Goal: Task Accomplishment & Management: Manage account settings

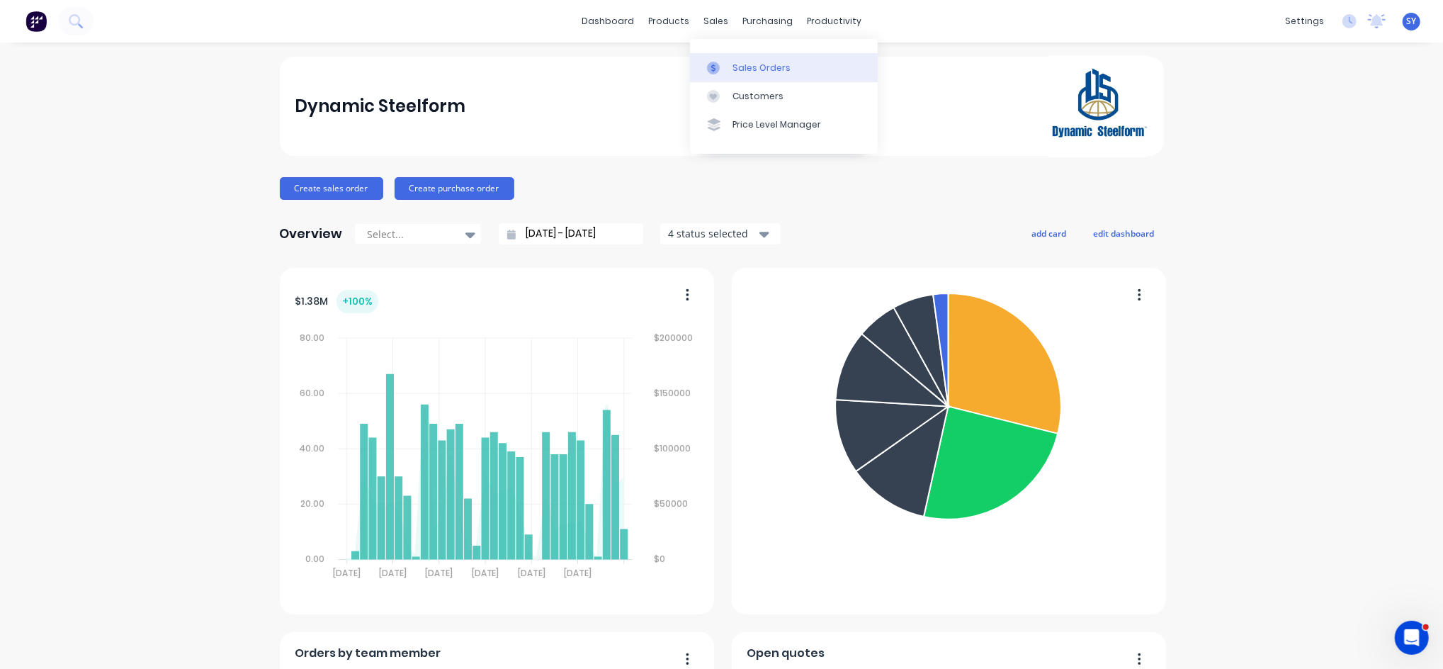
click at [753, 64] on div "Sales Orders" at bounding box center [762, 68] width 58 height 13
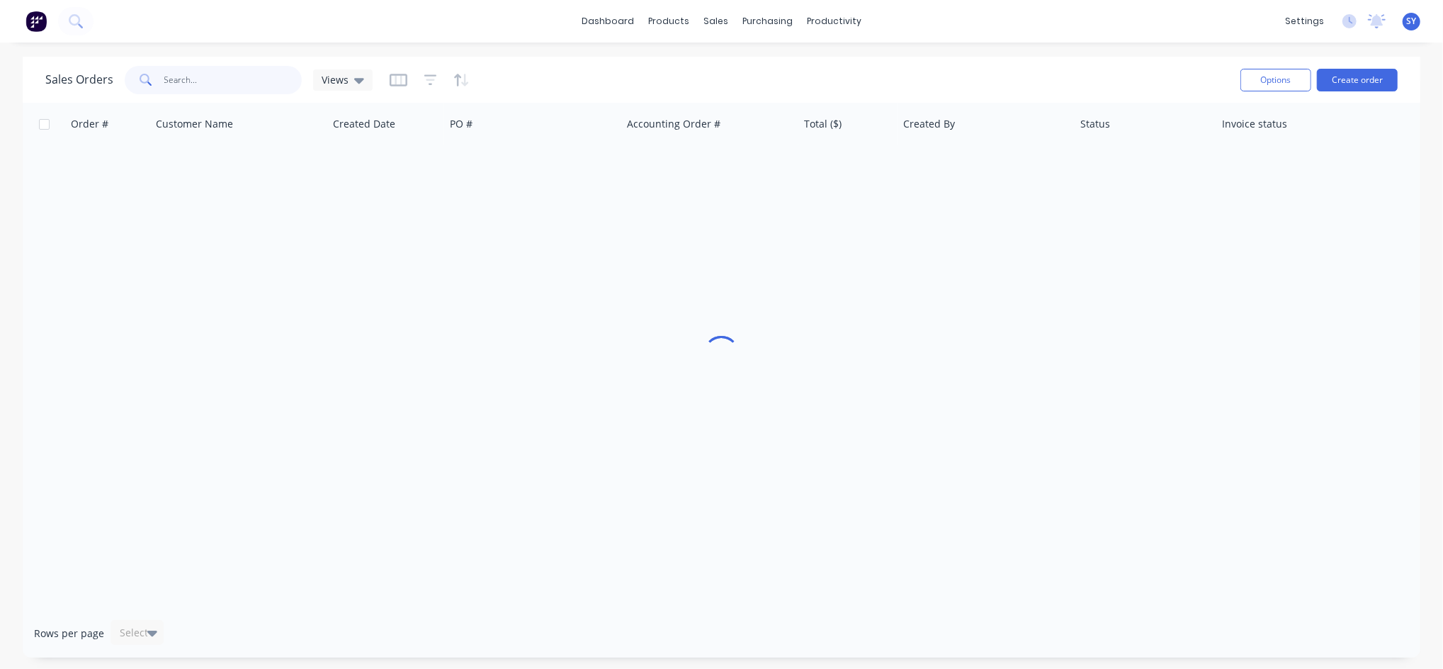
click at [179, 69] on input "text" at bounding box center [233, 80] width 138 height 28
type input "48623"
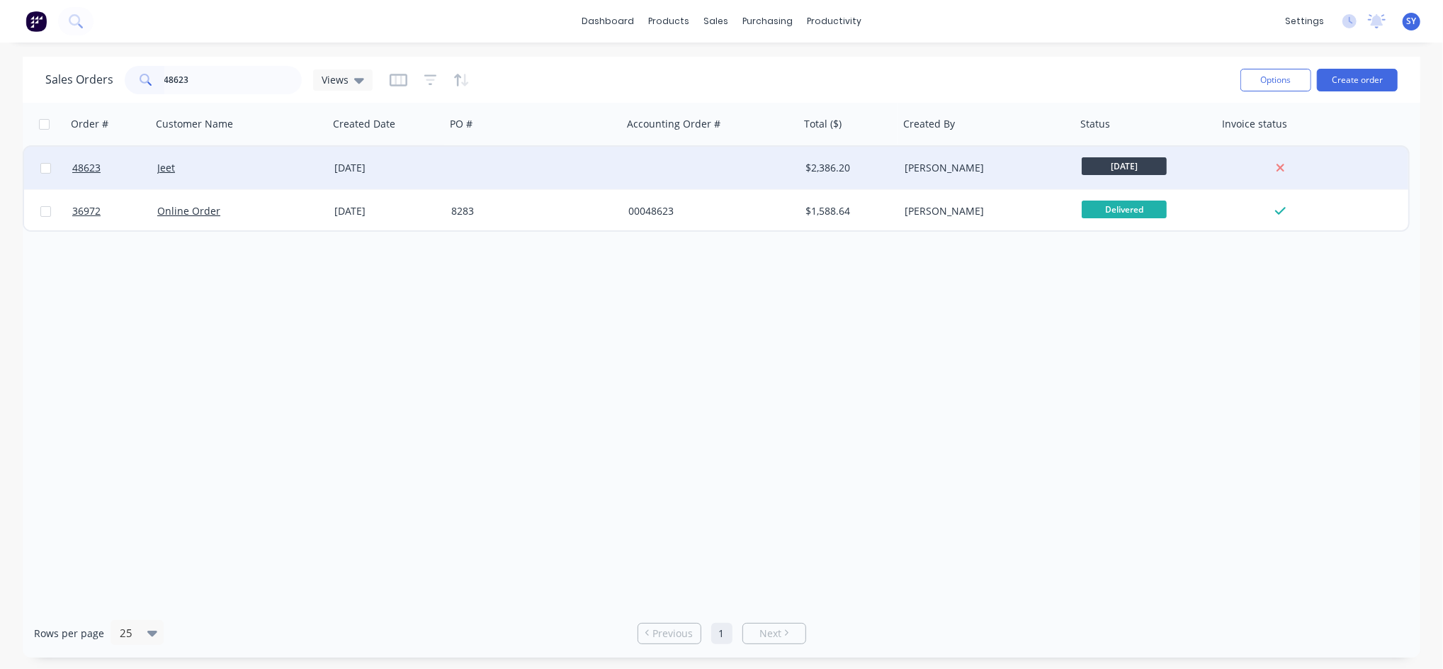
click at [291, 166] on div "Jeet" at bounding box center [235, 168] width 157 height 14
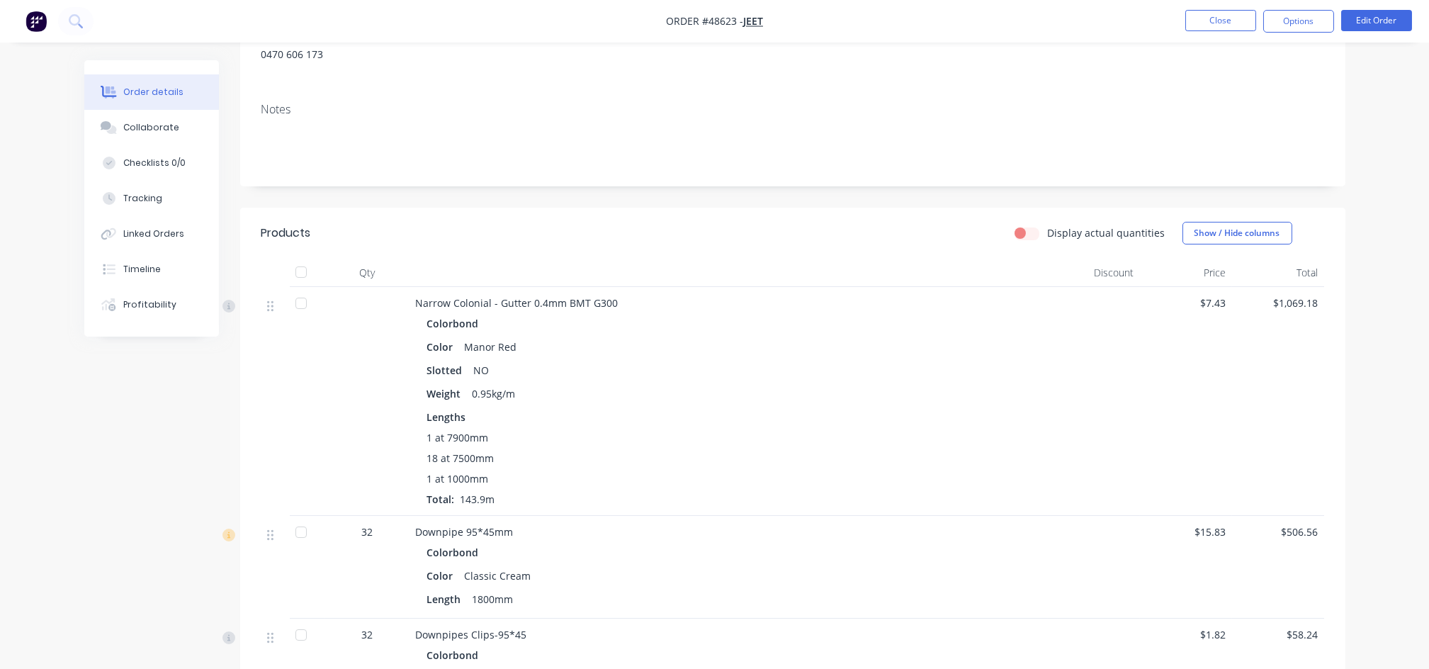
scroll to position [94, 0]
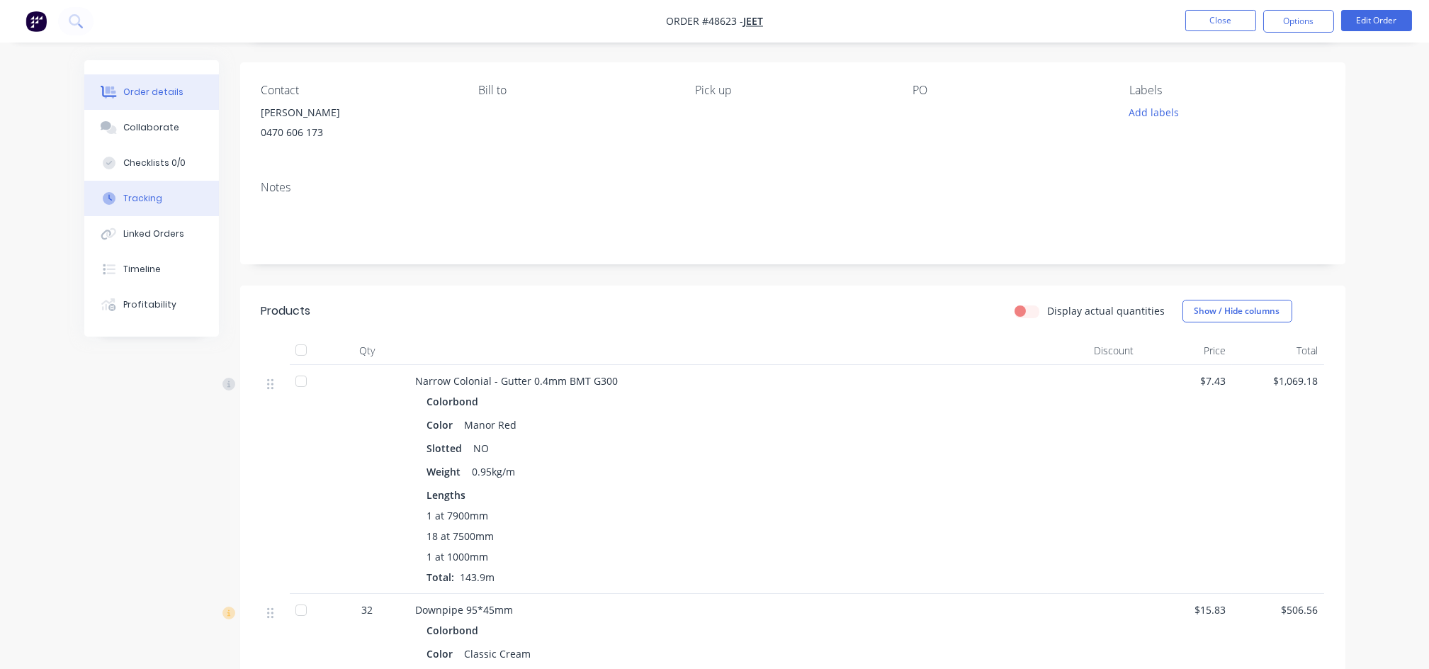
click at [163, 196] on button "Tracking" at bounding box center [151, 198] width 135 height 35
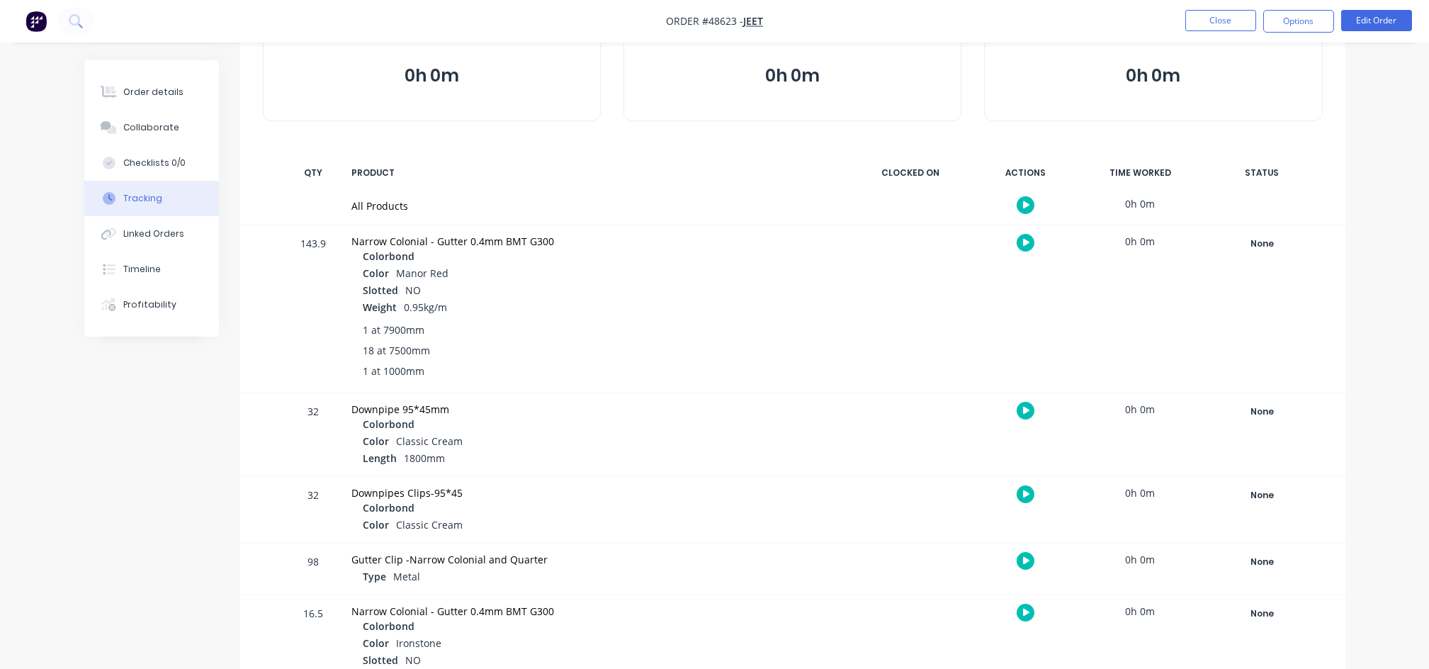
scroll to position [94, 0]
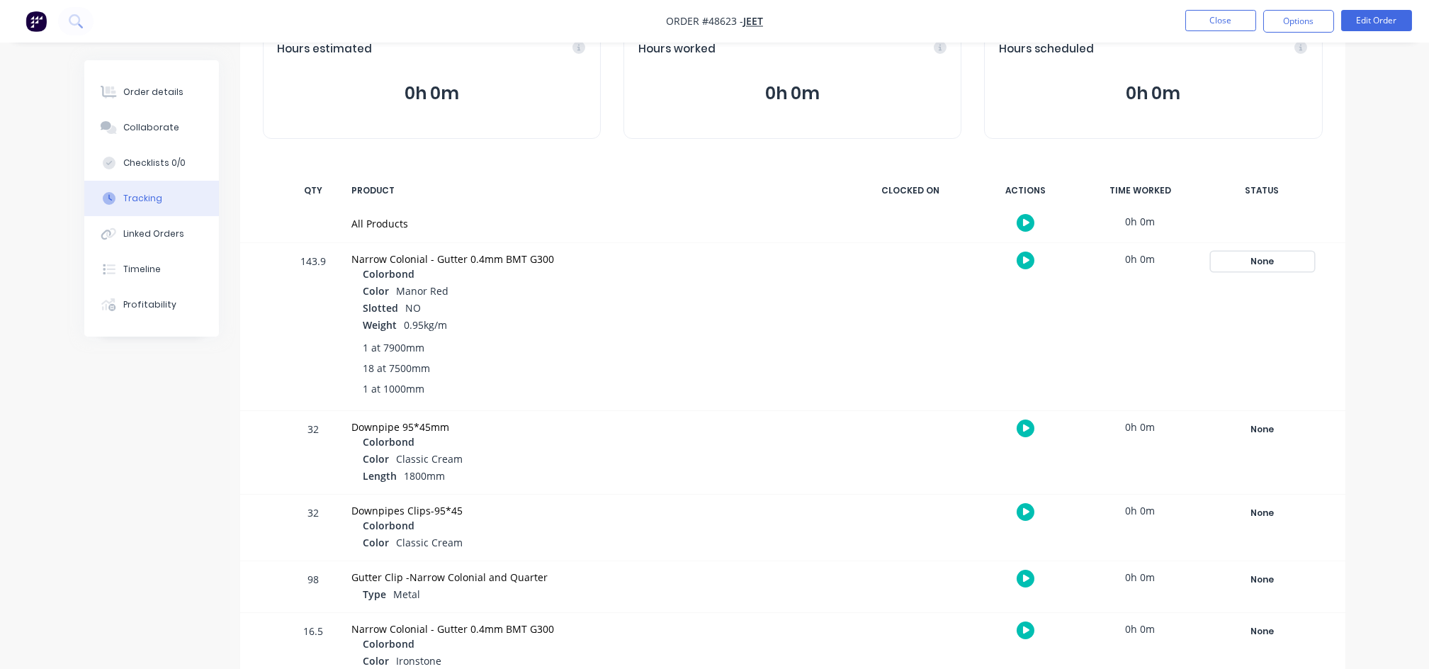
click at [1273, 259] on div "None" at bounding box center [1263, 261] width 102 height 18
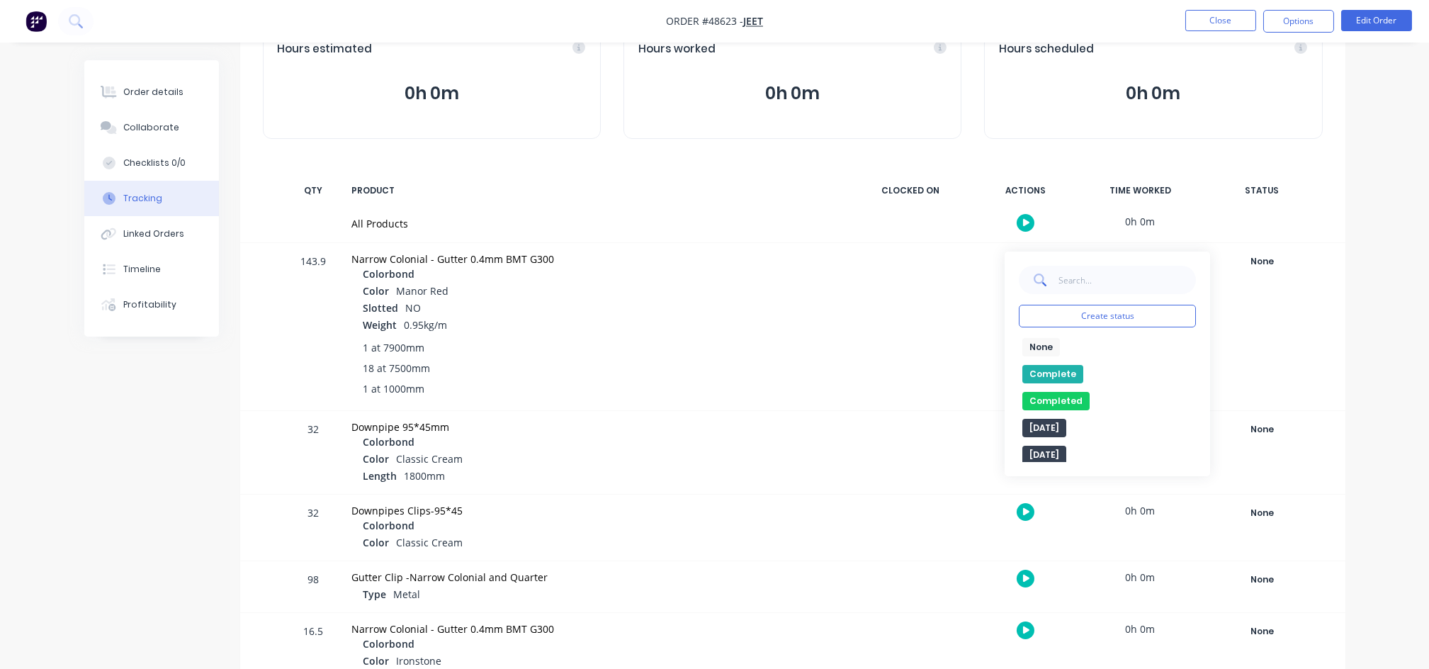
click at [1039, 369] on button "Complete" at bounding box center [1052, 374] width 61 height 18
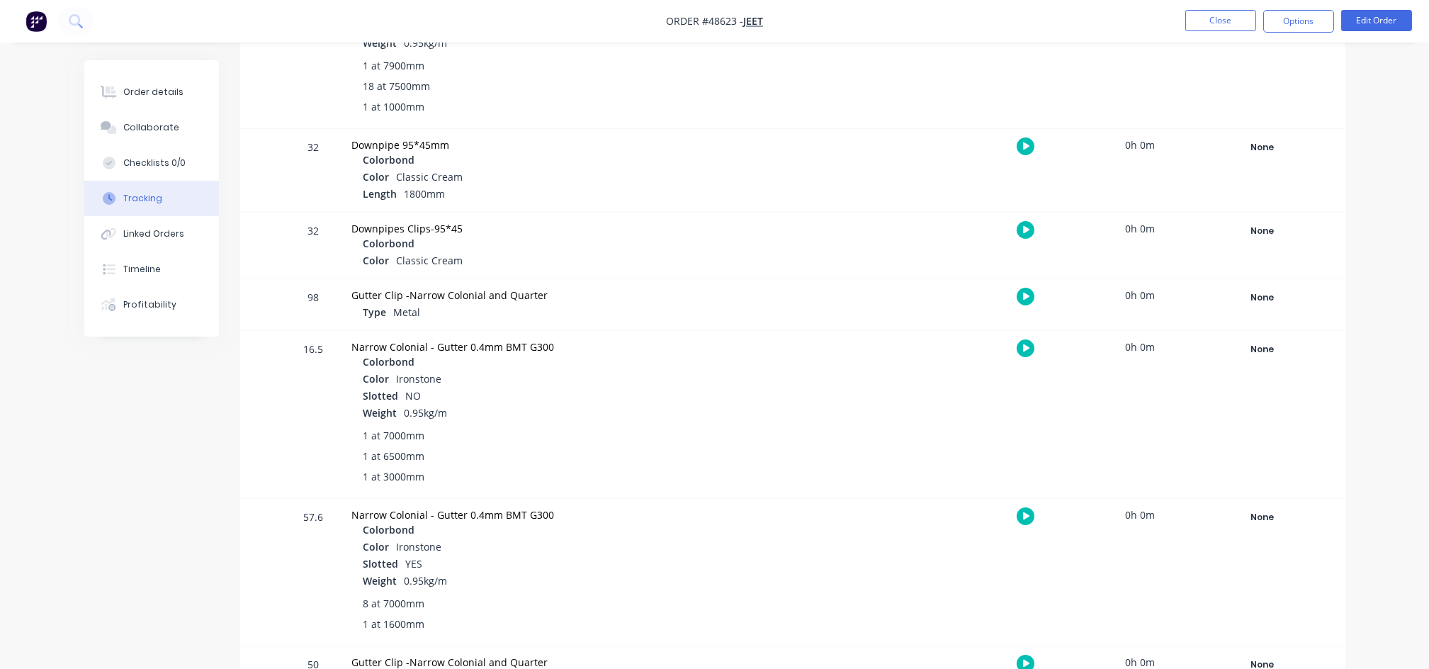
scroll to position [378, 0]
click at [1265, 354] on div "None" at bounding box center [1263, 348] width 102 height 18
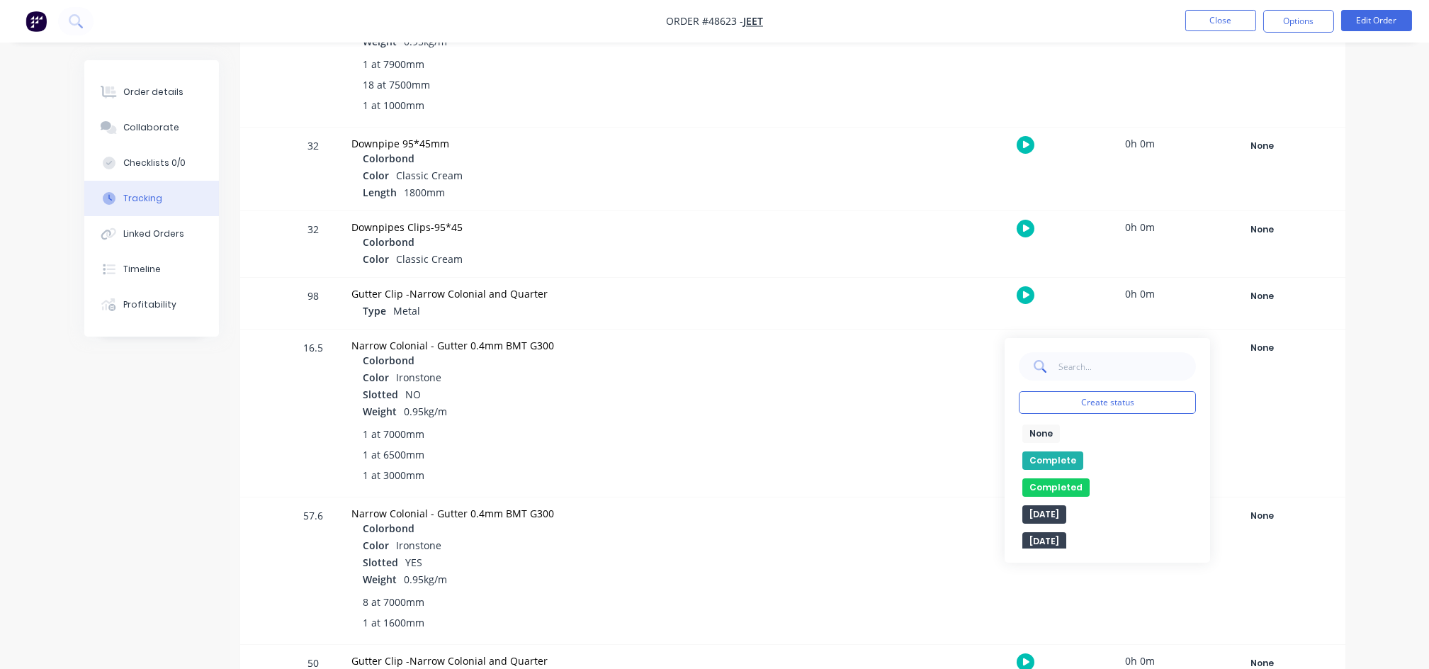
click at [1062, 456] on button "Complete" at bounding box center [1052, 460] width 61 height 18
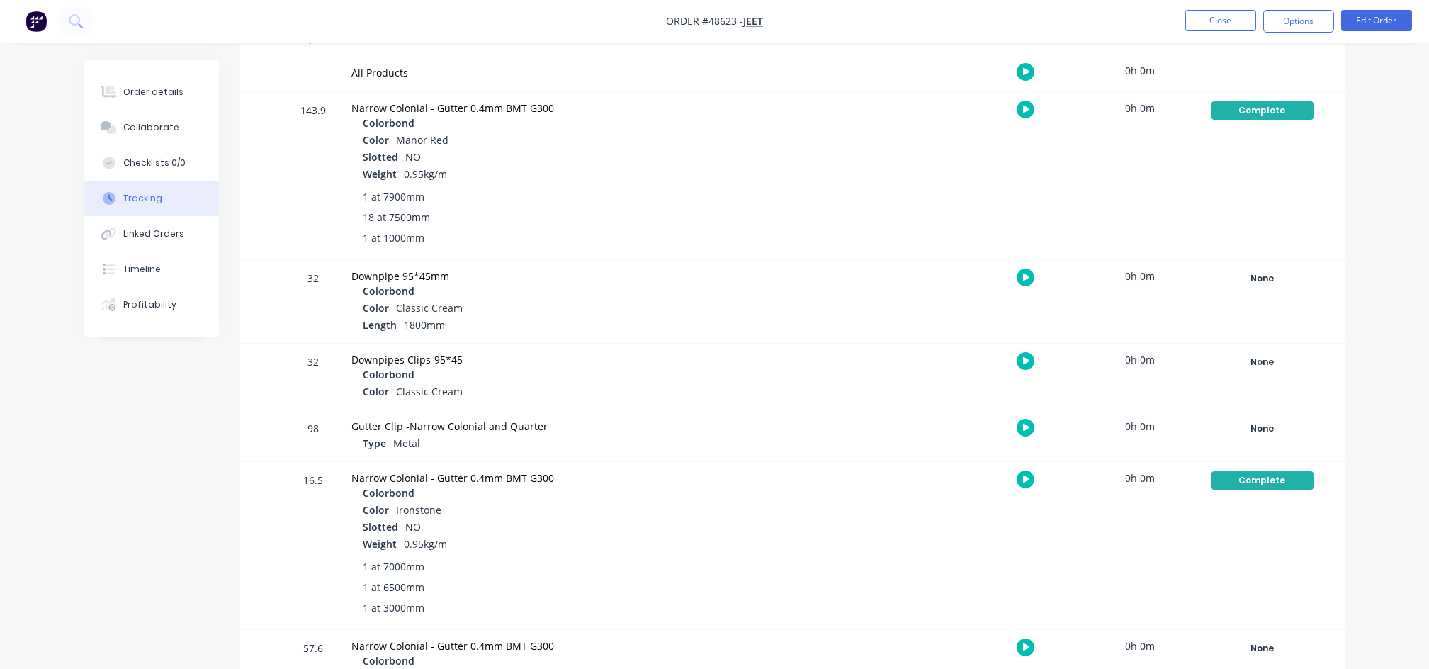
scroll to position [136, 0]
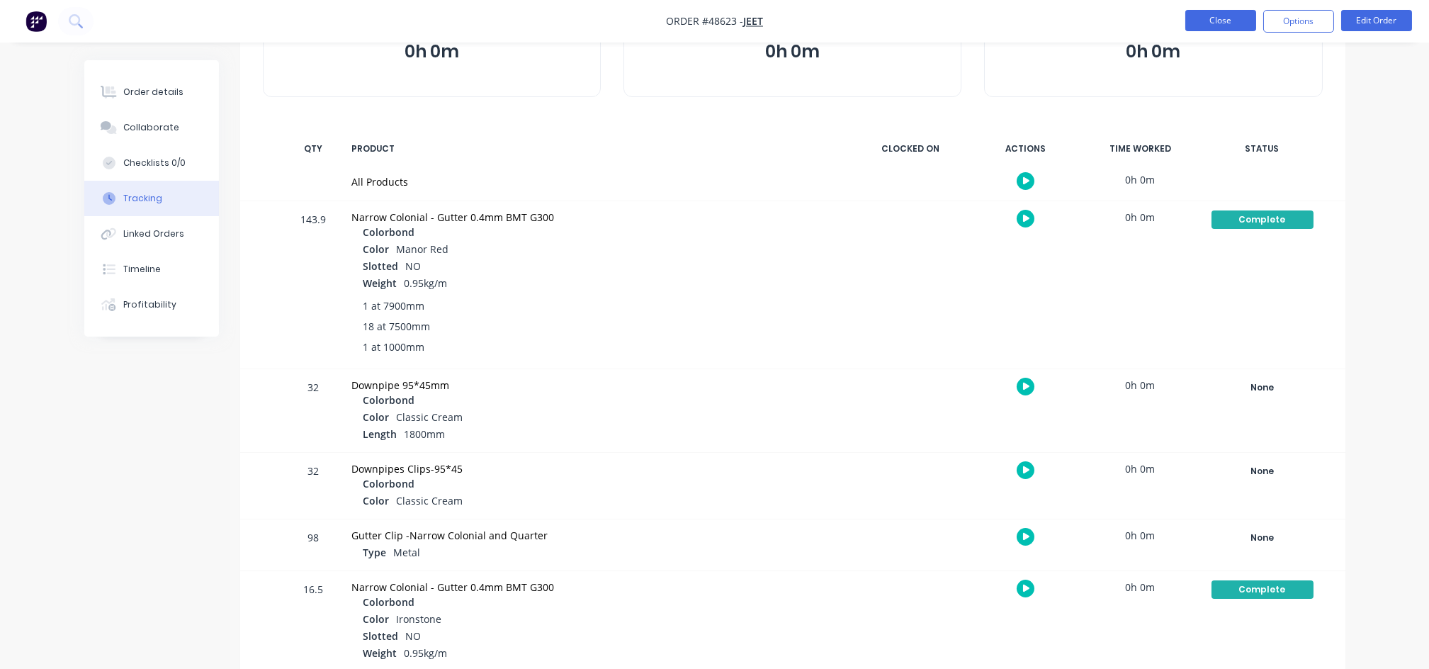
click at [1226, 23] on button "Close" at bounding box center [1220, 20] width 71 height 21
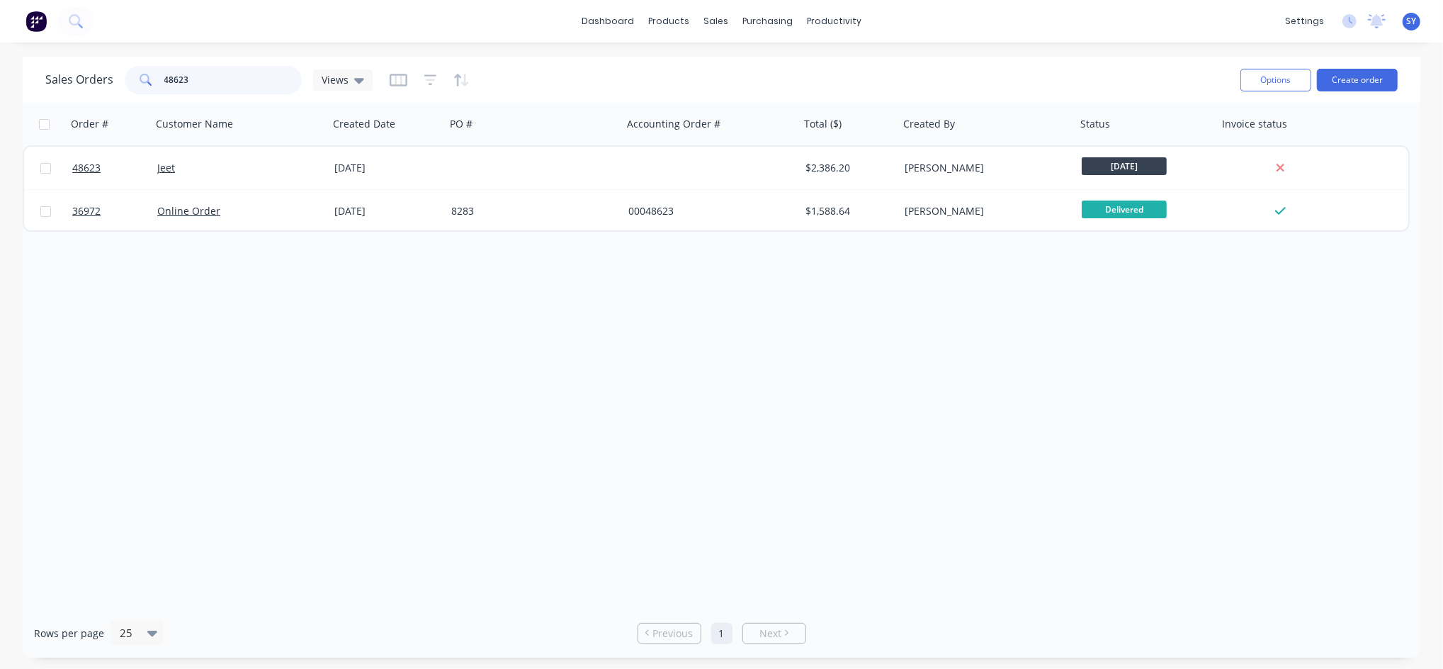
drag, startPoint x: 211, startPoint y: 81, endPoint x: 146, endPoint y: 81, distance: 65.2
click at [146, 81] on div "48623" at bounding box center [213, 80] width 177 height 28
type input "48484"
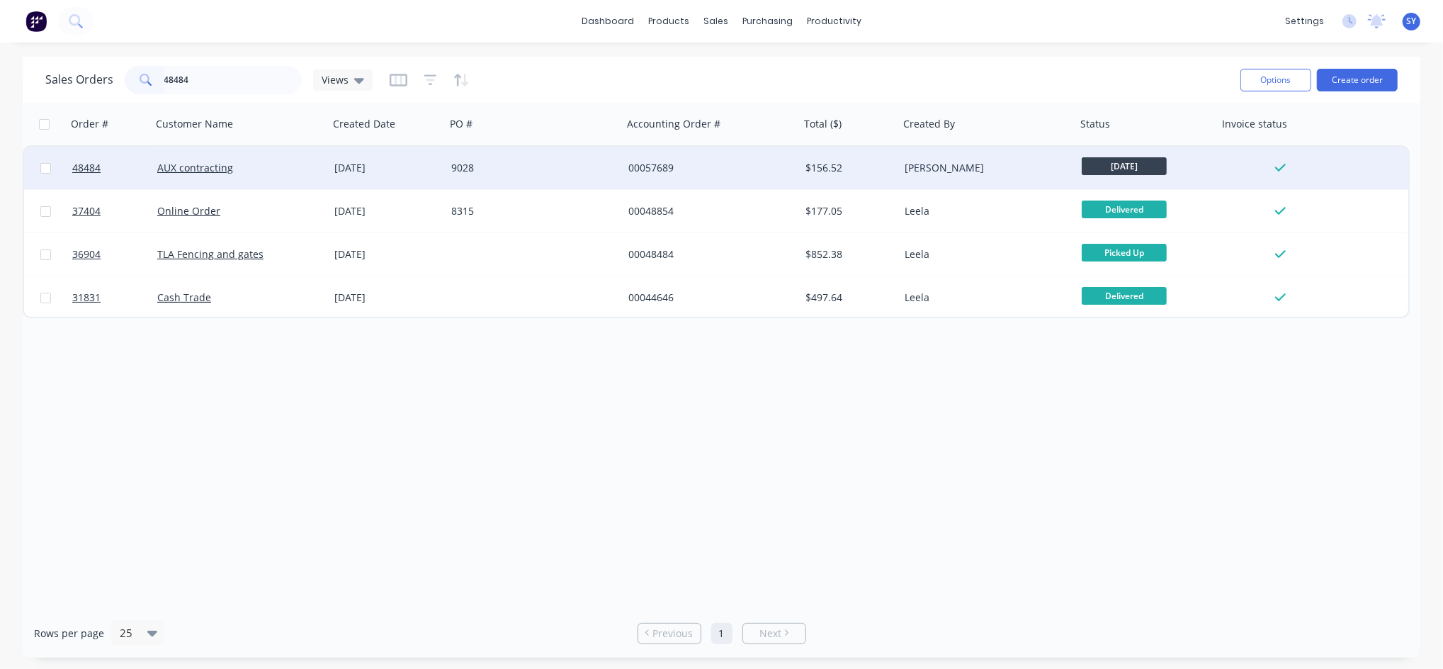
click at [251, 164] on div "AUX contracting" at bounding box center [235, 168] width 157 height 14
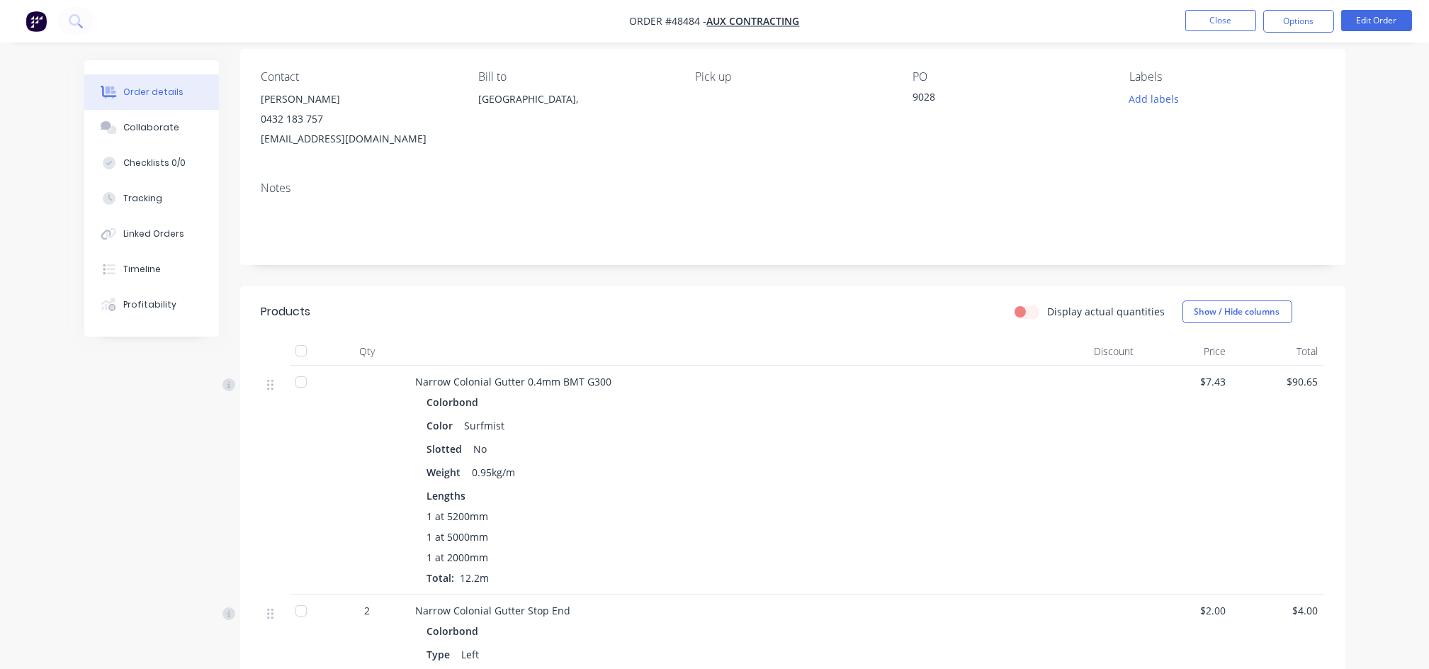
scroll to position [94, 0]
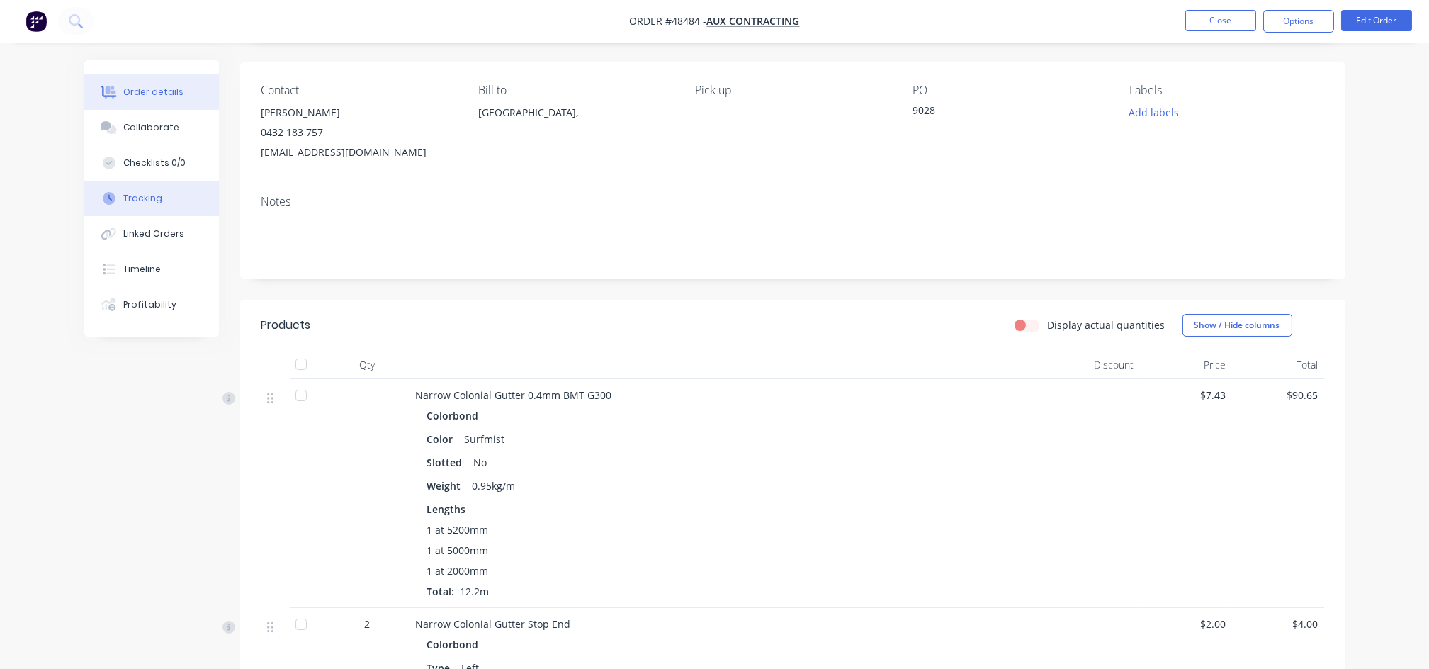
click at [149, 201] on div "Tracking" at bounding box center [142, 198] width 39 height 13
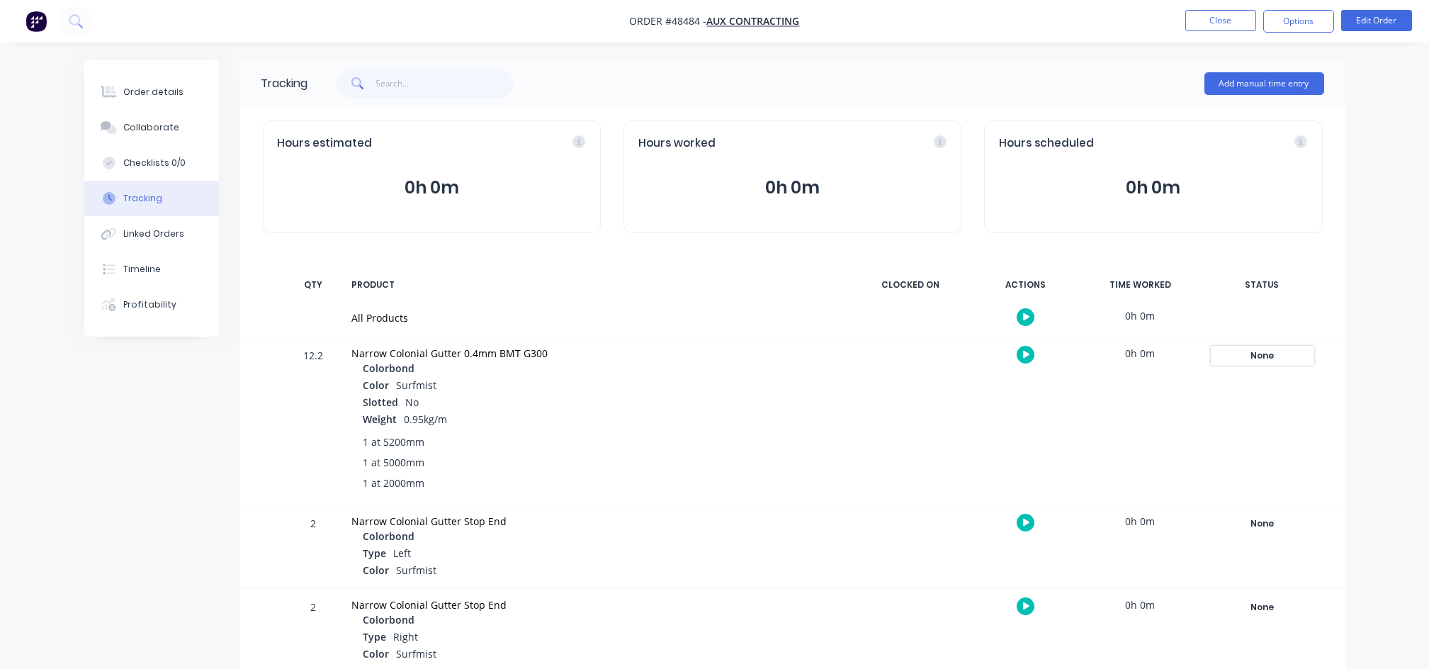
click at [1262, 353] on div "None" at bounding box center [1263, 355] width 102 height 18
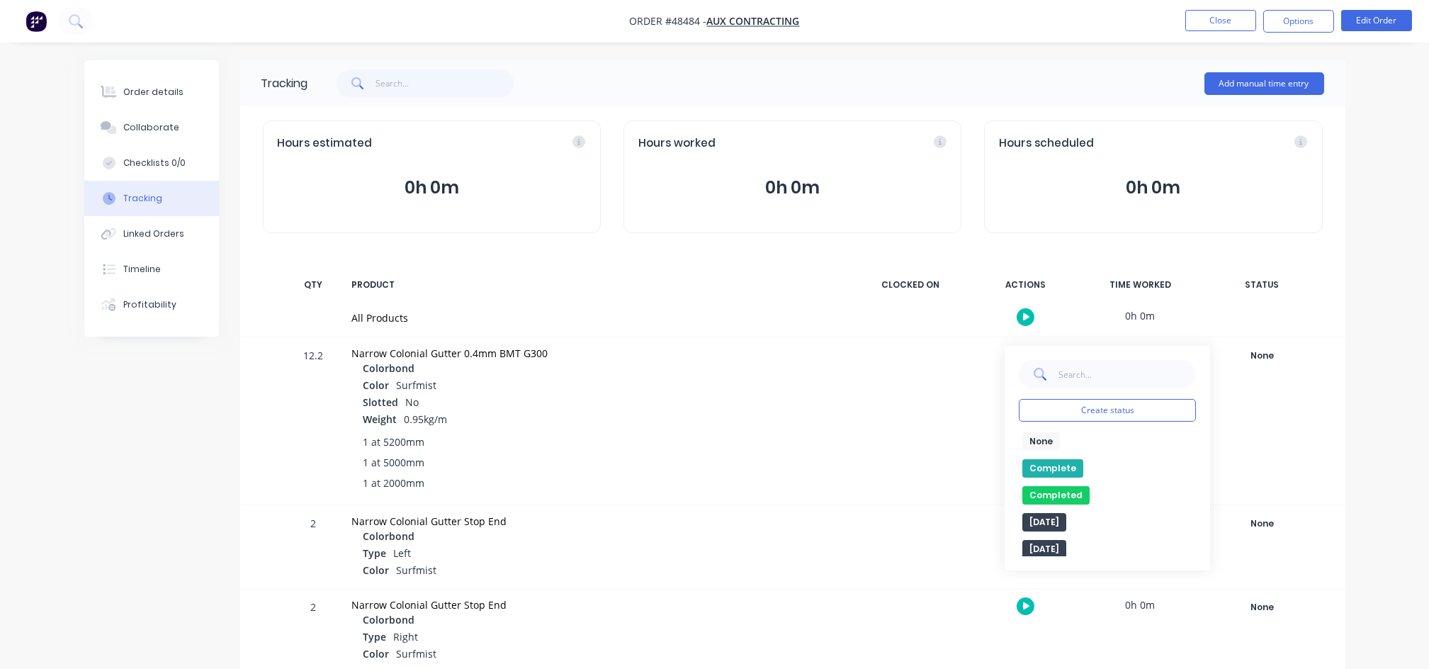
click at [1066, 468] on button "Complete" at bounding box center [1052, 468] width 61 height 18
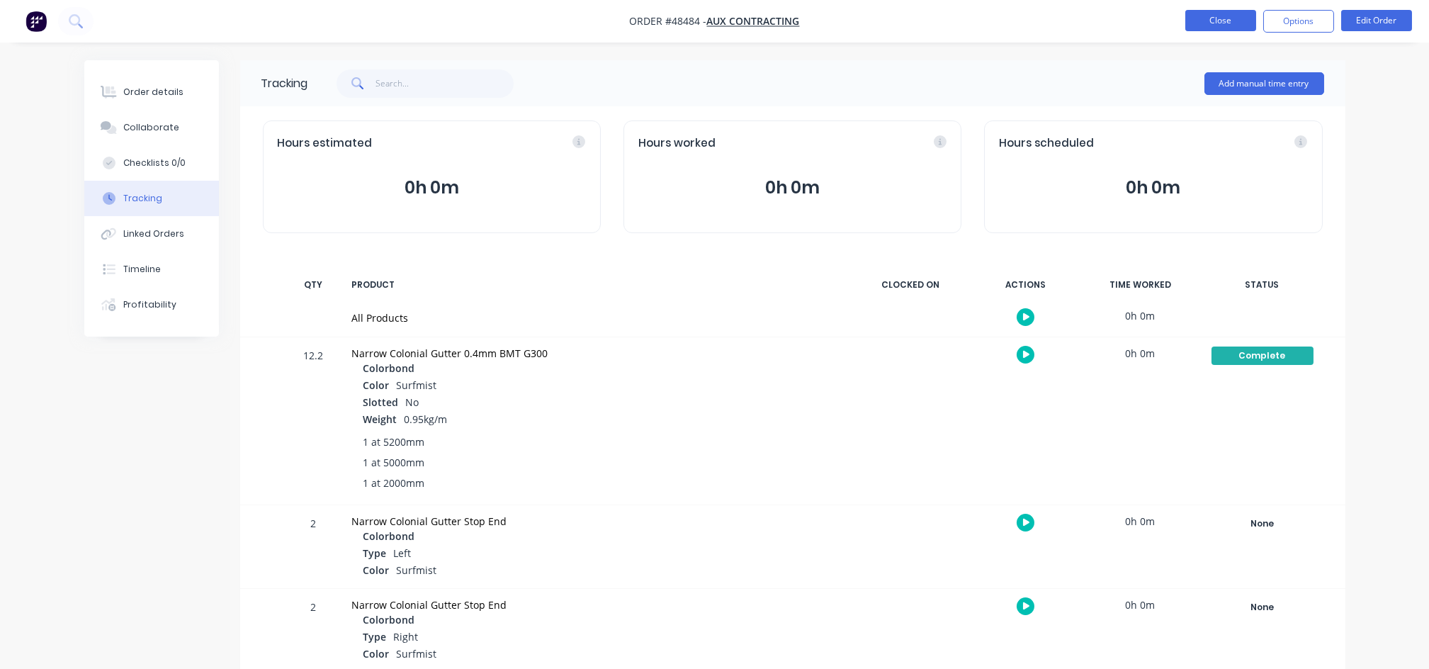
click at [1232, 16] on button "Close" at bounding box center [1220, 20] width 71 height 21
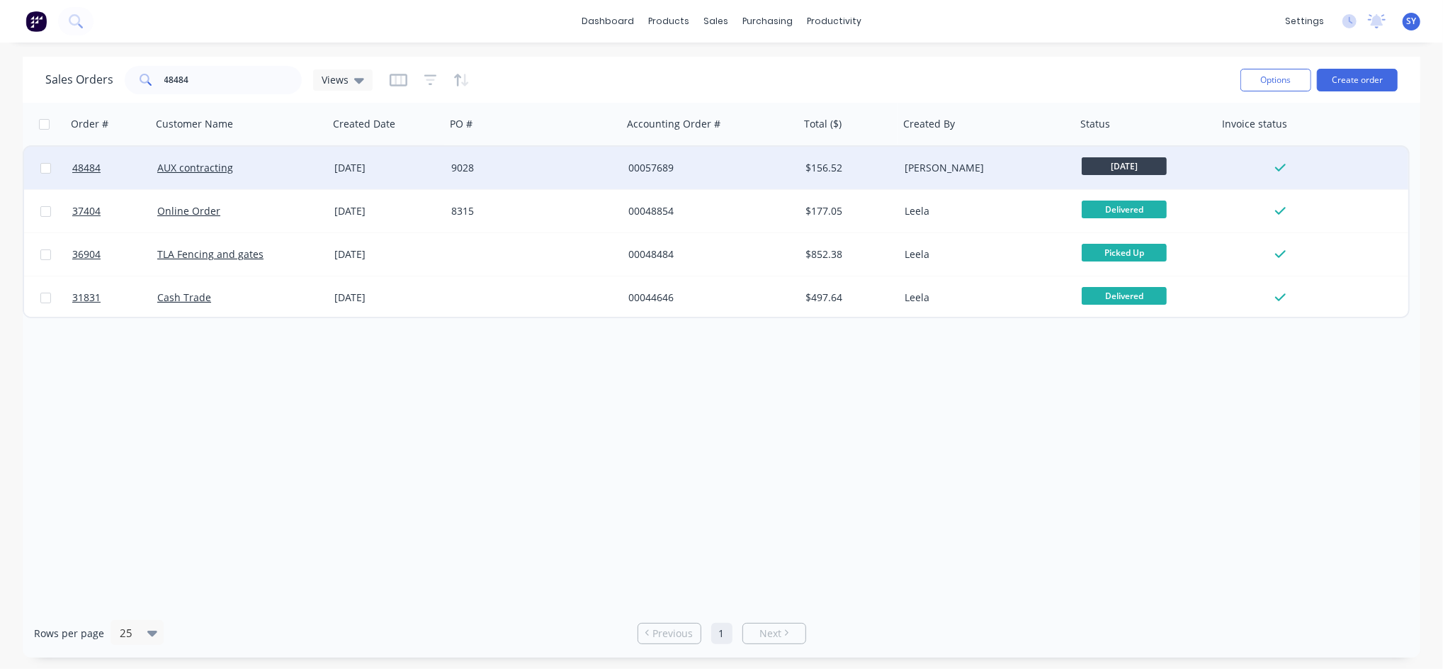
click at [573, 176] on div "9028" at bounding box center [534, 168] width 177 height 43
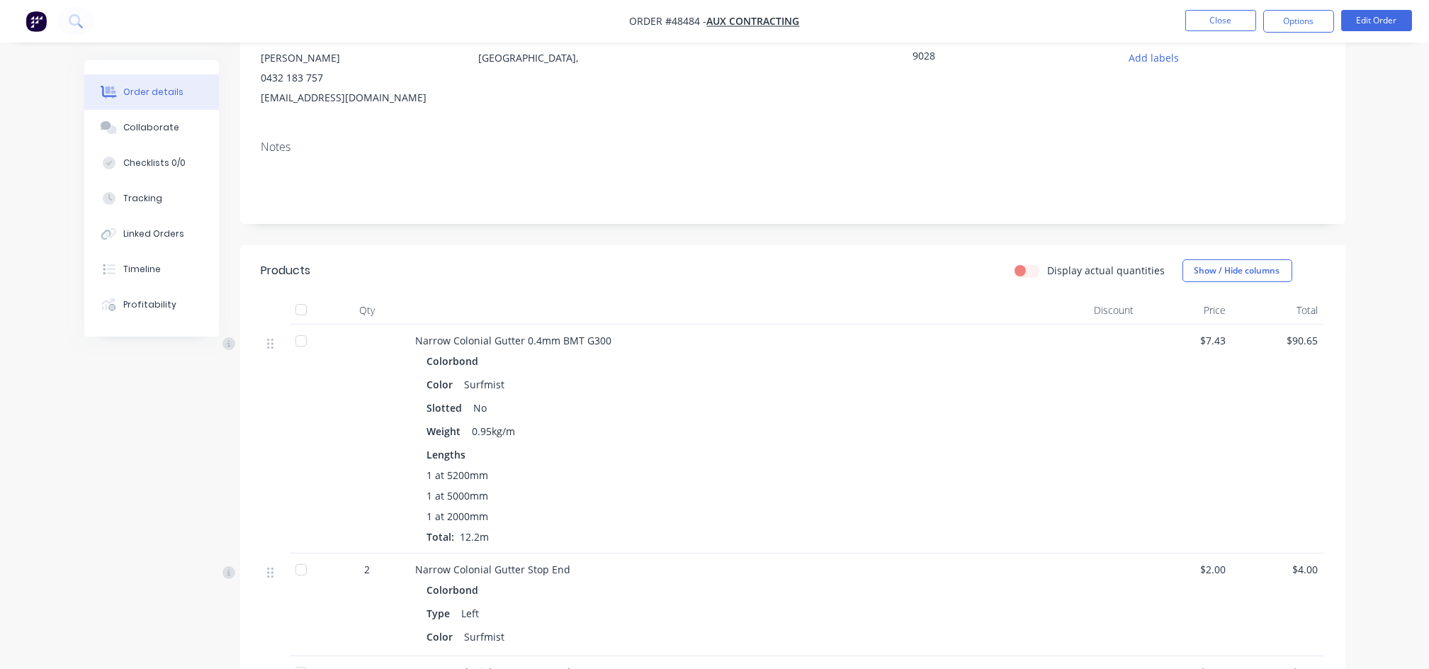
scroll to position [147, 0]
click at [134, 196] on div "Tracking" at bounding box center [142, 198] width 39 height 13
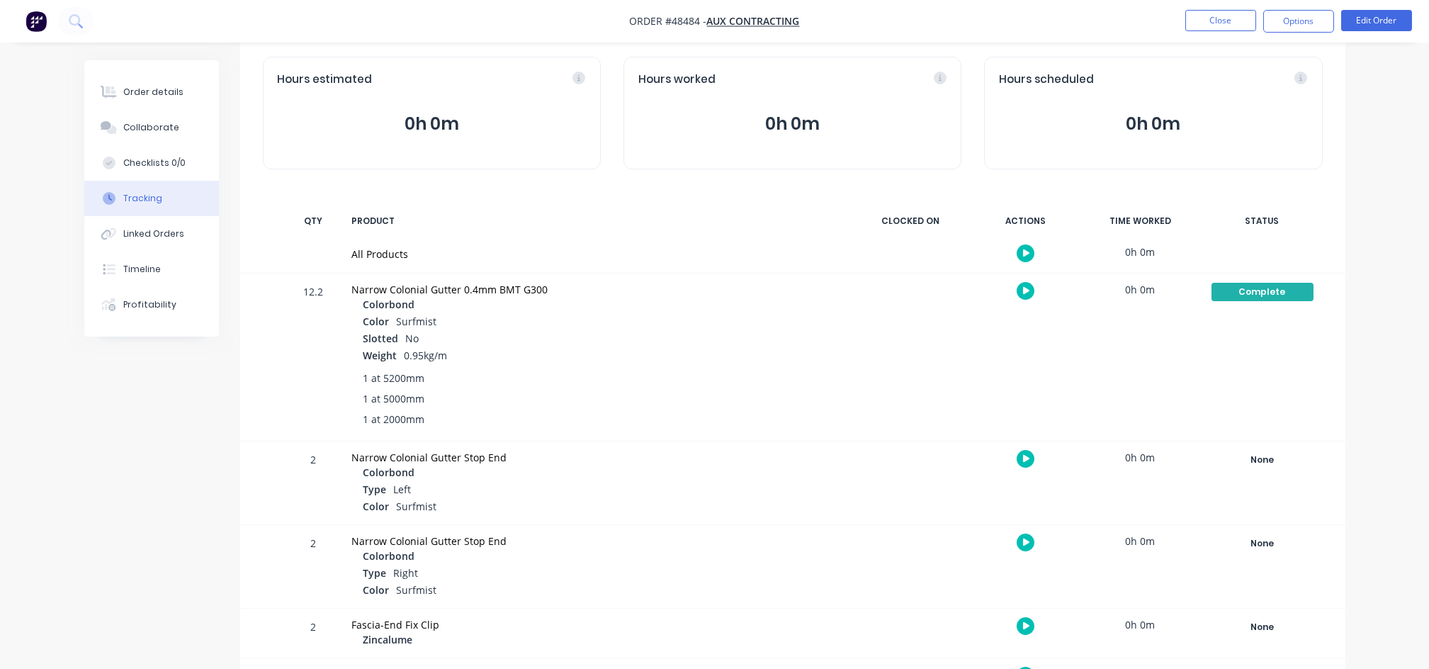
scroll to position [237, 0]
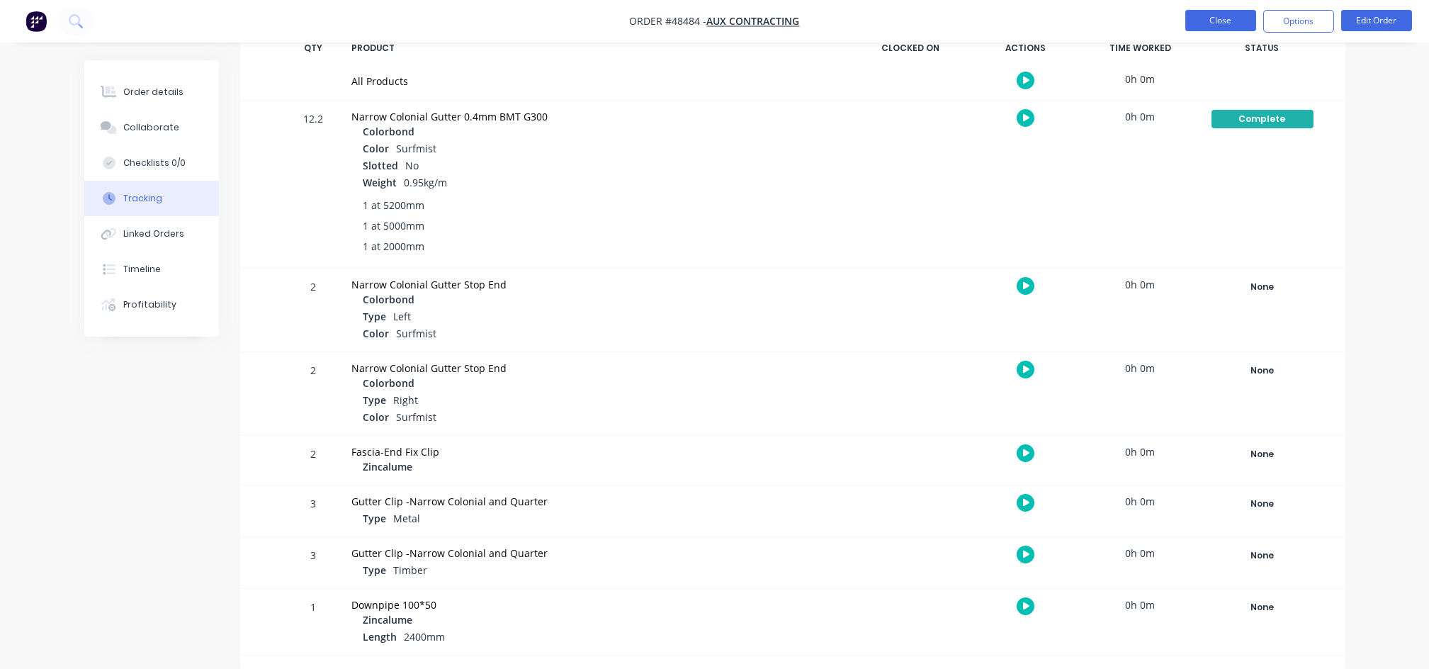
click at [1202, 13] on button "Close" at bounding box center [1220, 20] width 71 height 21
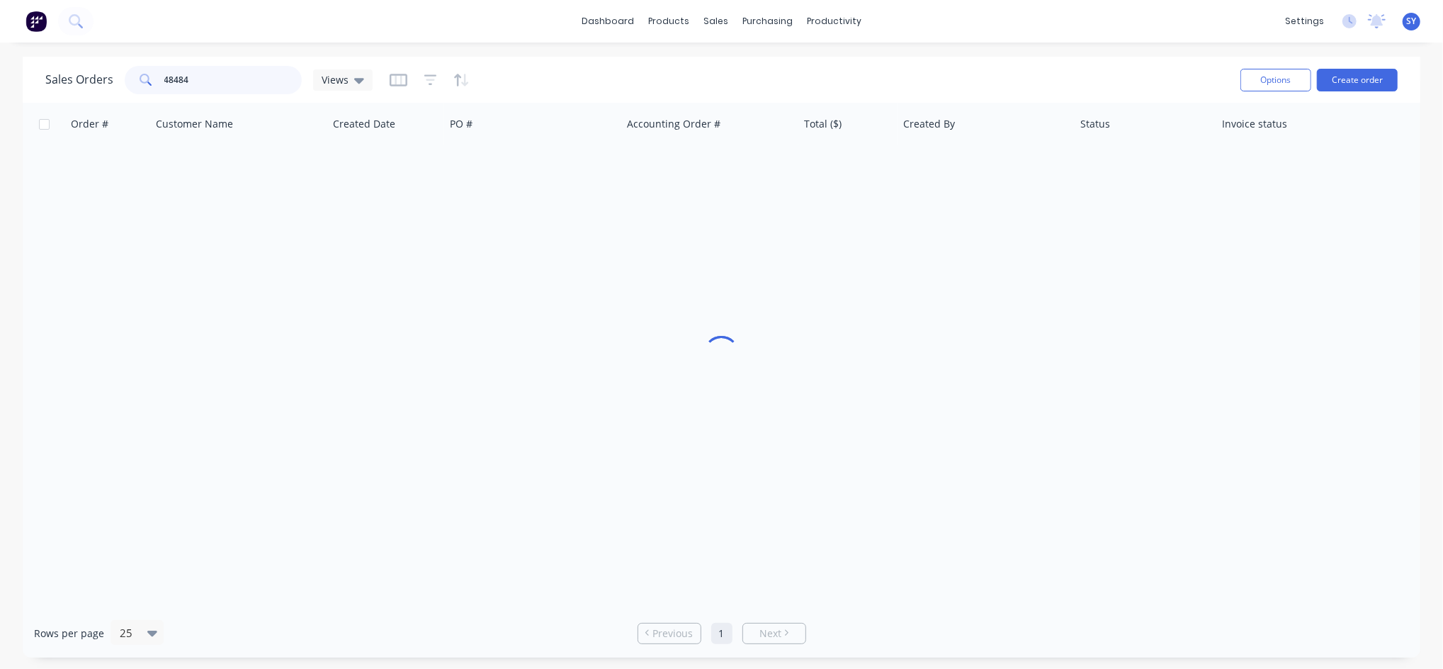
drag, startPoint x: 281, startPoint y: 87, endPoint x: 141, endPoint y: 91, distance: 140.4
click at [141, 91] on div "48484" at bounding box center [213, 80] width 177 height 28
type input "5"
type input "48577"
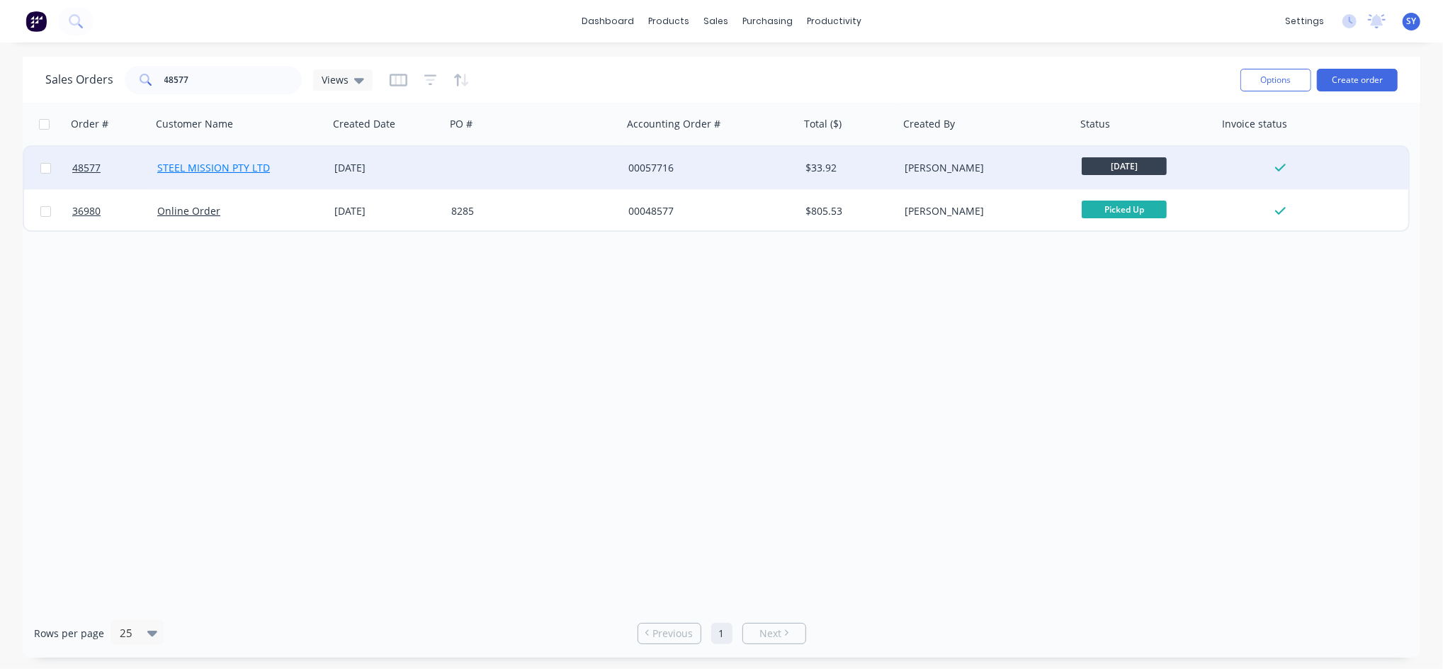
click at [193, 170] on link "STEEL MISSION PTY LTD" at bounding box center [213, 167] width 113 height 13
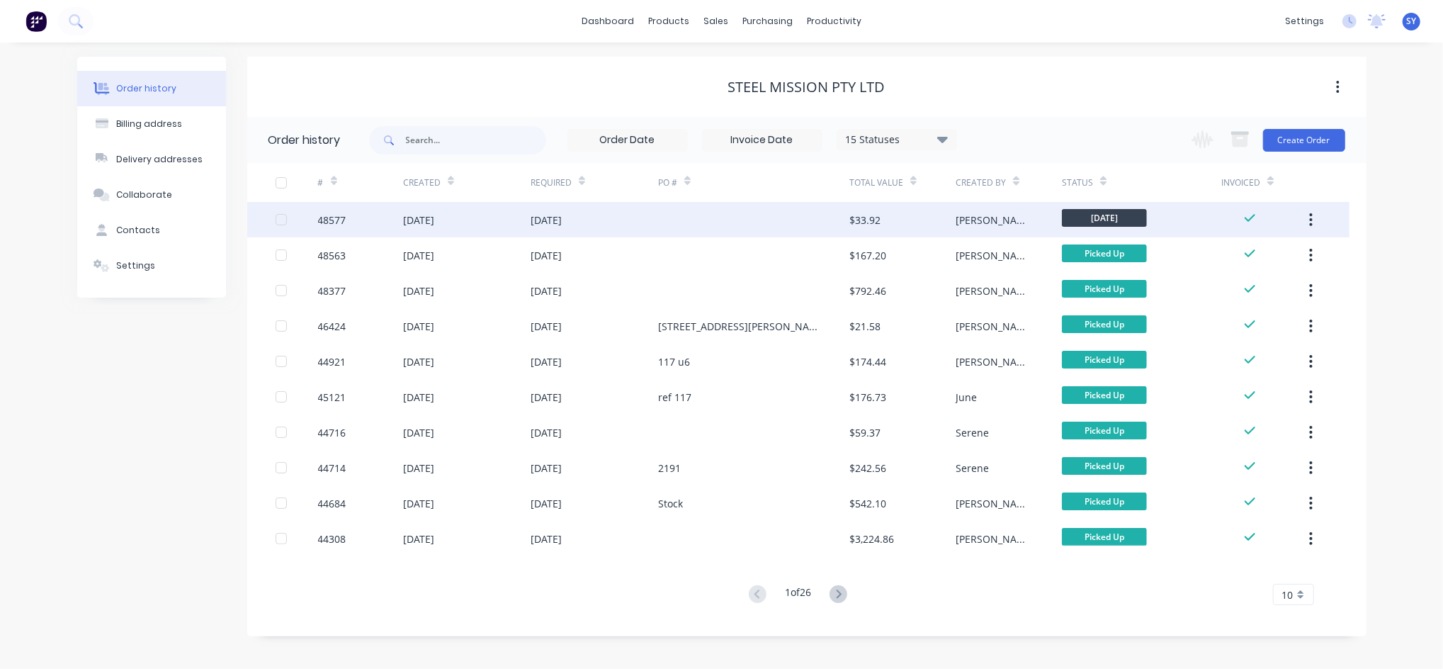
click at [496, 220] on div "[DATE]" at bounding box center [467, 219] width 128 height 35
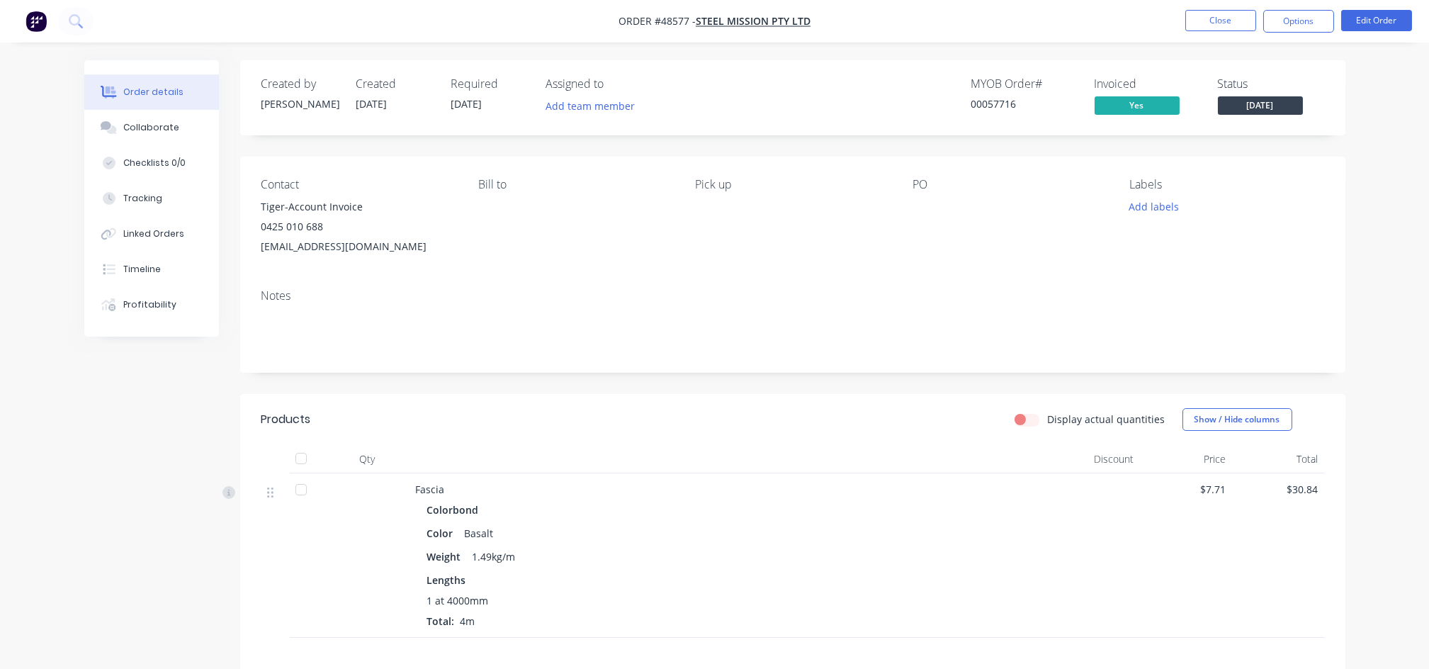
click at [979, 514] on div "Colorbond" at bounding box center [729, 510] width 604 height 21
click at [139, 202] on div "Tracking" at bounding box center [142, 198] width 39 height 13
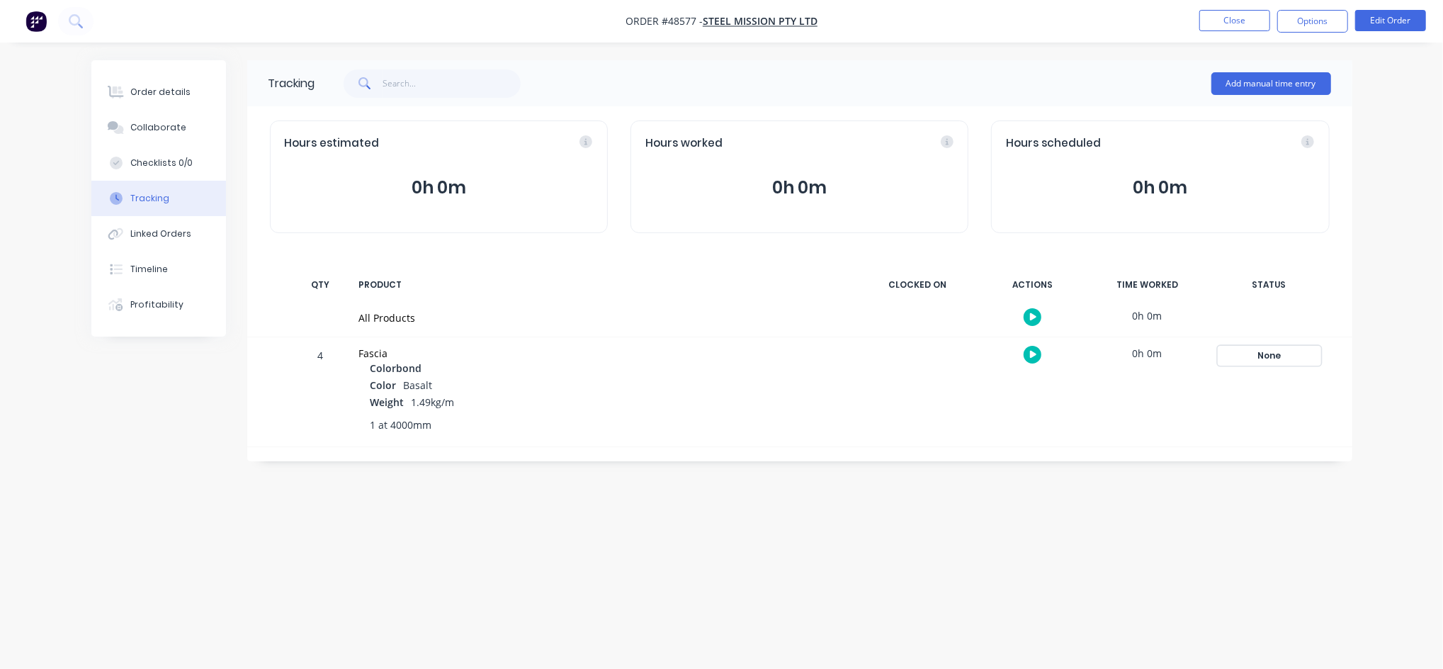
click at [1262, 359] on div "None" at bounding box center [1270, 355] width 102 height 18
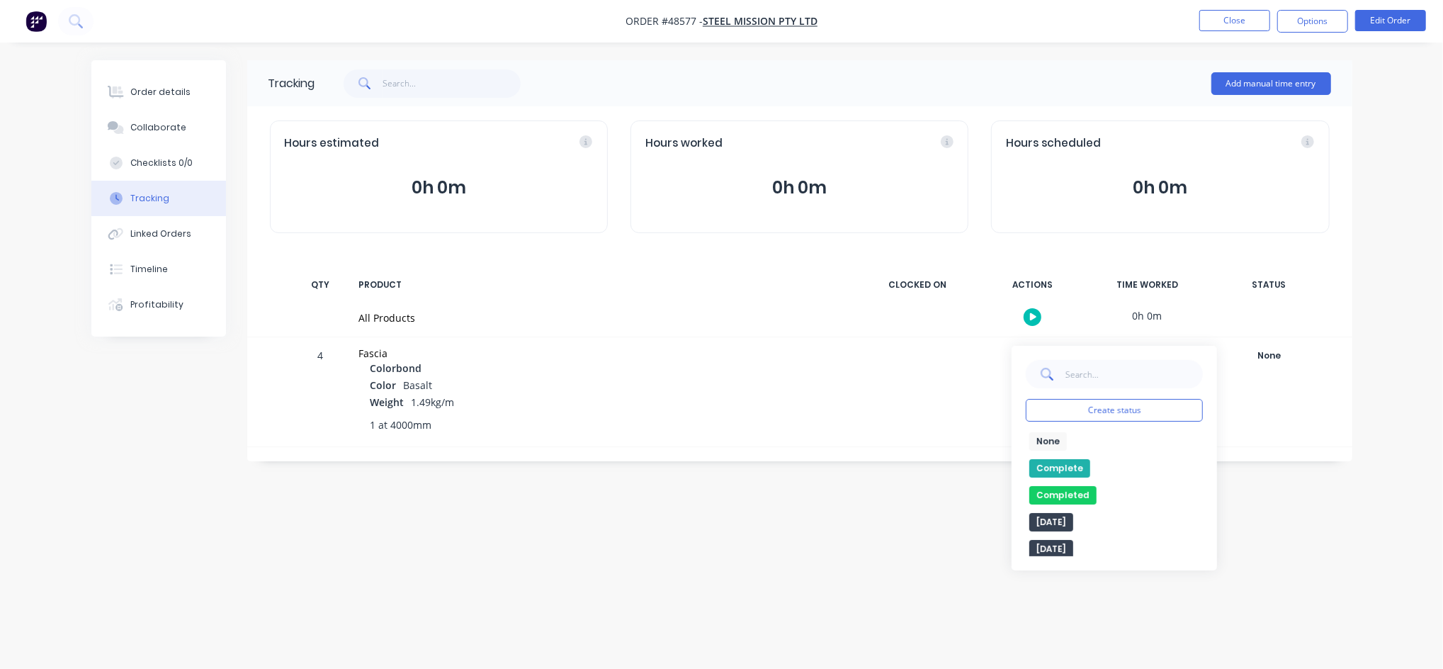
click at [1051, 472] on button "Complete" at bounding box center [1060, 468] width 61 height 18
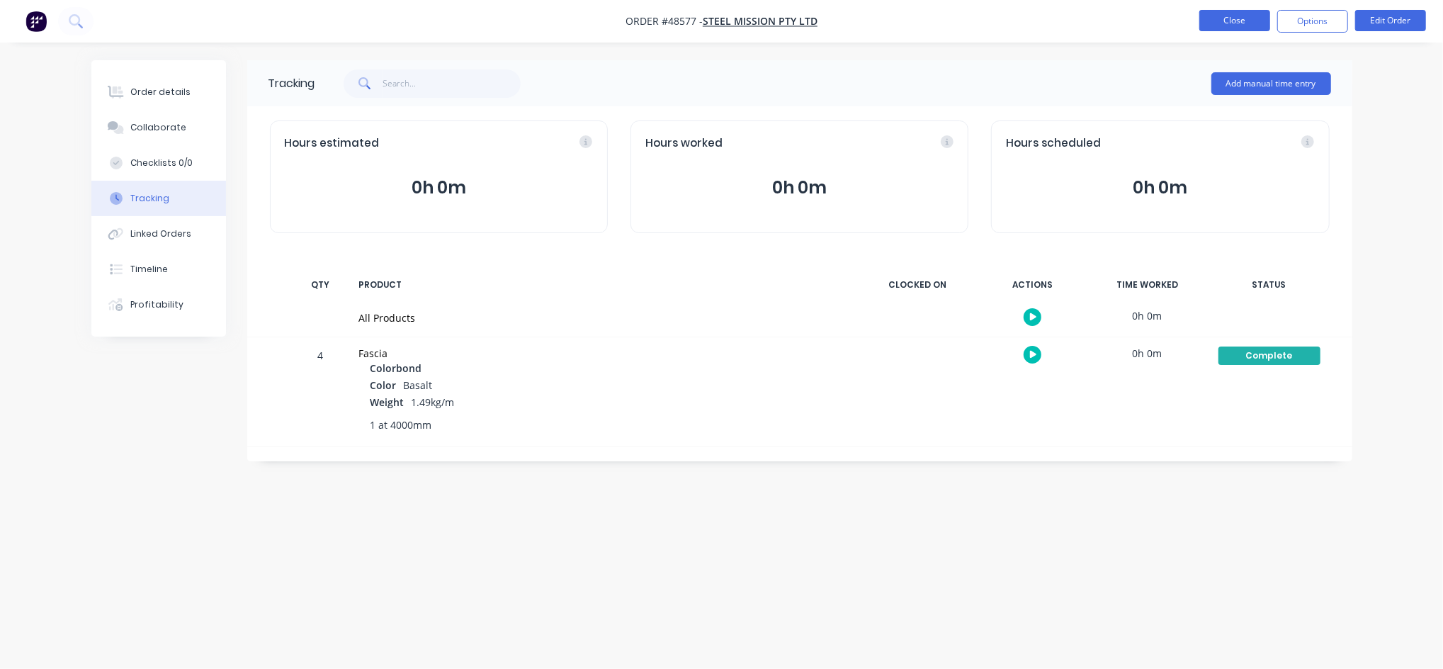
click at [1240, 25] on button "Close" at bounding box center [1235, 20] width 71 height 21
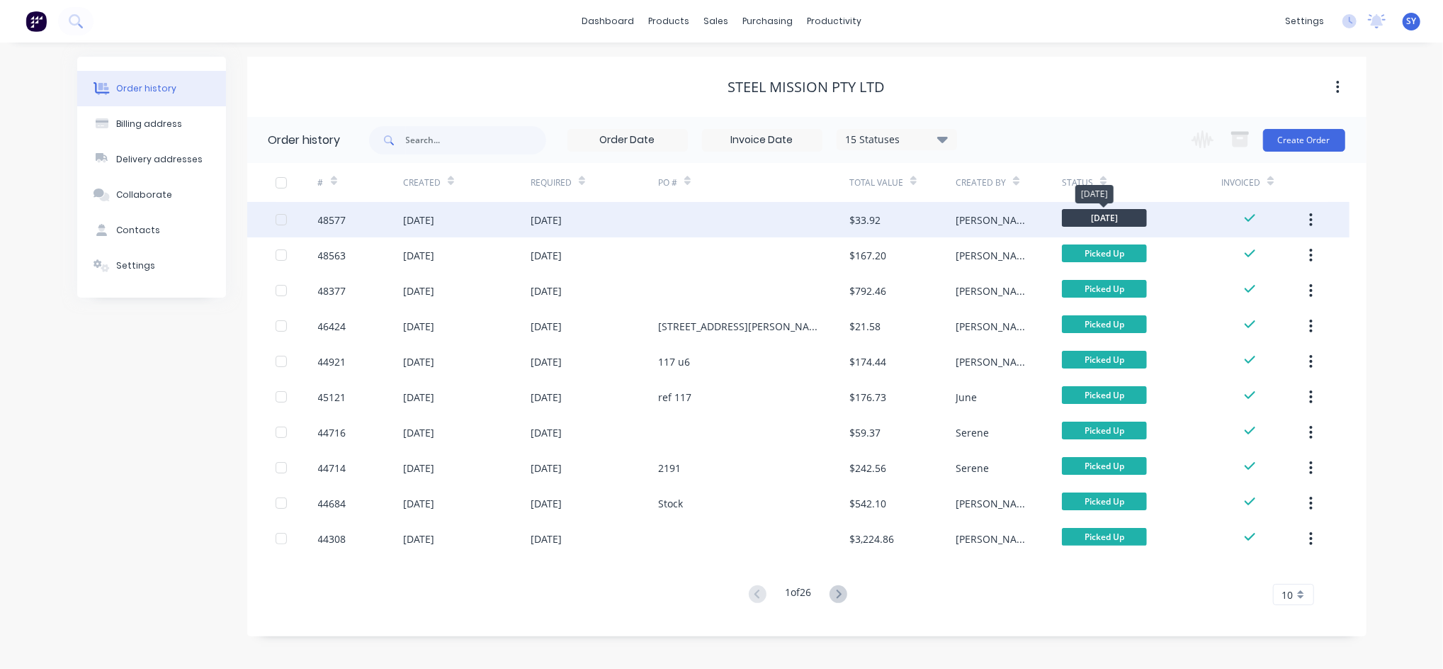
click at [1134, 220] on span "[DATE]" at bounding box center [1104, 218] width 85 height 18
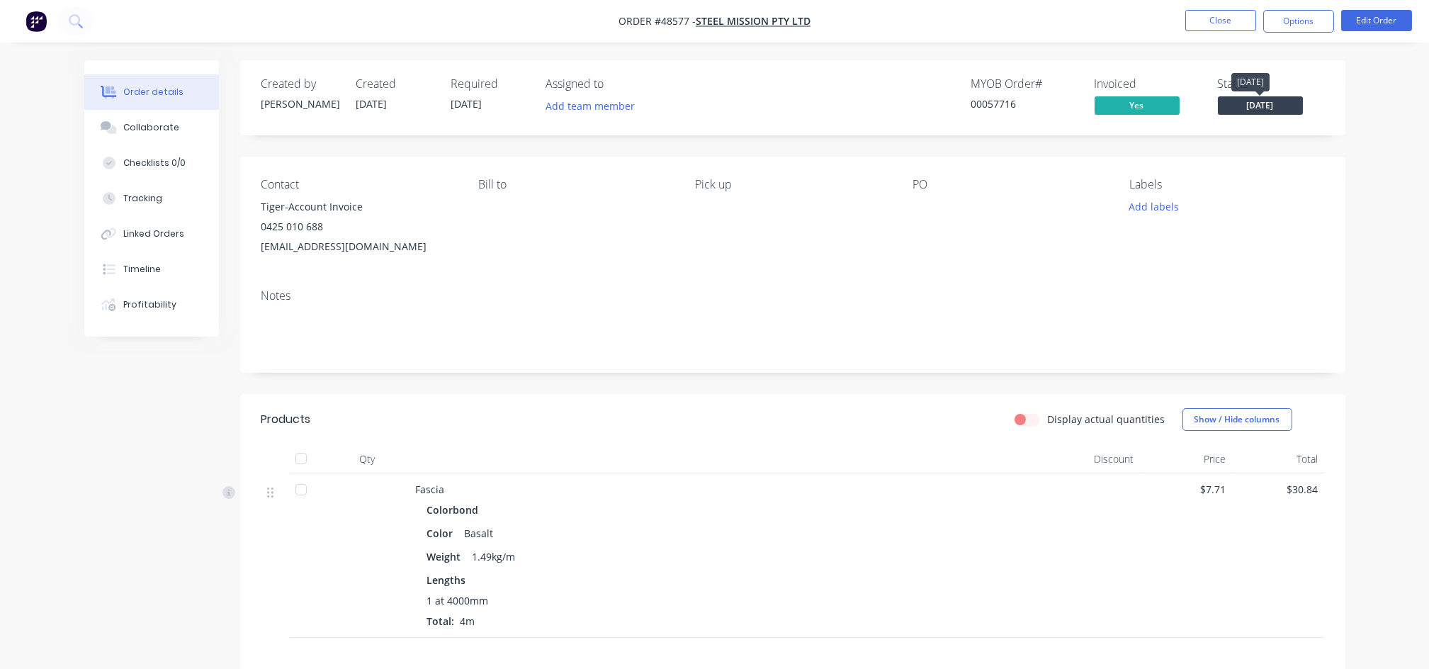
click at [1274, 107] on span "[DATE]" at bounding box center [1260, 105] width 85 height 18
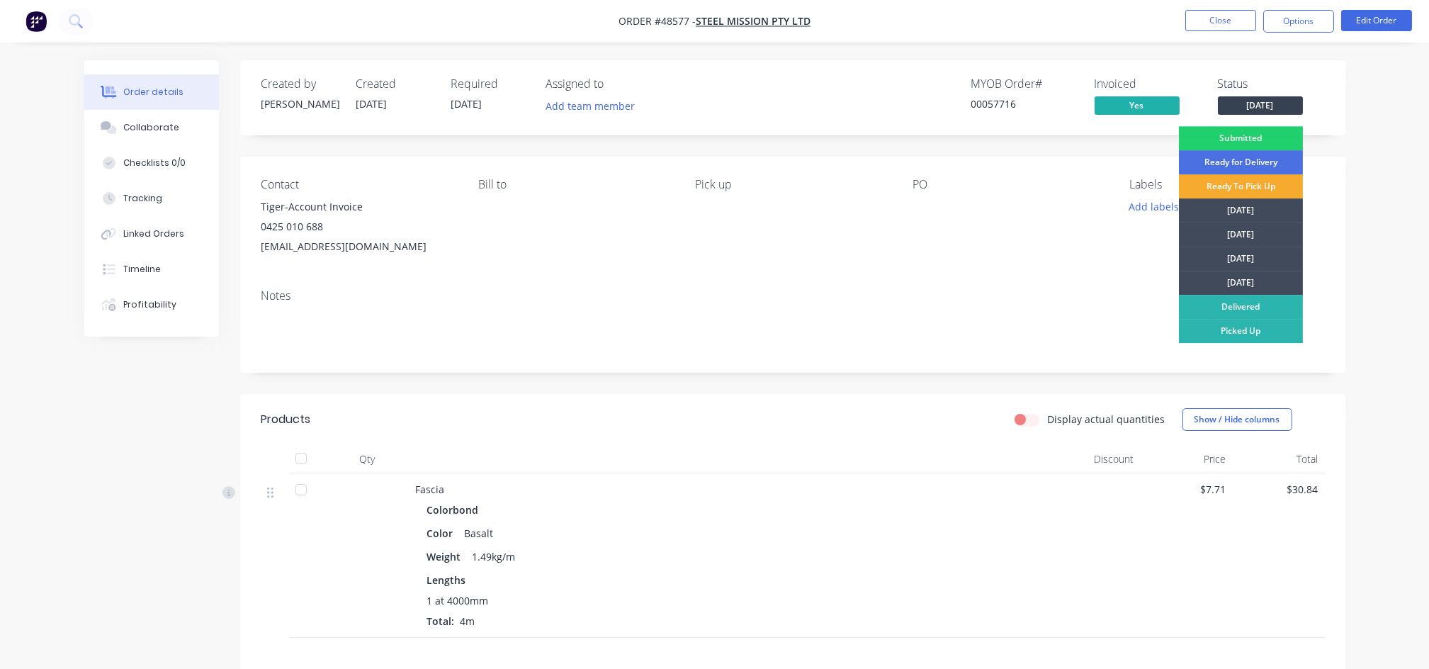
click at [1261, 187] on div "Ready To Pick Up" at bounding box center [1241, 186] width 124 height 24
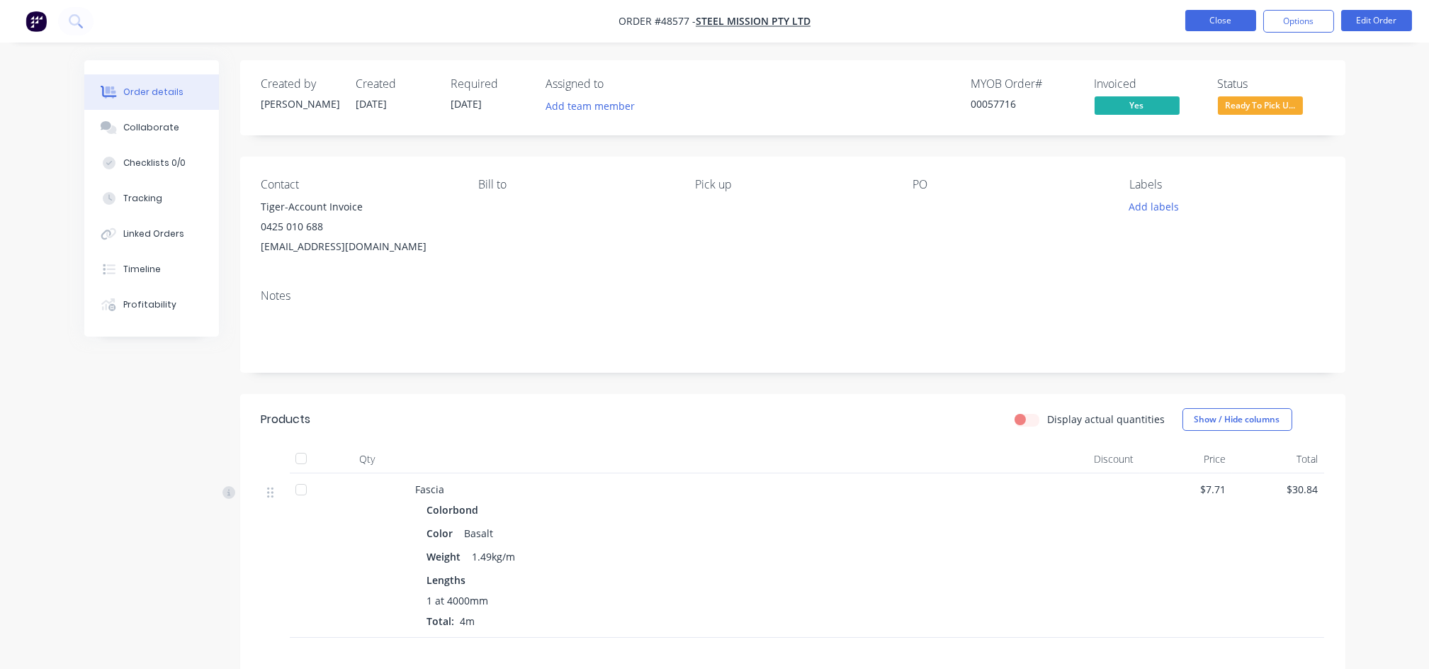
click at [1239, 23] on button "Close" at bounding box center [1220, 20] width 71 height 21
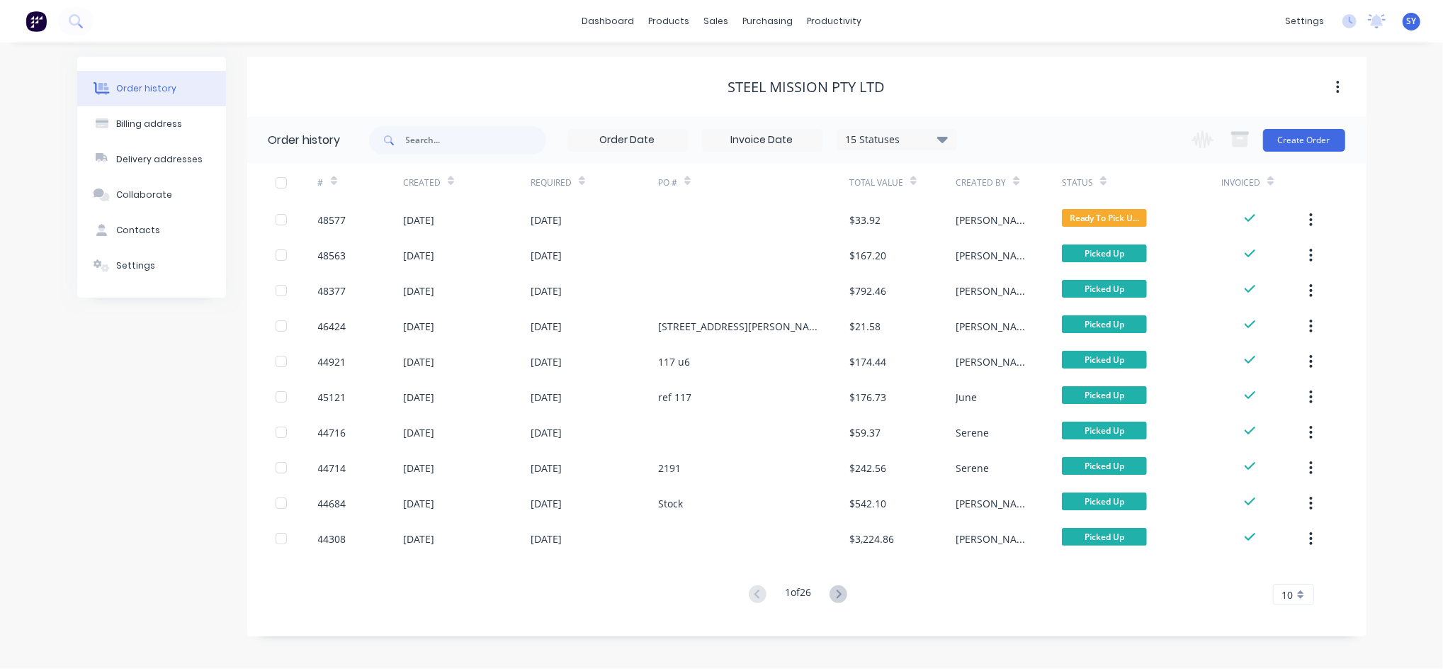
click at [525, 176] on div "Created" at bounding box center [467, 182] width 128 height 39
click at [456, 133] on input "text" at bounding box center [476, 140] width 140 height 28
type input "48273"
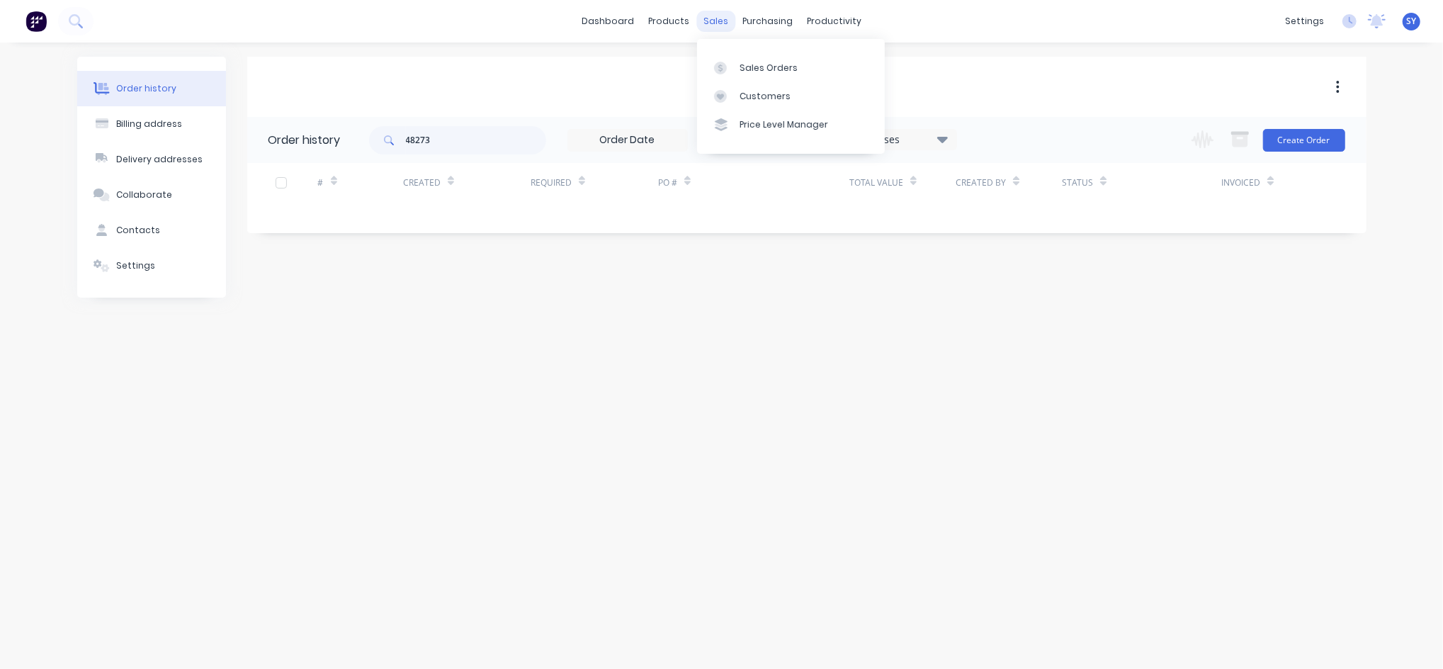
click at [714, 23] on div "sales" at bounding box center [716, 21] width 39 height 21
click at [750, 63] on div "Sales Orders" at bounding box center [769, 68] width 58 height 13
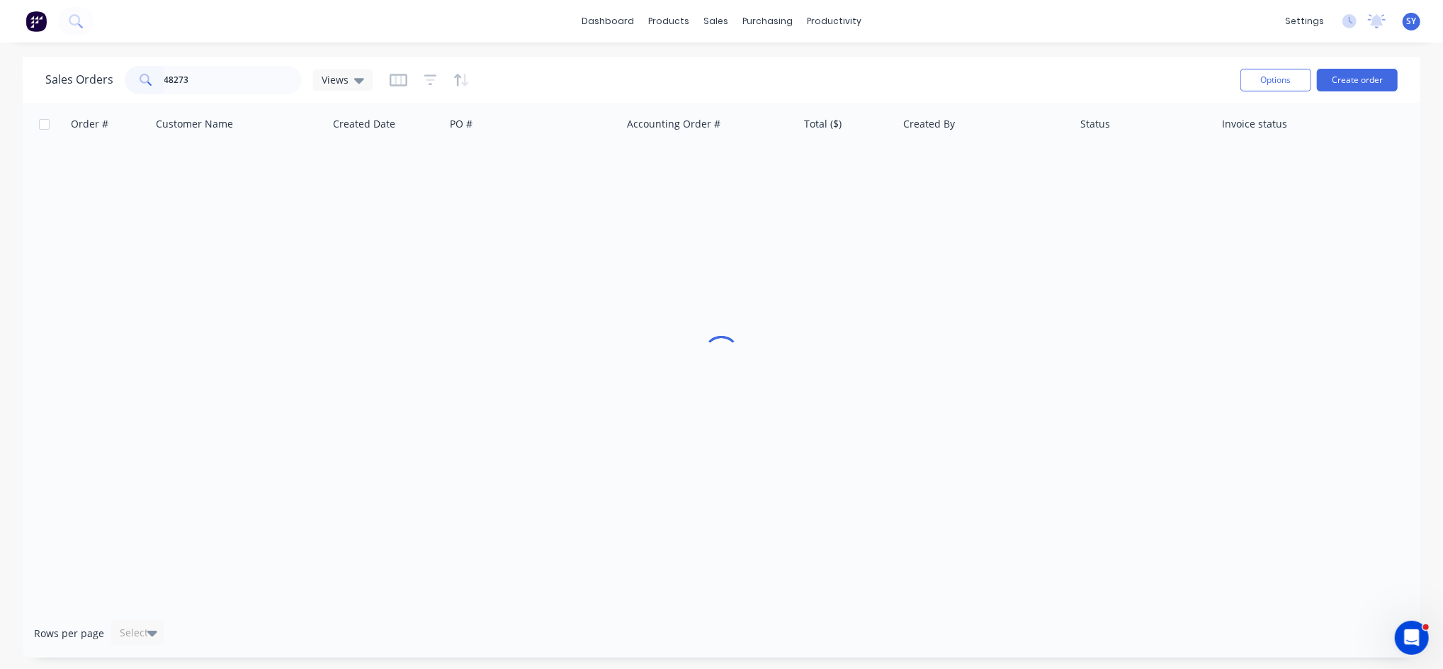
type input "48273"
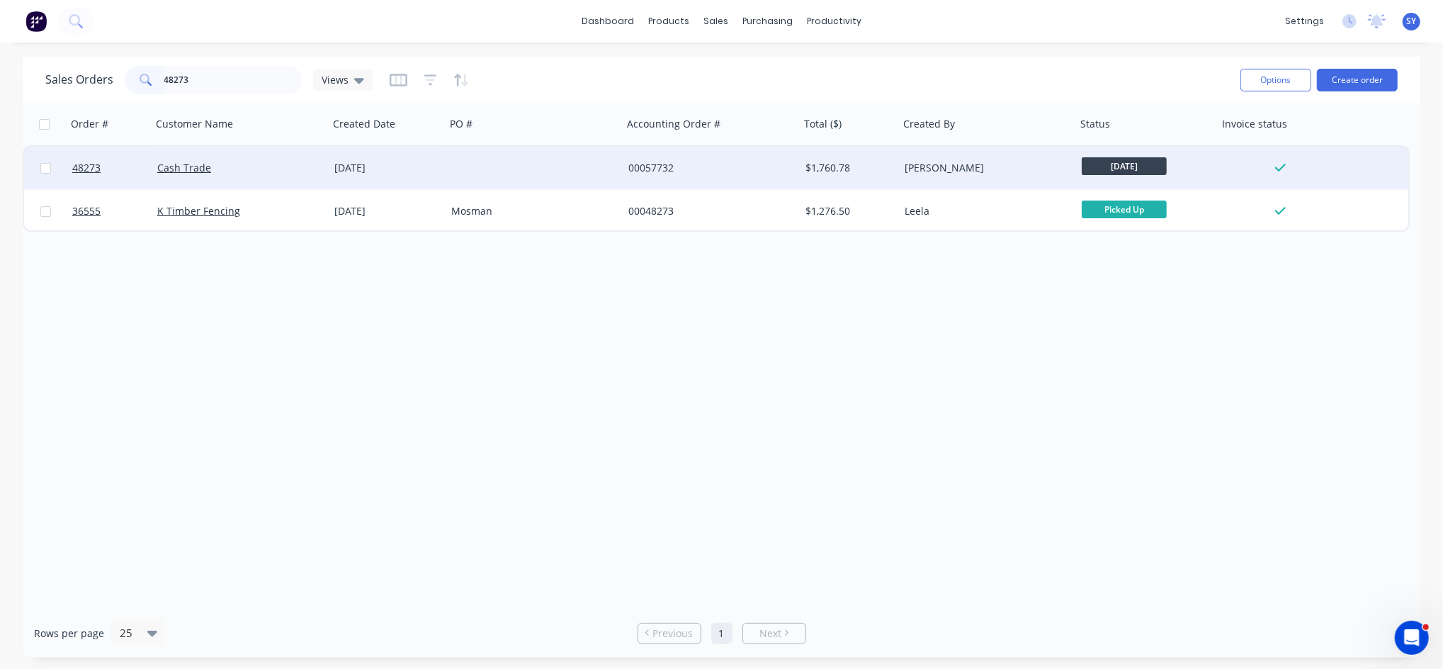
click at [487, 162] on div at bounding box center [534, 168] width 177 height 43
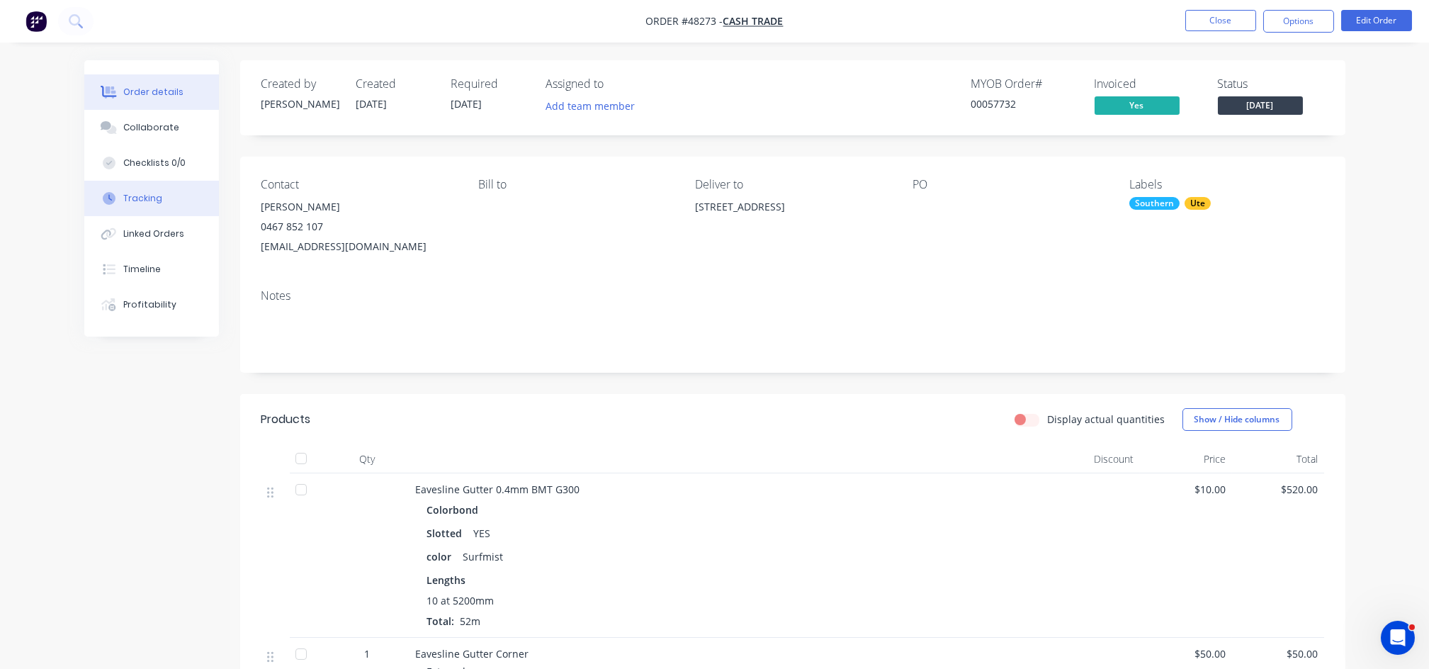
click at [146, 193] on div "Tracking" at bounding box center [142, 198] width 39 height 13
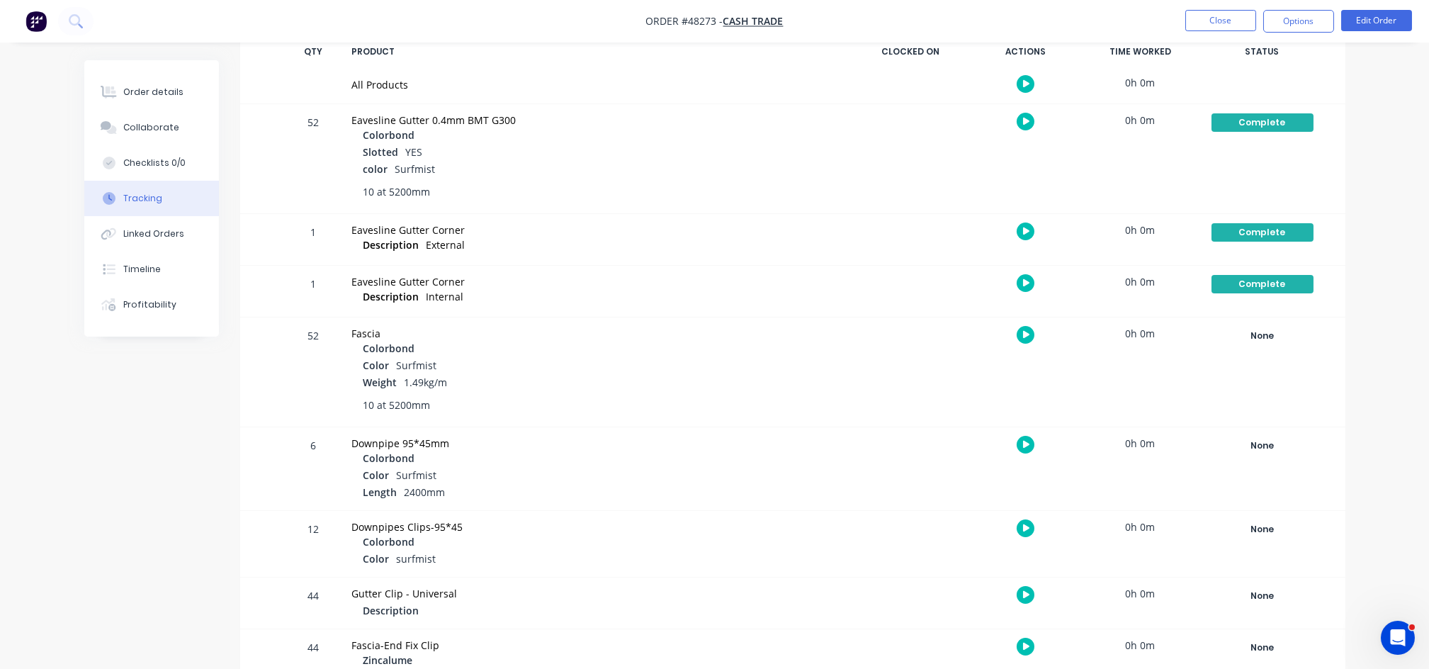
scroll to position [283, 0]
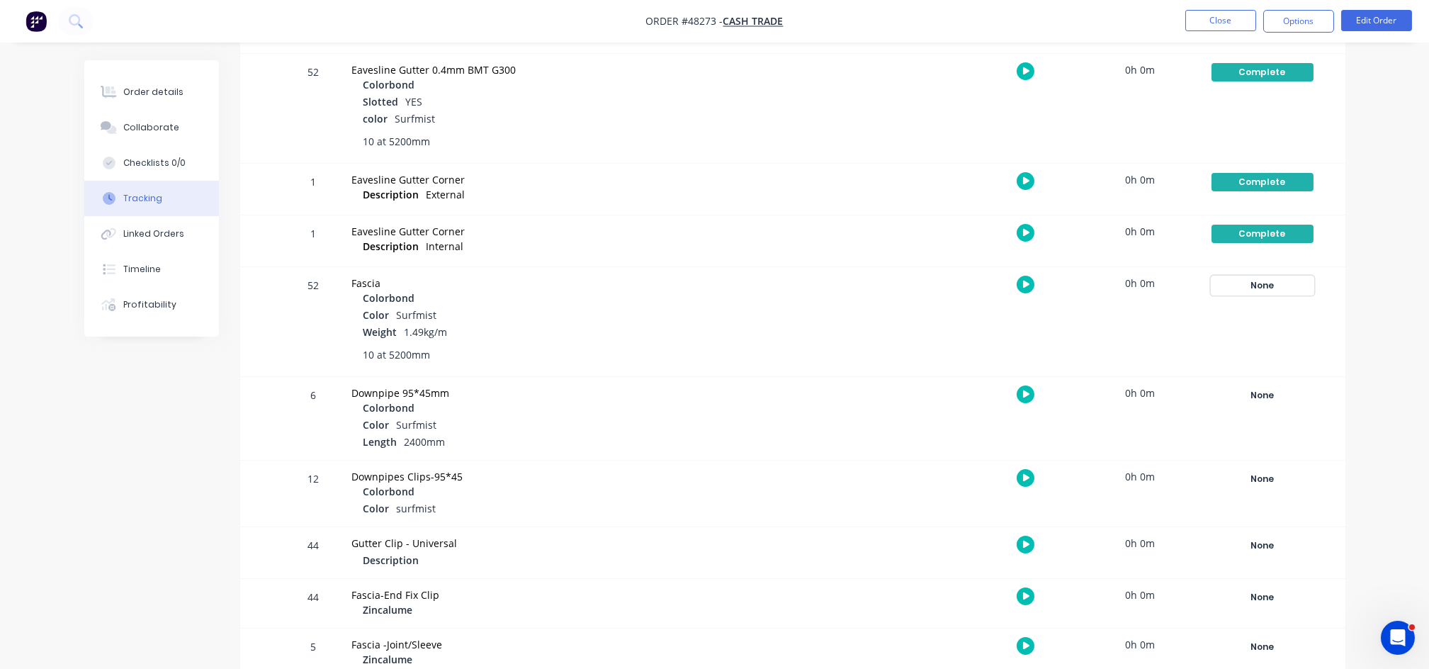
click at [1265, 286] on div "None" at bounding box center [1263, 285] width 102 height 18
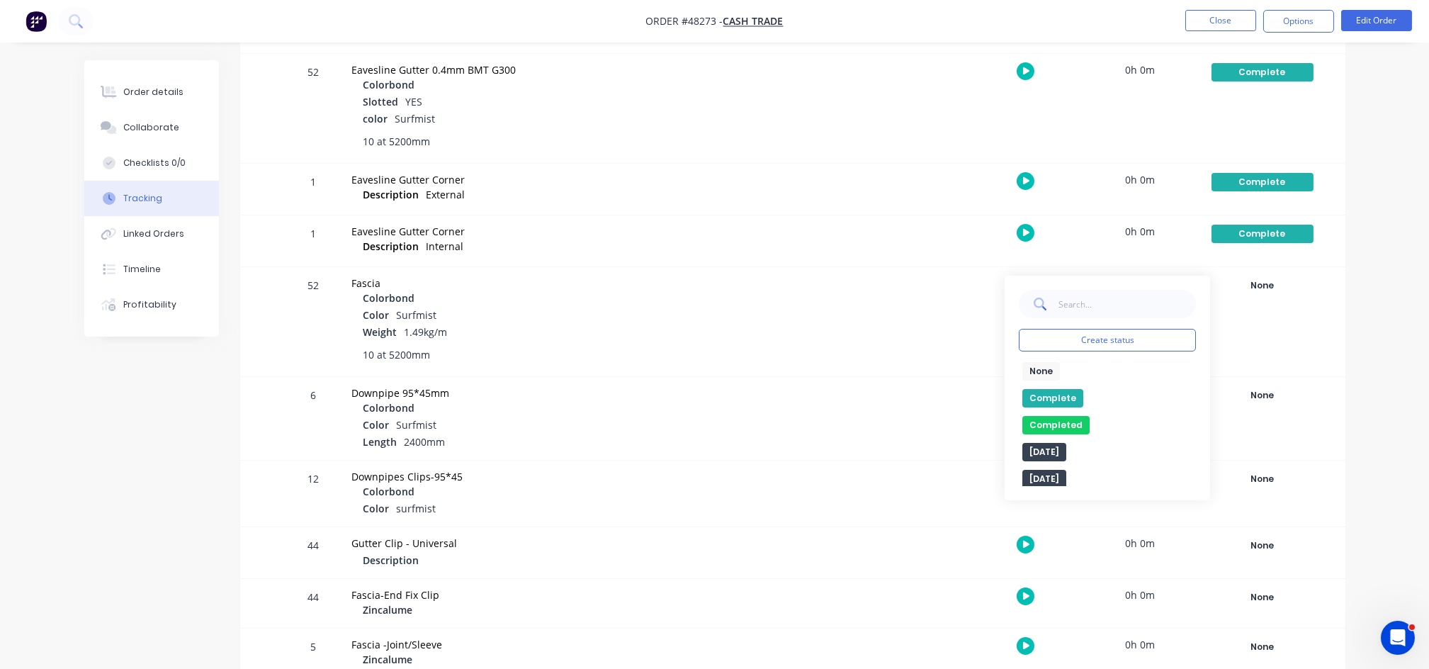
click at [1063, 399] on button "Complete" at bounding box center [1052, 398] width 61 height 18
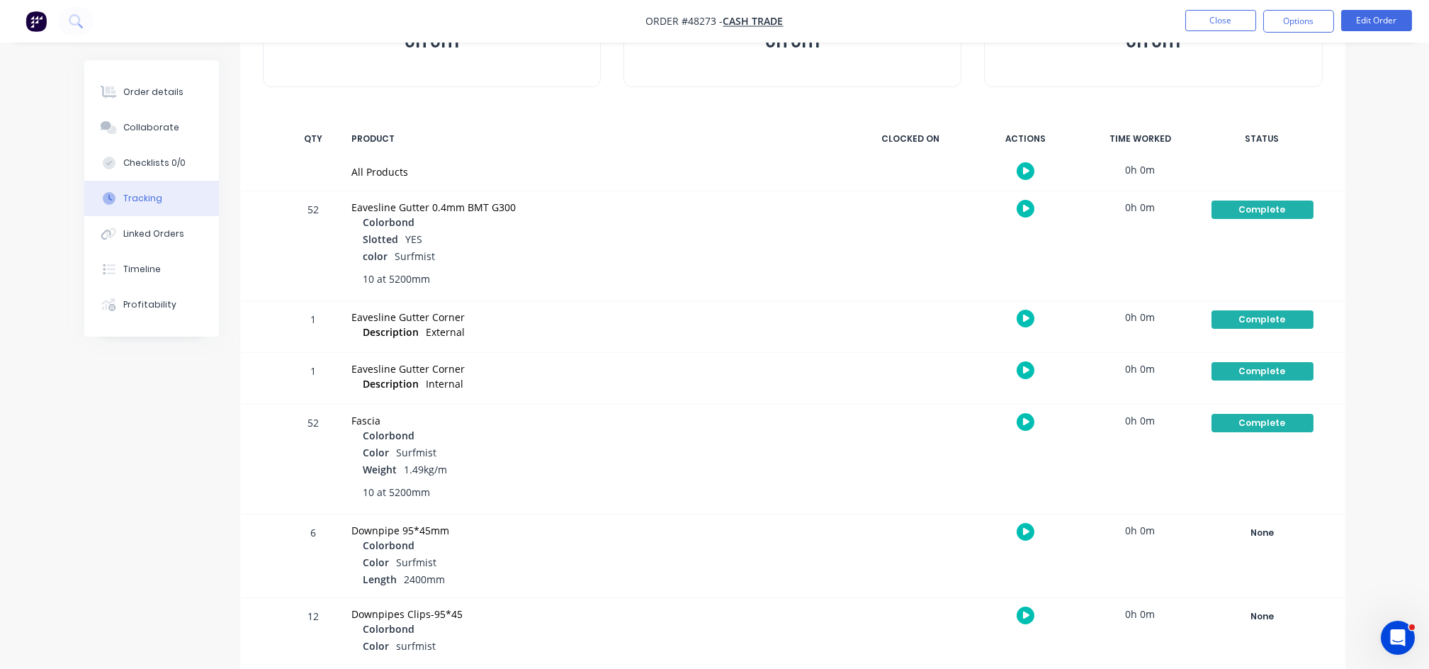
scroll to position [79, 0]
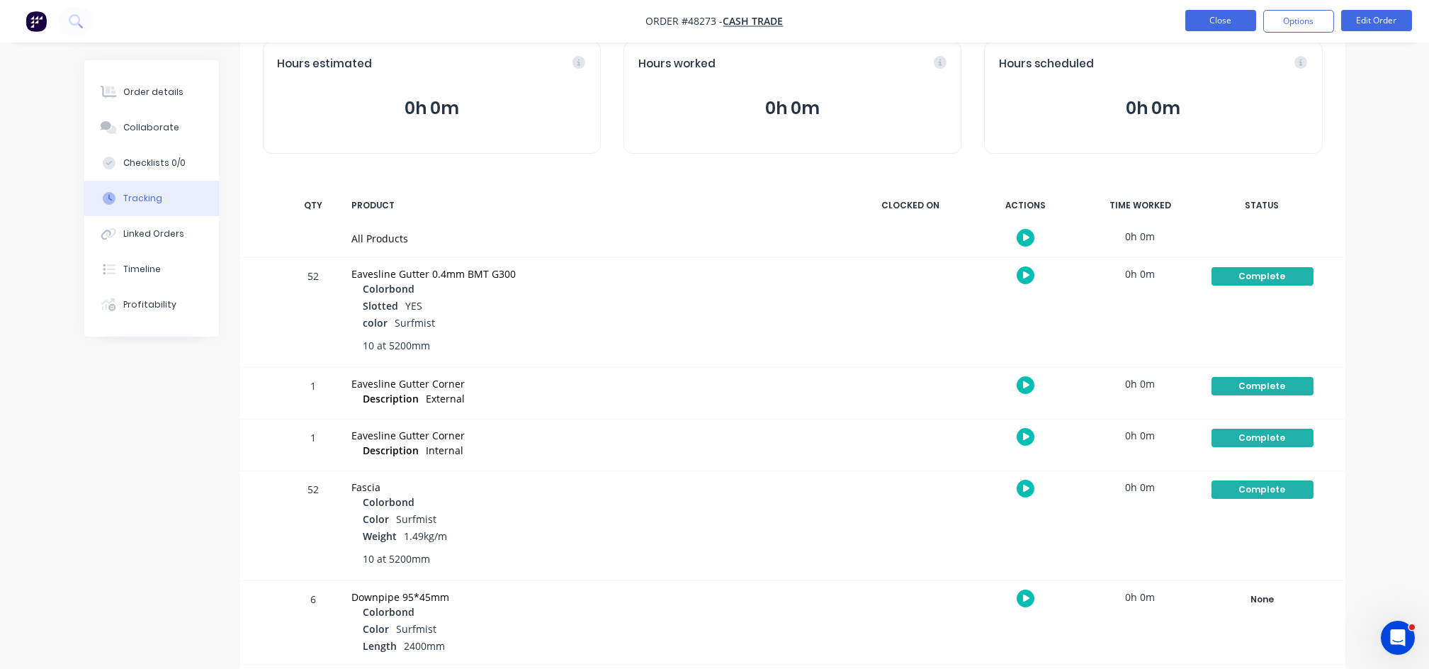
click at [1239, 29] on button "Close" at bounding box center [1220, 20] width 71 height 21
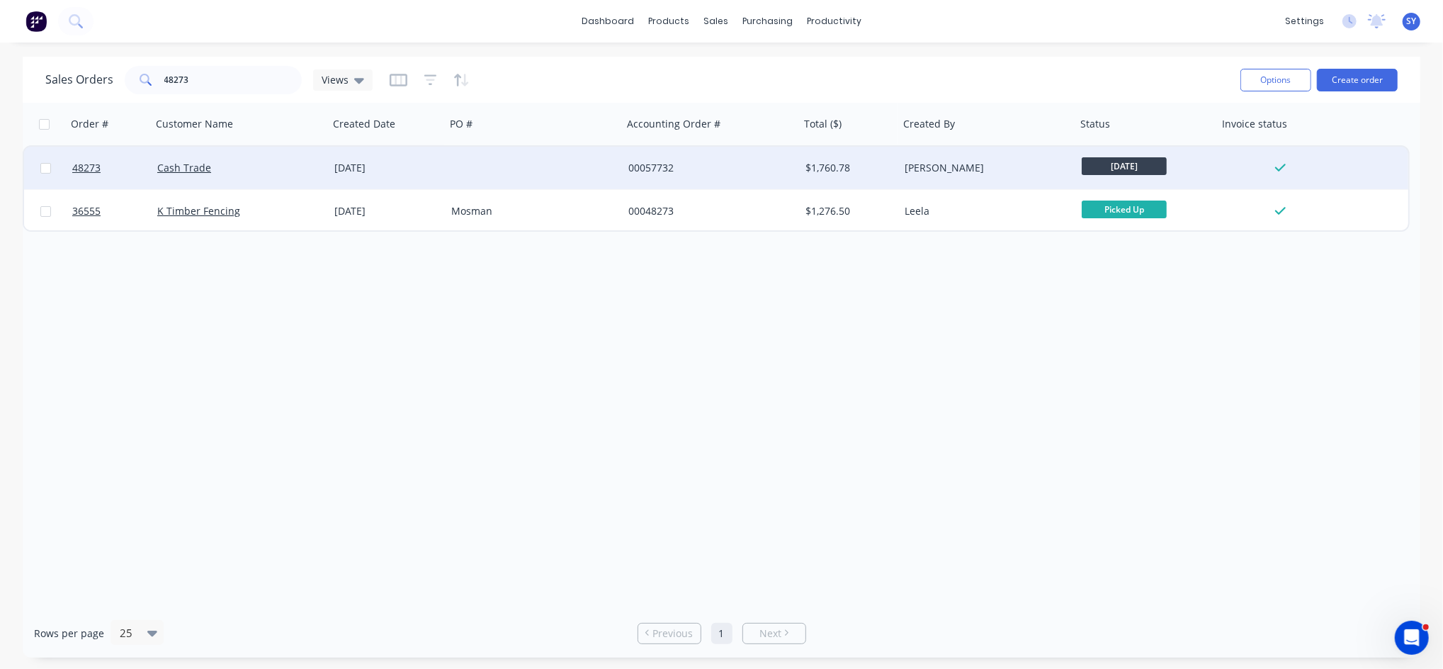
click at [458, 163] on div at bounding box center [534, 168] width 177 height 43
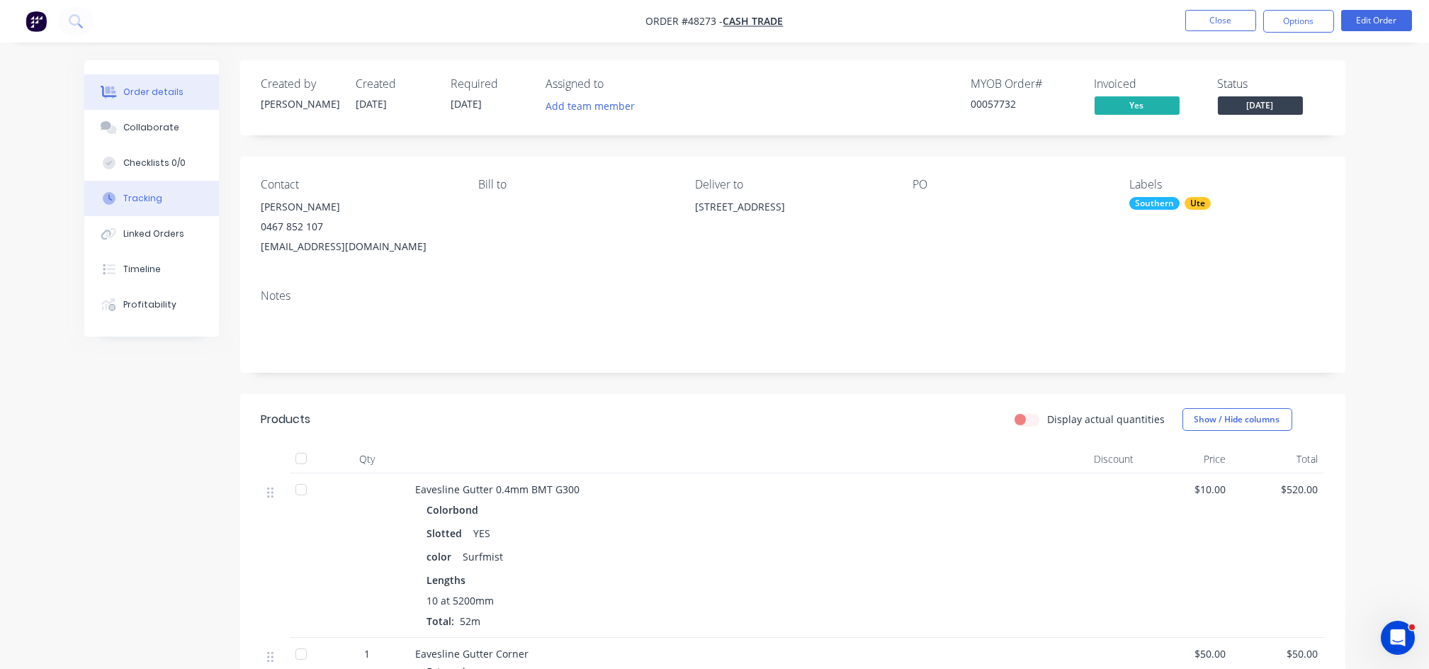
click at [160, 209] on button "Tracking" at bounding box center [151, 198] width 135 height 35
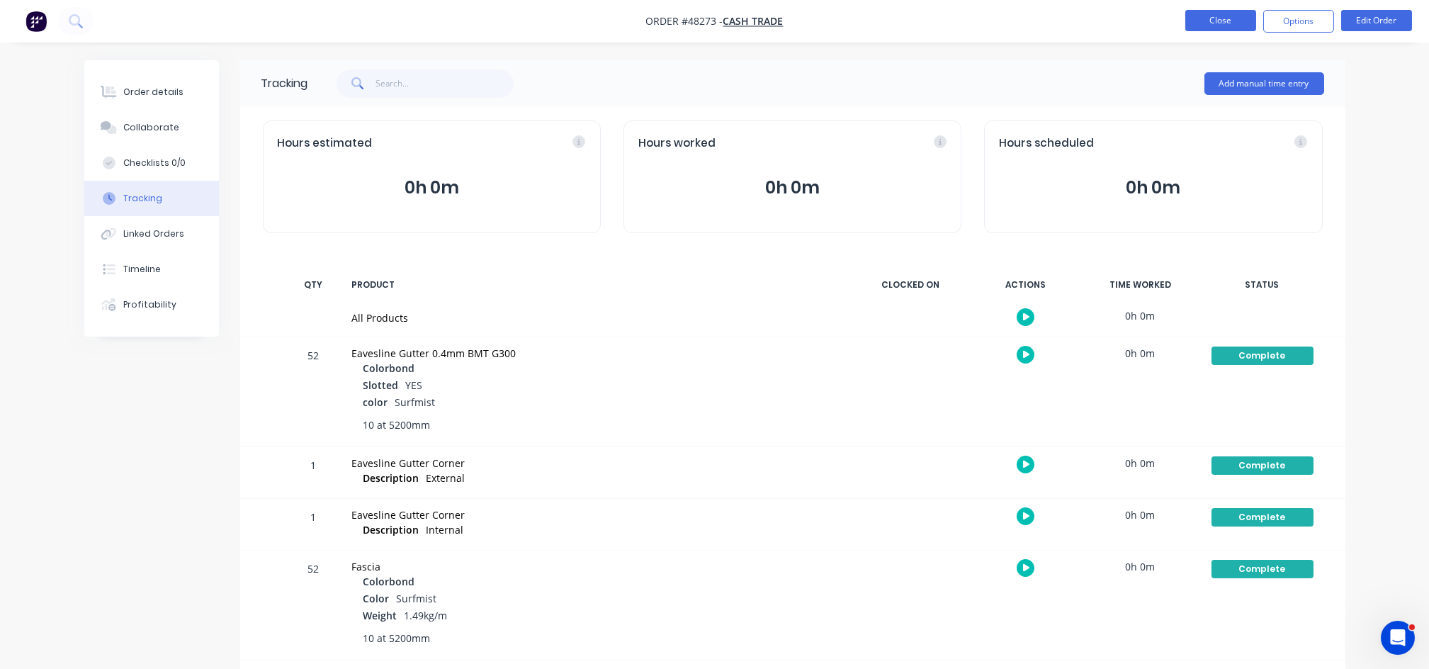
click at [1229, 30] on button "Close" at bounding box center [1220, 20] width 71 height 21
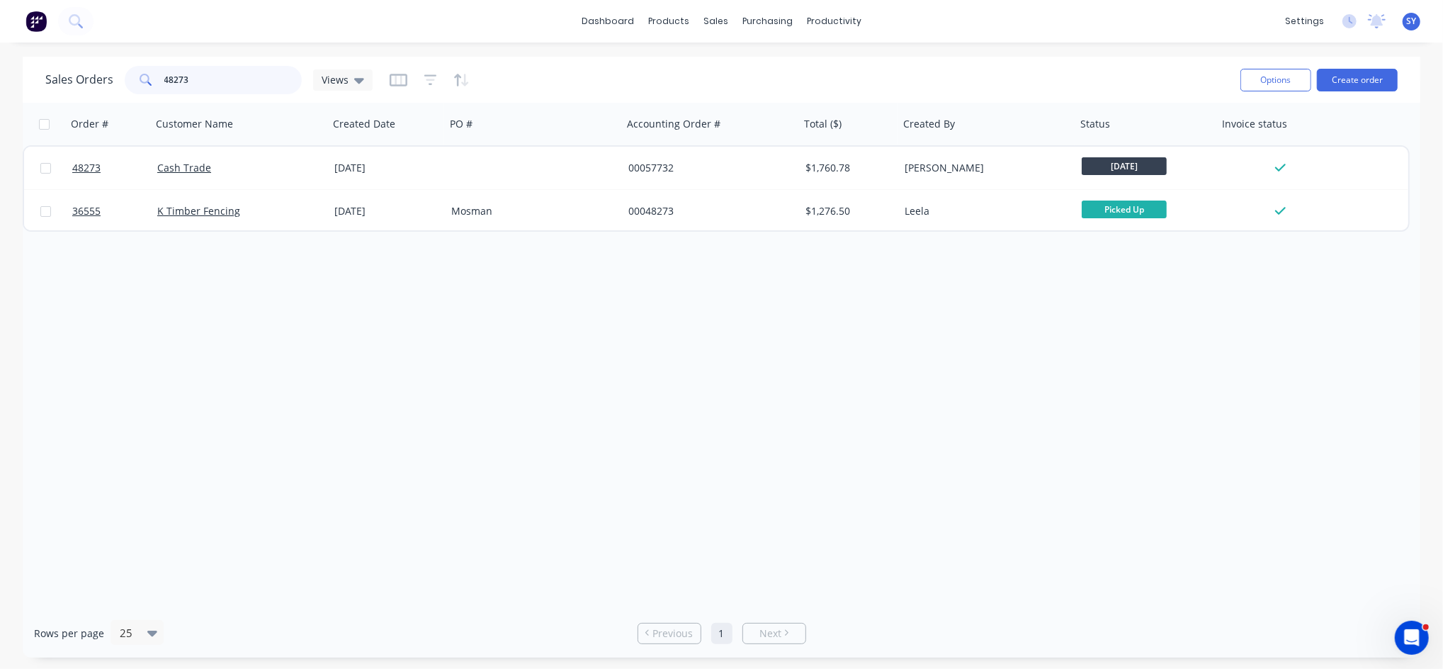
drag, startPoint x: 204, startPoint y: 80, endPoint x: 123, endPoint y: 82, distance: 80.8
click at [125, 82] on div "48273" at bounding box center [213, 80] width 177 height 28
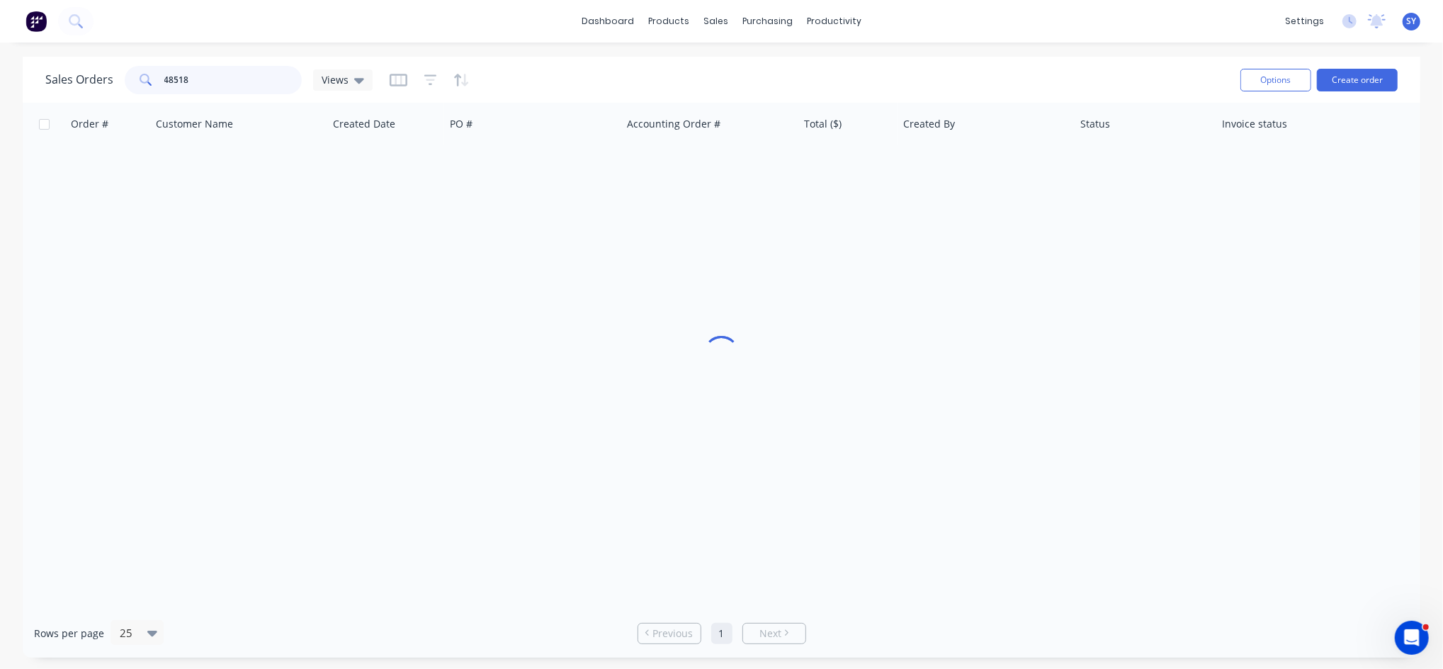
type input "48518"
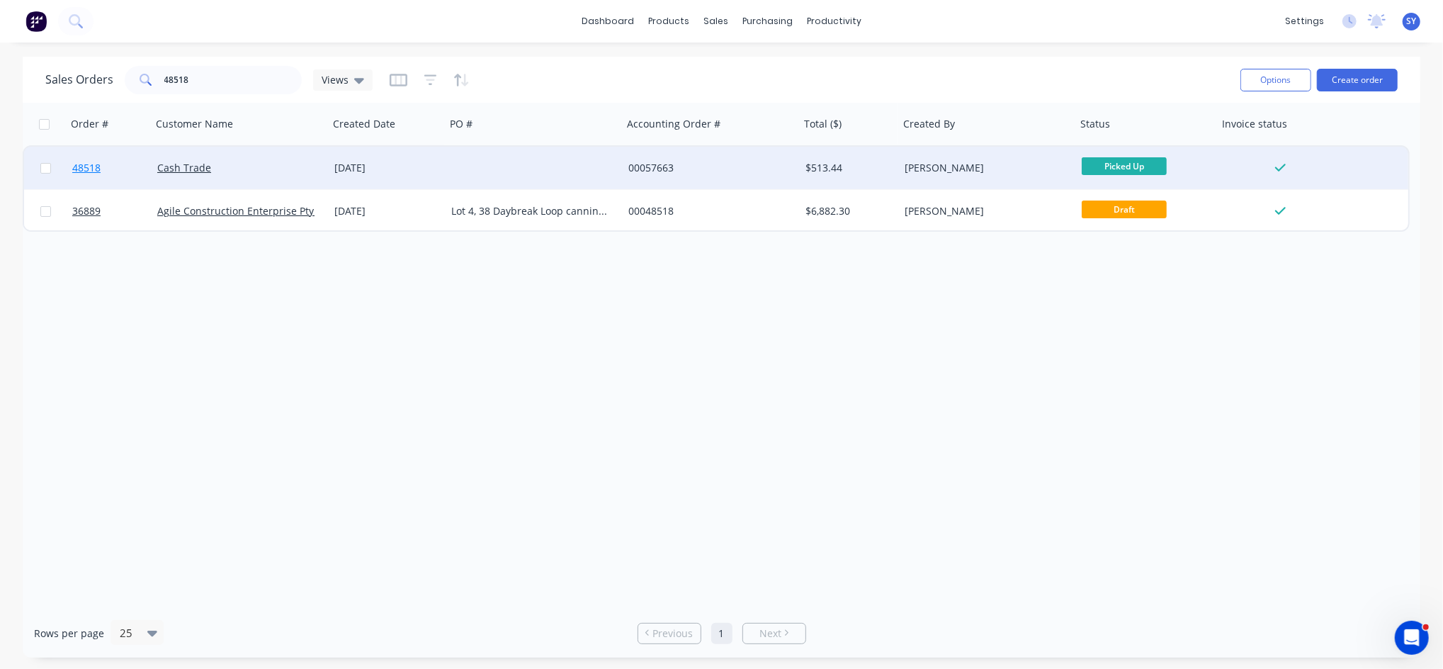
click at [121, 163] on link "48518" at bounding box center [114, 168] width 85 height 43
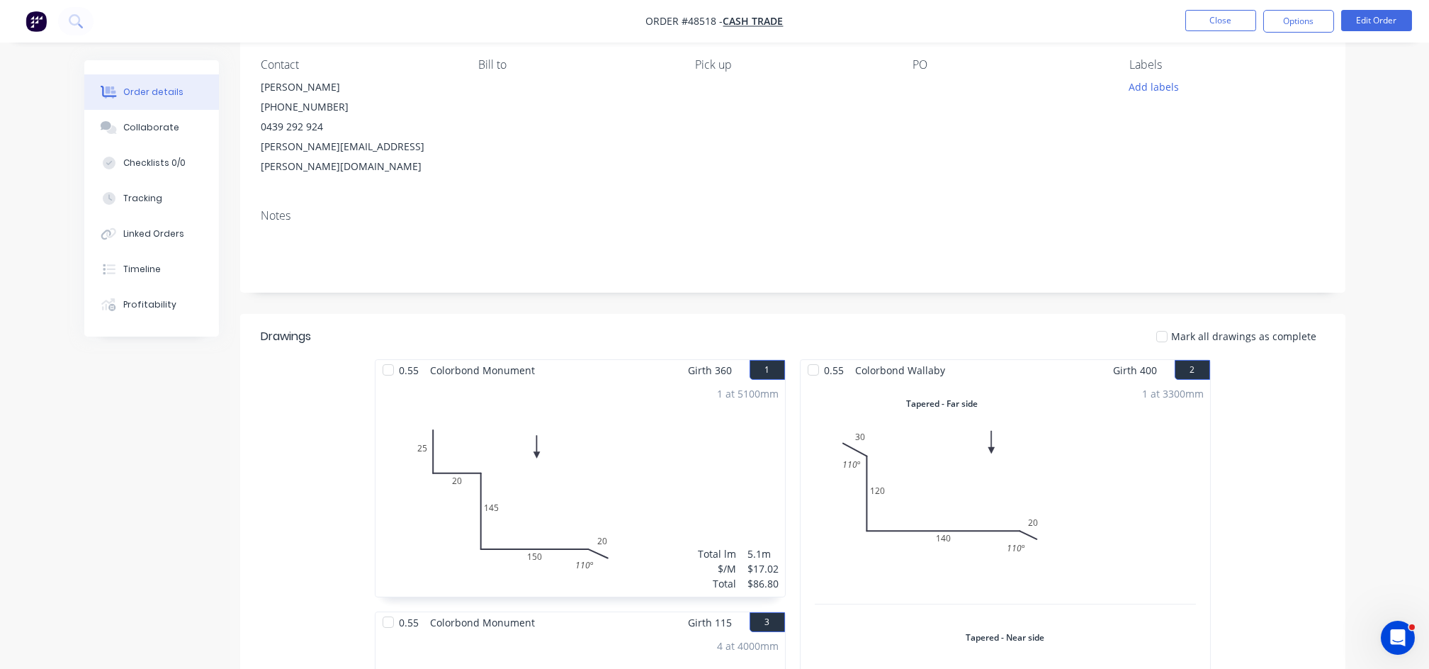
scroll to position [188, 0]
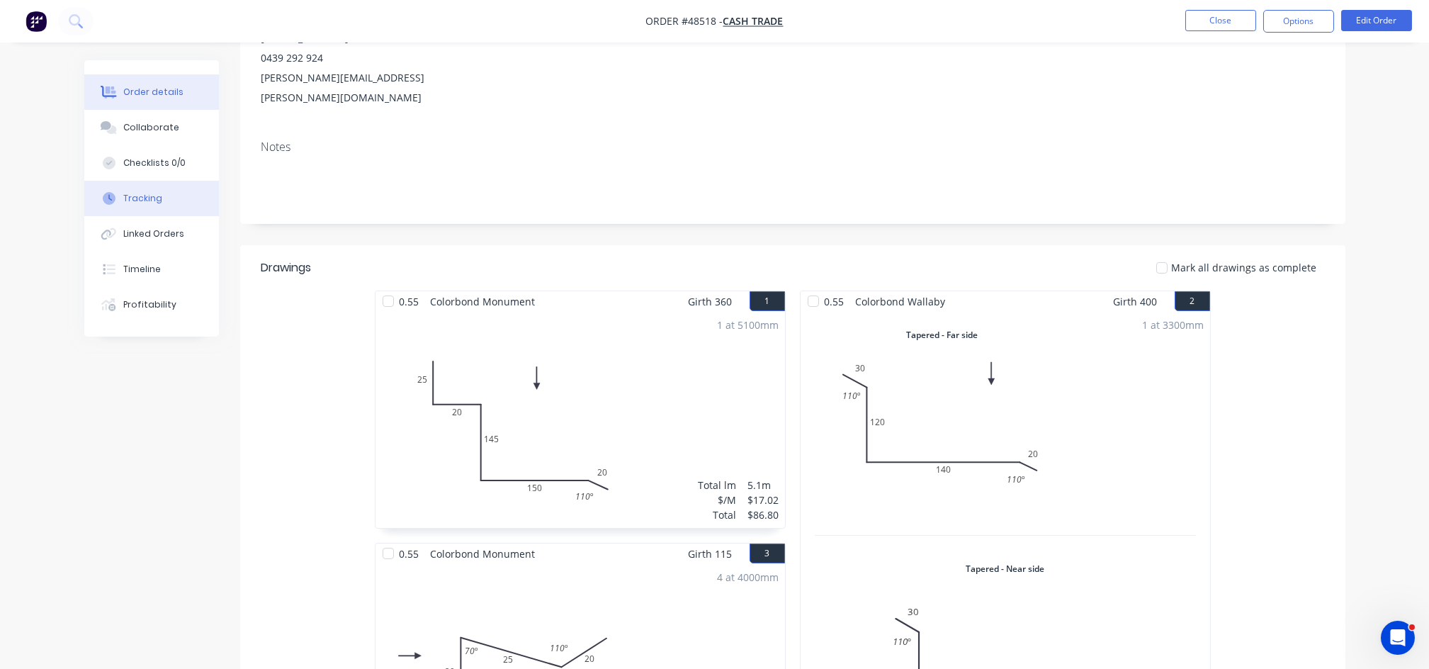
click at [132, 202] on div "Tracking" at bounding box center [142, 198] width 39 height 13
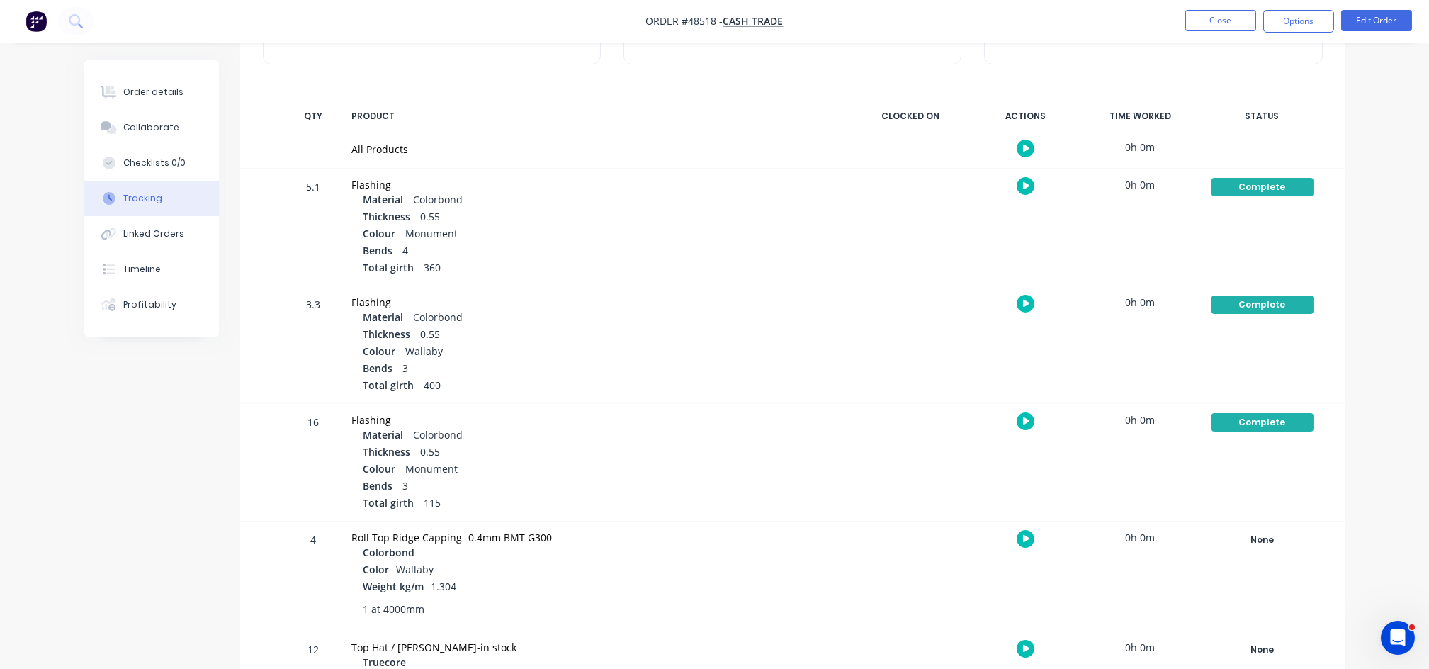
scroll to position [245, 0]
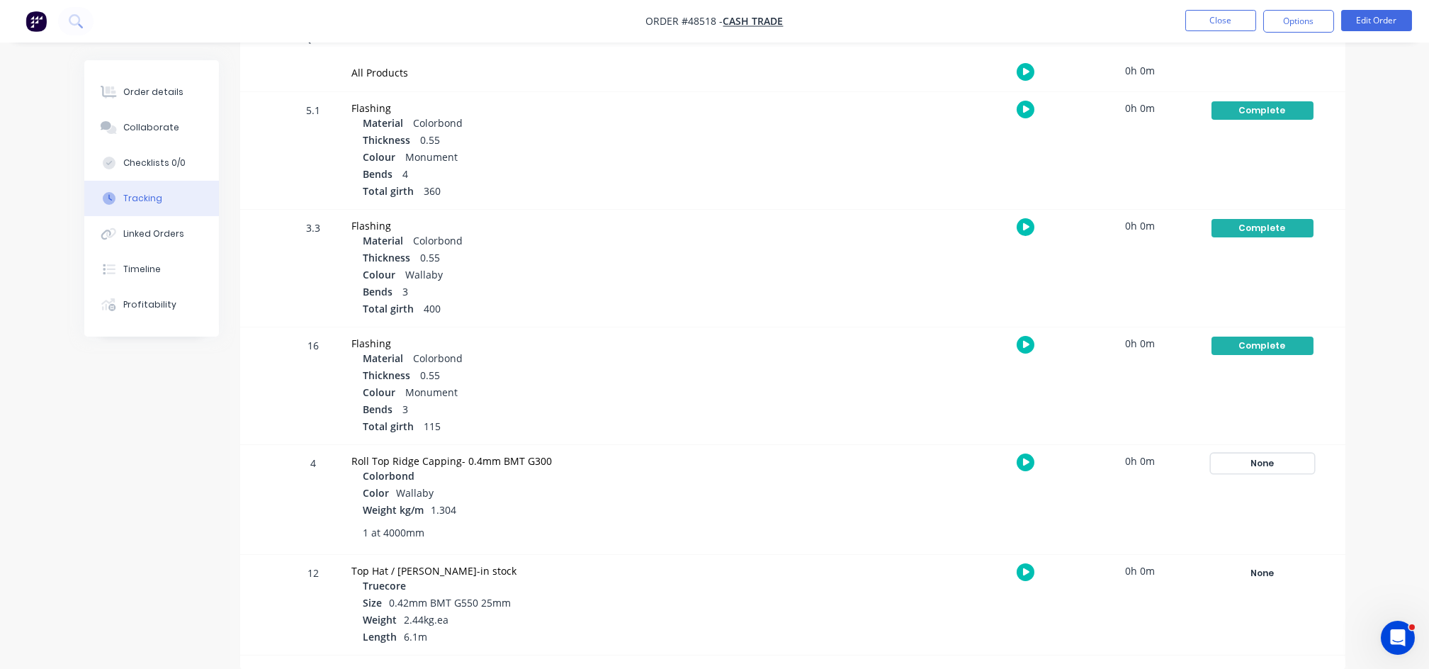
click at [1266, 461] on div "None" at bounding box center [1263, 463] width 102 height 18
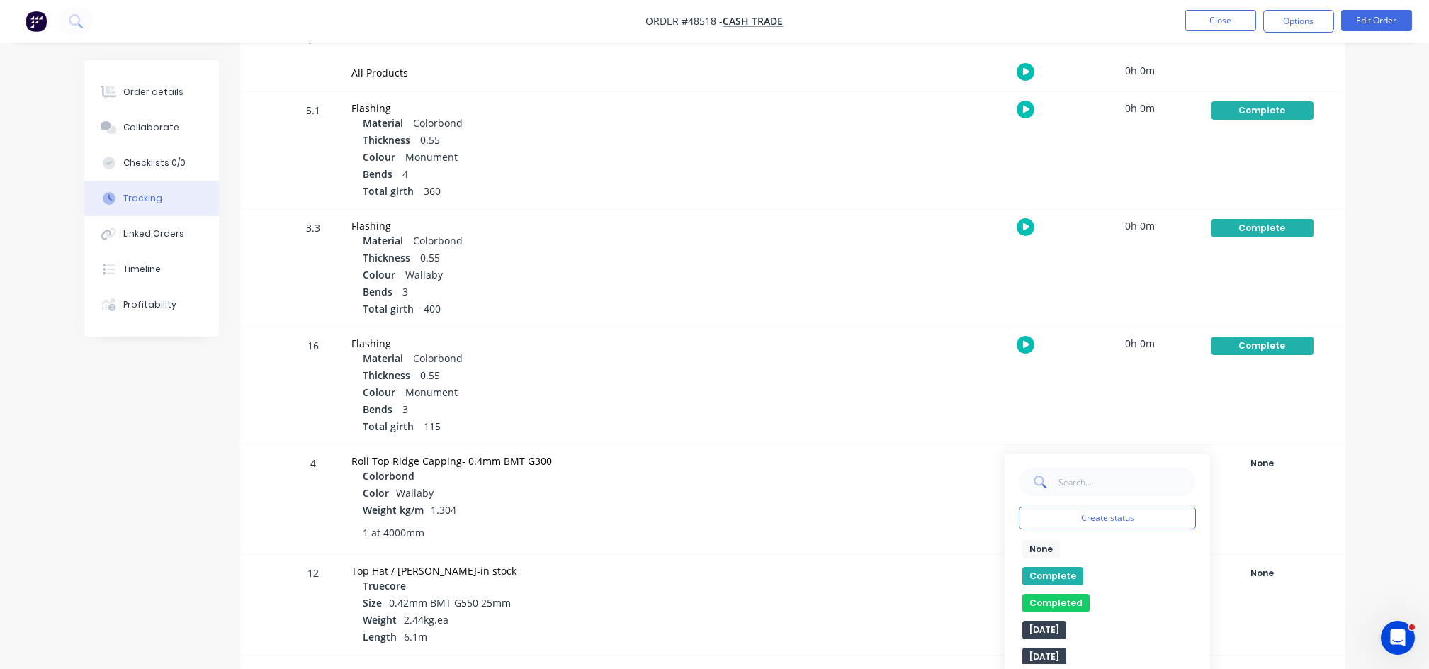
click at [1079, 576] on button "Complete" at bounding box center [1052, 576] width 61 height 18
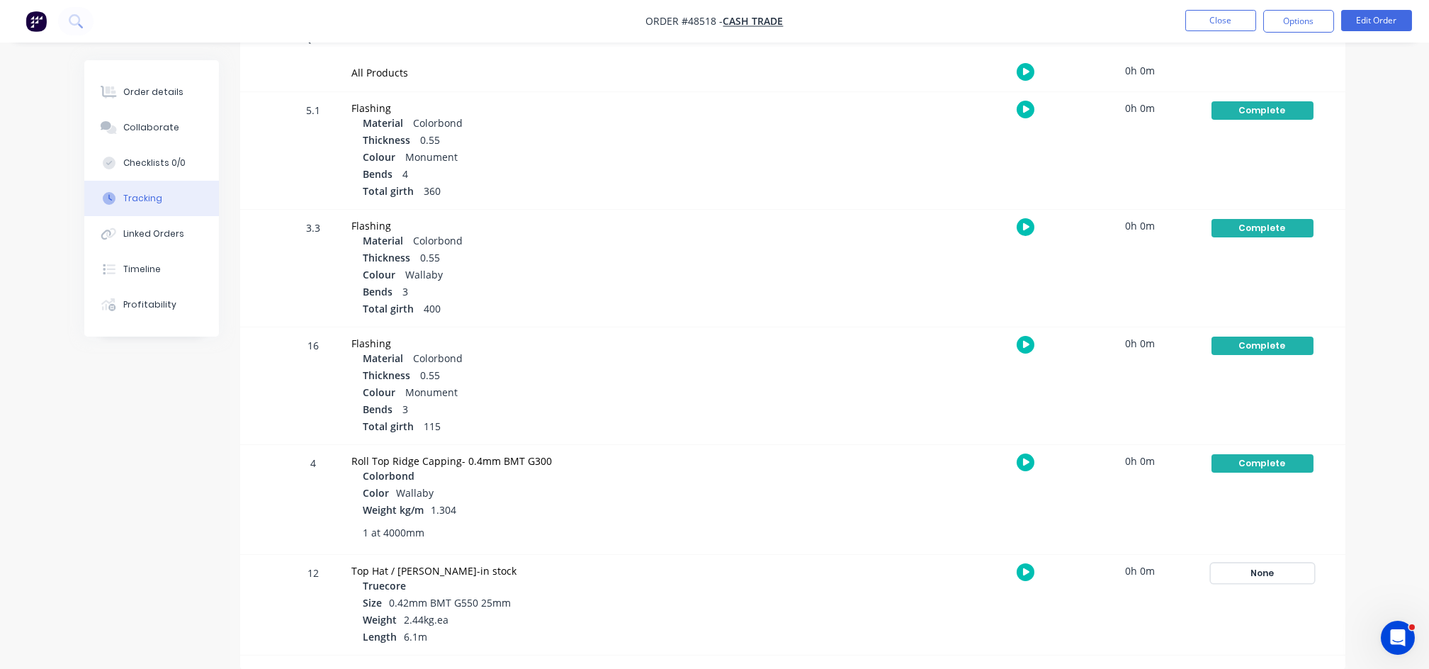
click at [1268, 571] on div "None" at bounding box center [1263, 573] width 102 height 18
click at [1267, 576] on div "None" at bounding box center [1263, 573] width 102 height 18
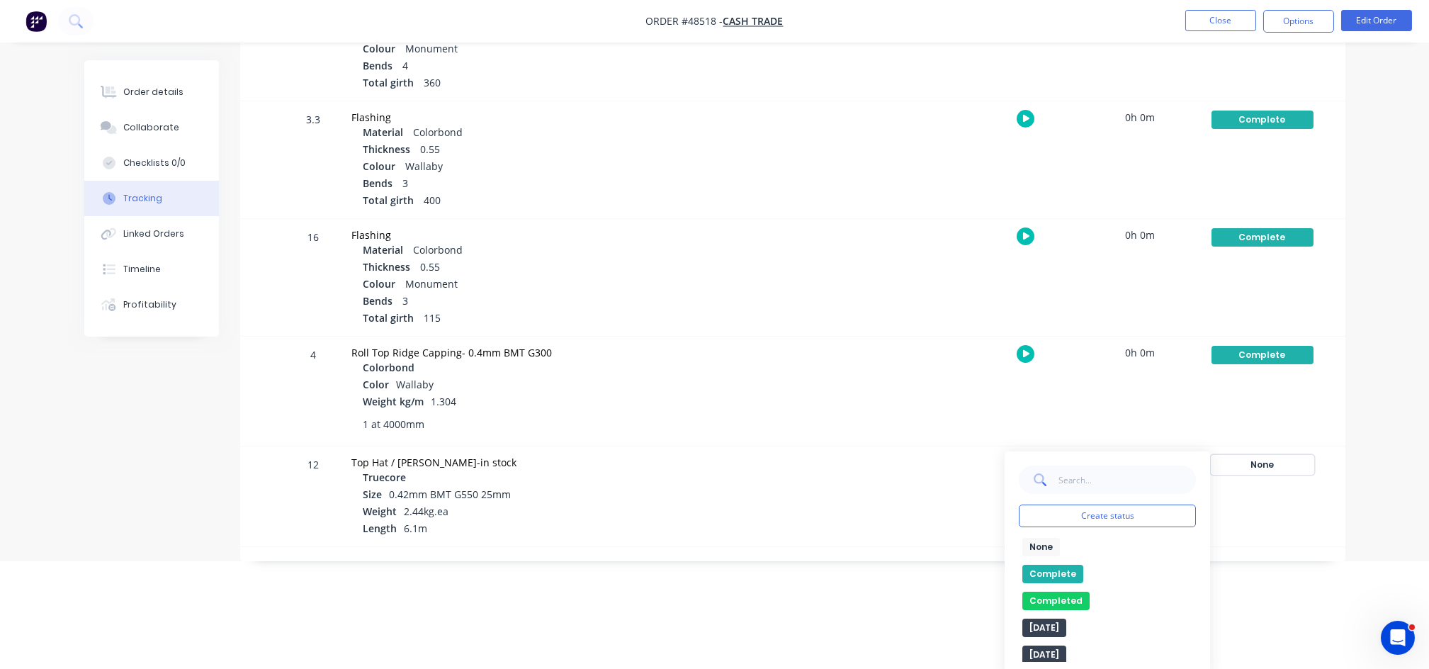
scroll to position [360, 0]
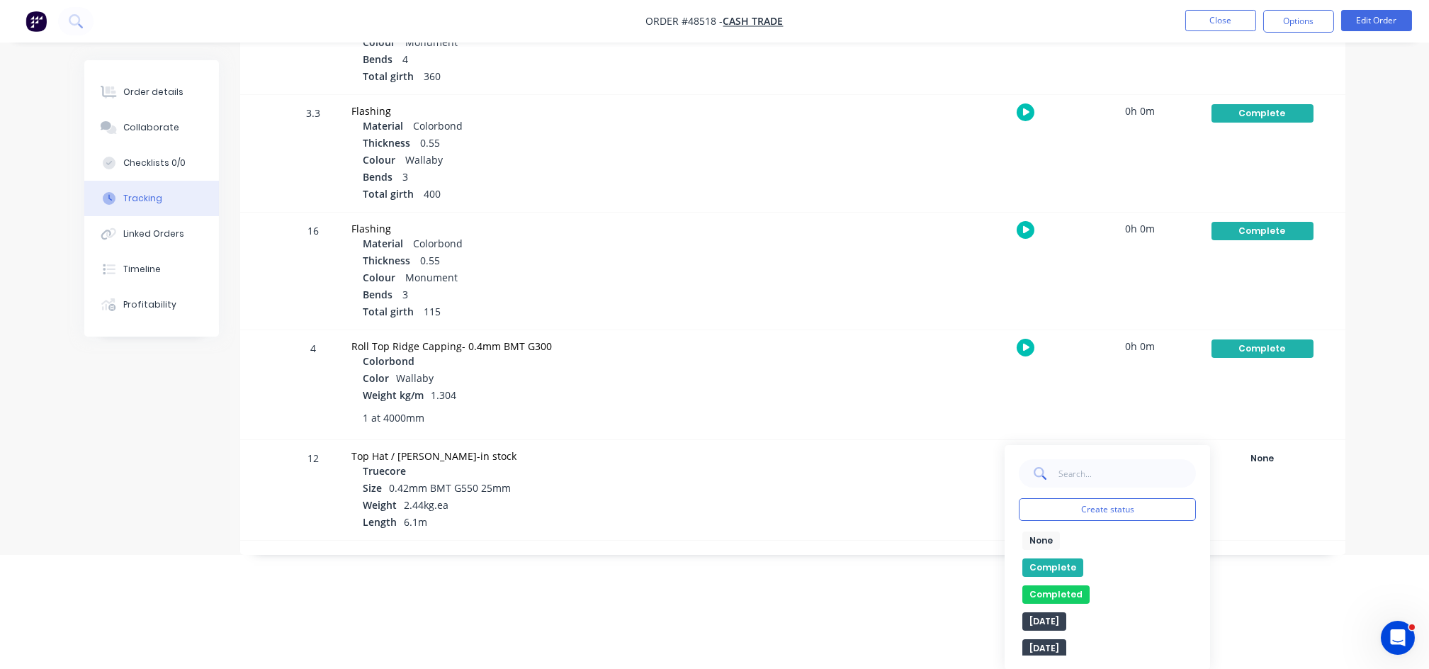
click at [1074, 563] on button "Complete" at bounding box center [1052, 567] width 61 height 18
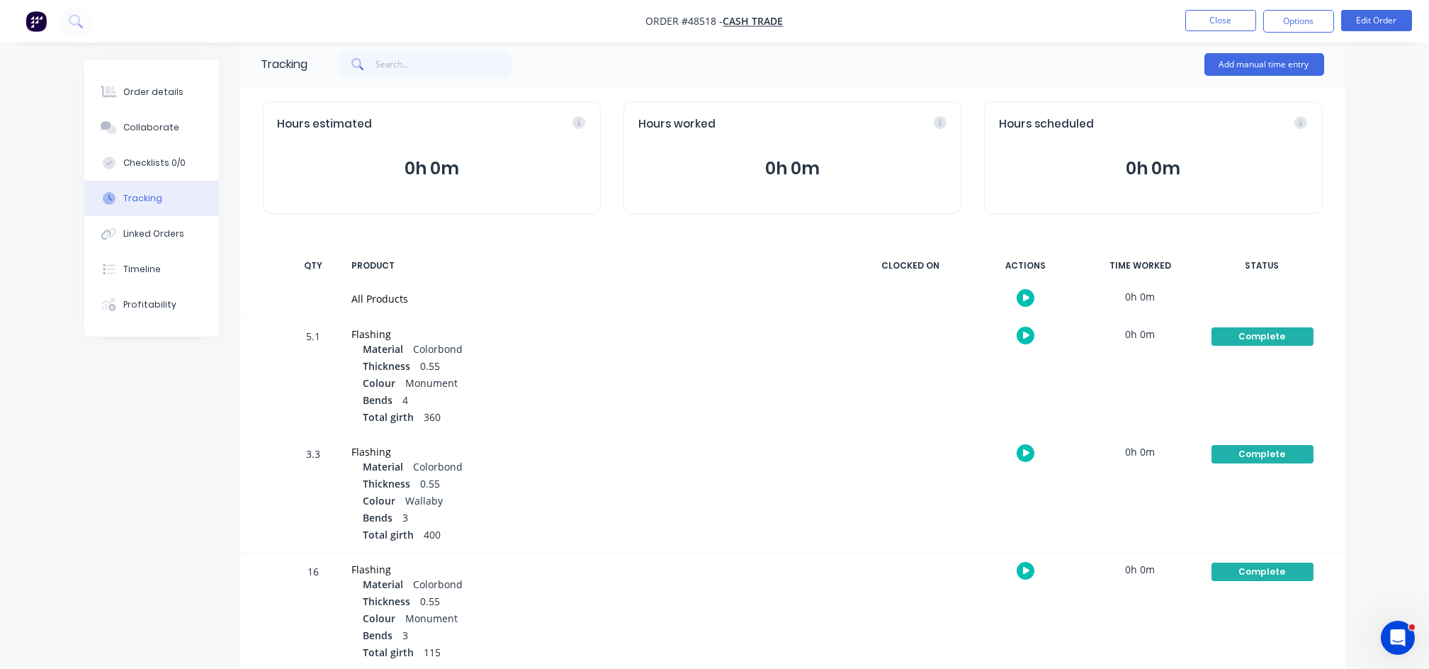
scroll to position [0, 0]
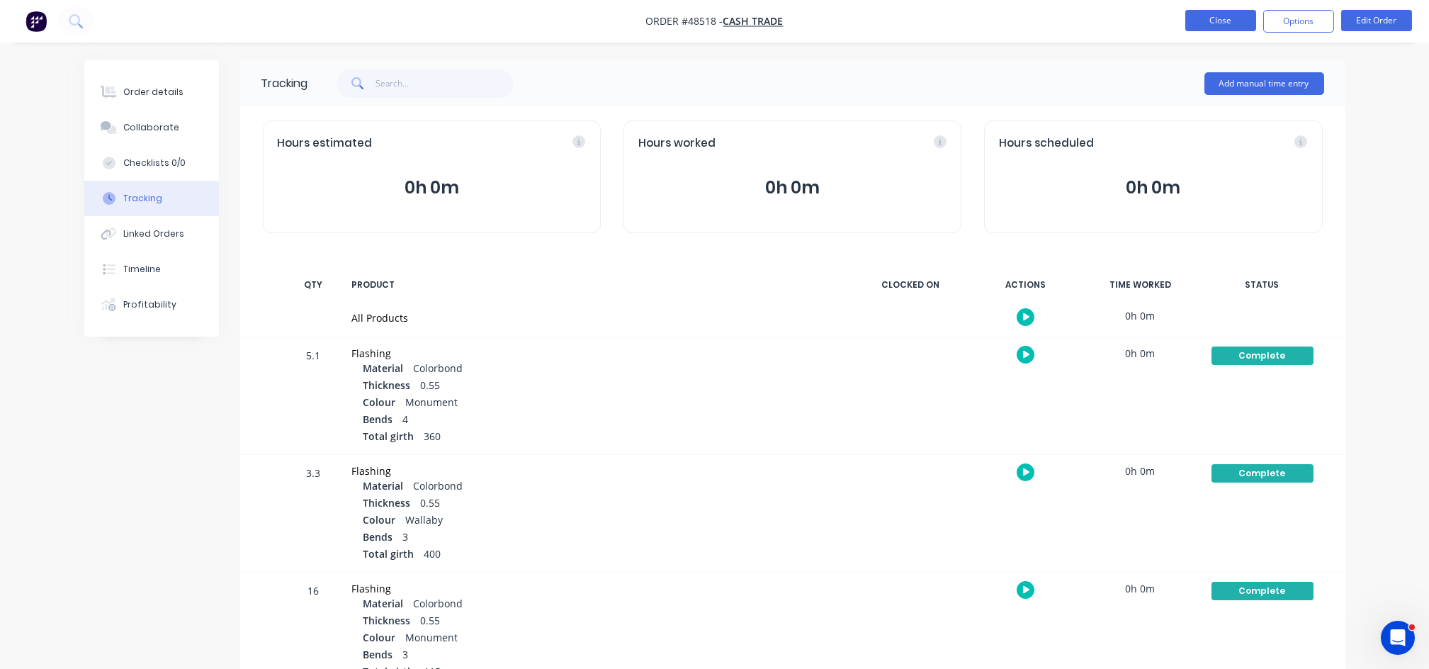
click at [1233, 17] on button "Close" at bounding box center [1220, 20] width 71 height 21
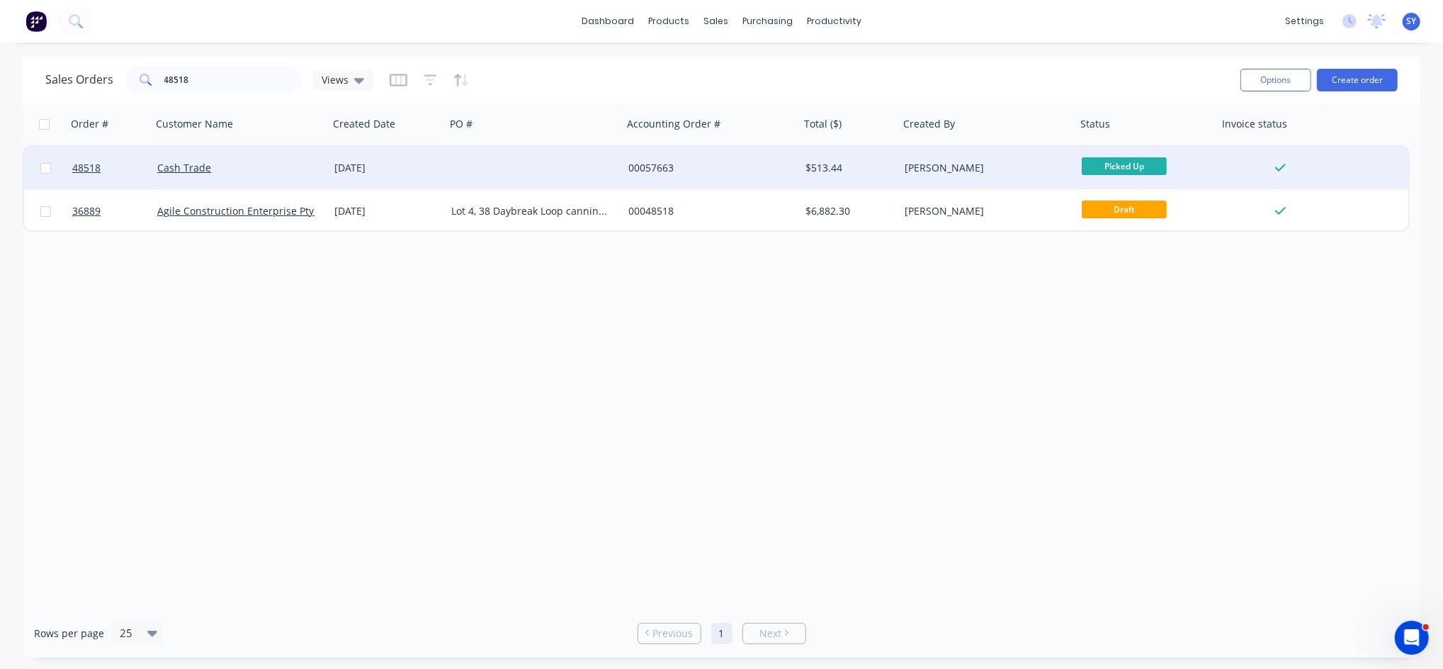
click at [1153, 172] on span "Picked Up" at bounding box center [1124, 166] width 85 height 18
click at [951, 314] on div "Order # Customer Name Created Date PO # Accounting Order # Total ($) Created By…" at bounding box center [722, 356] width 1398 height 506
click at [839, 174] on div "$513.44" at bounding box center [848, 168] width 84 height 14
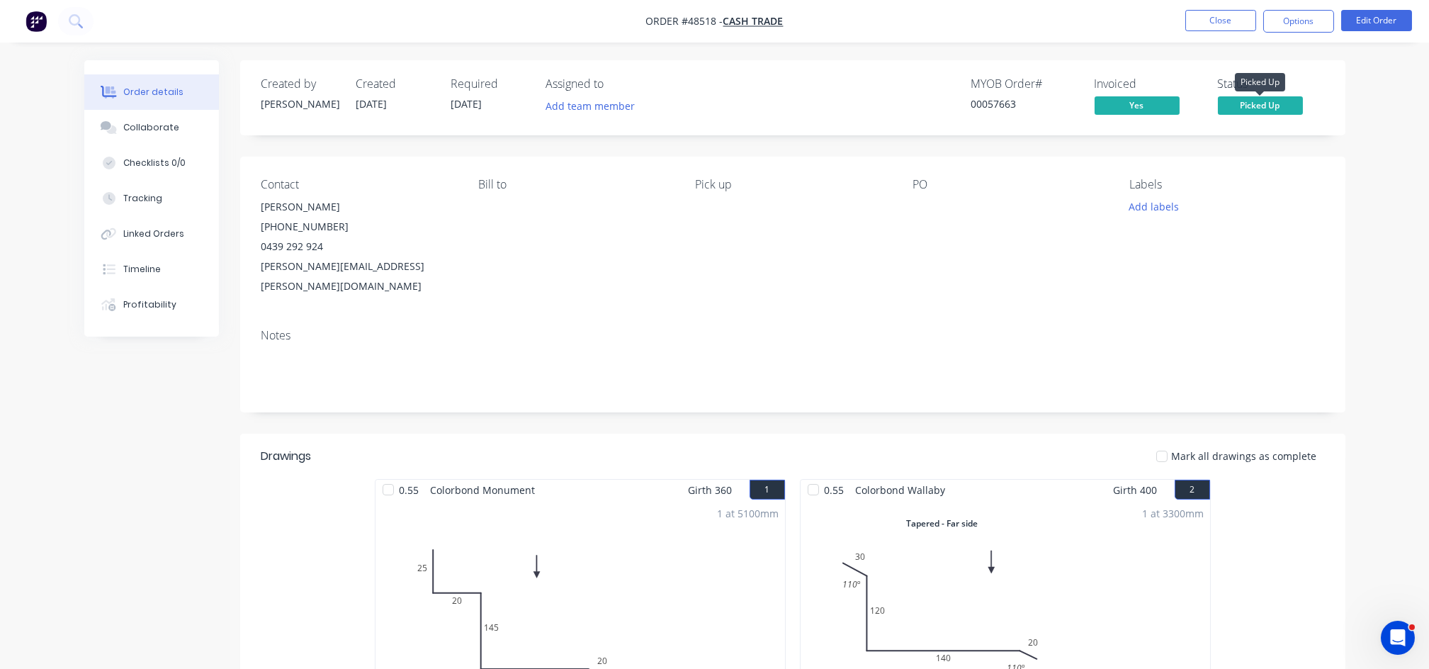
click at [1258, 108] on span "Picked Up" at bounding box center [1260, 105] width 85 height 18
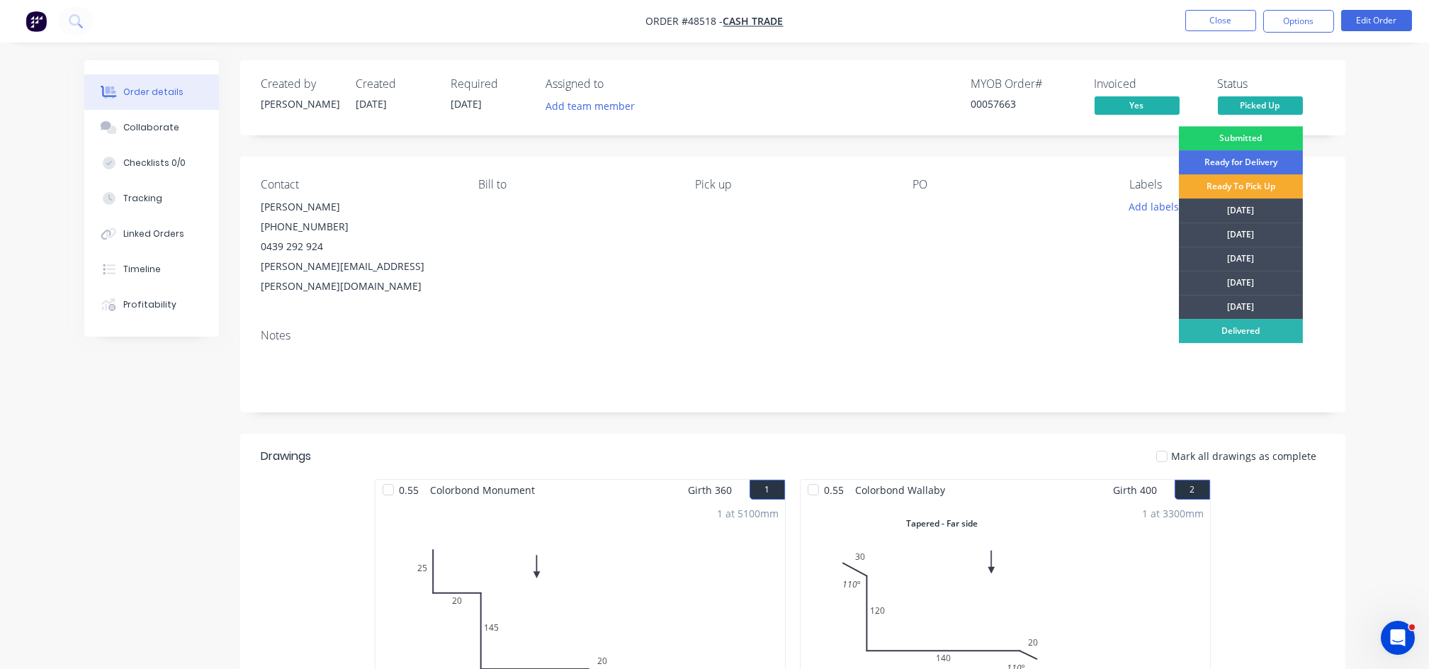
click at [1244, 187] on div "Ready To Pick Up" at bounding box center [1241, 186] width 124 height 24
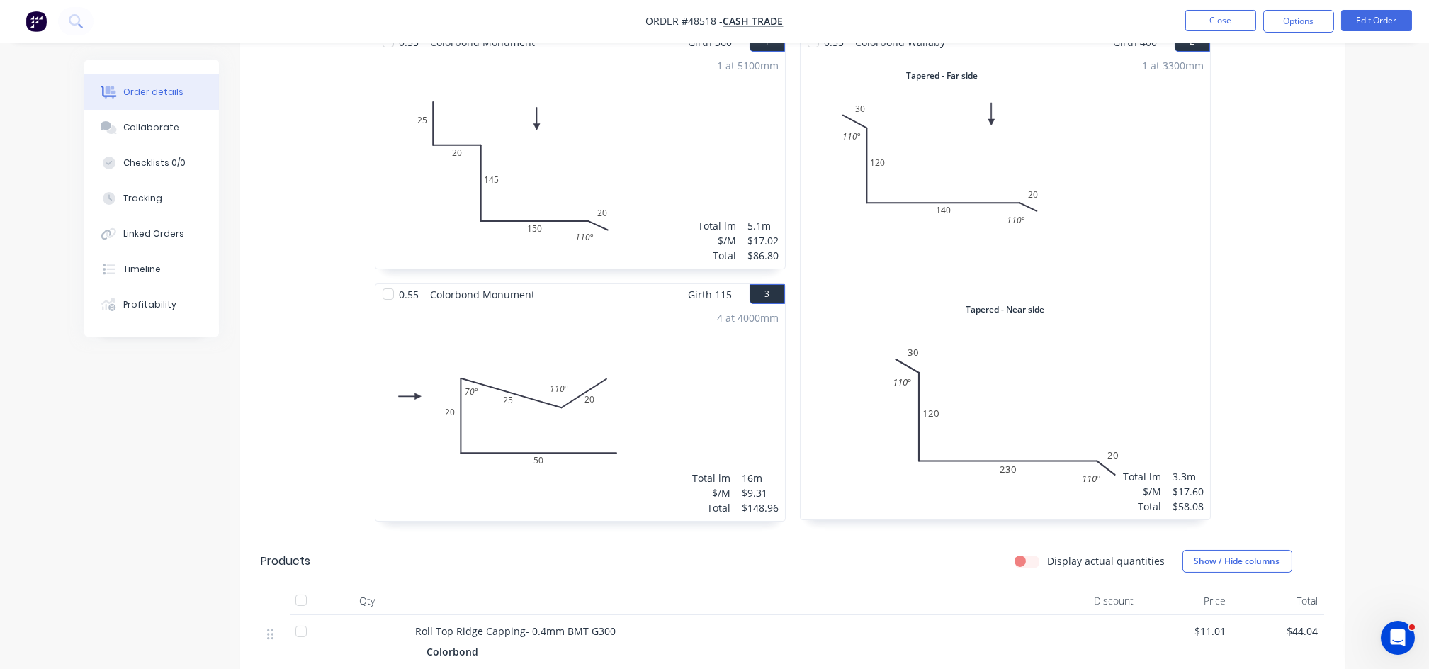
scroll to position [130, 0]
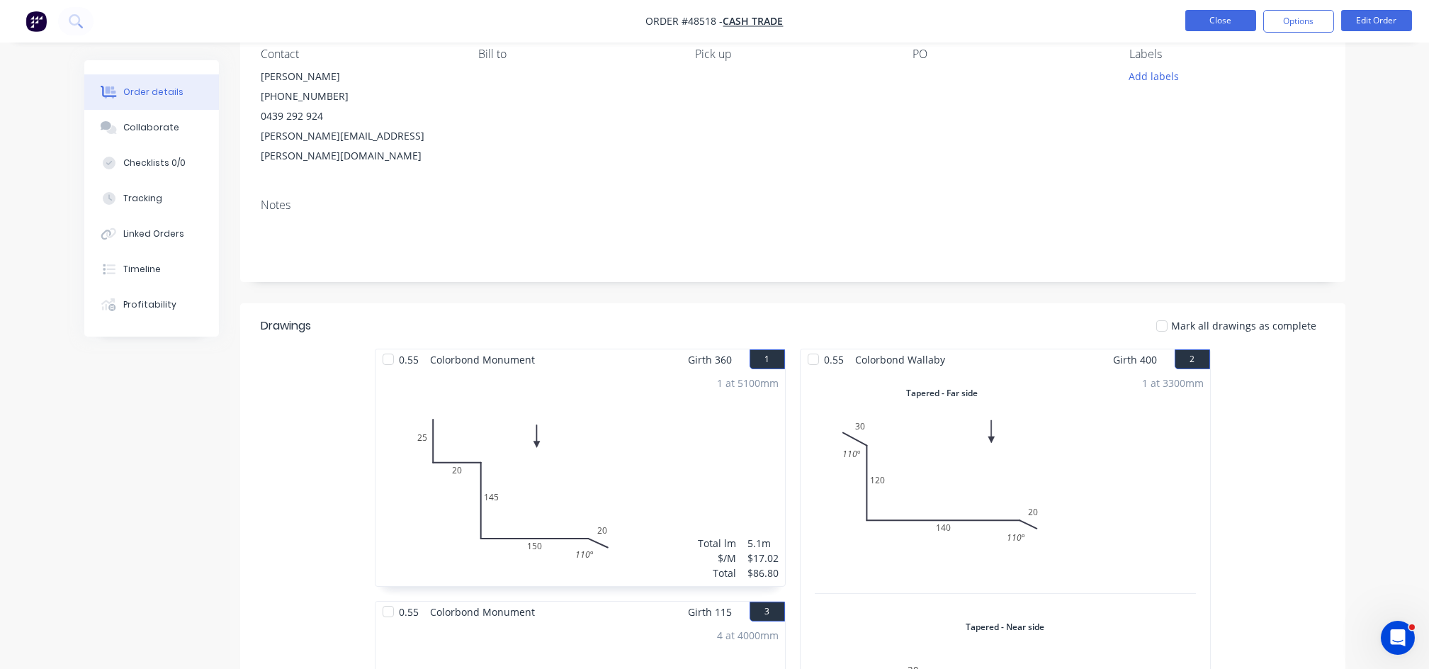
click at [1222, 19] on button "Close" at bounding box center [1220, 20] width 71 height 21
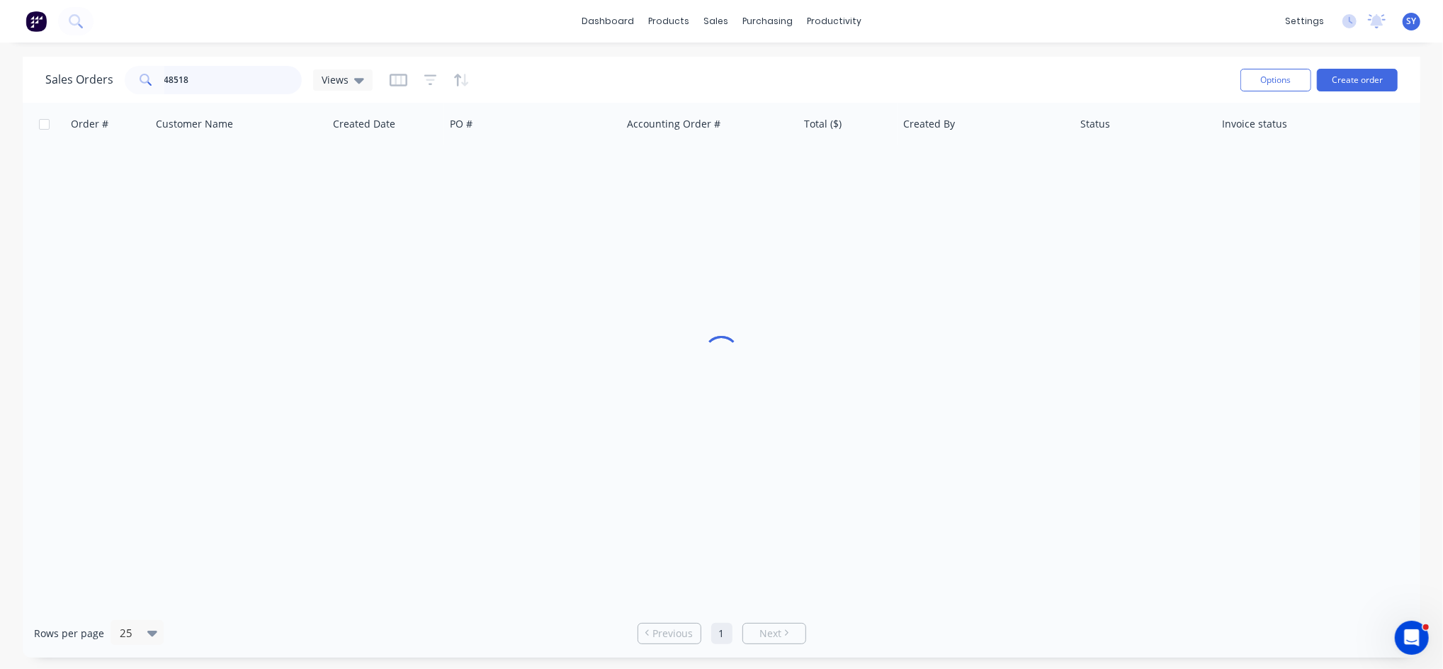
click at [213, 72] on input "48518" at bounding box center [233, 80] width 138 height 28
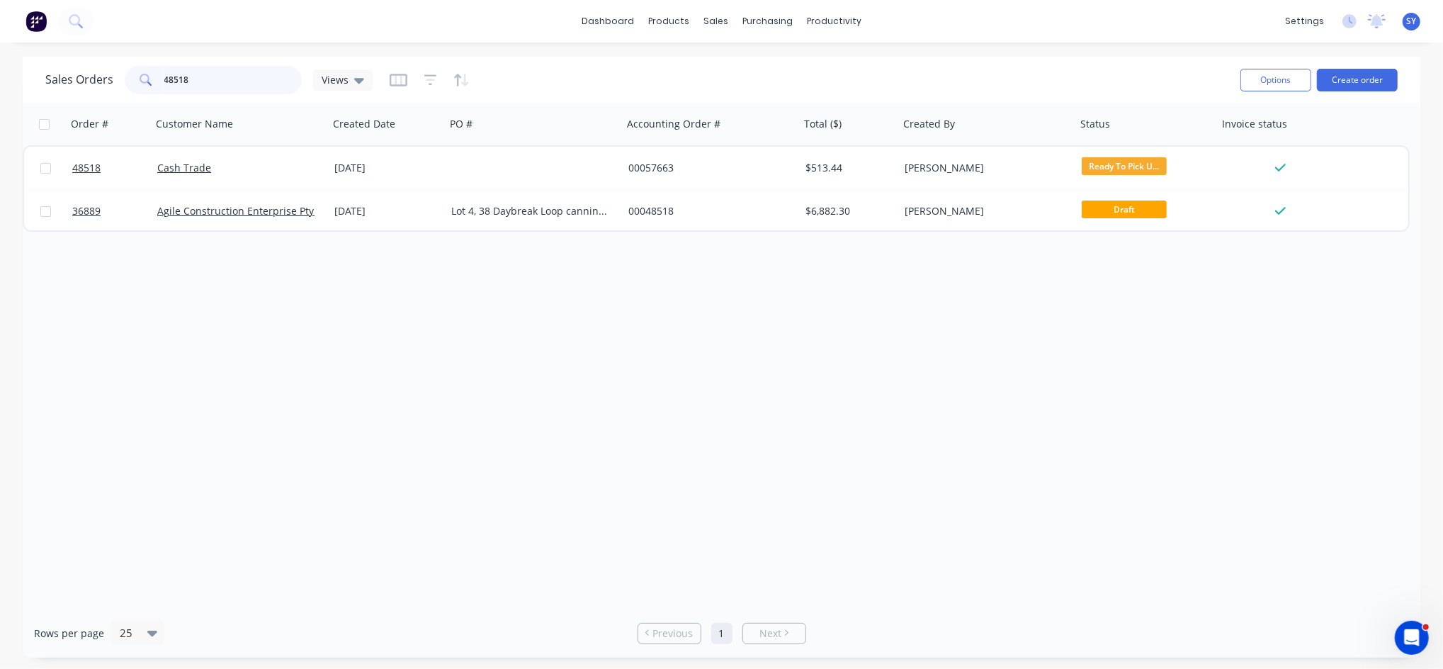
drag, startPoint x: 201, startPoint y: 74, endPoint x: 152, endPoint y: 75, distance: 48.9
click at [152, 75] on div "48518" at bounding box center [213, 80] width 177 height 28
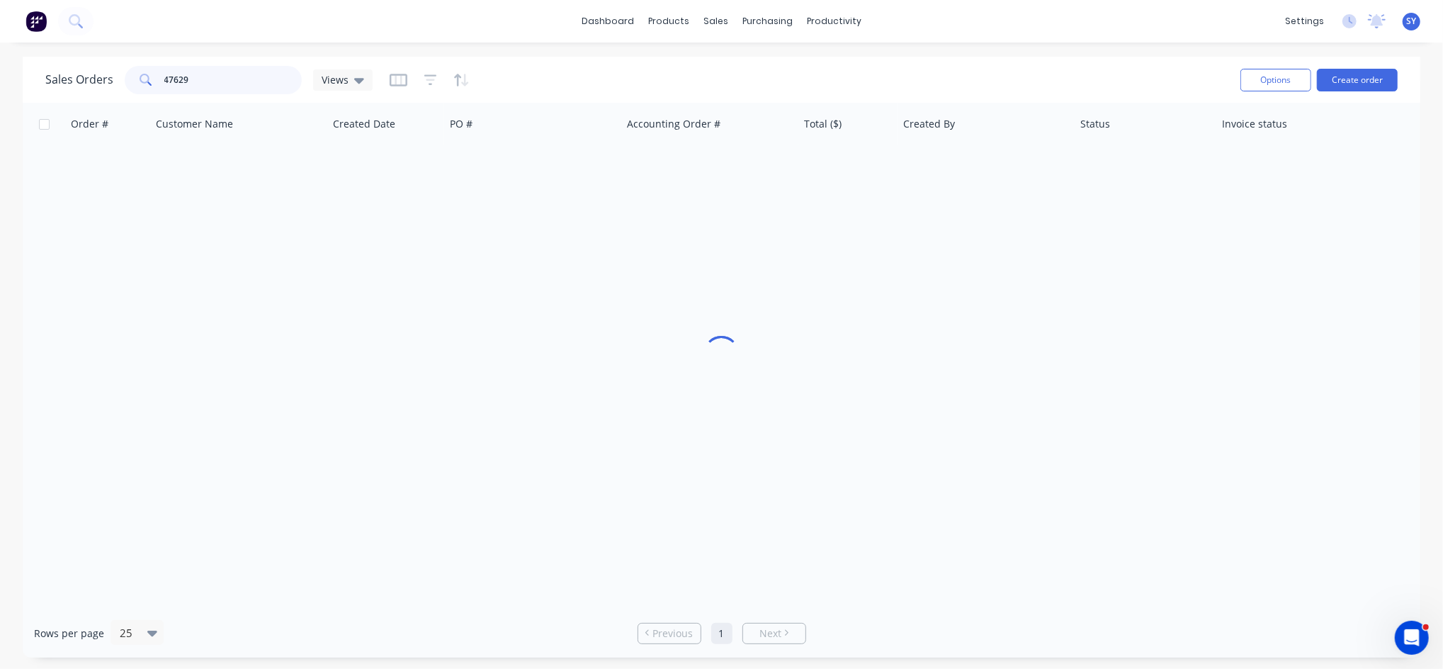
type input "47629"
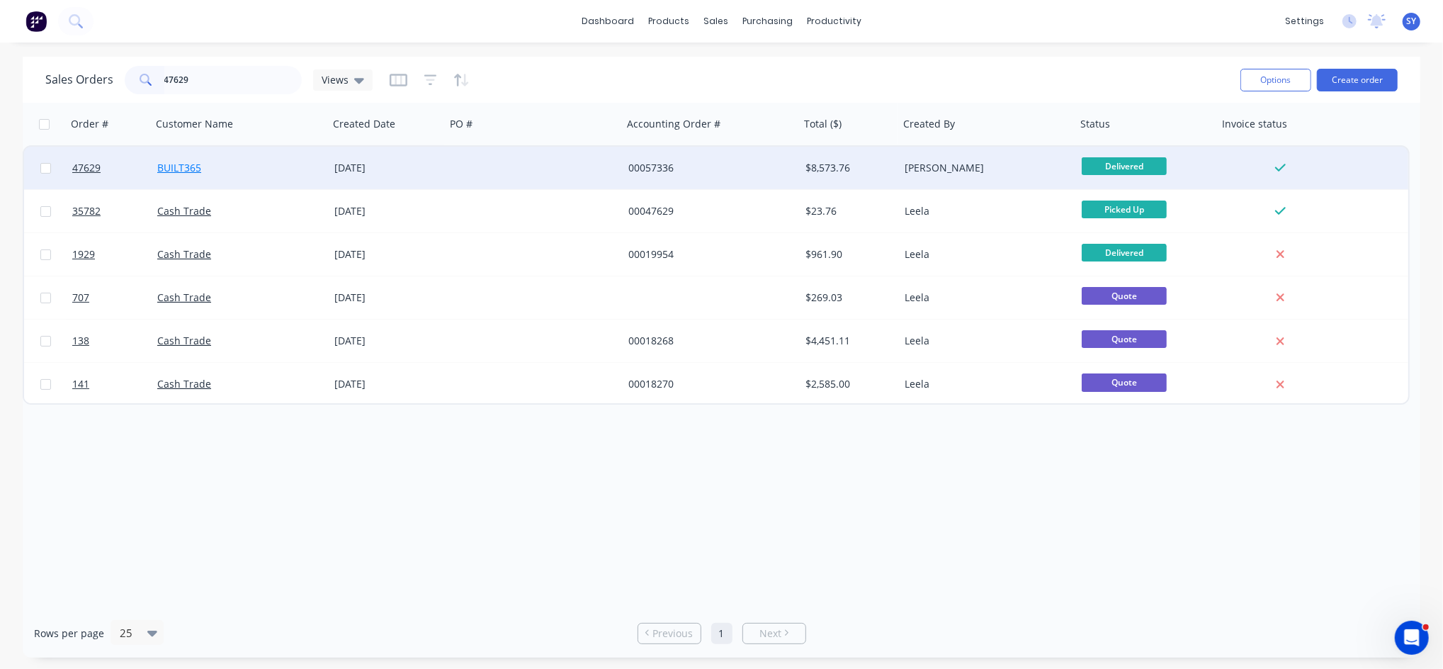
click at [198, 173] on link "BUILT365" at bounding box center [179, 167] width 44 height 13
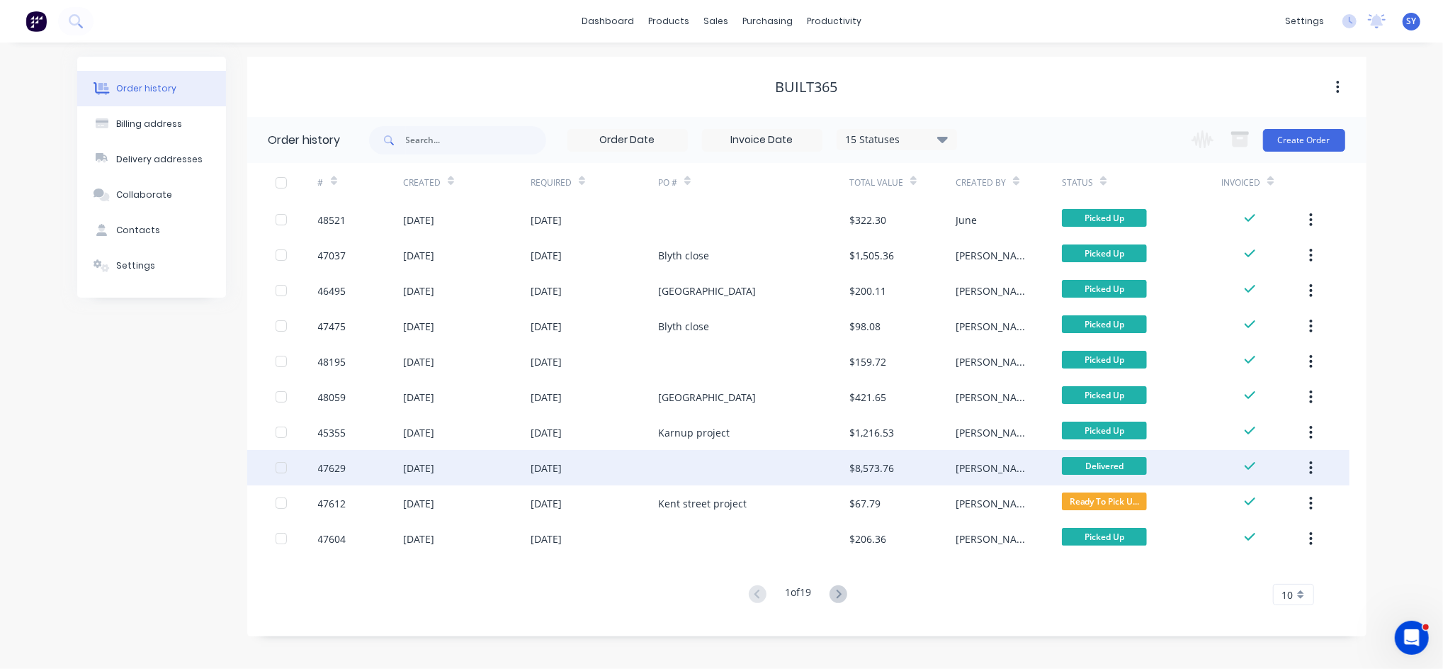
click at [533, 457] on div "25 Aug 2025" at bounding box center [595, 467] width 128 height 35
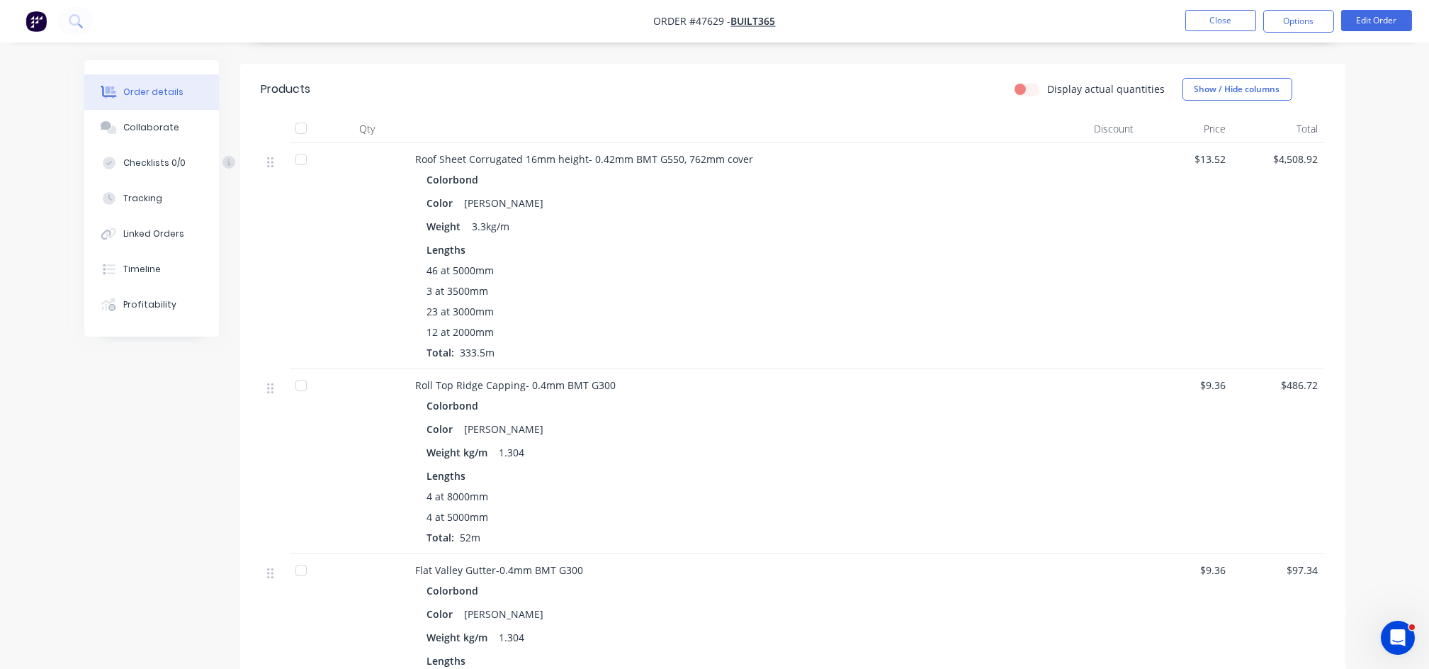
scroll to position [378, 0]
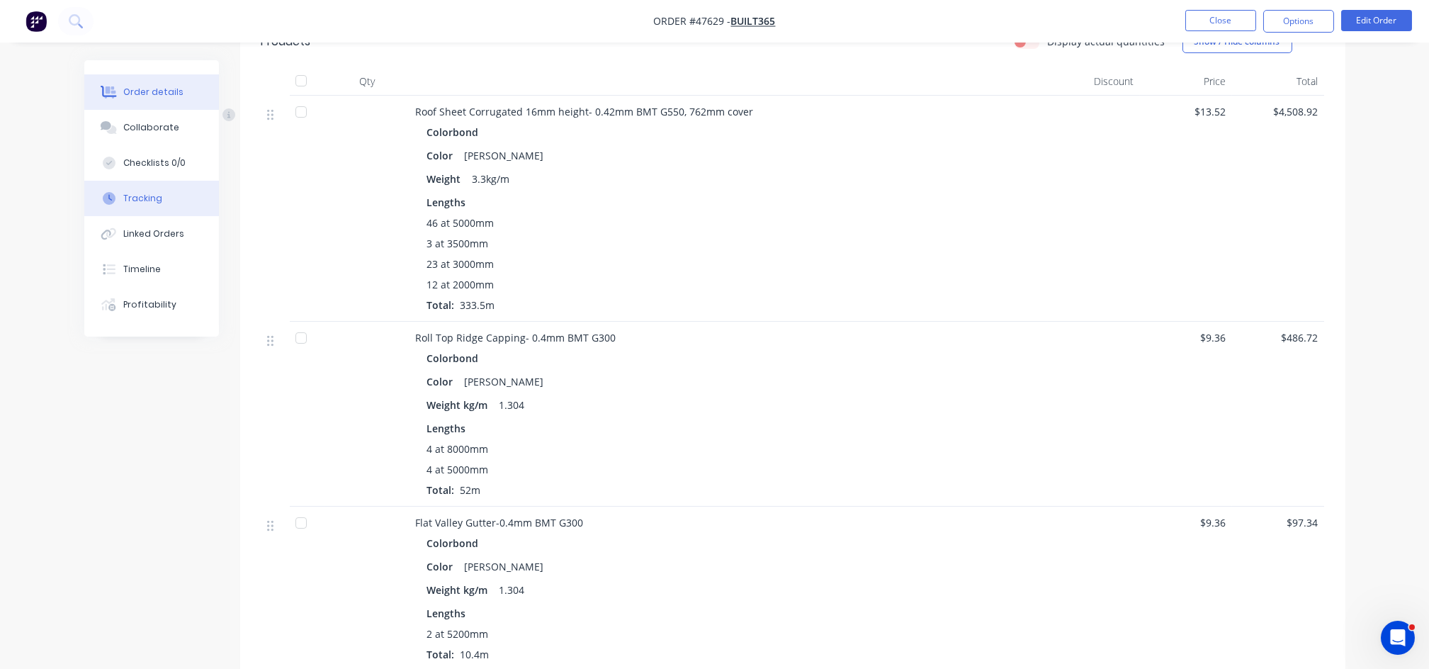
click at [150, 198] on div "Tracking" at bounding box center [142, 198] width 39 height 13
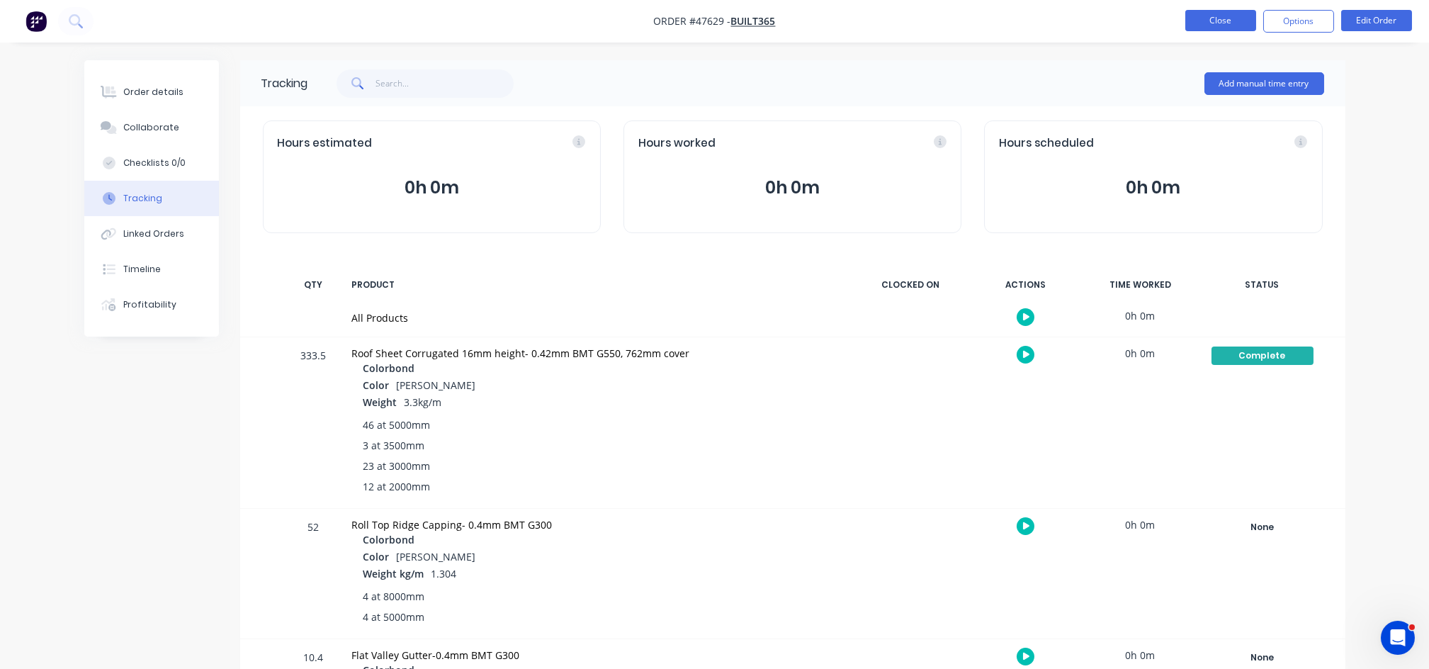
click at [1227, 23] on button "Close" at bounding box center [1220, 20] width 71 height 21
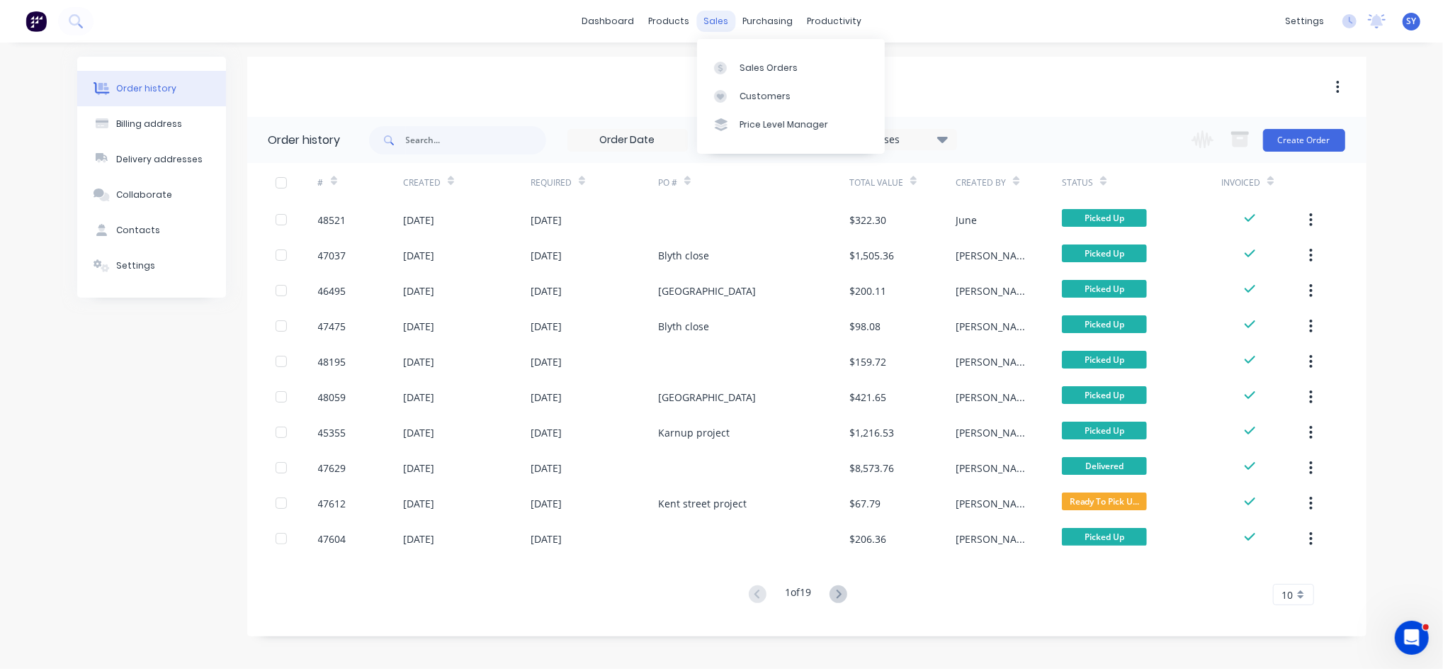
click at [717, 26] on div "sales" at bounding box center [716, 21] width 39 height 21
click at [744, 69] on div "Sales Orders" at bounding box center [769, 68] width 58 height 13
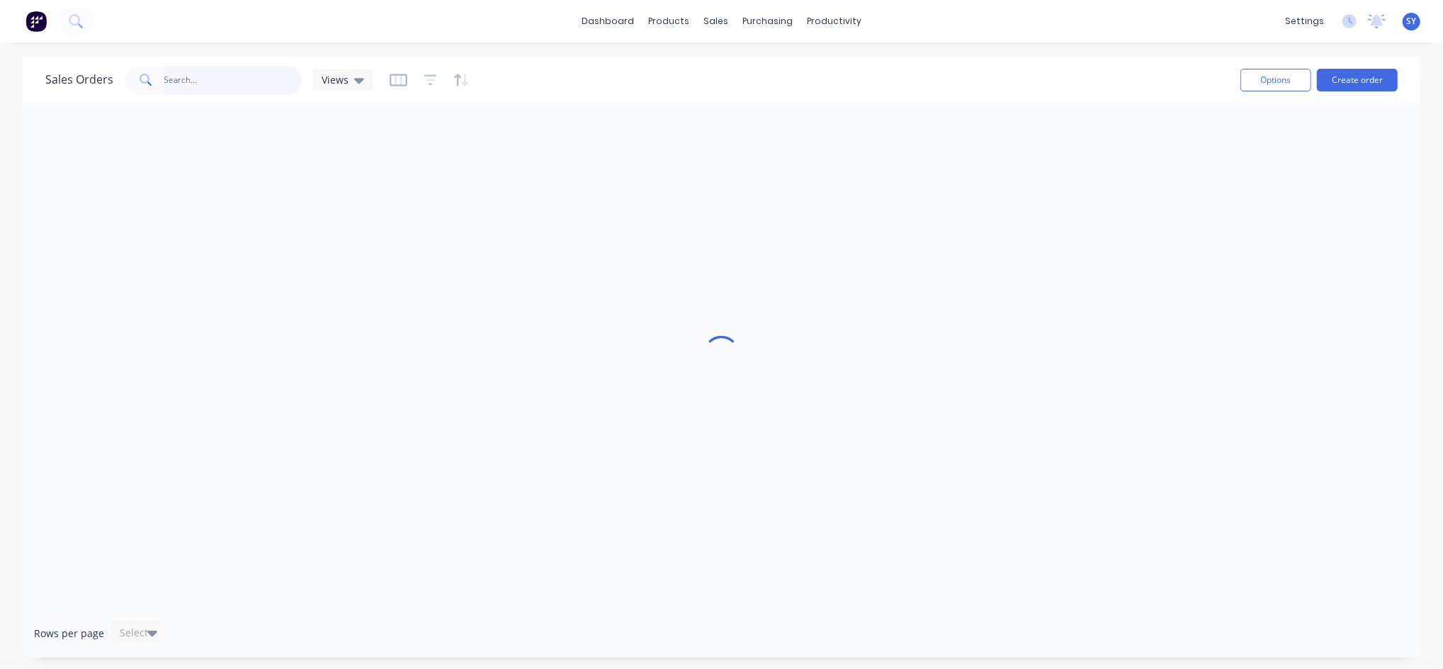
click at [218, 78] on input "text" at bounding box center [233, 80] width 138 height 28
type input "48237"
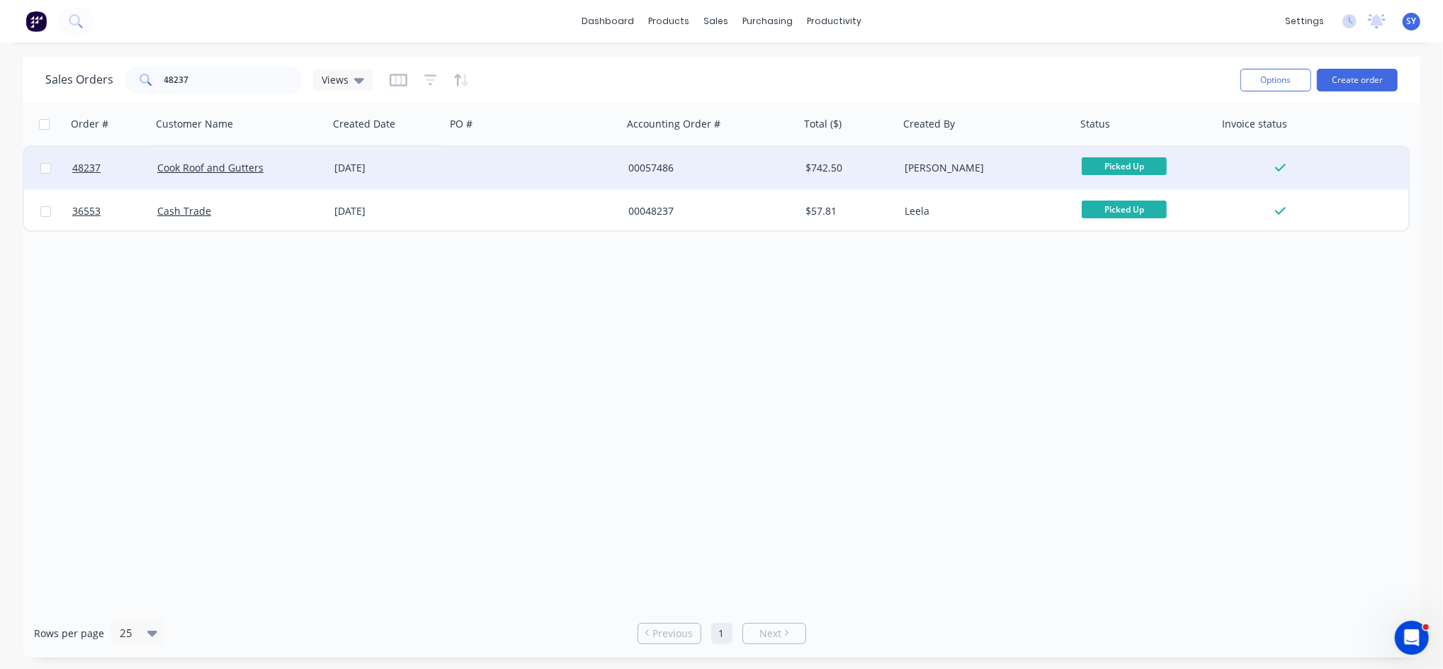
click at [281, 171] on div "Cook Roof and Gutters" at bounding box center [235, 168] width 157 height 14
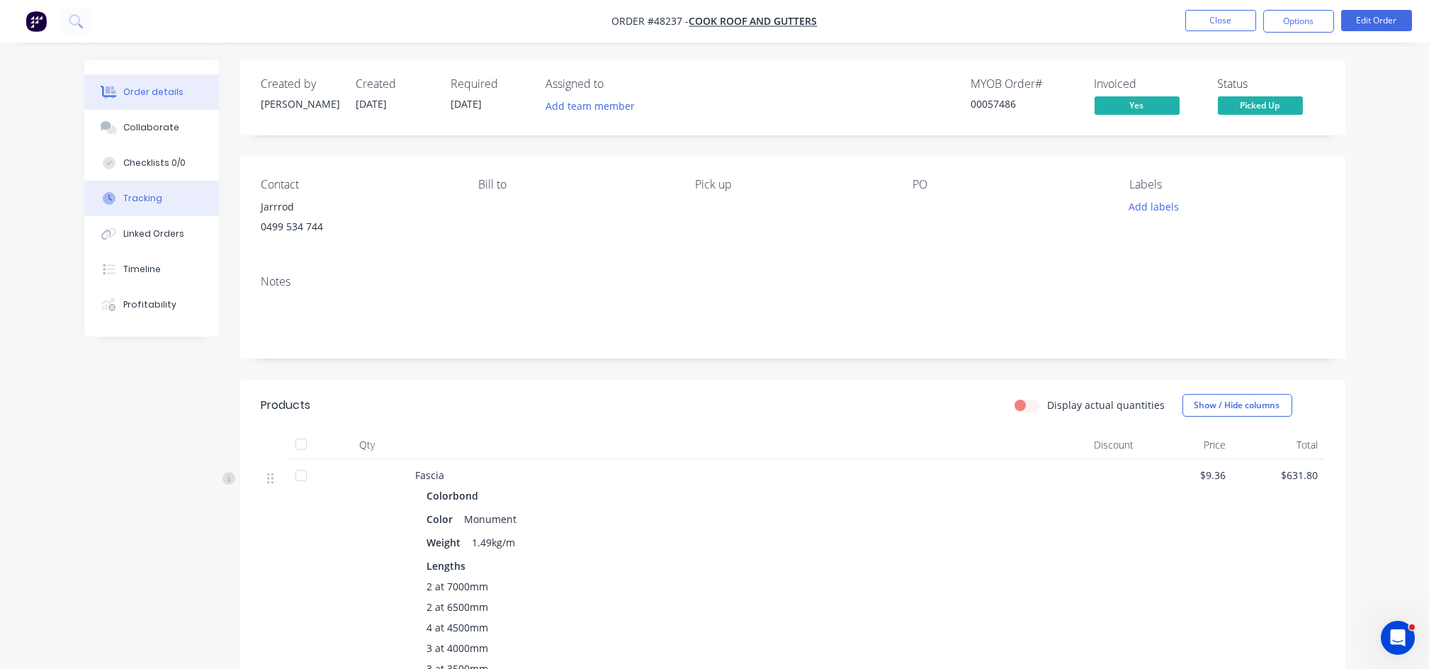
click at [154, 210] on button "Tracking" at bounding box center [151, 198] width 135 height 35
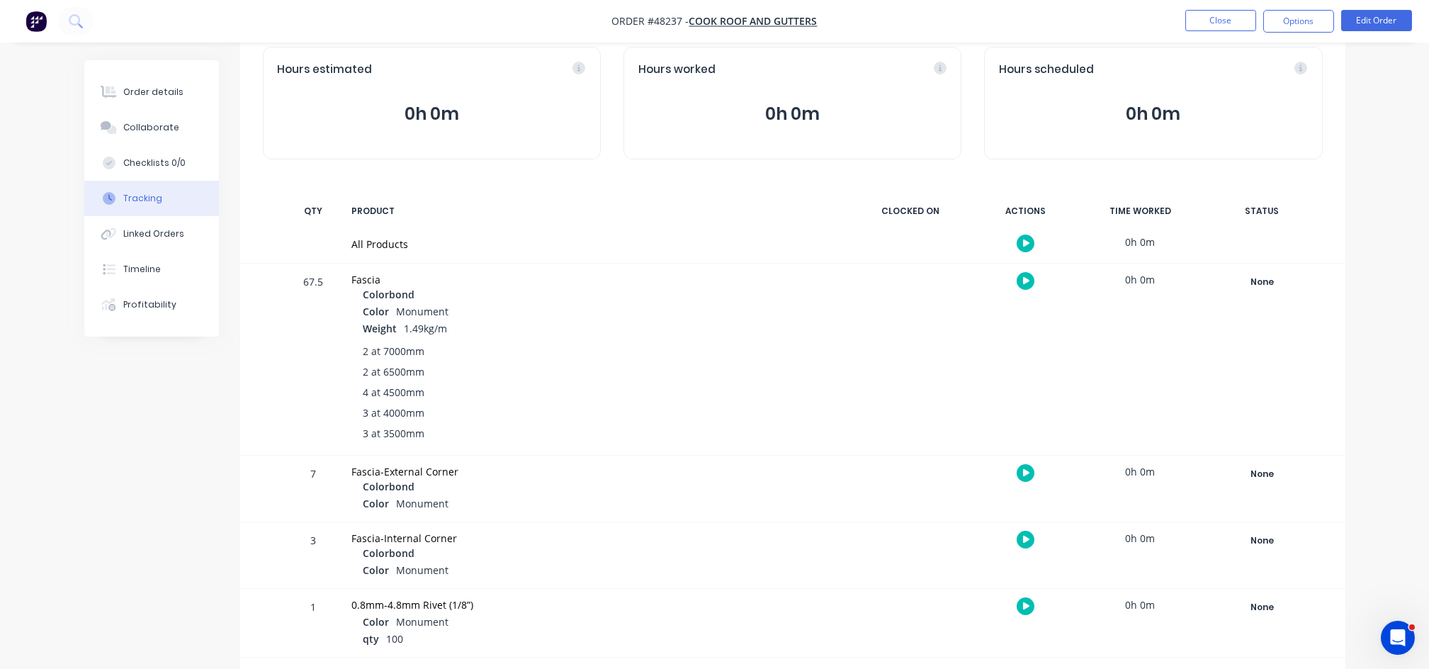
scroll to position [76, 0]
click at [1270, 276] on div "None" at bounding box center [1263, 280] width 102 height 18
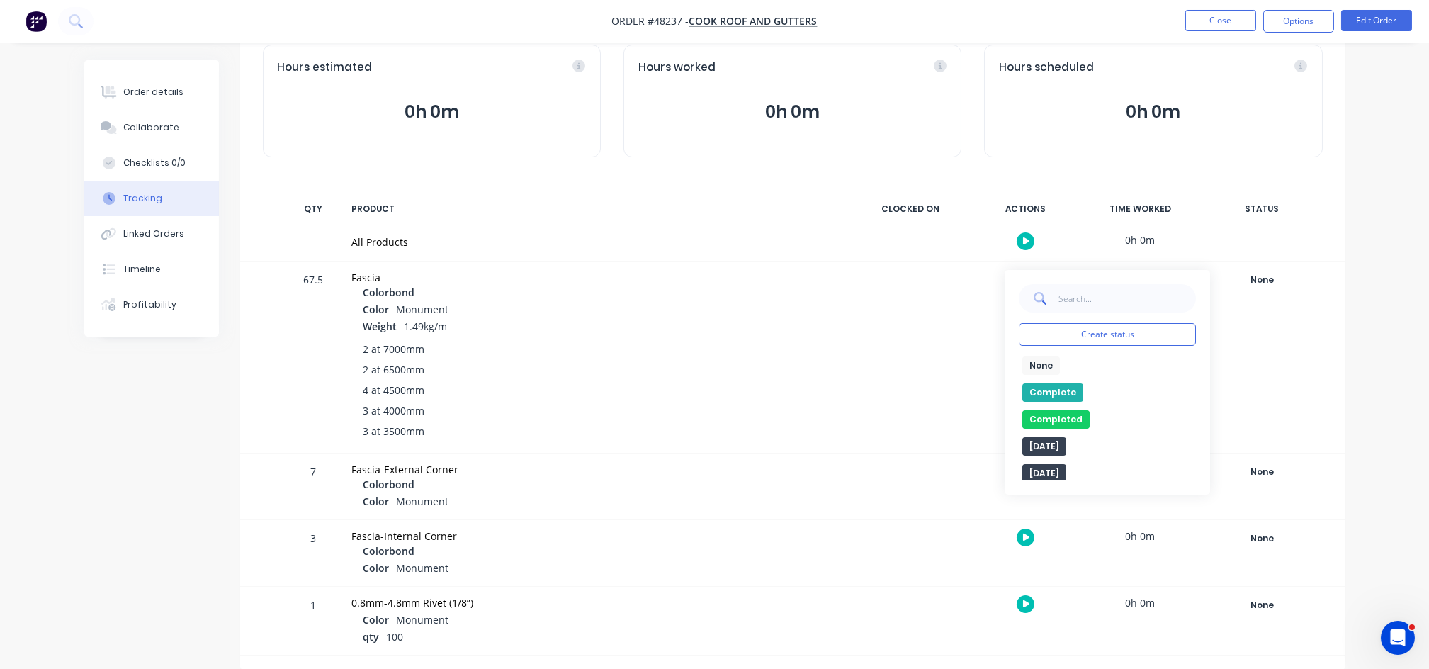
click at [1037, 388] on button "Complete" at bounding box center [1052, 392] width 61 height 18
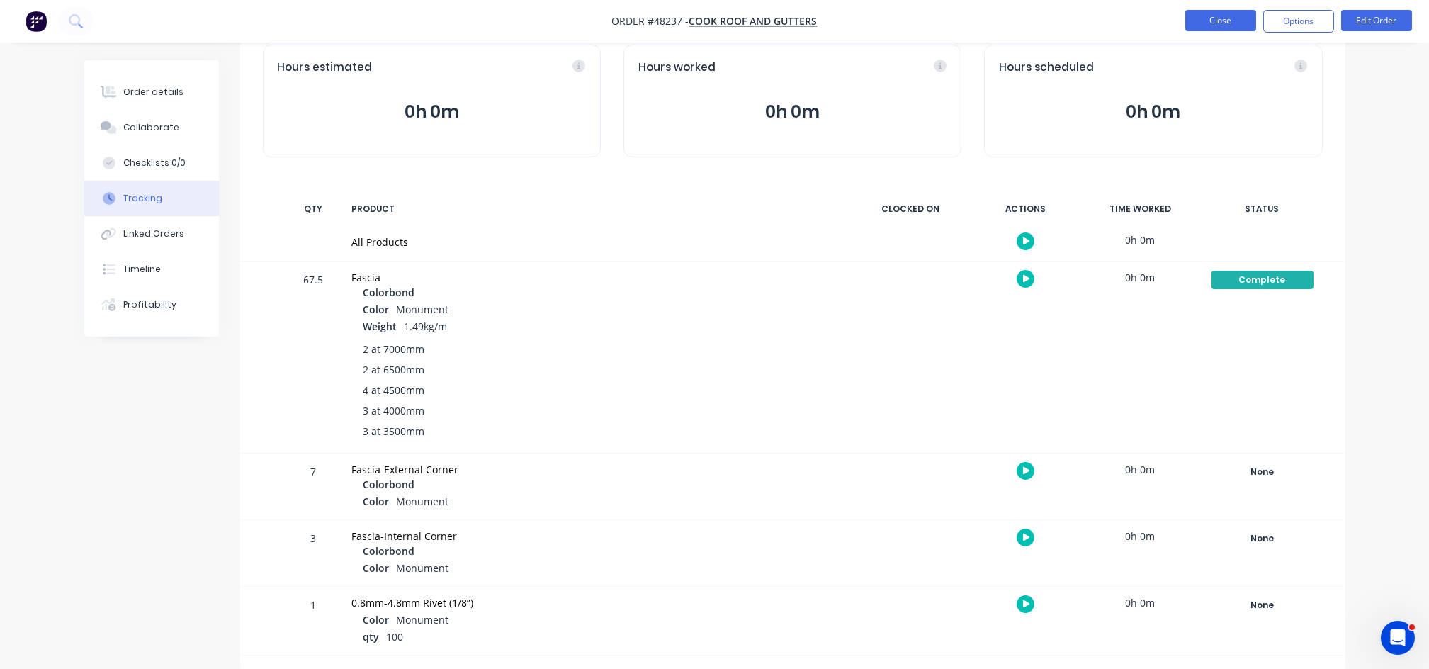
click at [1206, 23] on button "Close" at bounding box center [1220, 20] width 71 height 21
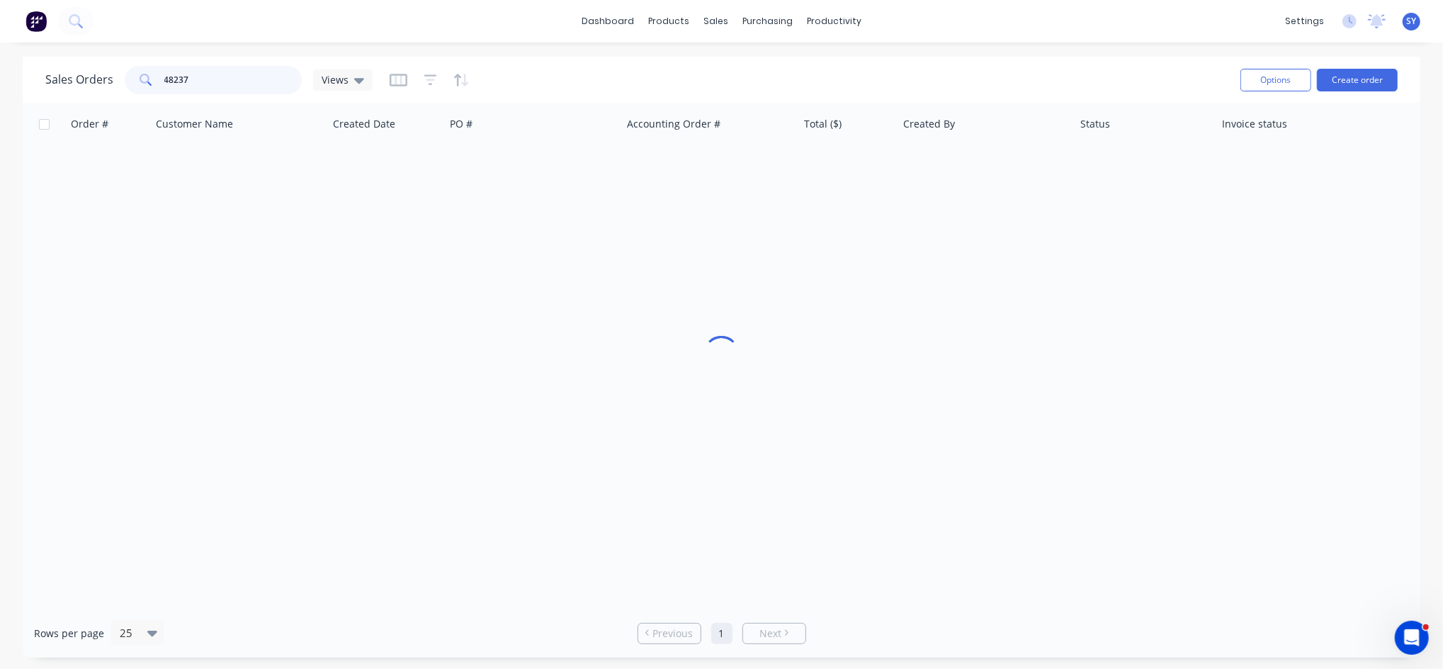
click at [250, 74] on input "48237" at bounding box center [233, 80] width 138 height 28
drag, startPoint x: 247, startPoint y: 74, endPoint x: 114, endPoint y: 74, distance: 132.5
click at [114, 74] on div "Sales Orders 48237 Views" at bounding box center [208, 80] width 327 height 28
type input "48201"
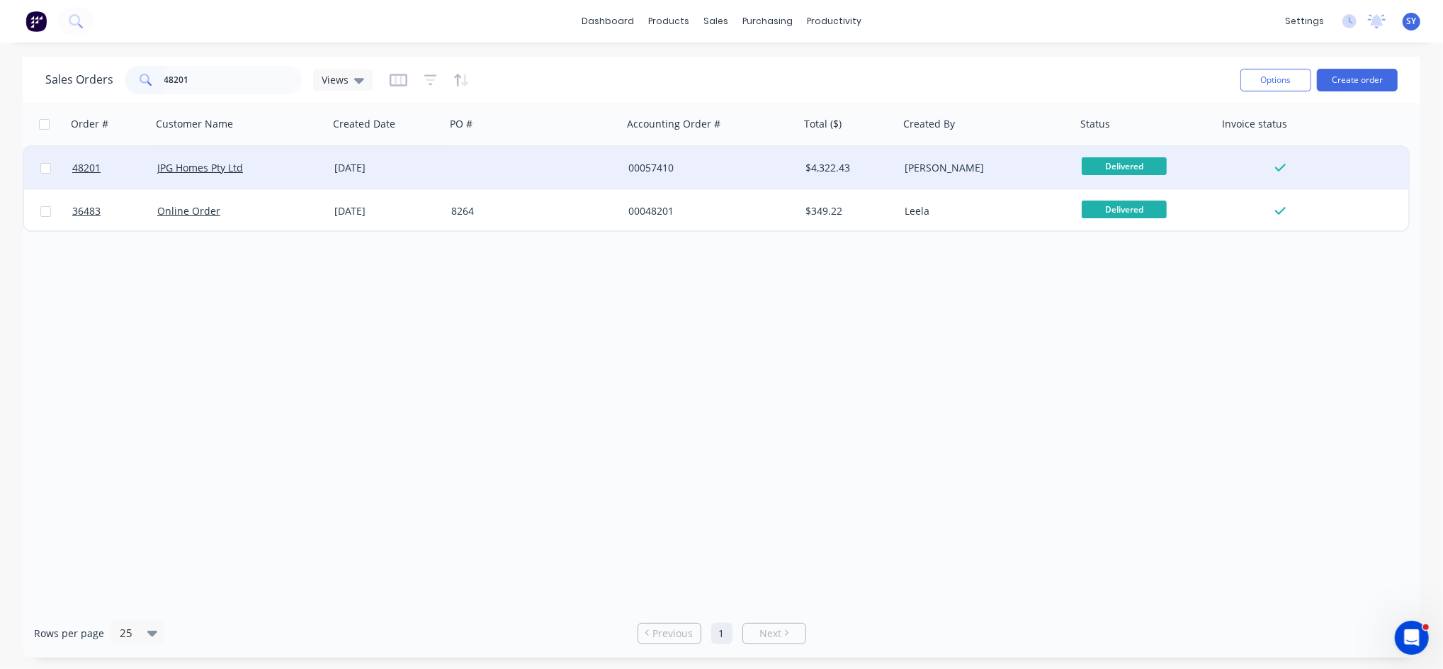
click at [341, 176] on div "18 Aug 2025" at bounding box center [387, 168] width 117 height 43
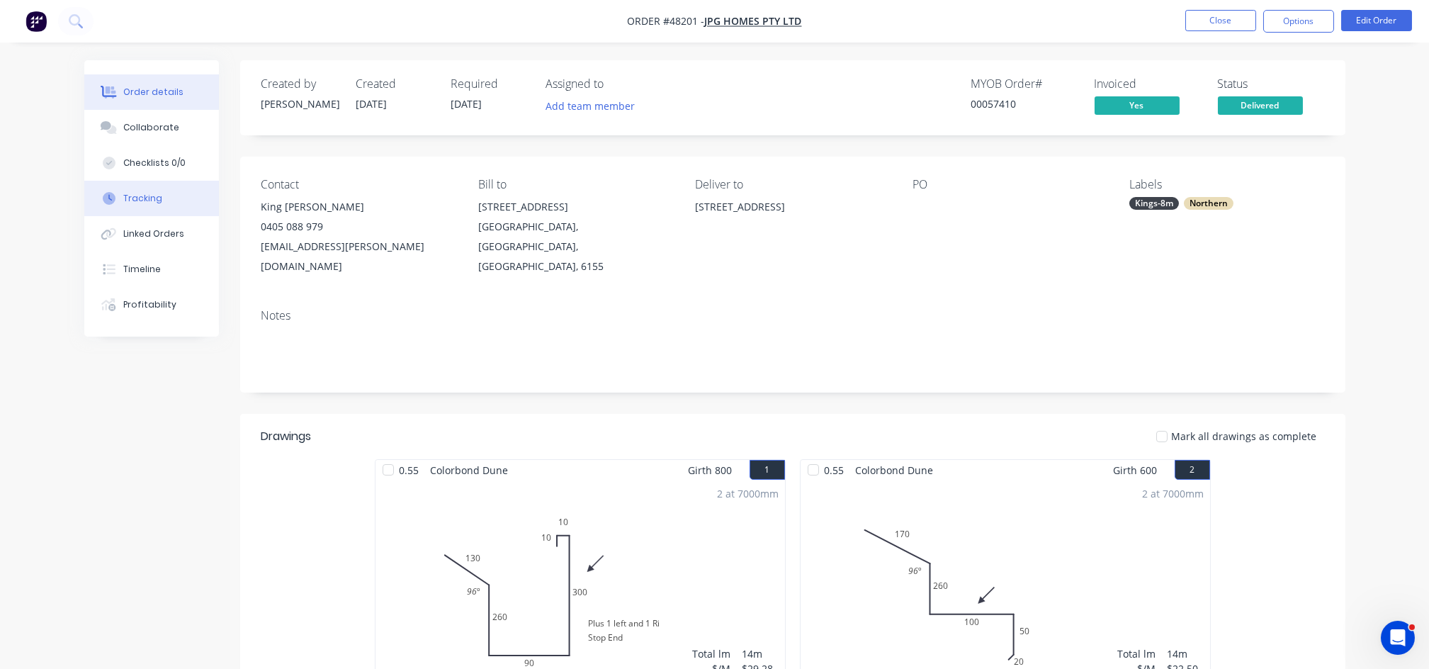
click at [151, 198] on div "Tracking" at bounding box center [142, 198] width 39 height 13
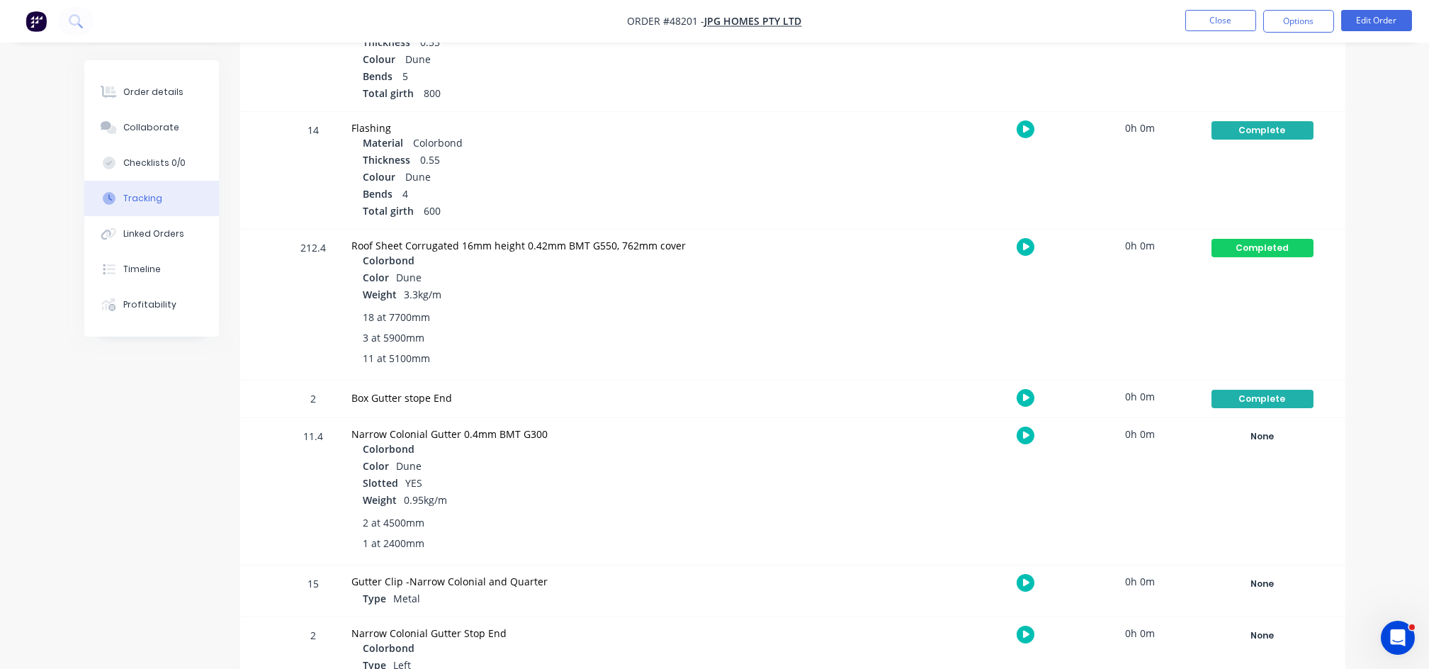
scroll to position [378, 0]
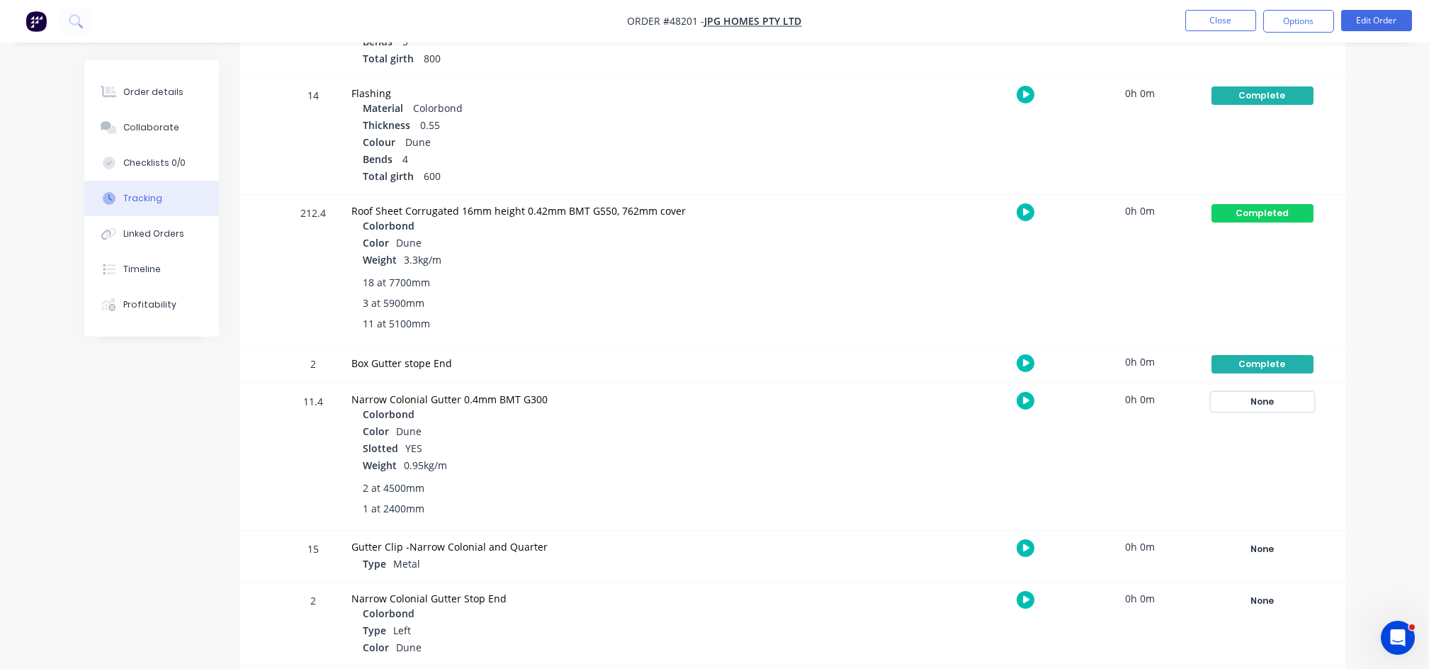
click at [1263, 399] on div "None" at bounding box center [1263, 402] width 102 height 18
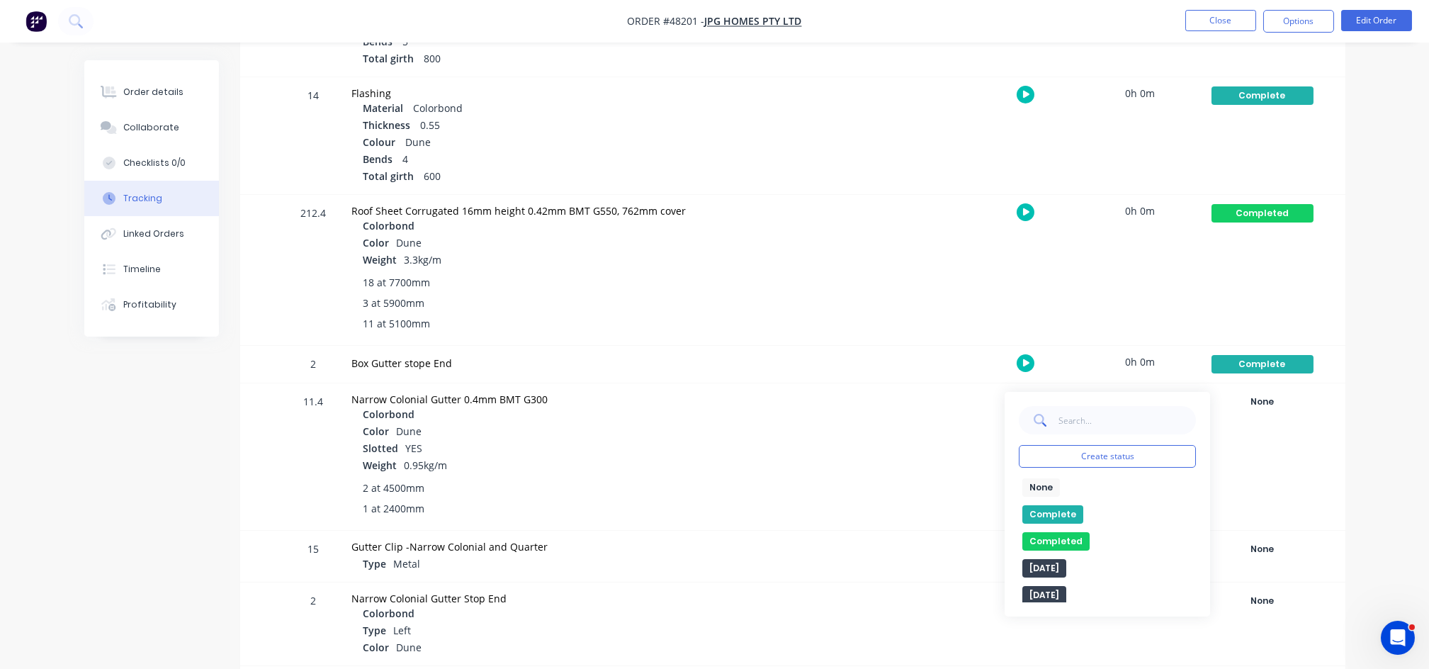
click at [1054, 515] on button "Complete" at bounding box center [1052, 514] width 61 height 18
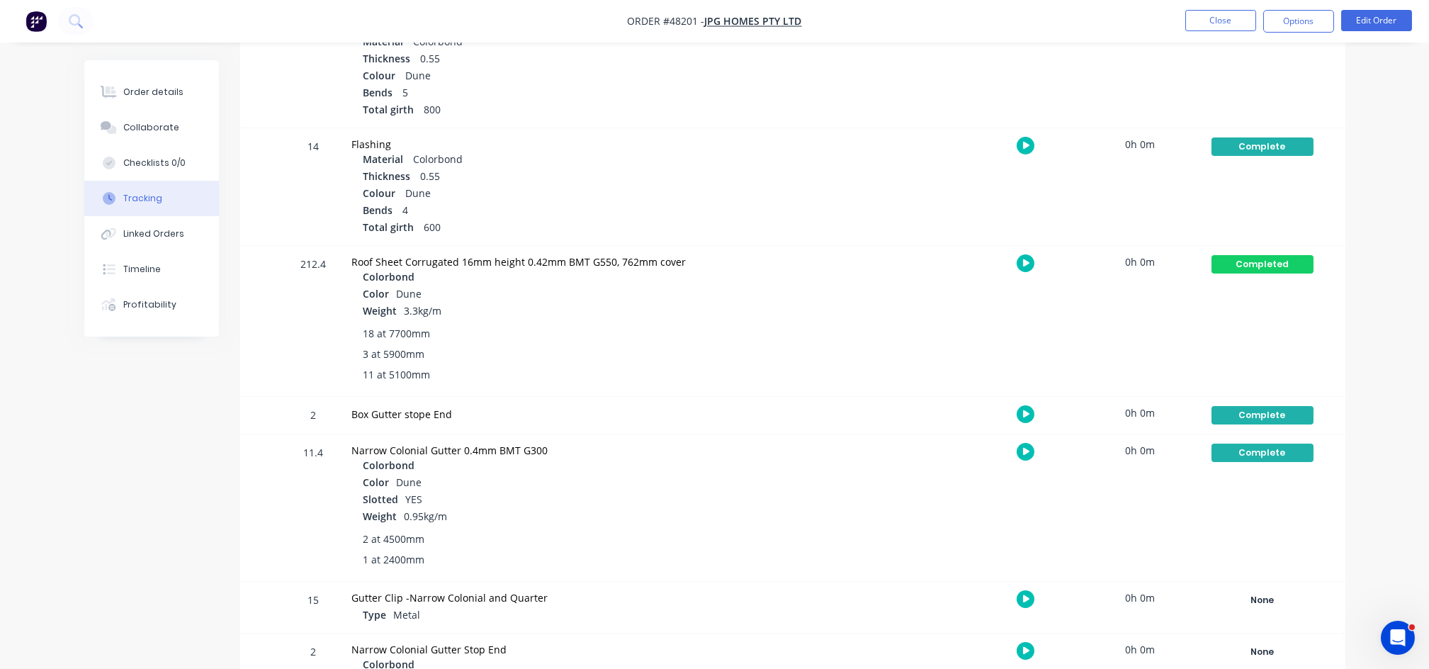
scroll to position [0, 0]
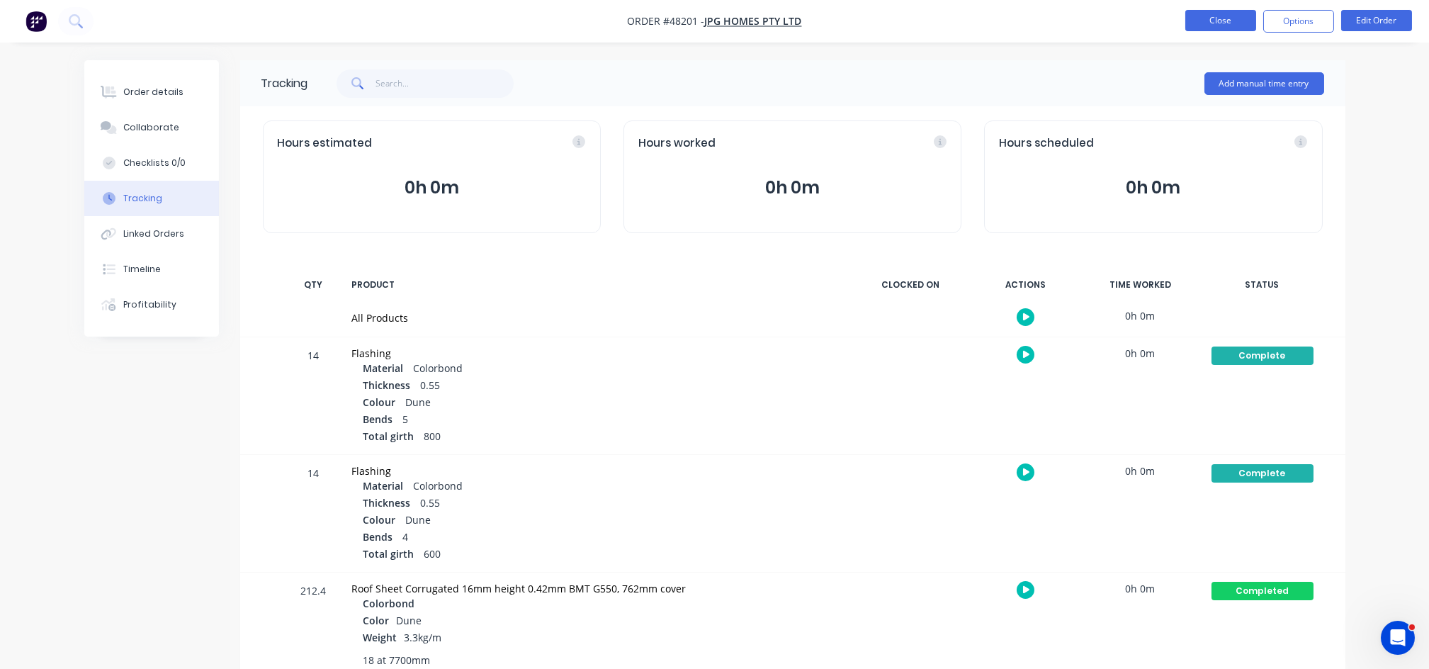
click at [1211, 21] on button "Close" at bounding box center [1220, 20] width 71 height 21
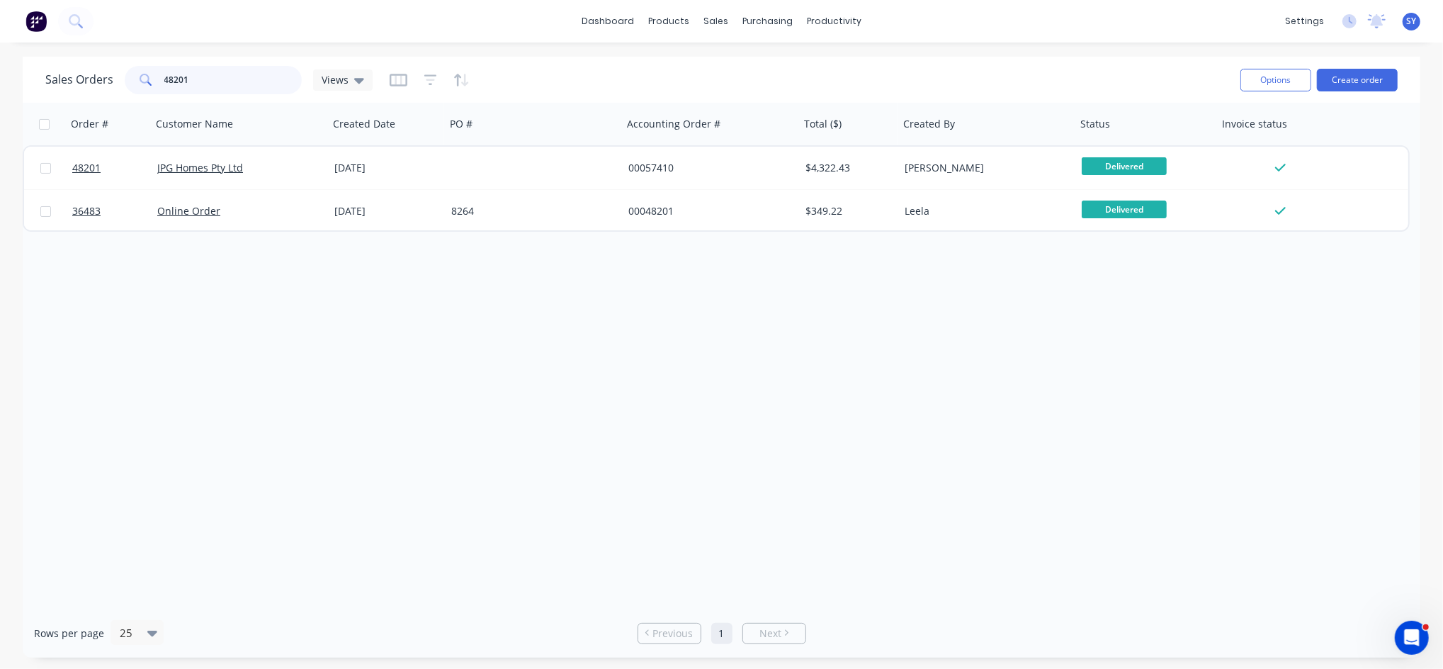
drag, startPoint x: 259, startPoint y: 75, endPoint x: 149, endPoint y: 77, distance: 110.6
click at [149, 77] on div "48201" at bounding box center [213, 80] width 177 height 28
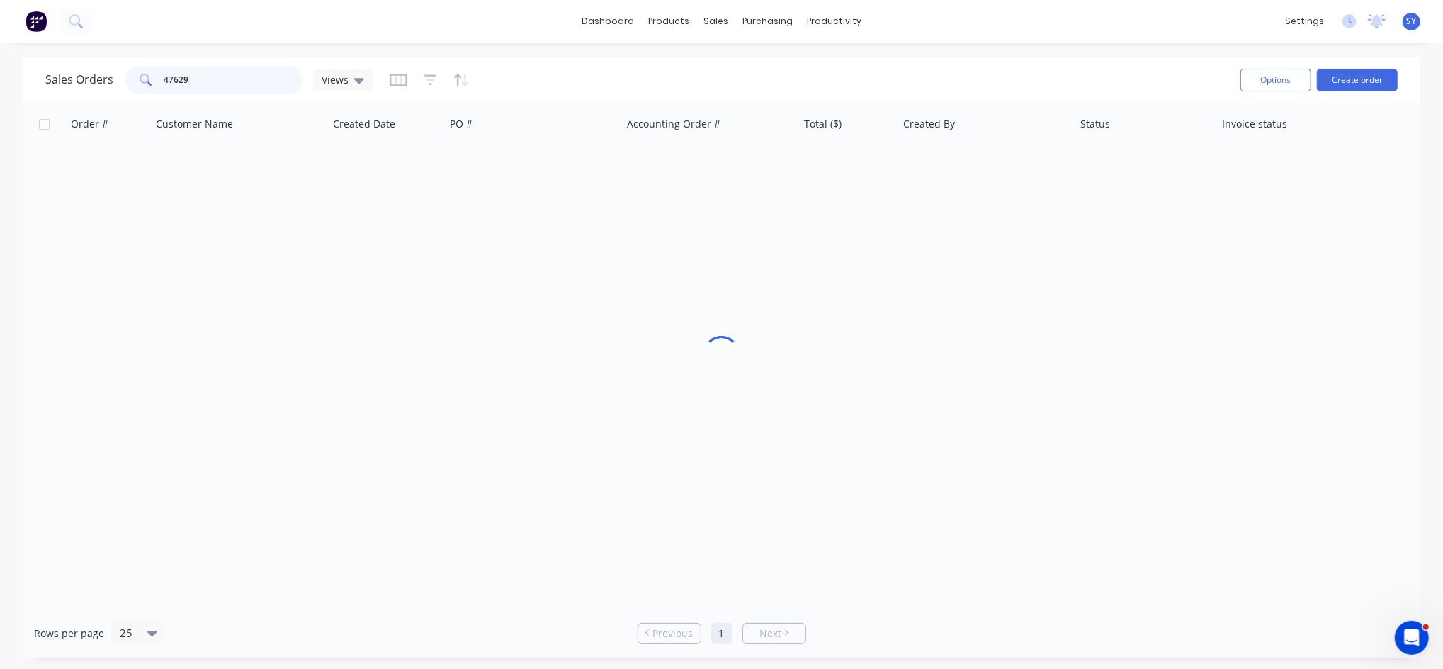
type input "47629"
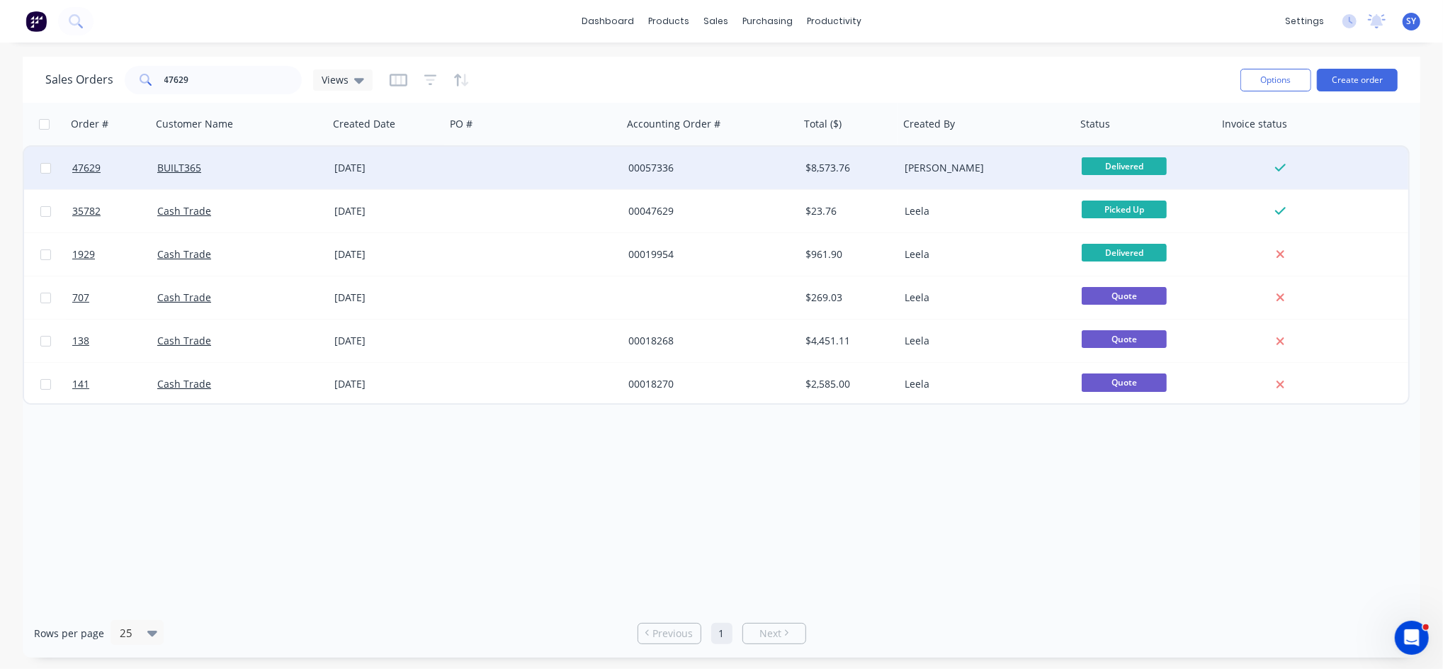
click at [246, 165] on div "BUILT365" at bounding box center [235, 168] width 157 height 14
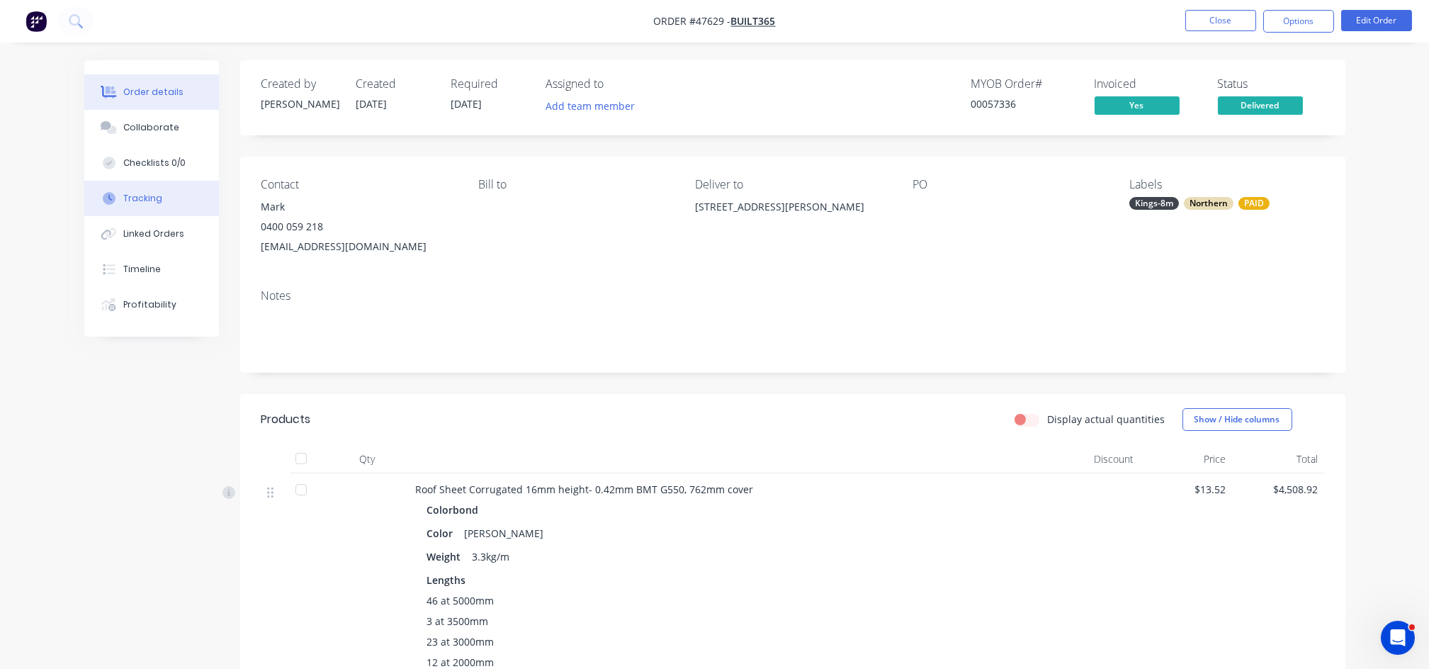
click at [154, 192] on div "Tracking" at bounding box center [142, 198] width 39 height 13
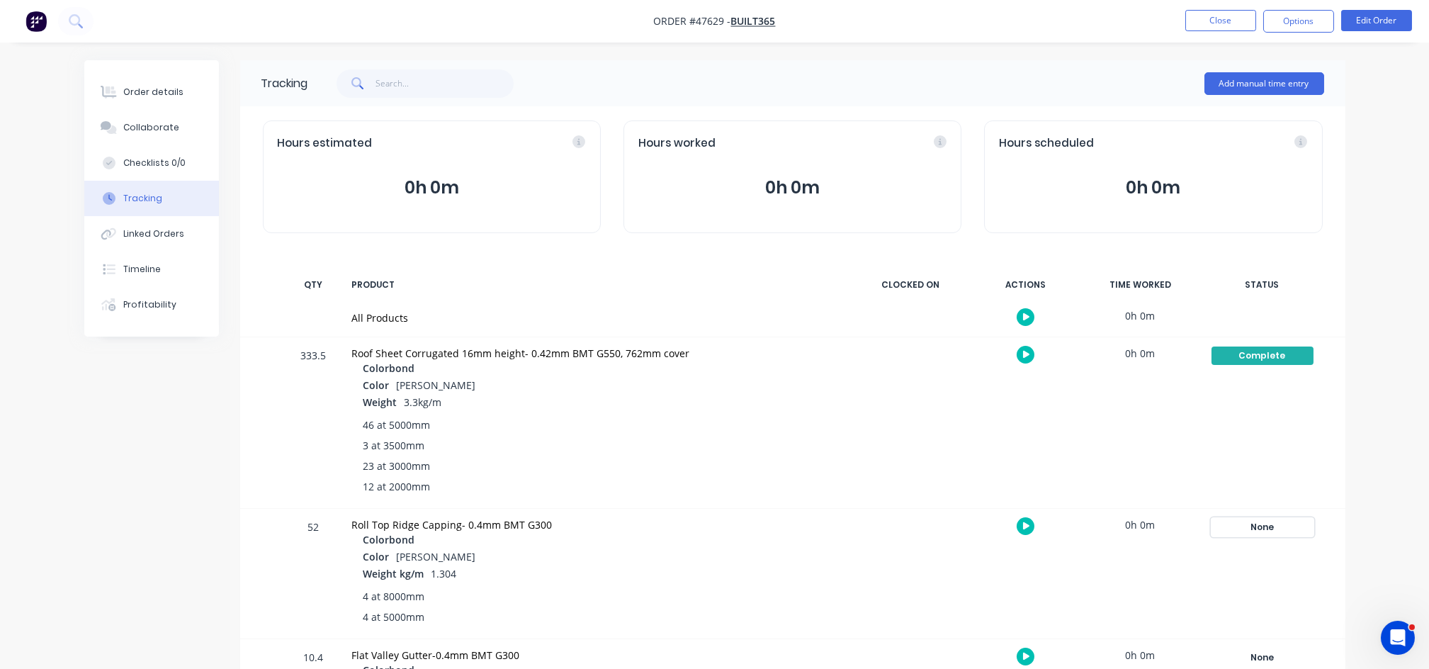
click at [1270, 526] on div "None" at bounding box center [1263, 527] width 102 height 18
click at [1059, 639] on button "Complete" at bounding box center [1052, 640] width 61 height 18
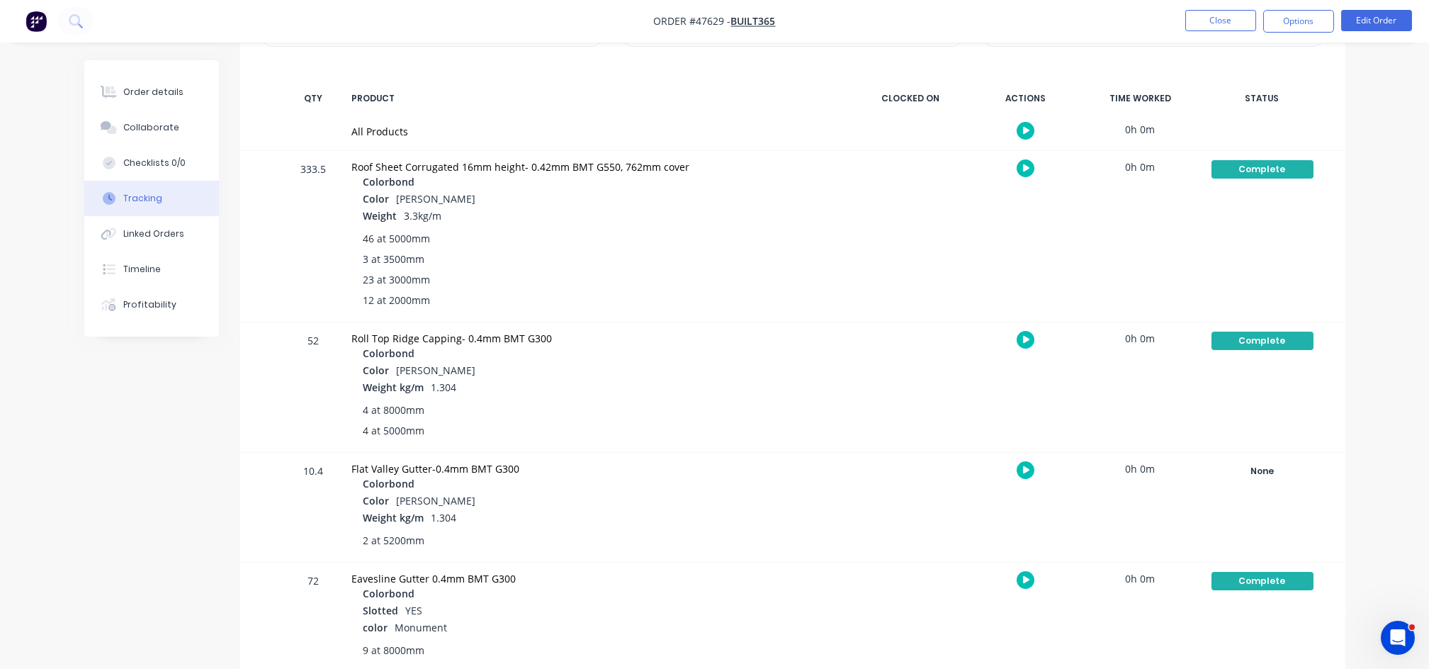
scroll to position [188, 0]
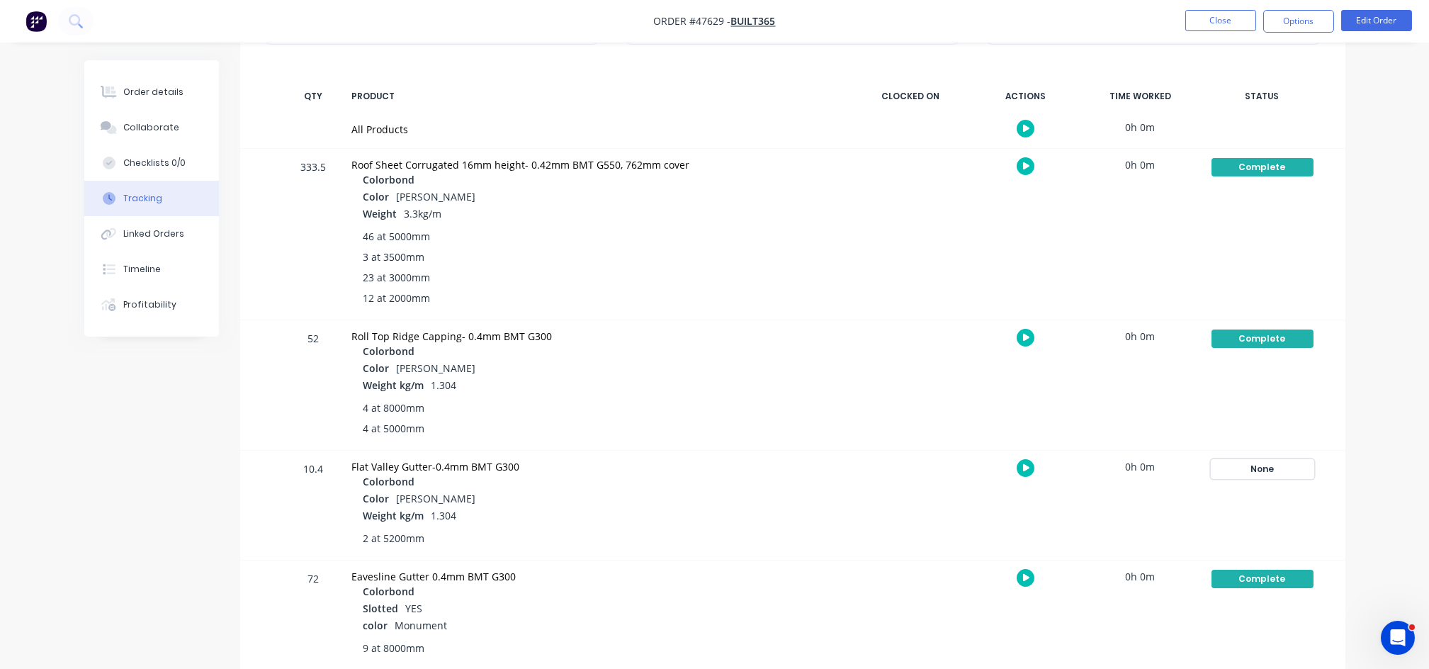
click at [1266, 468] on div "None" at bounding box center [1263, 469] width 102 height 18
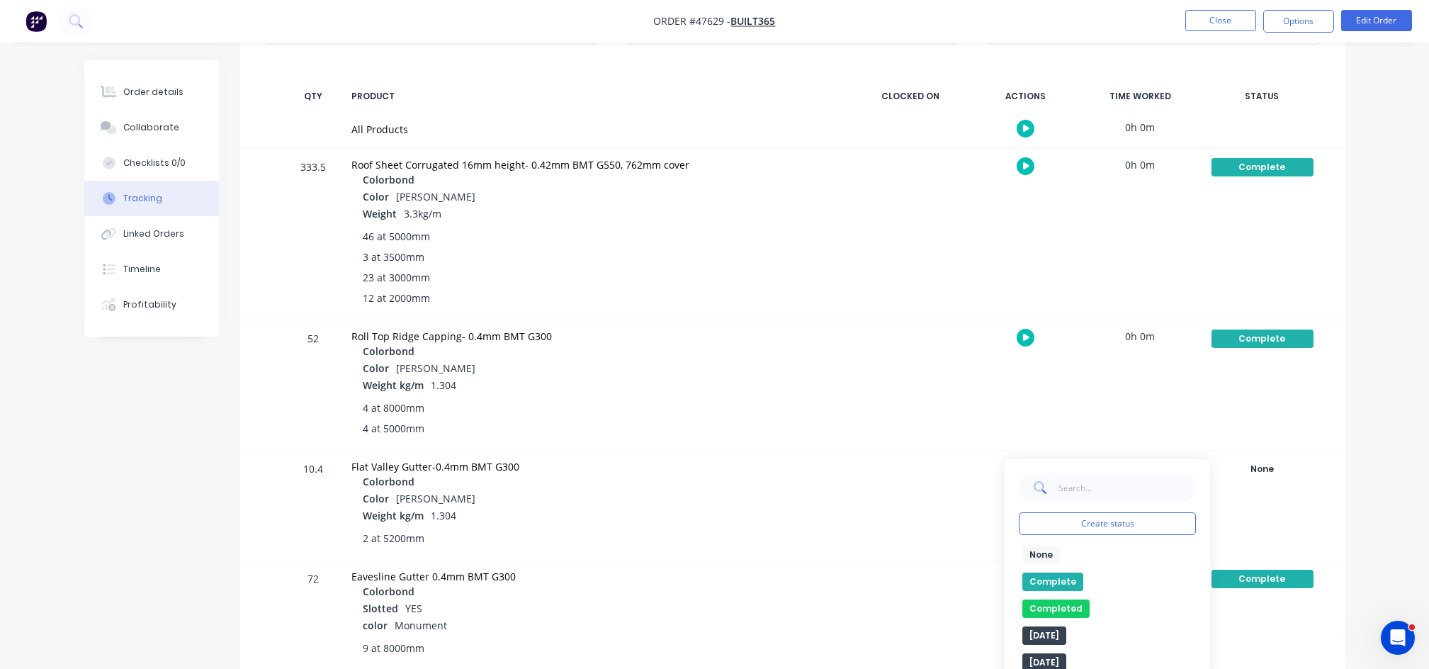
click at [1048, 576] on button "Complete" at bounding box center [1052, 582] width 61 height 18
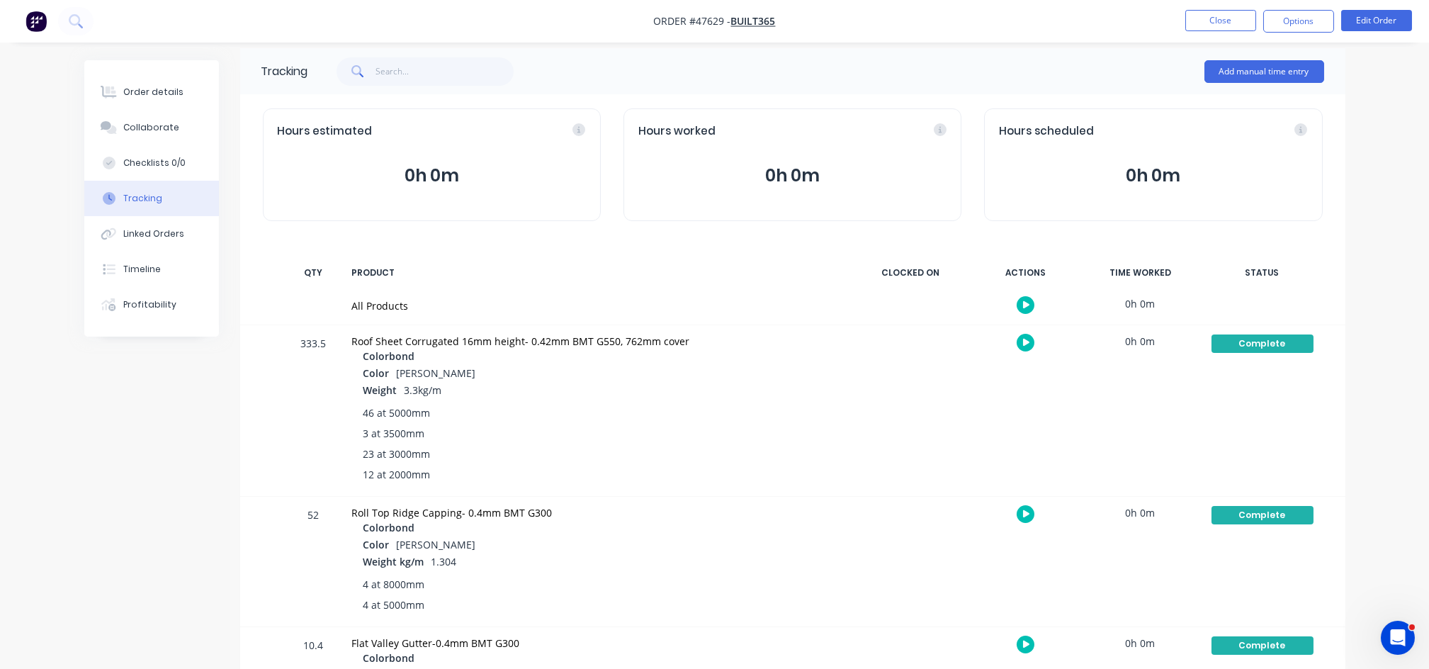
scroll to position [0, 0]
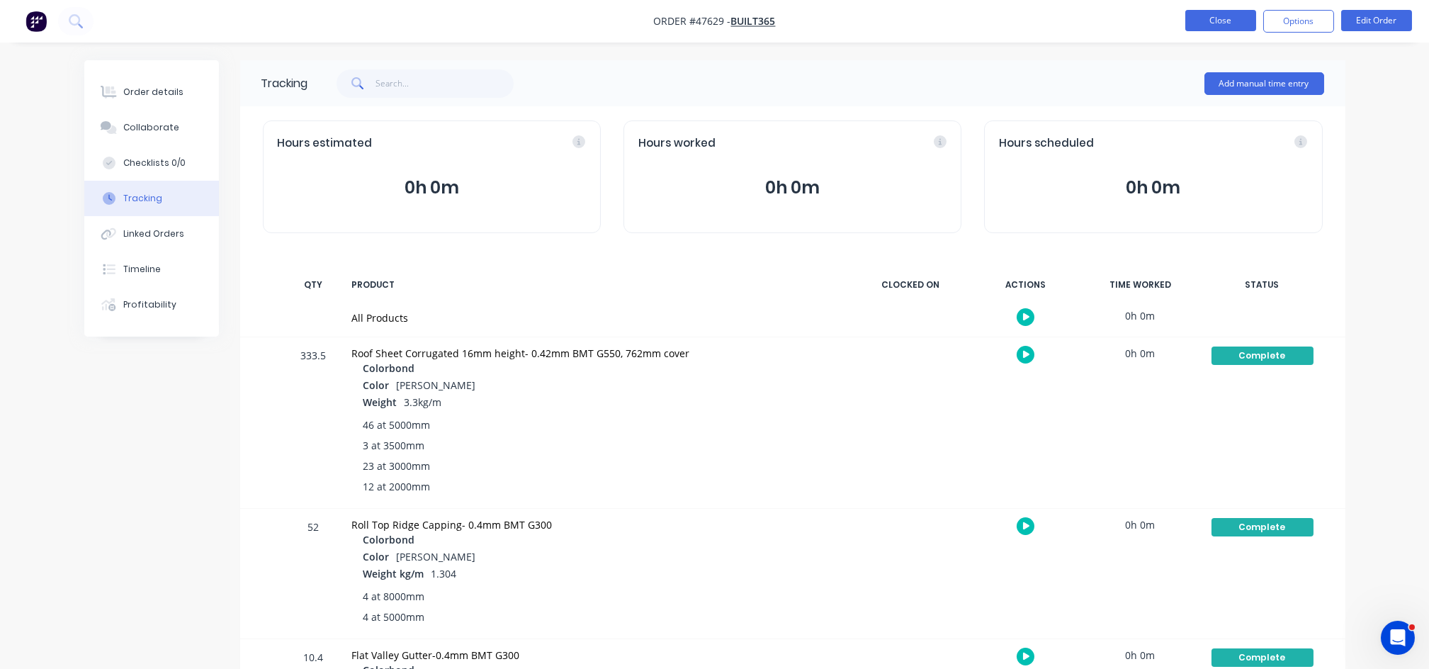
click at [1219, 16] on button "Close" at bounding box center [1220, 20] width 71 height 21
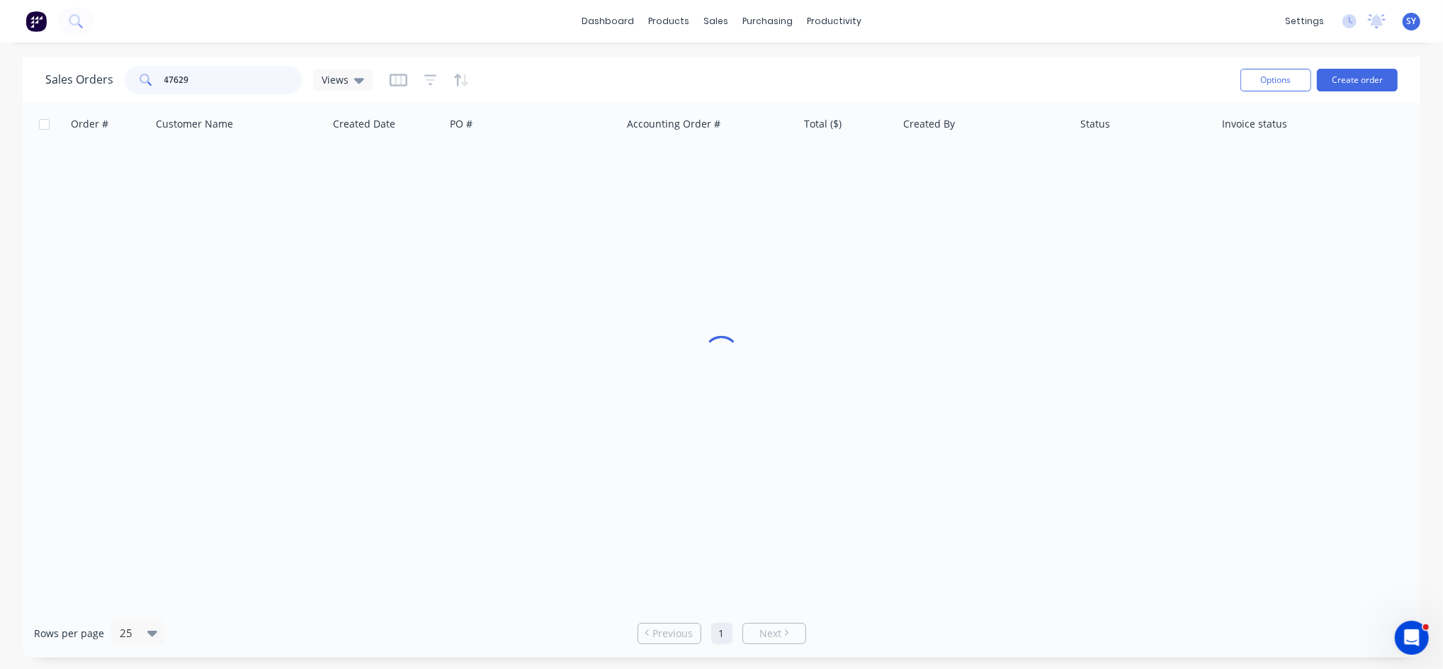
click at [213, 74] on input "47629" at bounding box center [233, 80] width 138 height 28
drag, startPoint x: 240, startPoint y: 73, endPoint x: 64, endPoint y: 76, distance: 175.7
click at [64, 76] on div "Sales Orders 47629 Views" at bounding box center [208, 80] width 327 height 28
type input "46027"
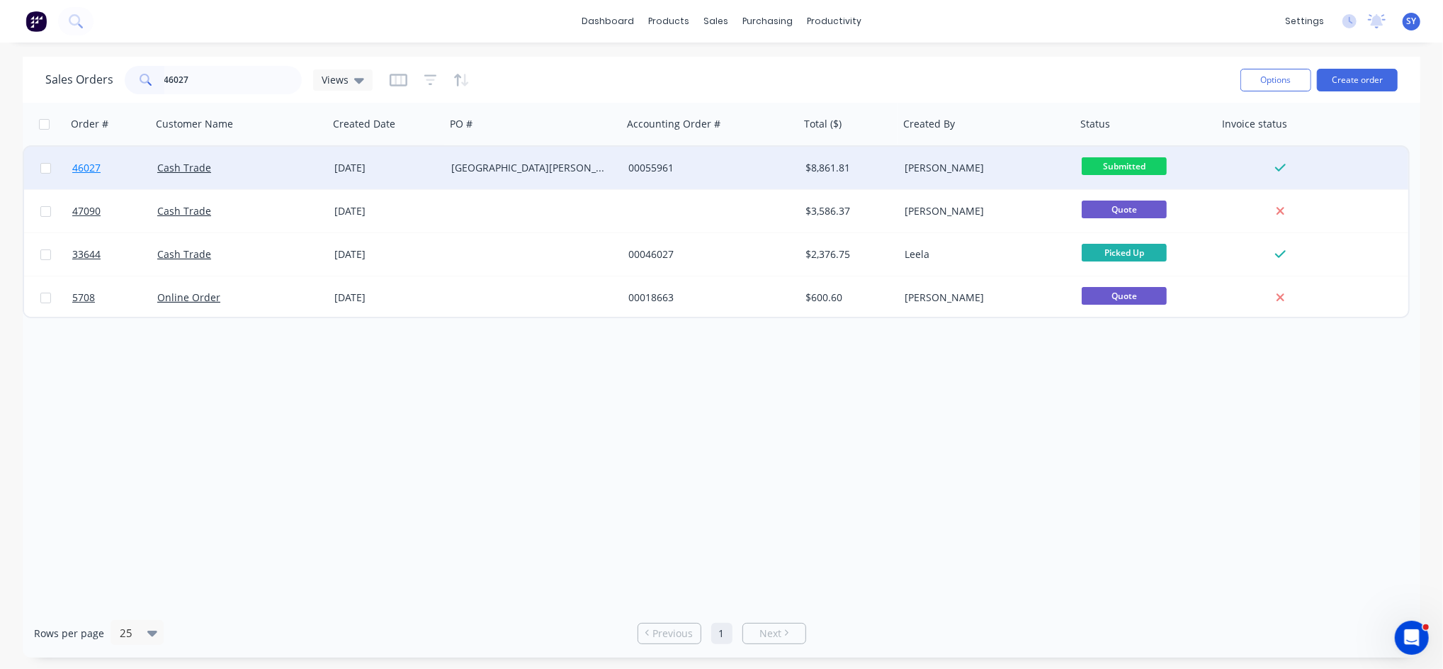
click at [78, 165] on span "46027" at bounding box center [86, 168] width 28 height 14
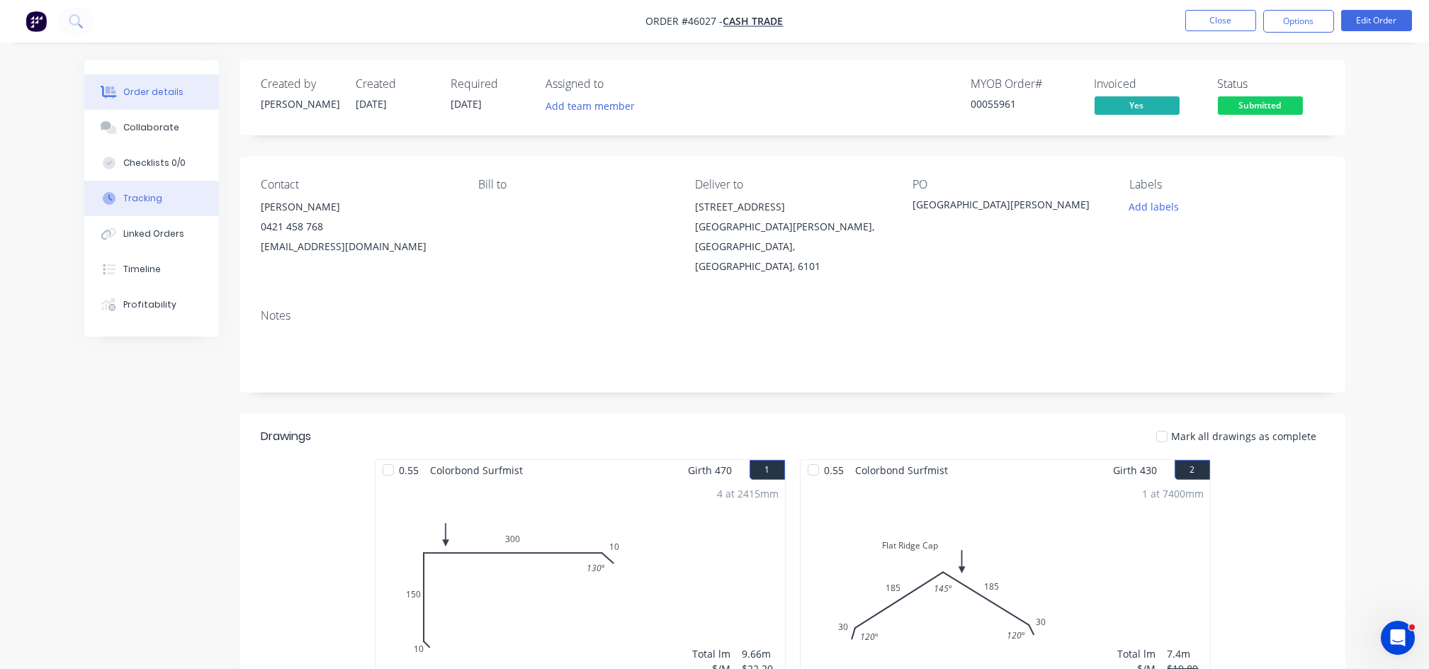
click at [157, 191] on button "Tracking" at bounding box center [151, 198] width 135 height 35
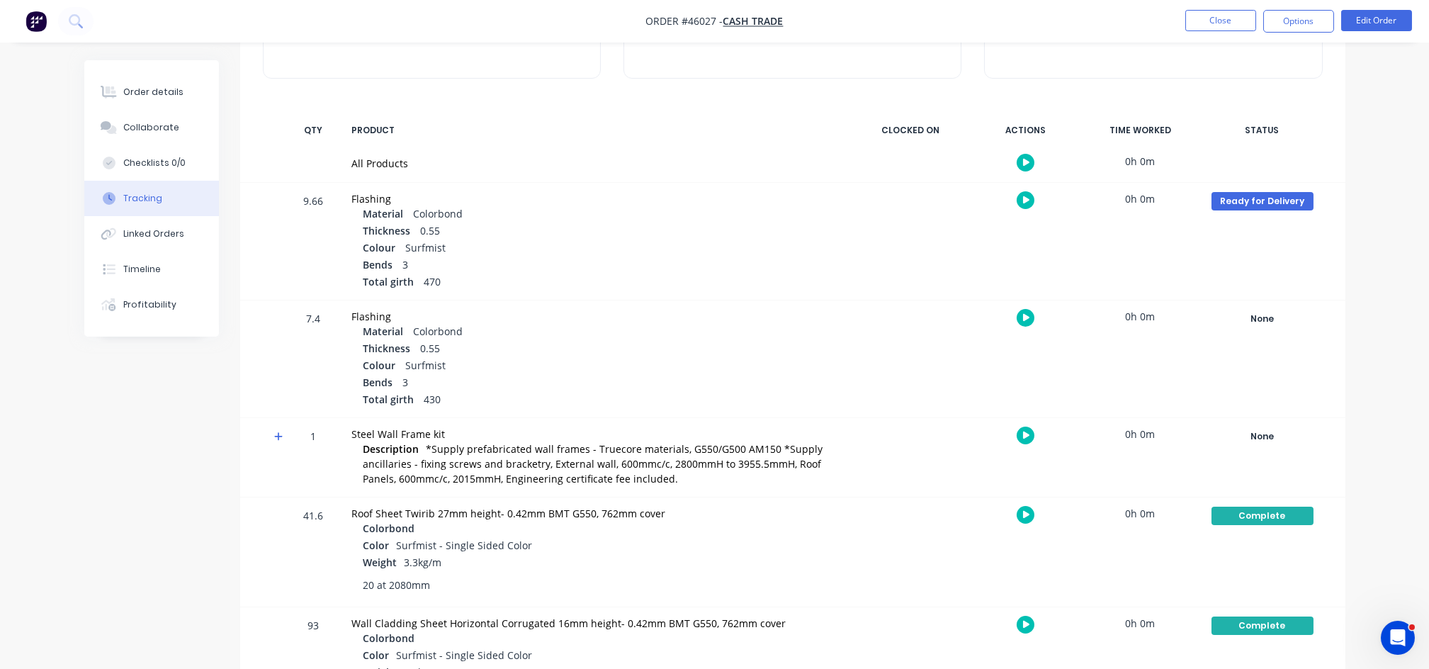
scroll to position [188, 0]
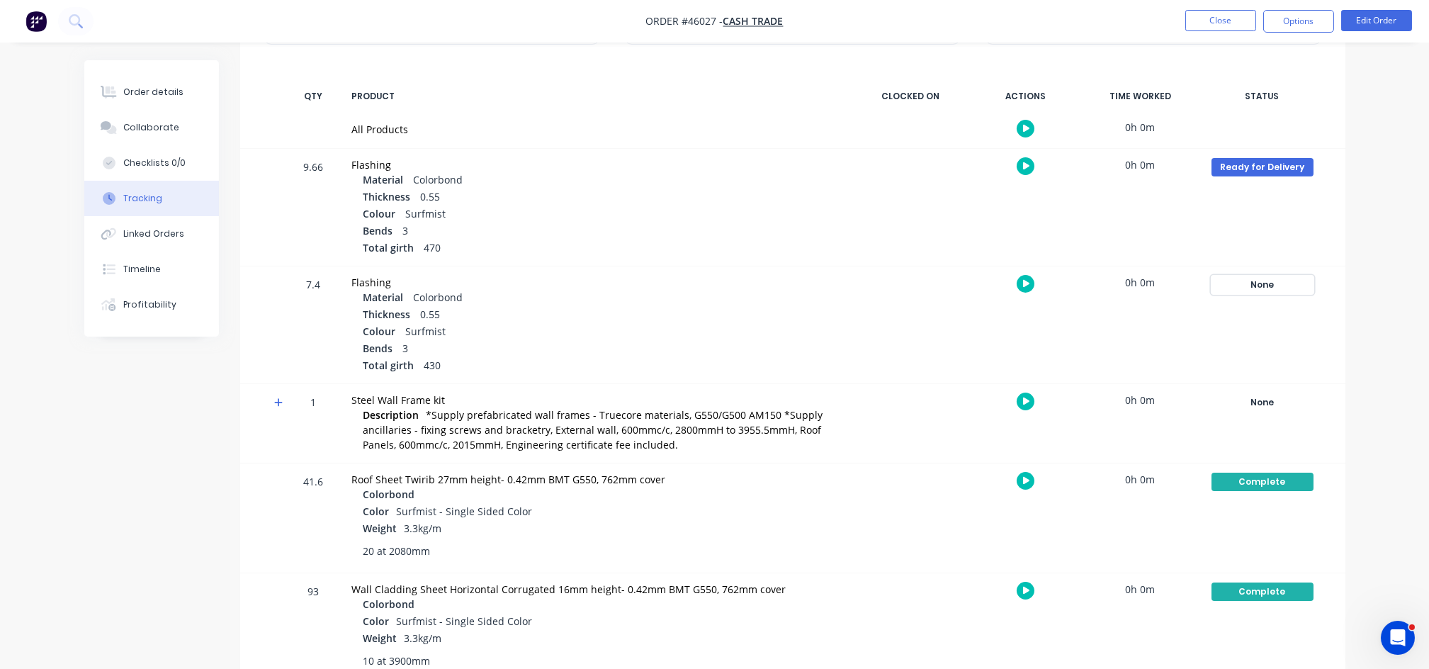
click at [1257, 282] on div "None" at bounding box center [1263, 285] width 102 height 18
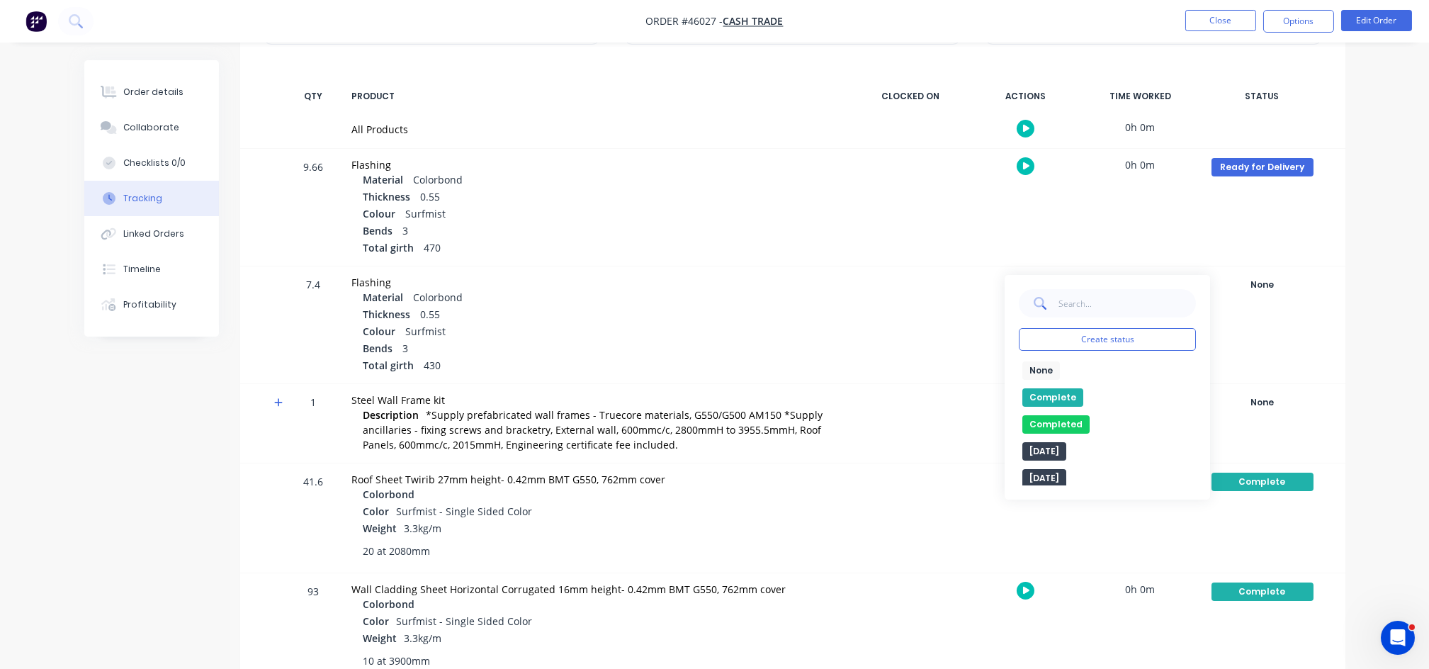
click at [1062, 400] on button "Complete" at bounding box center [1052, 397] width 61 height 18
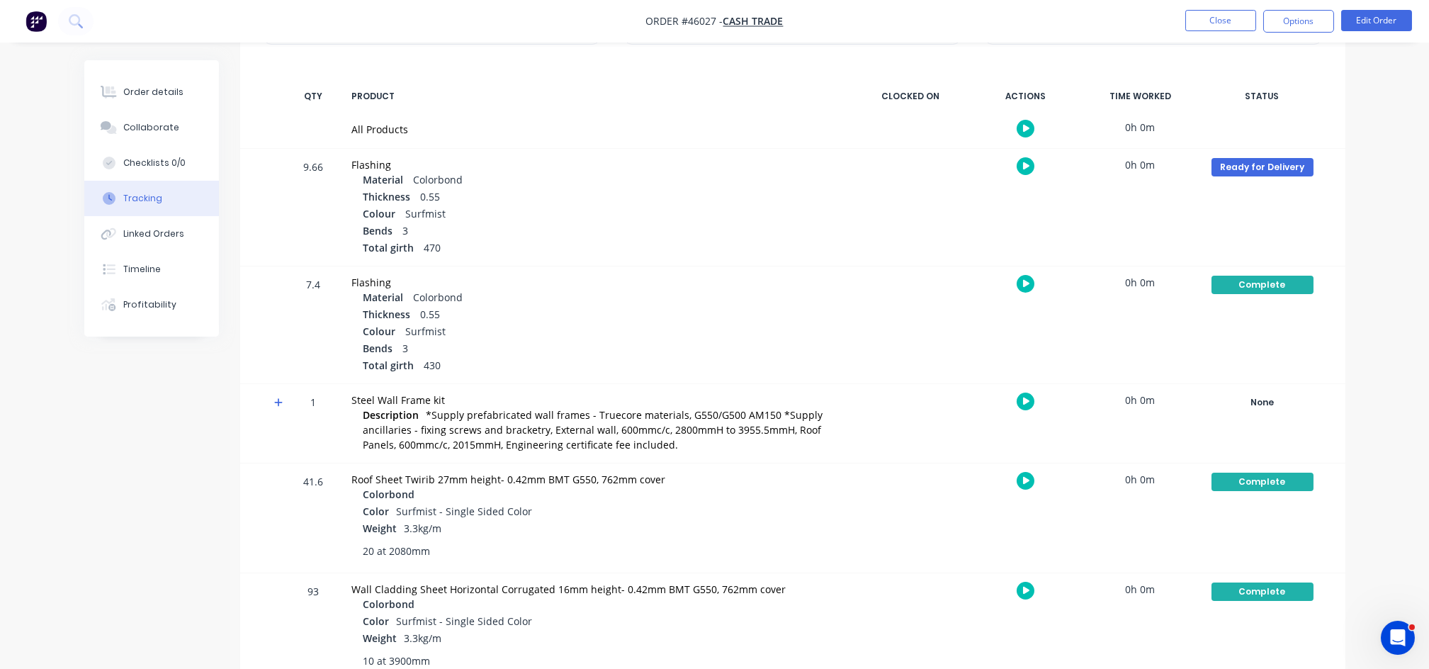
scroll to position [0, 0]
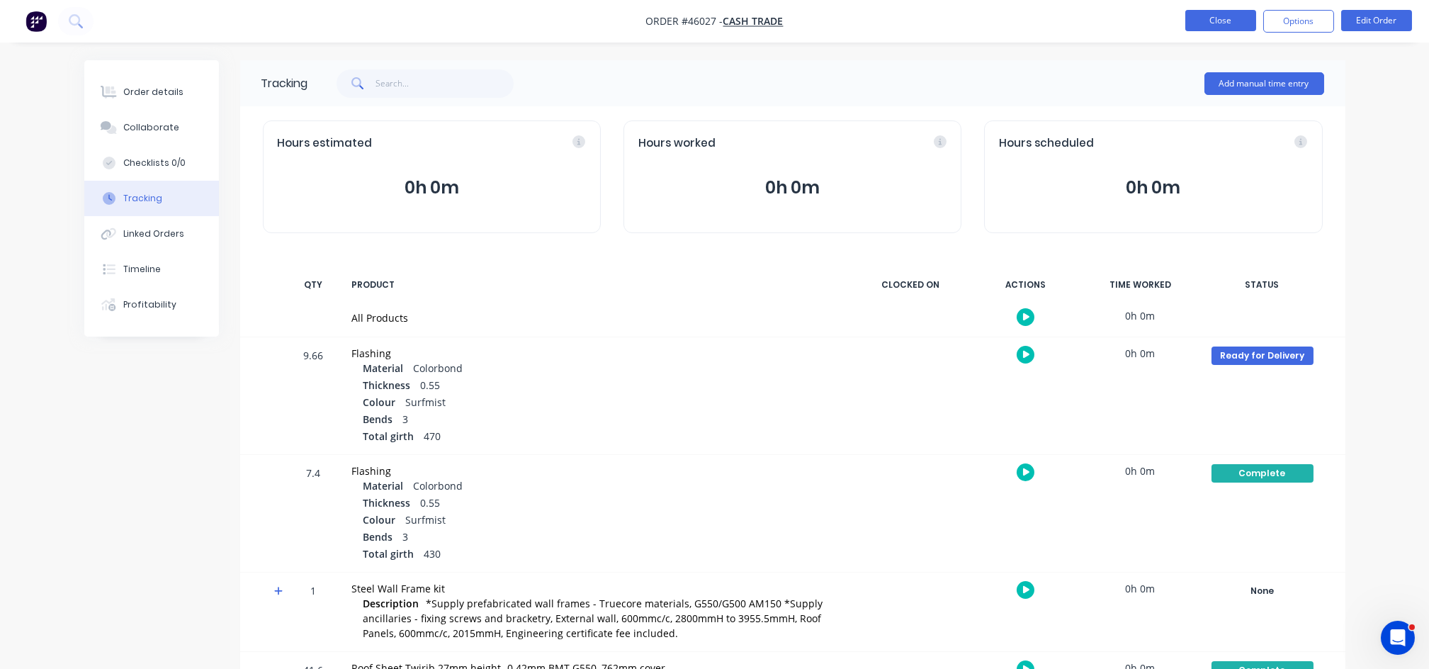
click at [1232, 25] on button "Close" at bounding box center [1220, 20] width 71 height 21
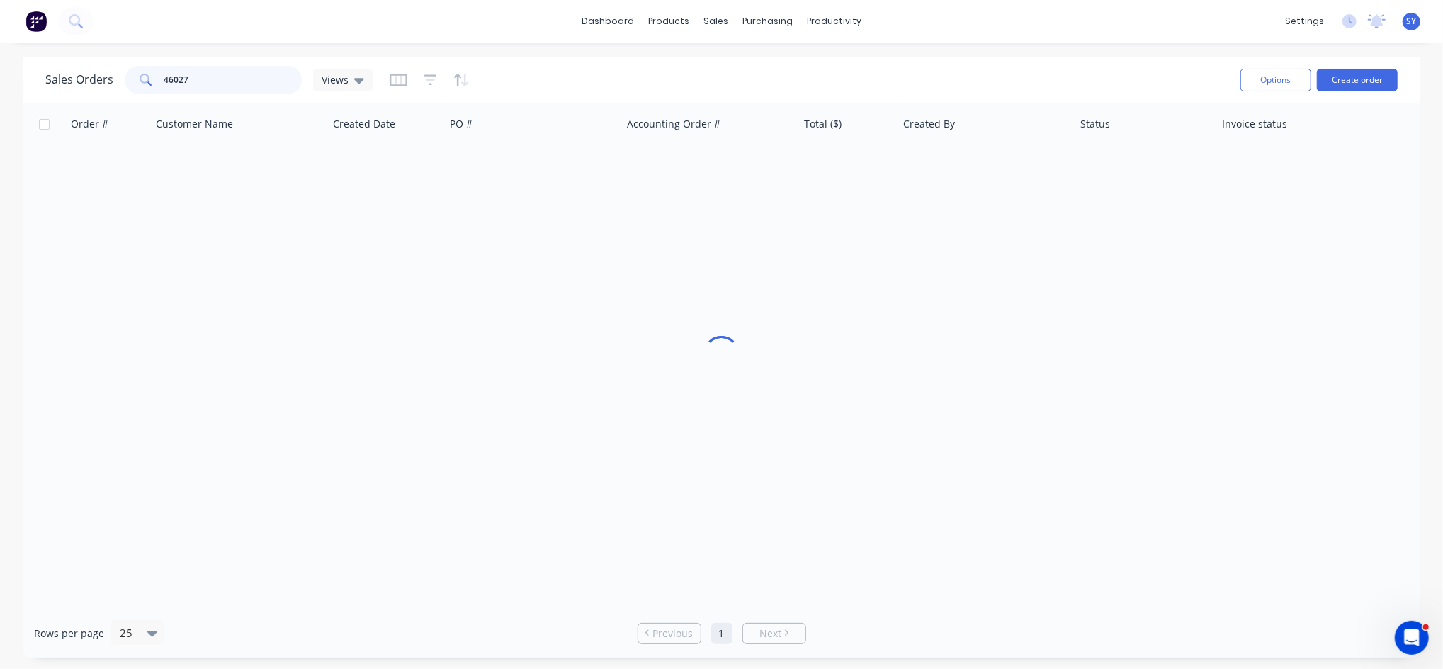
drag, startPoint x: 235, startPoint y: 86, endPoint x: 150, endPoint y: 86, distance: 84.3
click at [150, 86] on div "46027" at bounding box center [213, 80] width 177 height 28
type input "48782"
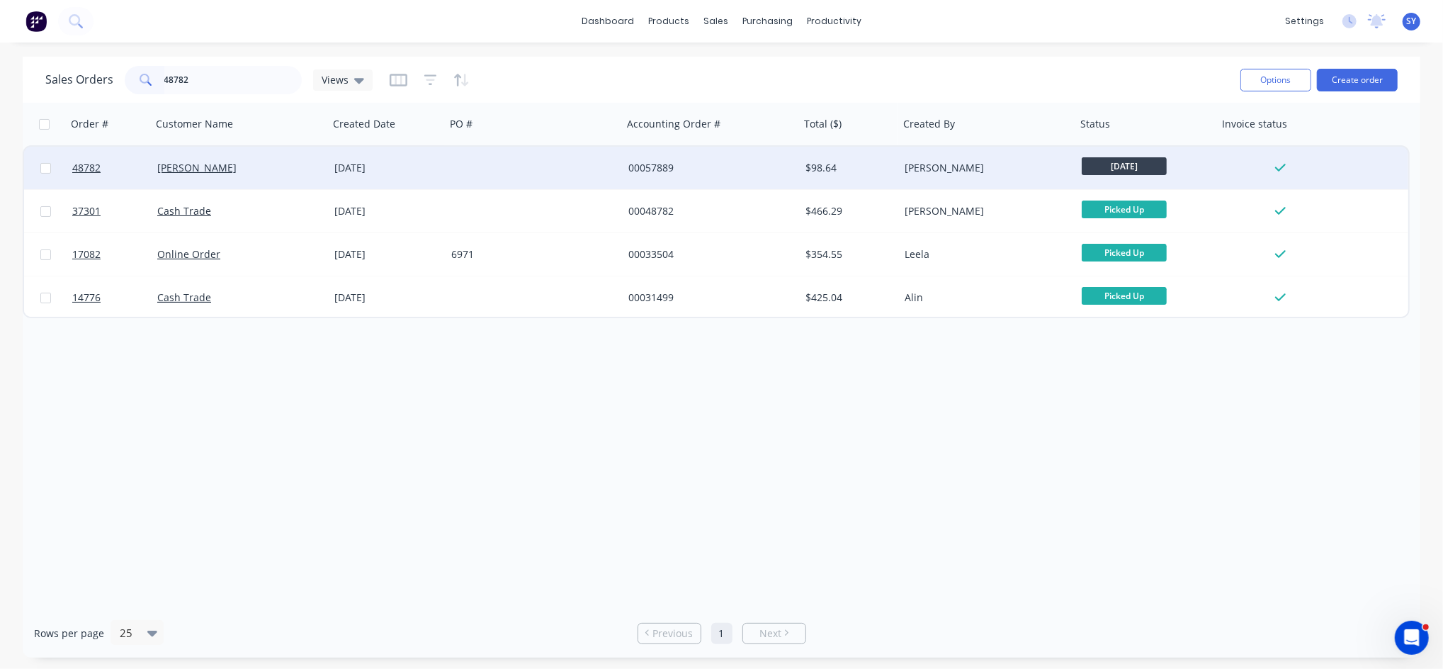
click at [235, 167] on div "Terry Dudfield" at bounding box center [235, 168] width 157 height 14
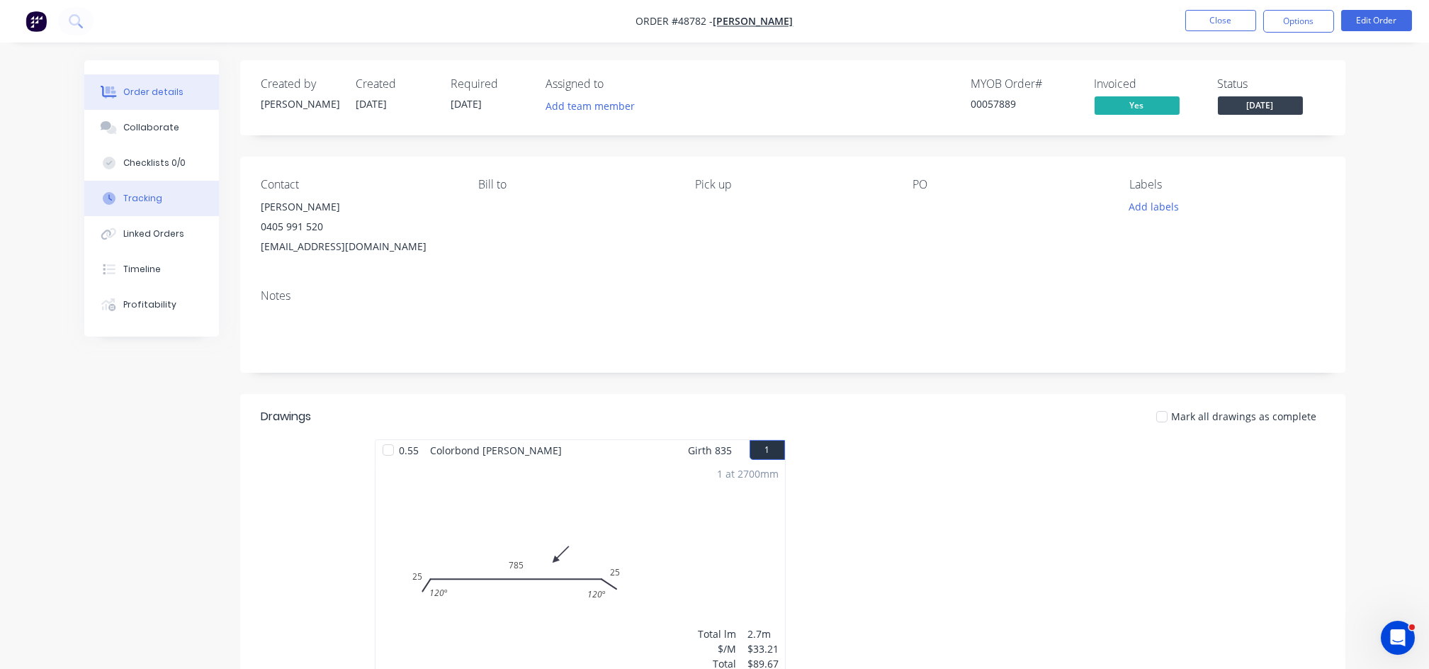
click at [147, 203] on div "Tracking" at bounding box center [142, 198] width 39 height 13
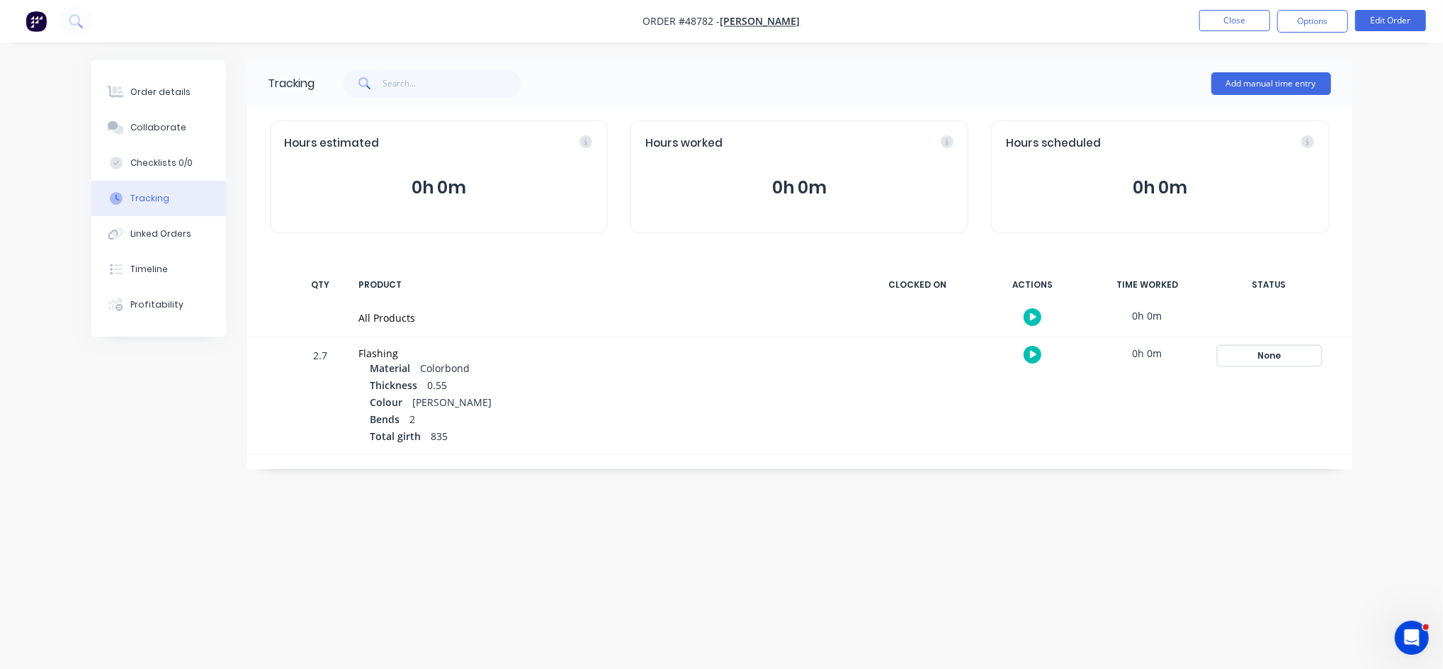
click at [1268, 358] on div "None" at bounding box center [1270, 355] width 102 height 18
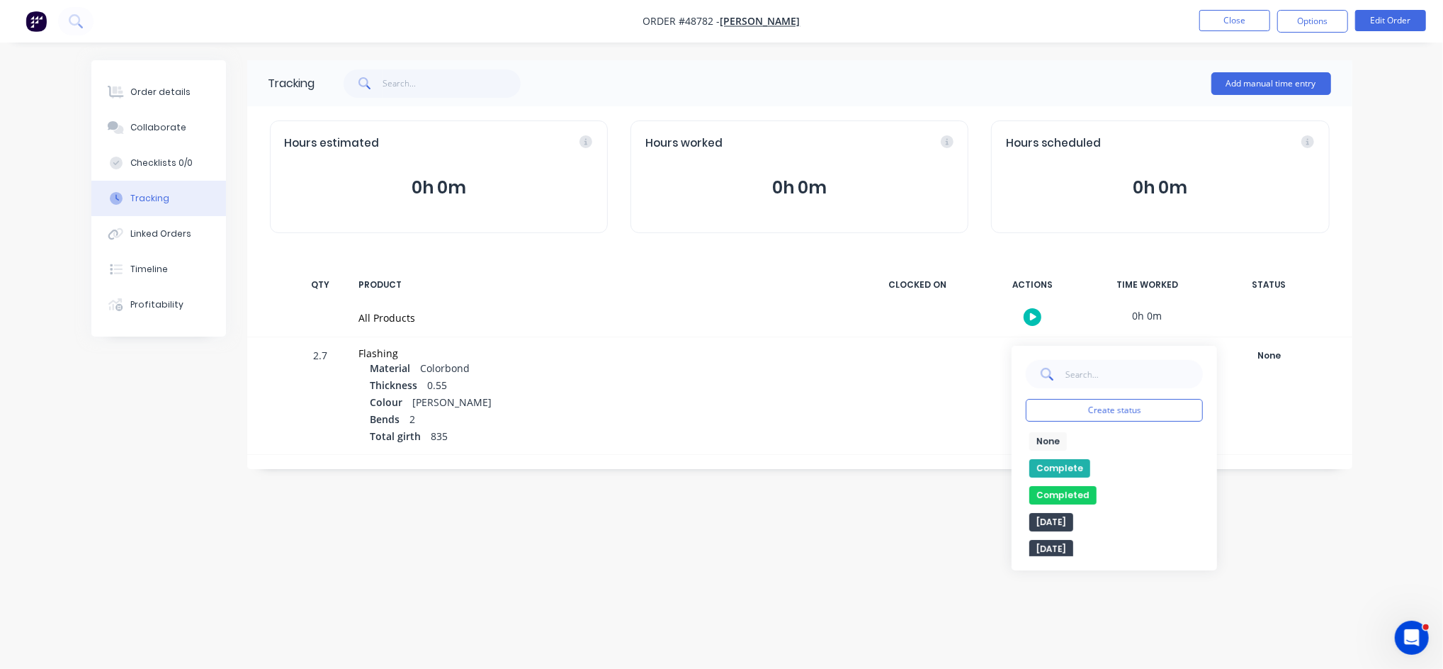
click at [1041, 468] on button "Complete" at bounding box center [1060, 468] width 61 height 18
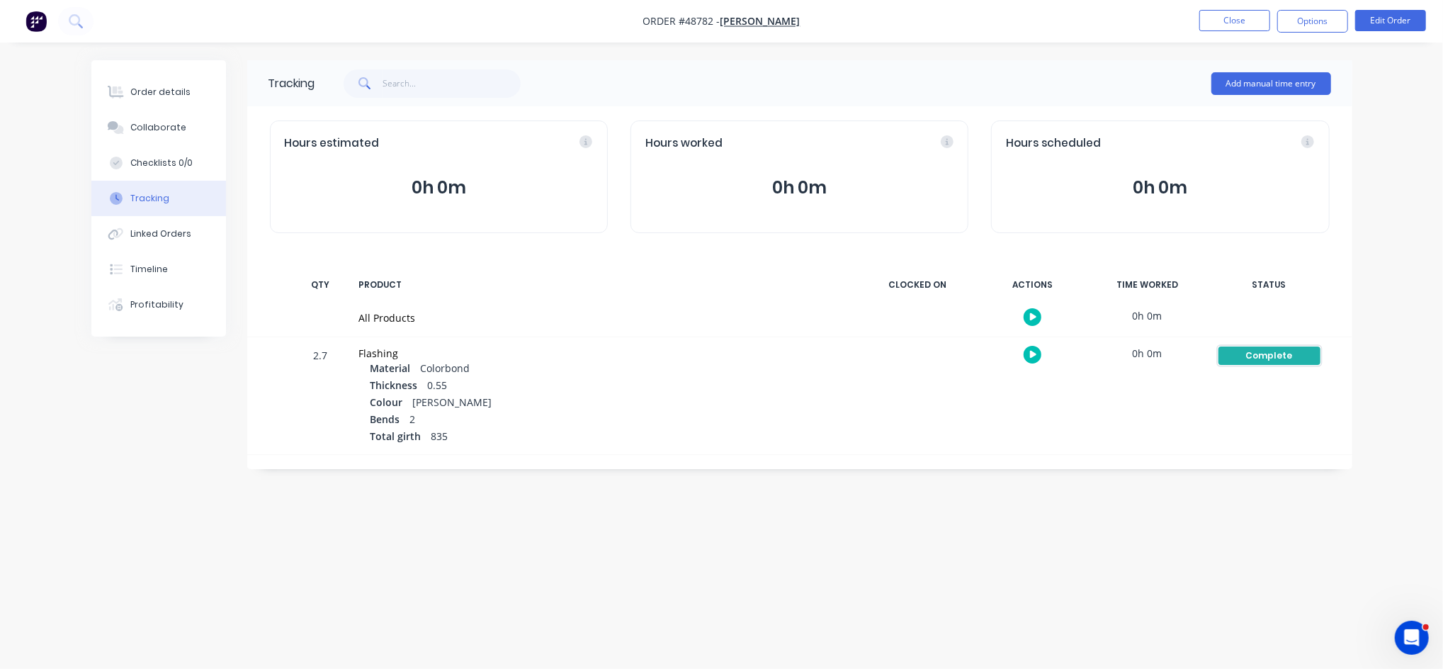
click at [1265, 352] on div "Complete" at bounding box center [1270, 355] width 102 height 18
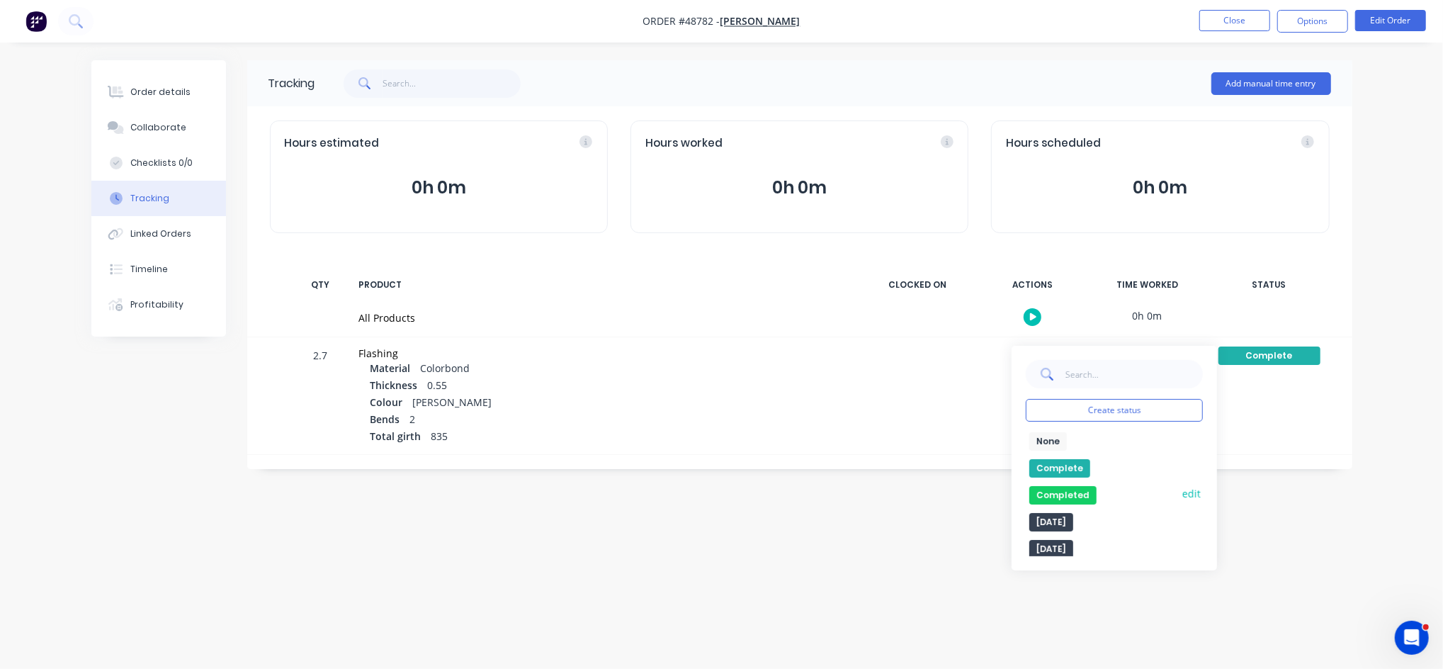
click at [1067, 492] on button "Completed" at bounding box center [1063, 495] width 67 height 18
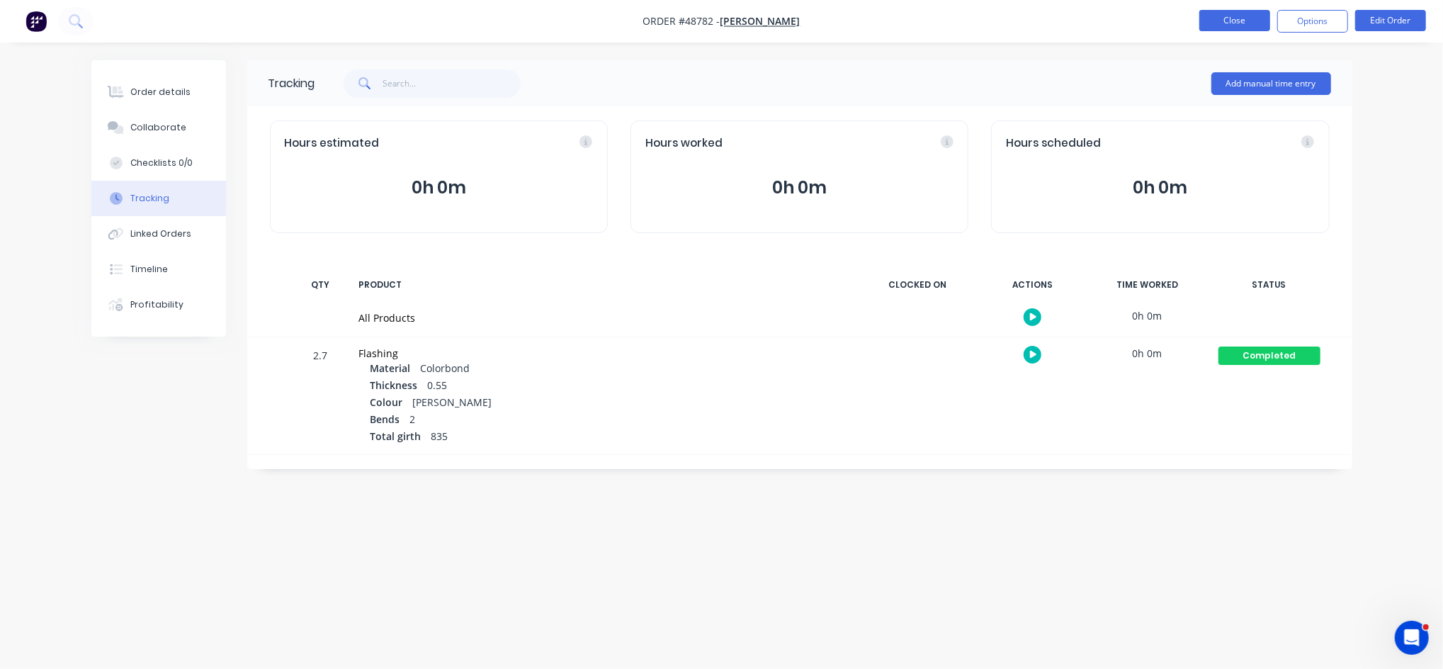
click at [1226, 21] on button "Close" at bounding box center [1235, 20] width 71 height 21
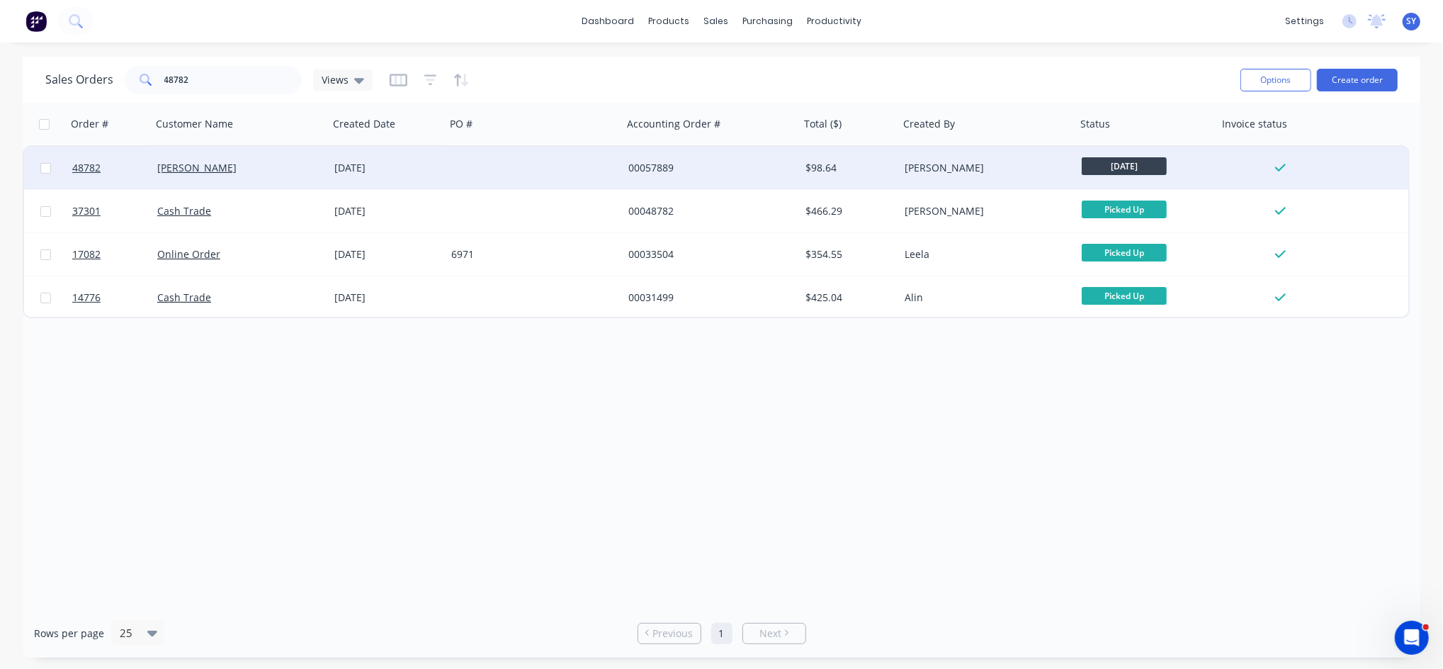
click at [1157, 174] on span "[DATE]" at bounding box center [1124, 166] width 85 height 18
click at [1000, 173] on div "[PERSON_NAME]" at bounding box center [983, 168] width 157 height 14
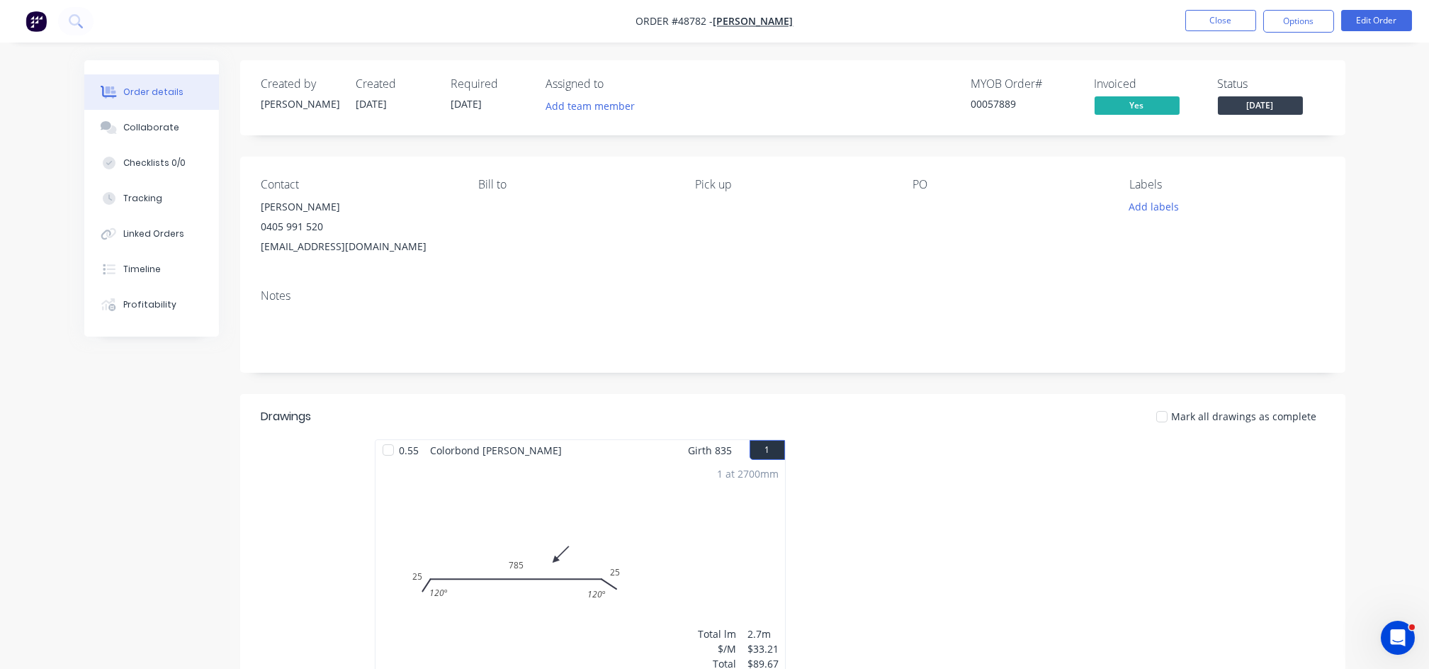
click at [1270, 111] on span "[DATE]" at bounding box center [1260, 105] width 85 height 18
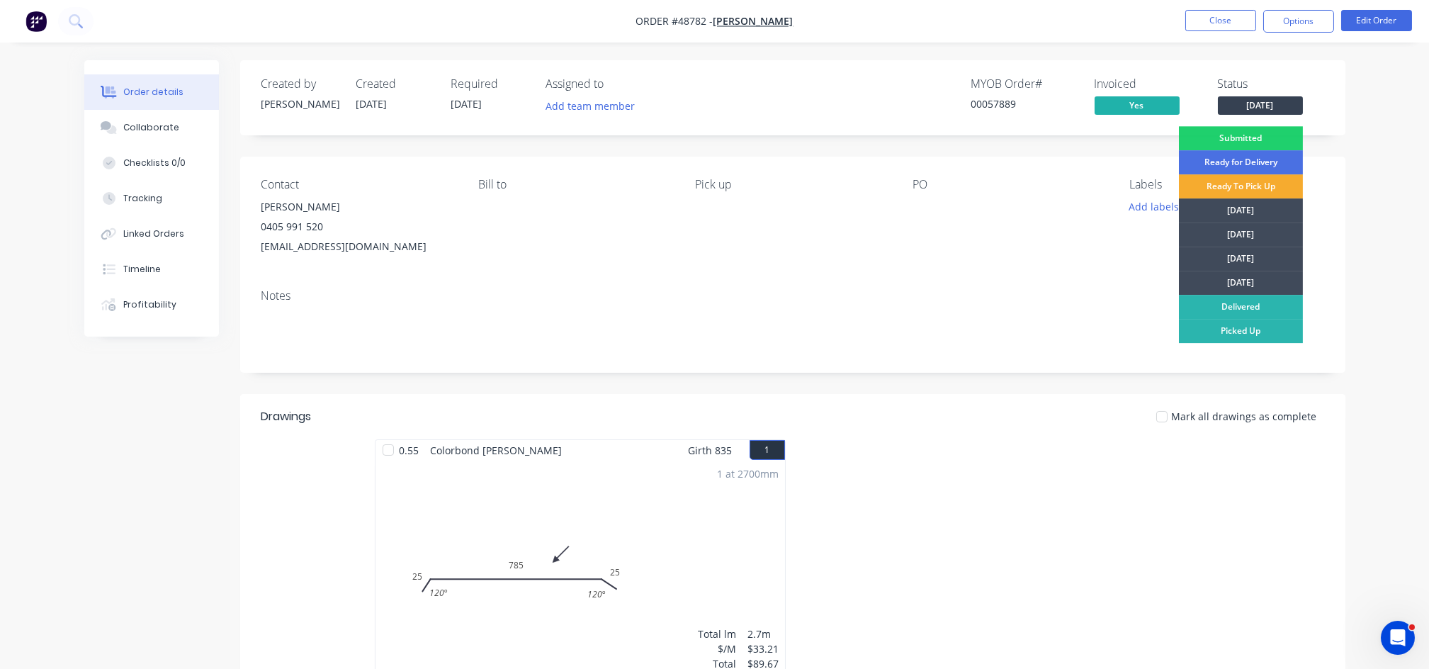
click at [1249, 188] on div "Ready To Pick Up" at bounding box center [1241, 186] width 124 height 24
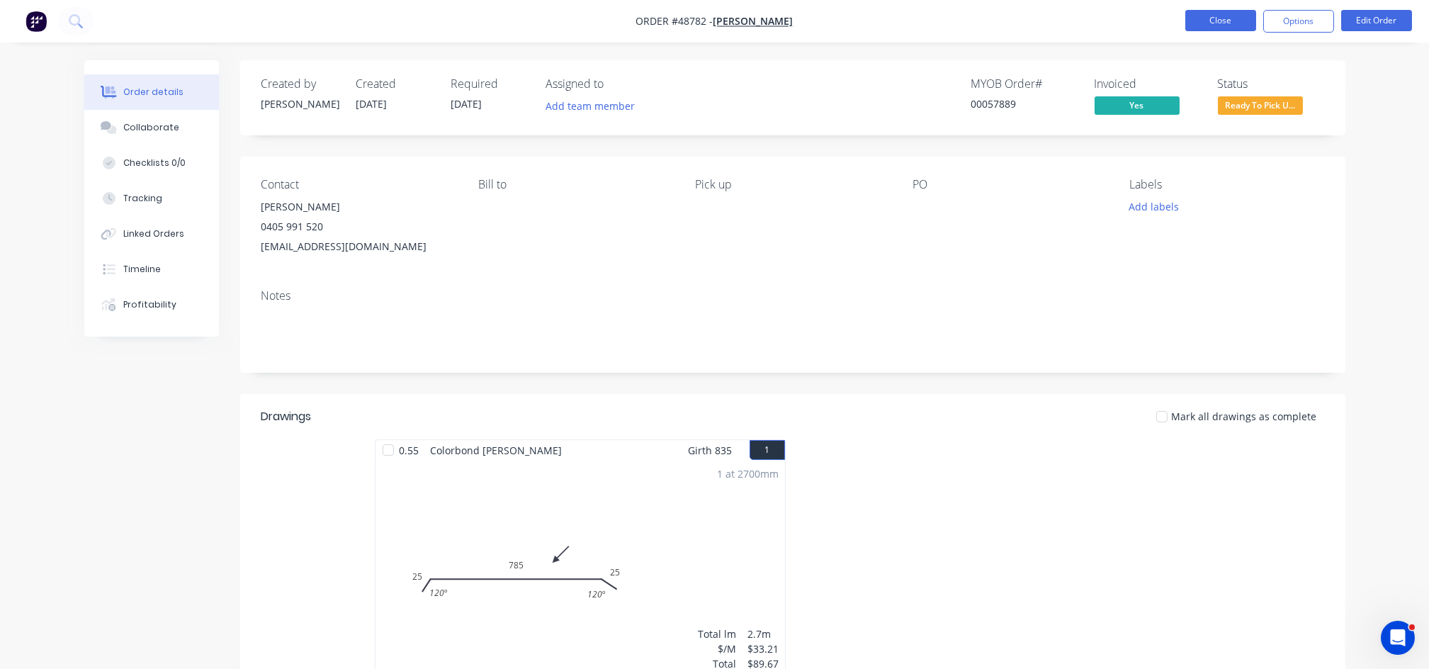
click at [1213, 19] on button "Close" at bounding box center [1220, 20] width 71 height 21
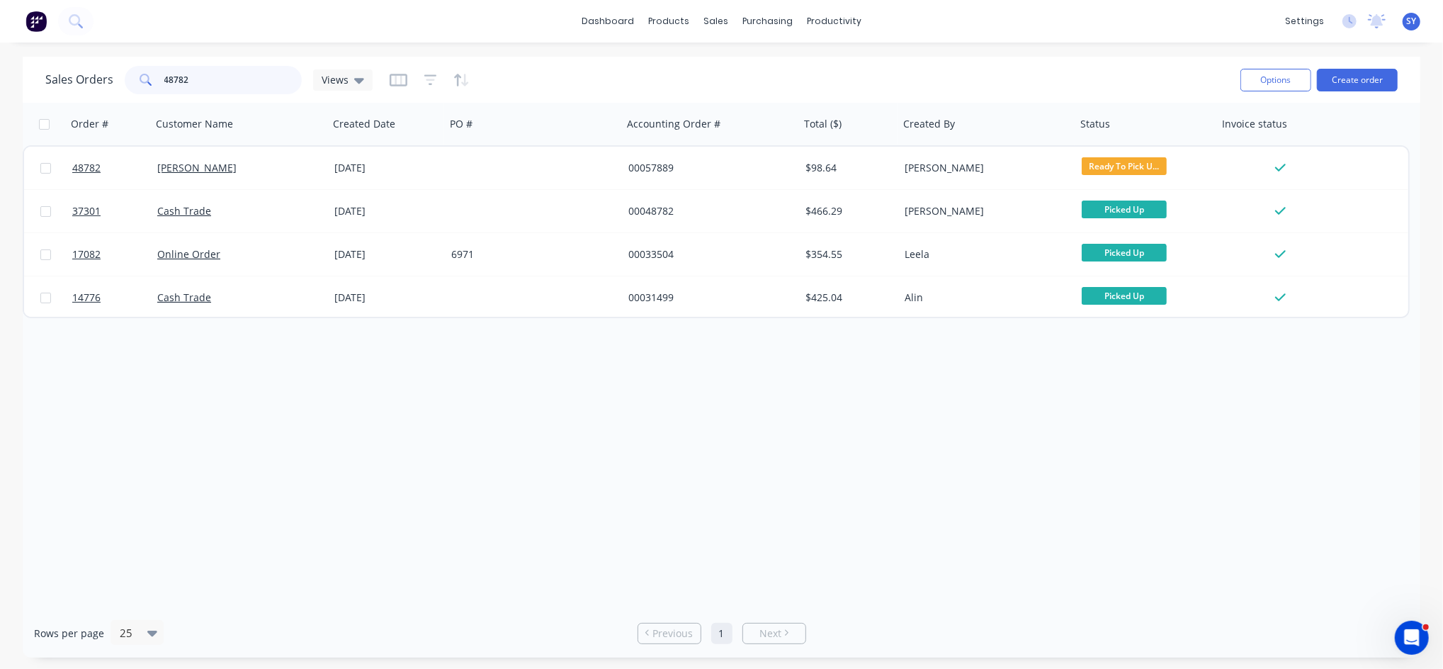
drag, startPoint x: 198, startPoint y: 84, endPoint x: 111, endPoint y: 84, distance: 87.2
click at [112, 84] on div "Sales Orders 48782 Views" at bounding box center [208, 80] width 327 height 28
type input "48404"
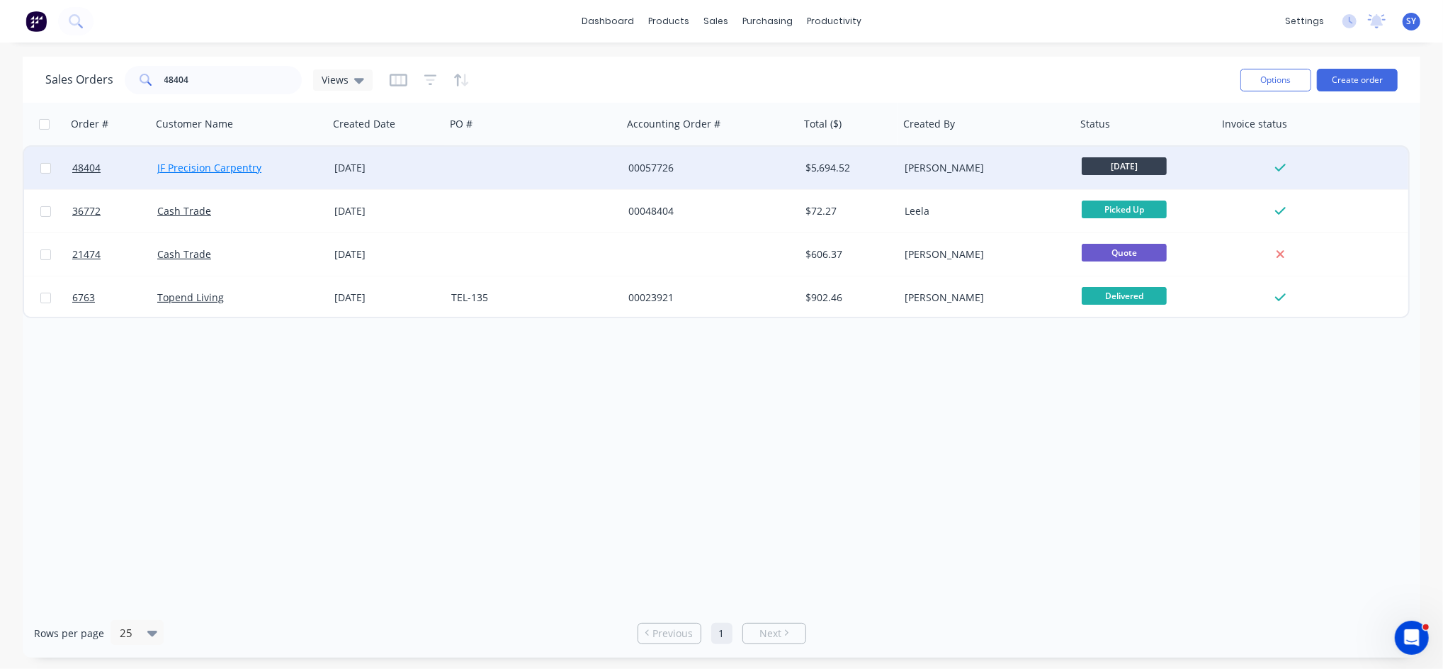
click at [195, 171] on link "JF Precision Carpentry" at bounding box center [209, 167] width 104 height 13
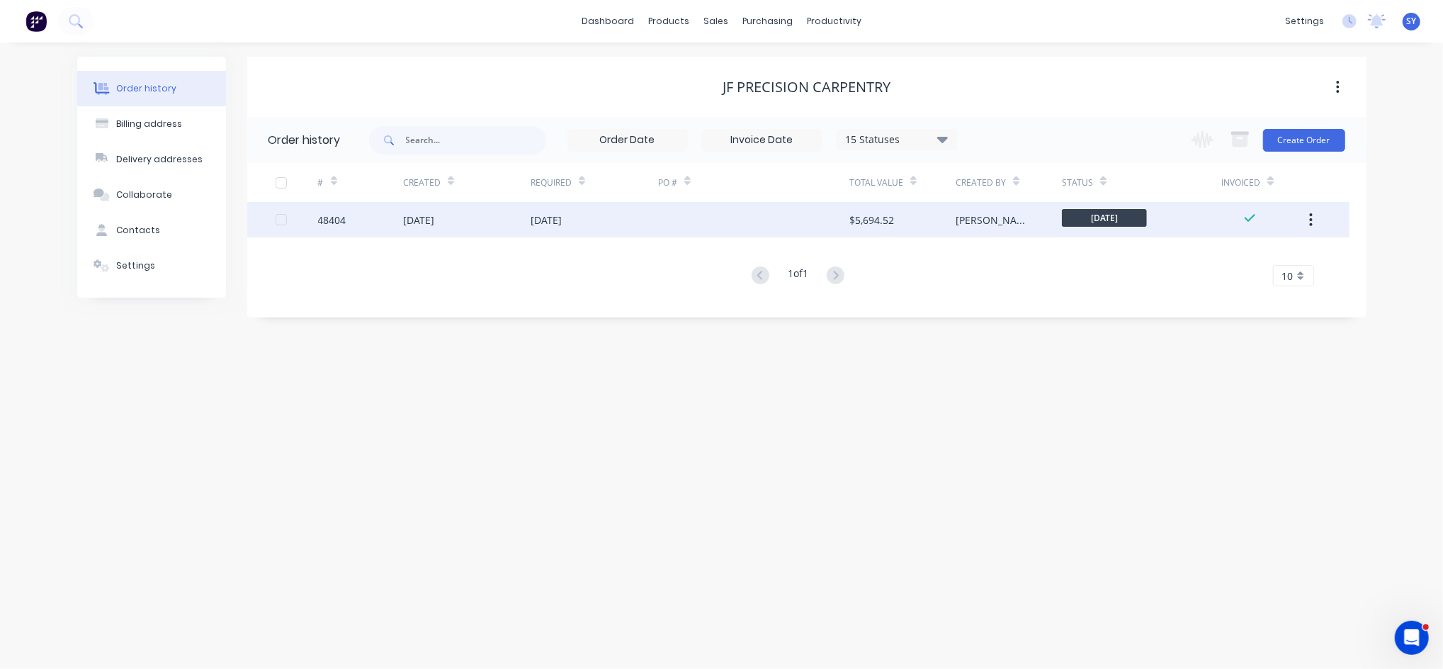
click at [637, 213] on div "04 Sep 2025" at bounding box center [595, 219] width 128 height 35
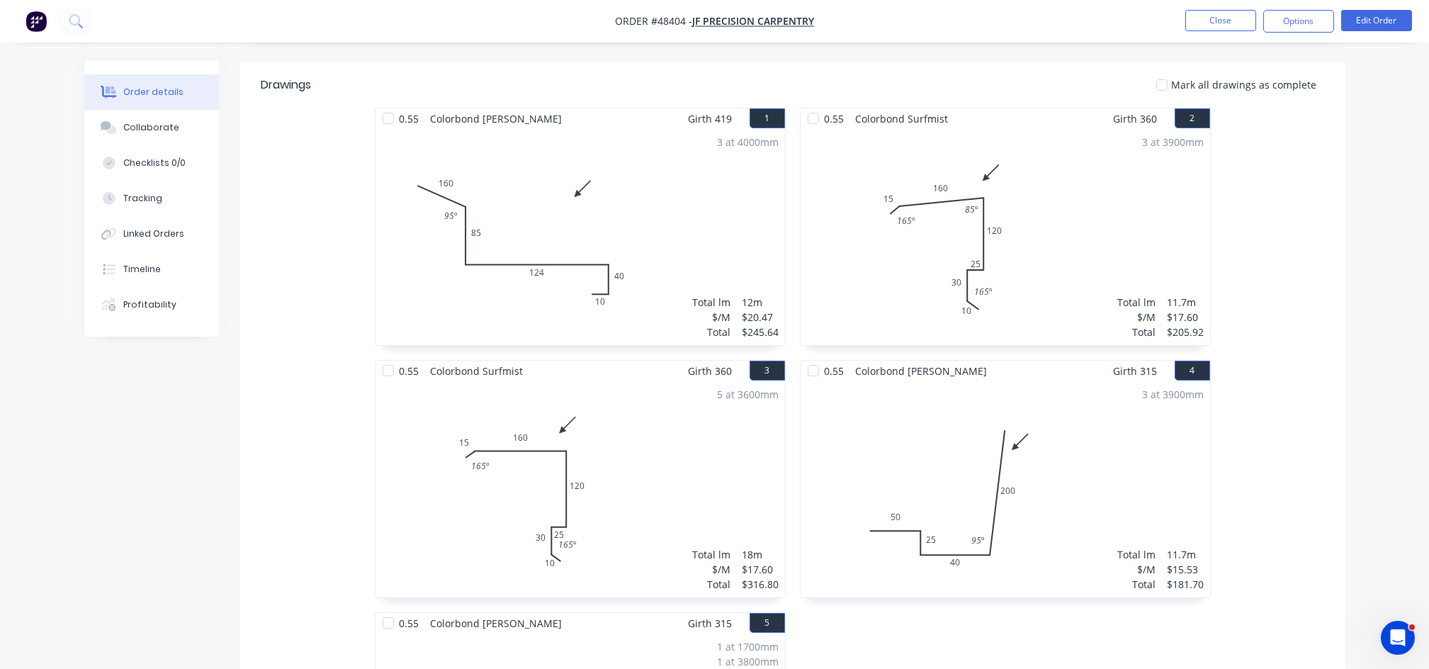
scroll to position [283, 0]
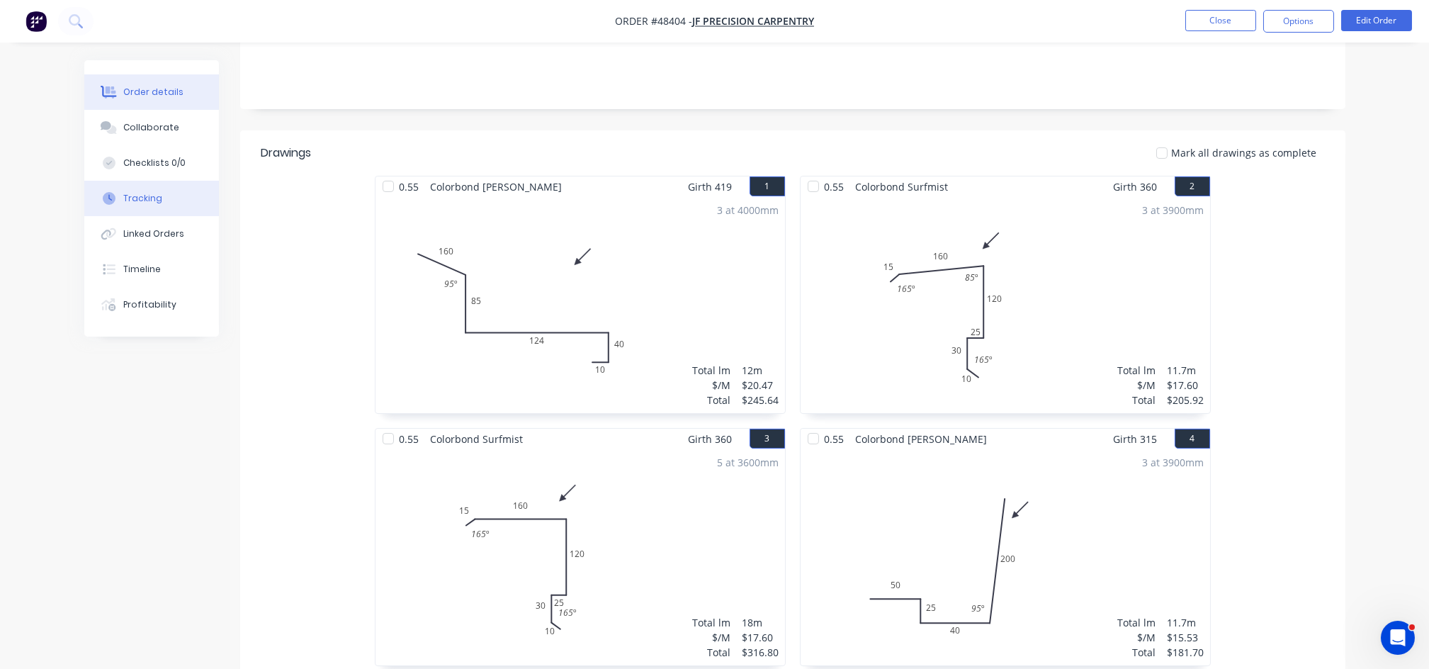
click at [137, 201] on div "Tracking" at bounding box center [142, 198] width 39 height 13
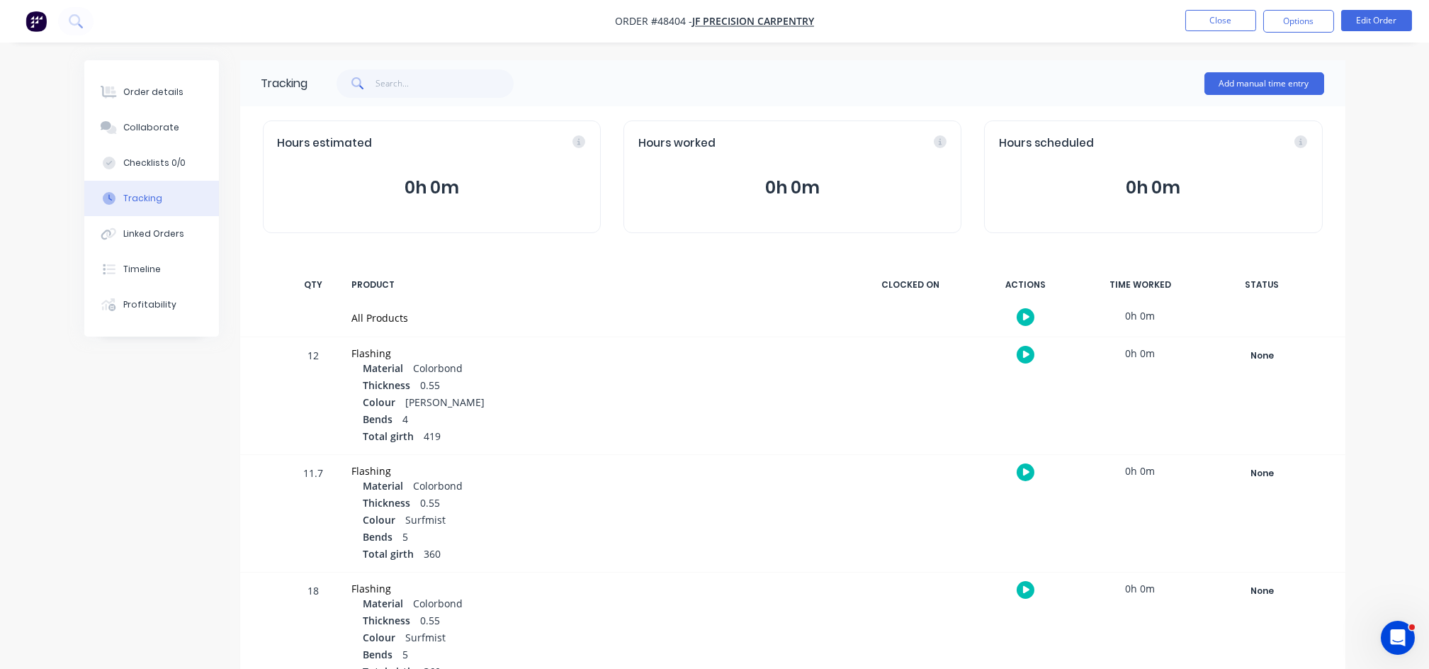
click at [1257, 356] on div "None" at bounding box center [1263, 355] width 102 height 18
click at [1040, 465] on button "Complete" at bounding box center [1052, 468] width 61 height 18
click at [1262, 475] on div "None" at bounding box center [1263, 473] width 102 height 18
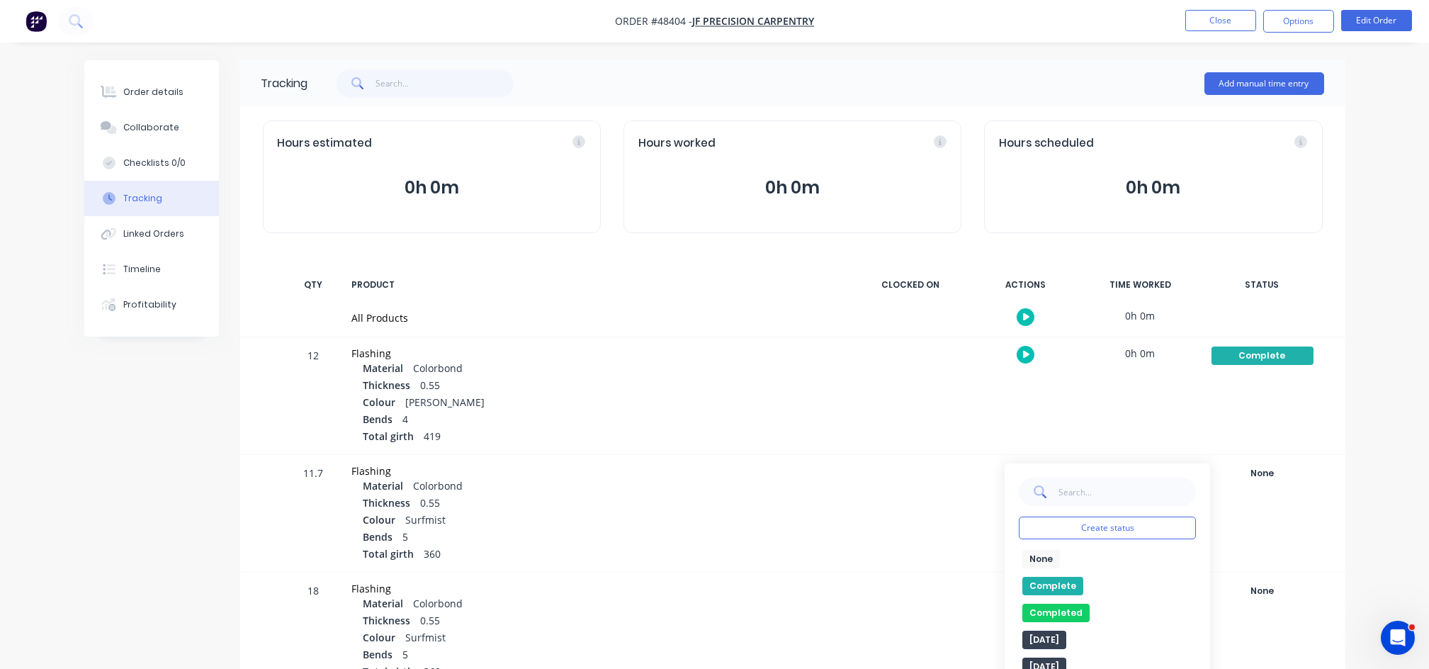
click at [1059, 583] on button "Complete" at bounding box center [1052, 586] width 61 height 18
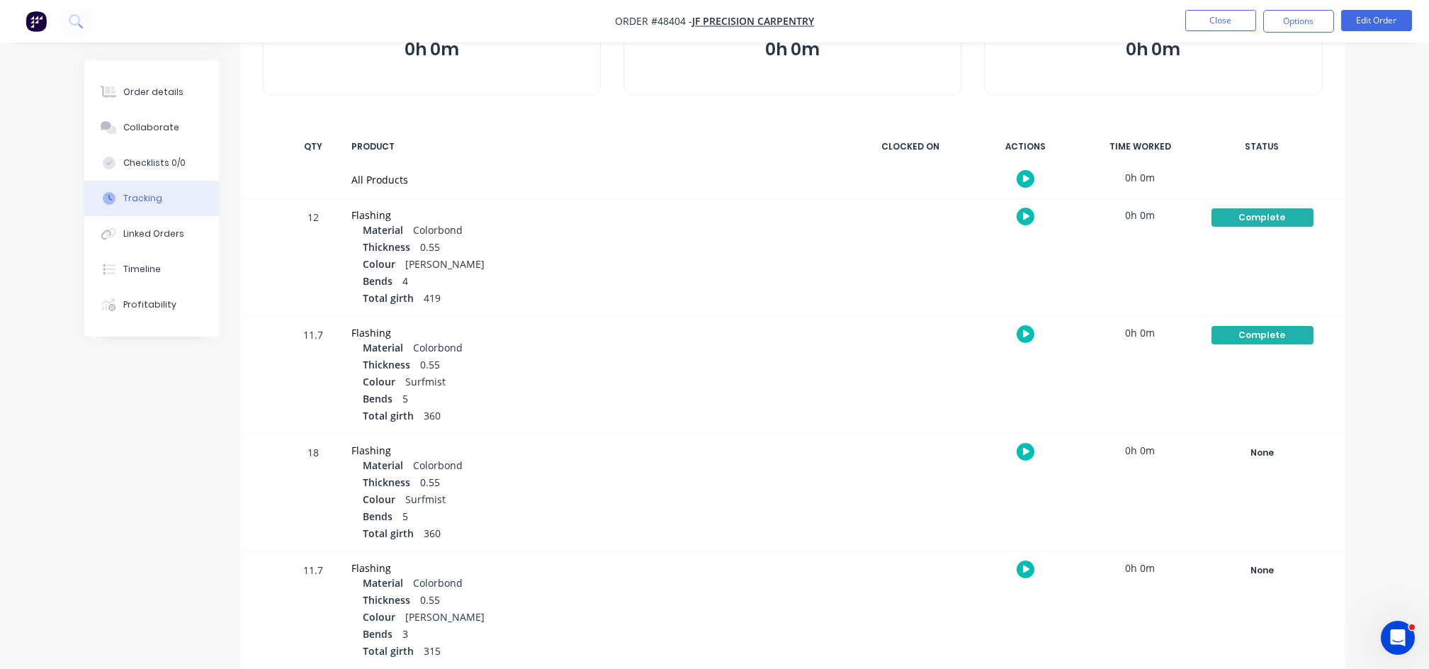
scroll to position [188, 0]
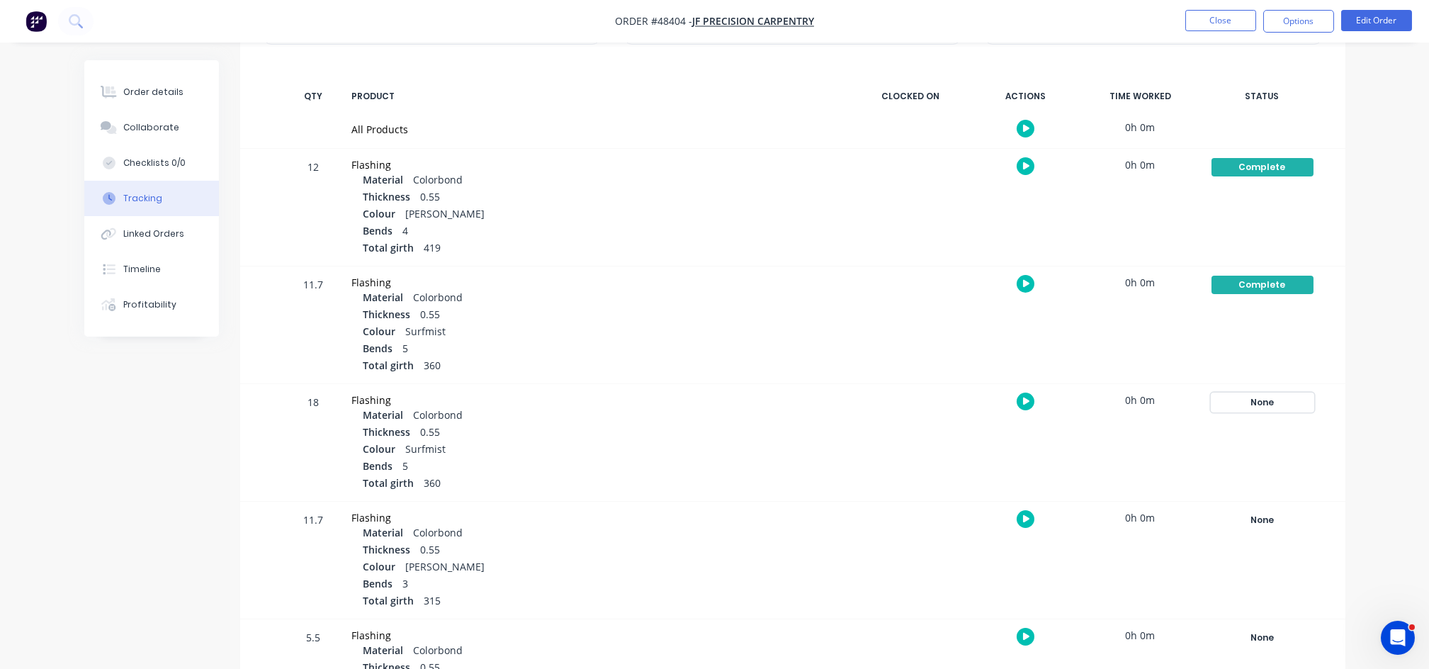
click at [1270, 402] on div "None" at bounding box center [1263, 402] width 102 height 18
click at [1039, 512] on button "Complete" at bounding box center [1052, 515] width 61 height 18
click at [1268, 524] on div "None" at bounding box center [1263, 520] width 102 height 18
click at [1058, 631] on button "Complete" at bounding box center [1052, 633] width 61 height 18
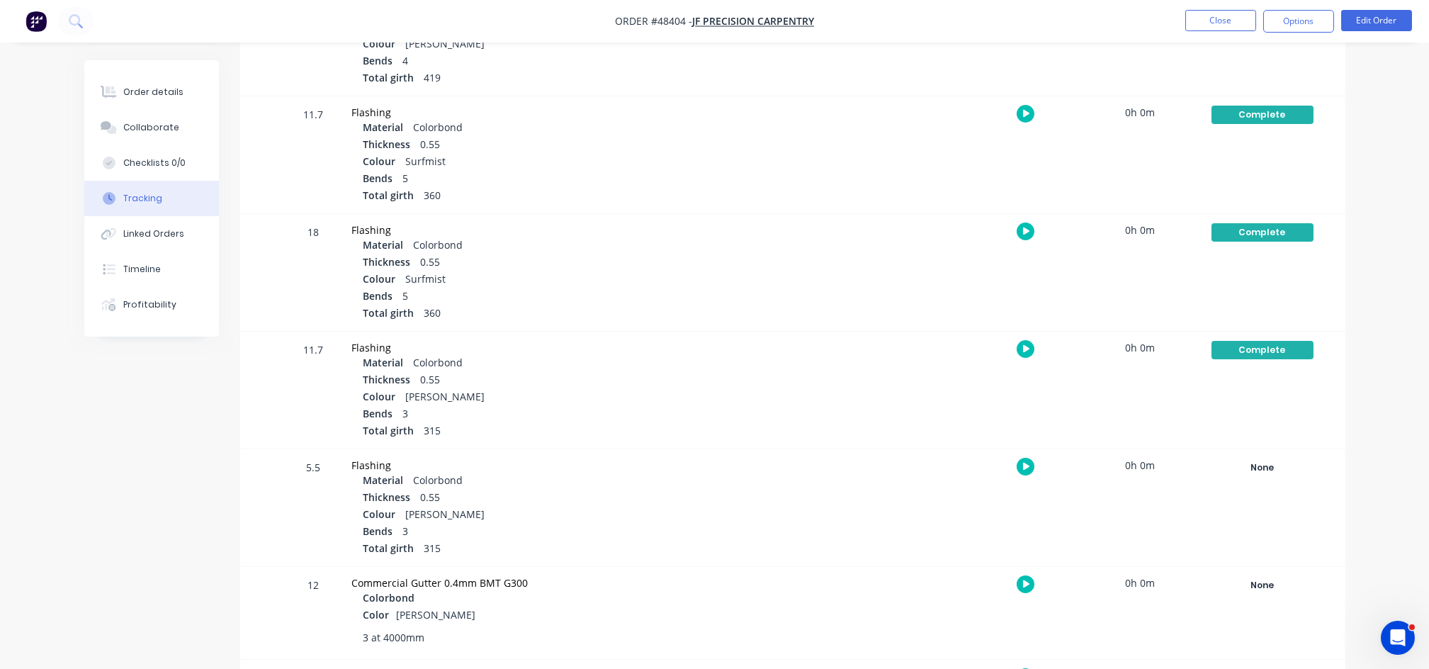
scroll to position [378, 0]
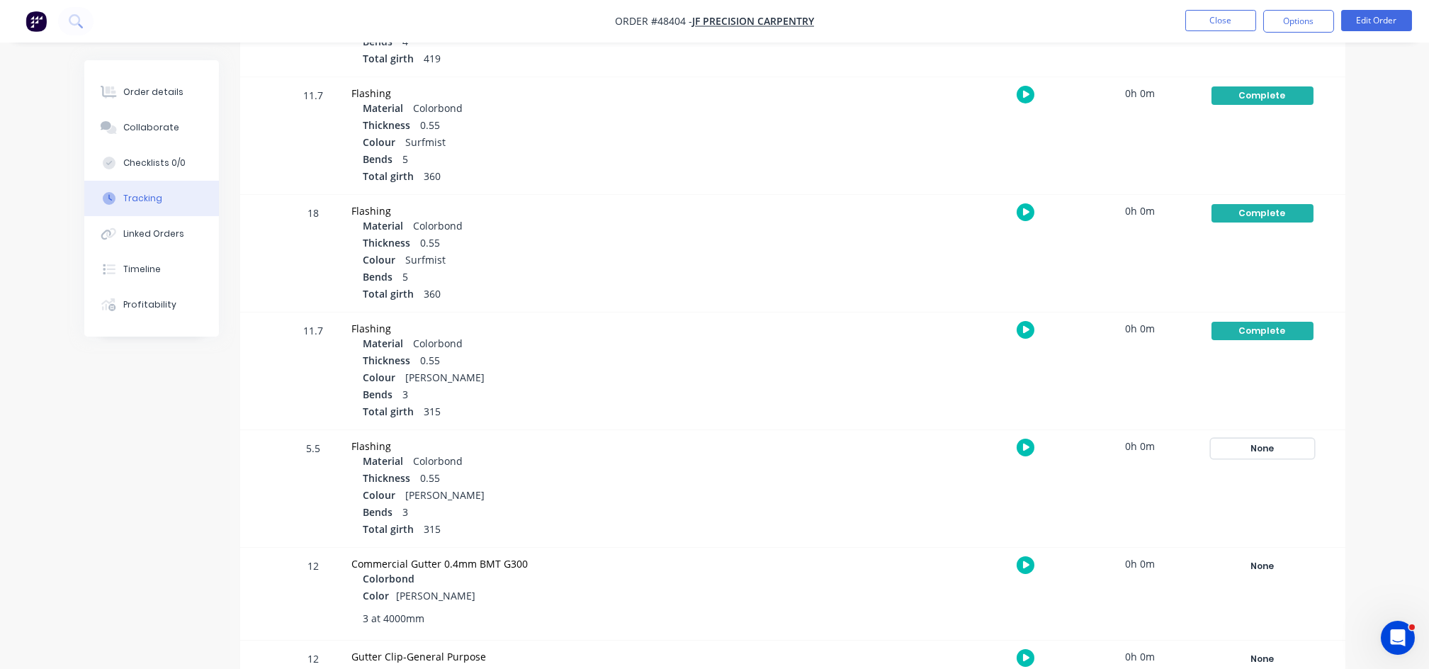
click at [1268, 449] on div "None" at bounding box center [1263, 448] width 102 height 18
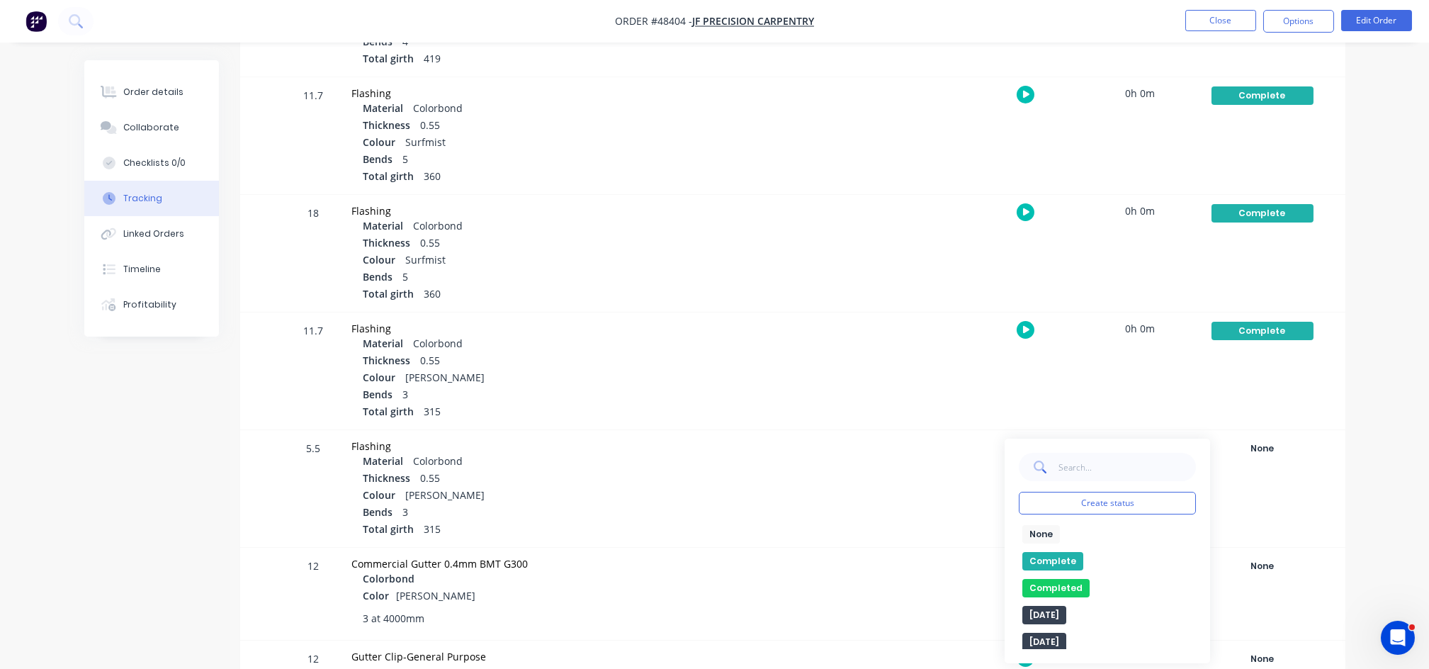
click at [1037, 560] on button "Complete" at bounding box center [1052, 561] width 61 height 18
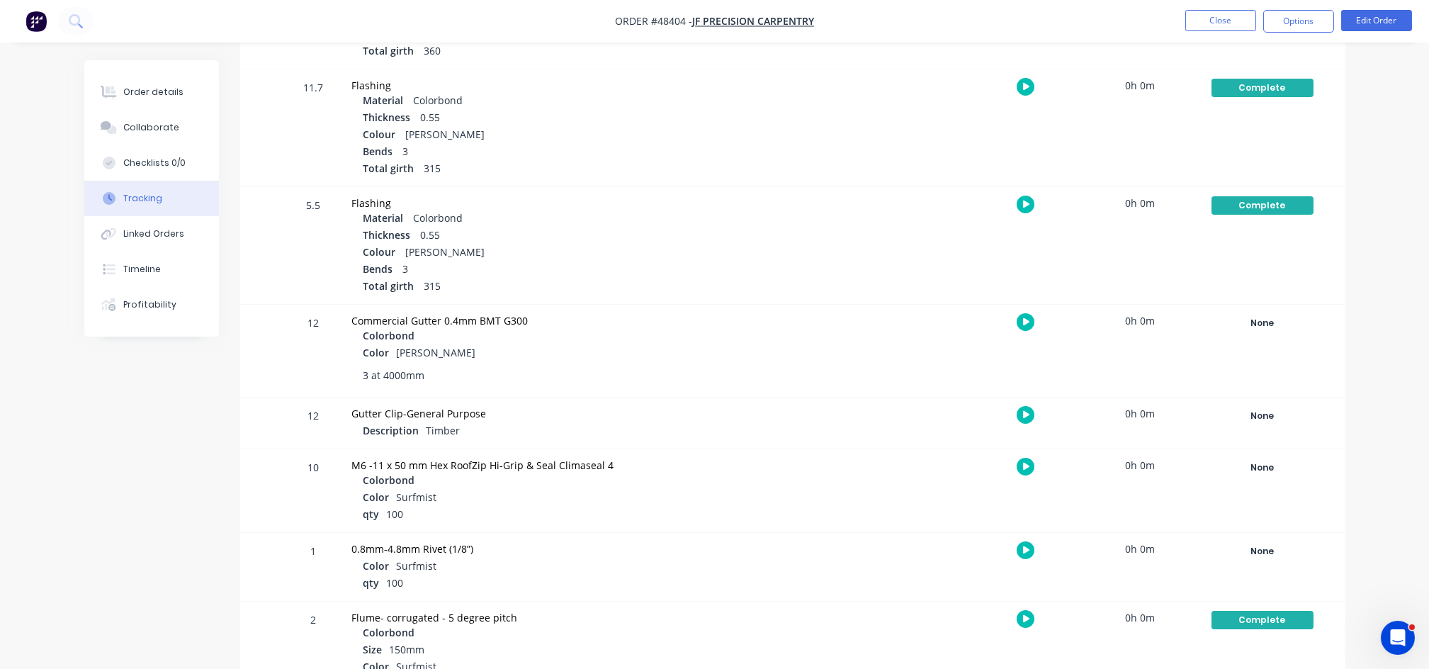
scroll to position [472, 0]
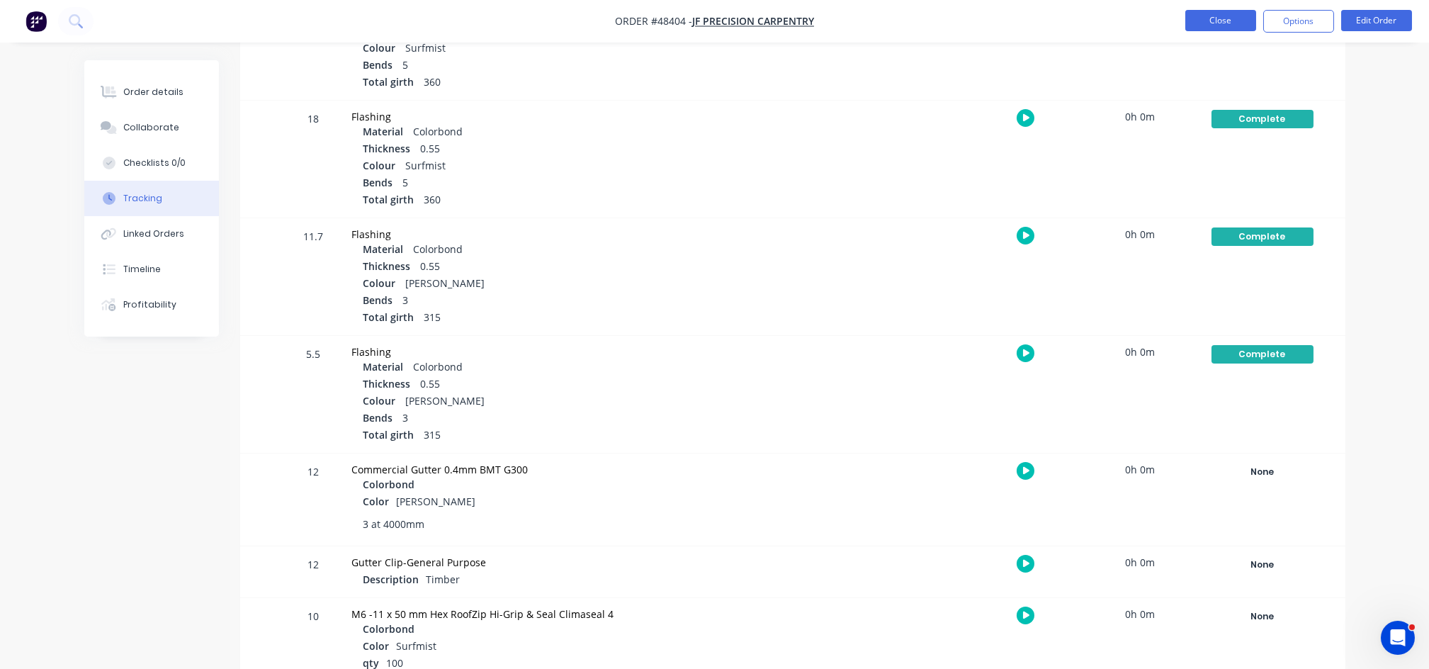
click at [1229, 27] on button "Close" at bounding box center [1220, 20] width 71 height 21
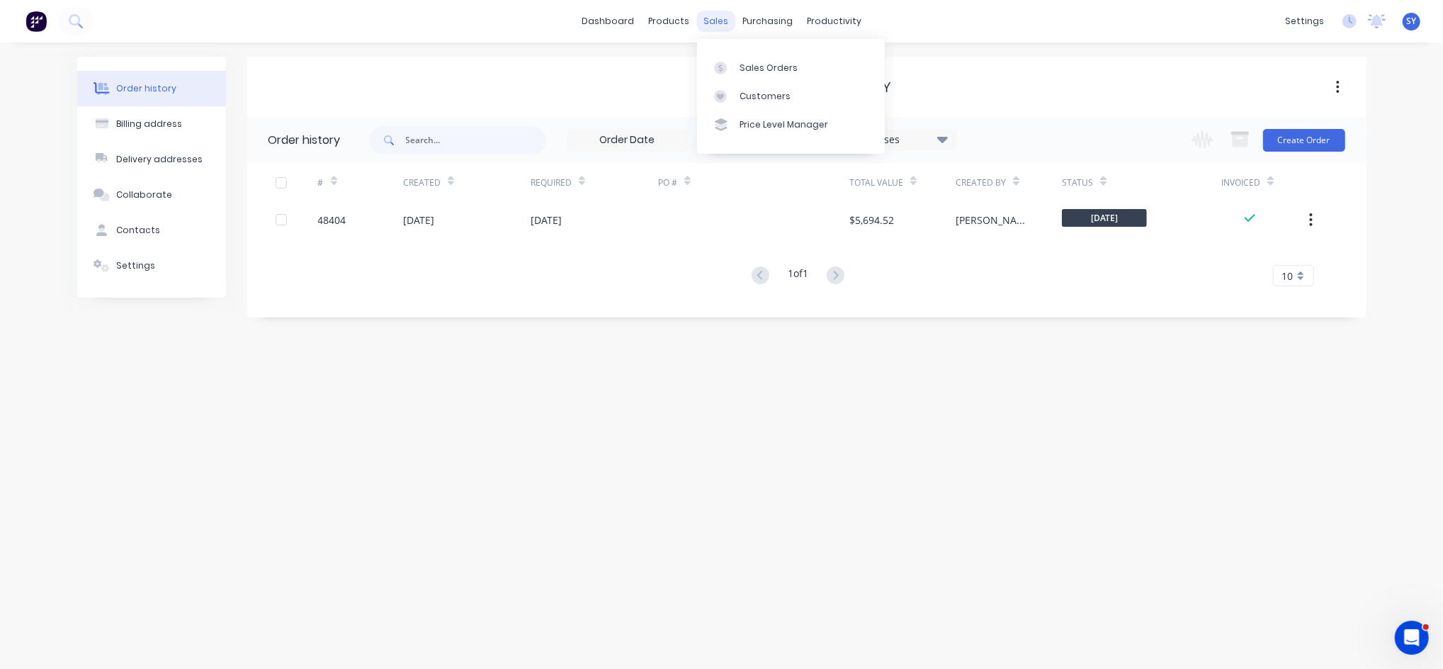
click at [708, 28] on div "sales" at bounding box center [716, 21] width 39 height 21
click at [752, 73] on div "Sales Orders" at bounding box center [769, 68] width 58 height 13
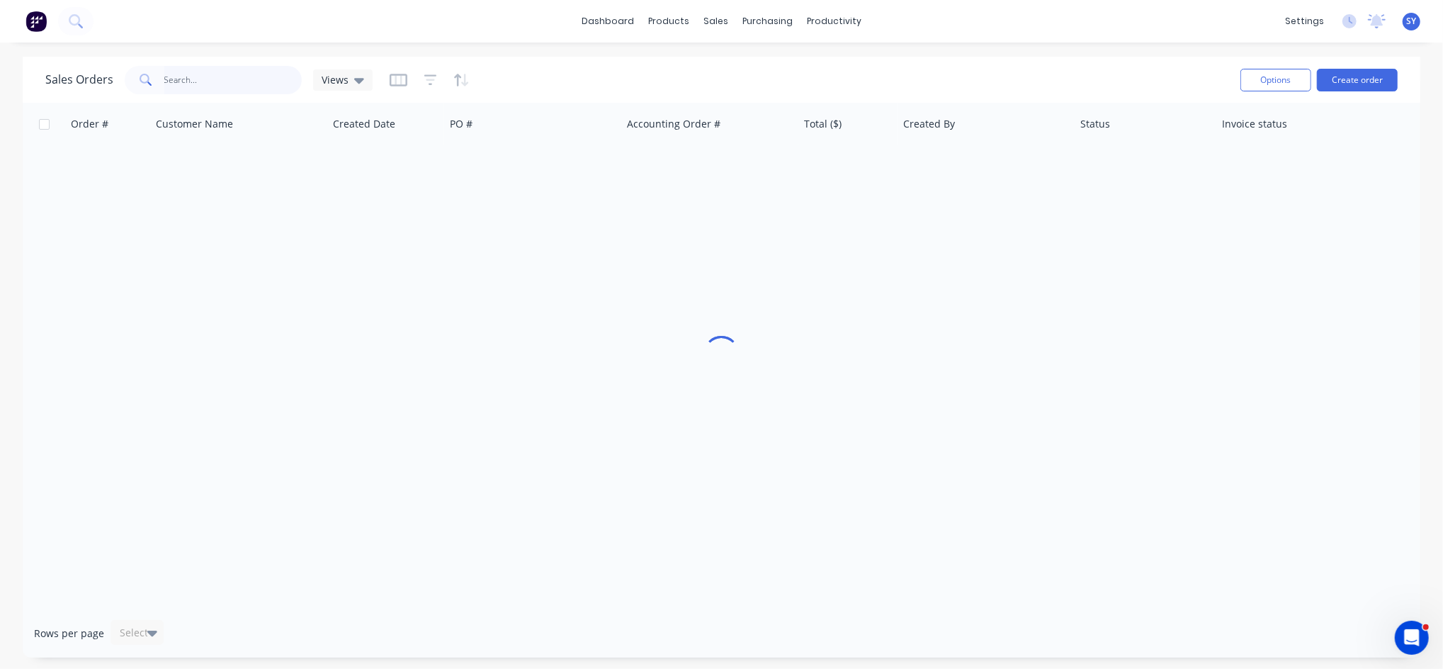
click at [200, 76] on input "text" at bounding box center [233, 80] width 138 height 28
type input "48759"
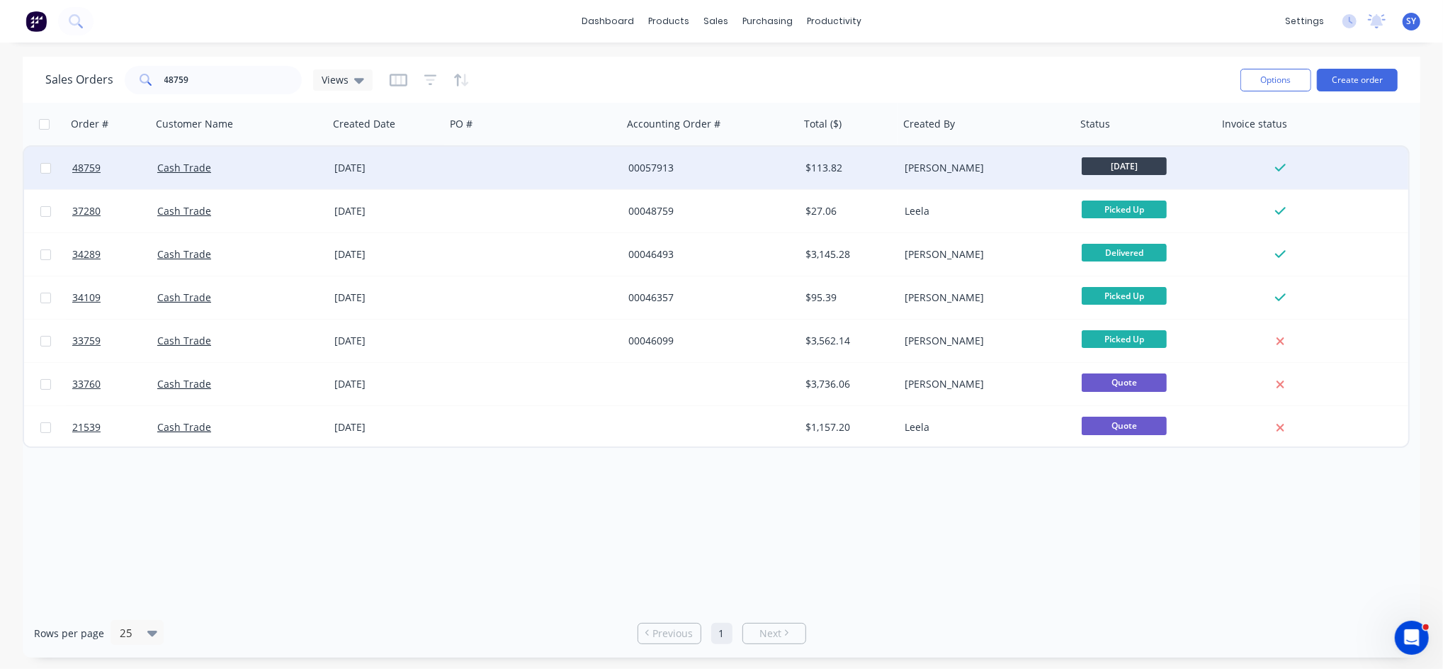
click at [580, 174] on div at bounding box center [534, 168] width 177 height 43
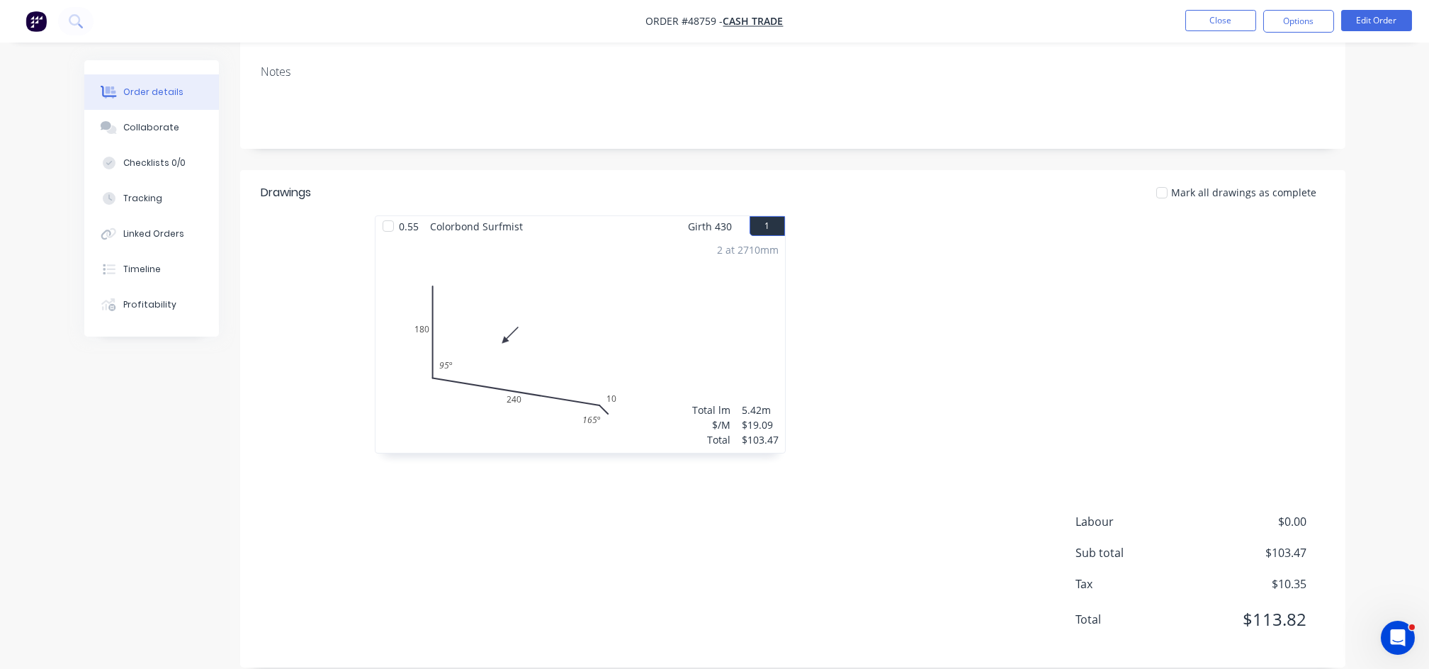
scroll to position [244, 0]
click at [149, 208] on button "Tracking" at bounding box center [151, 198] width 135 height 35
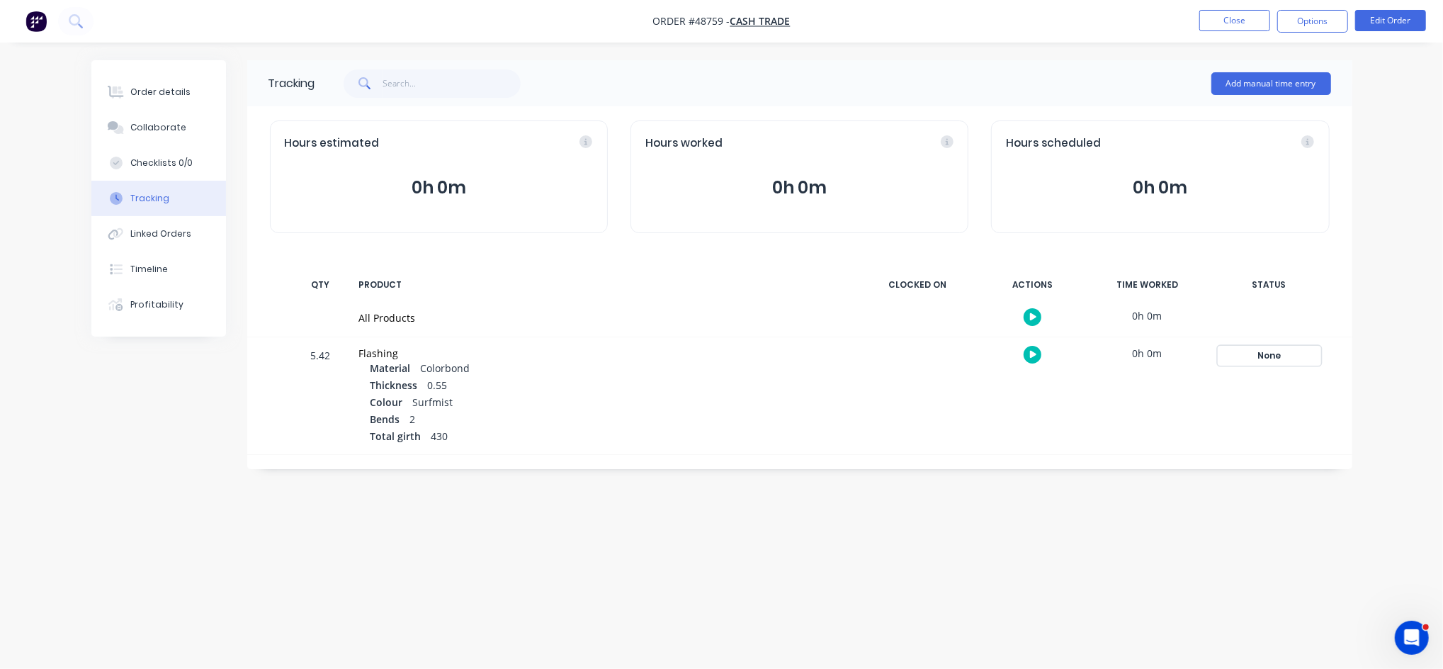
click at [1265, 353] on div "None" at bounding box center [1270, 355] width 102 height 18
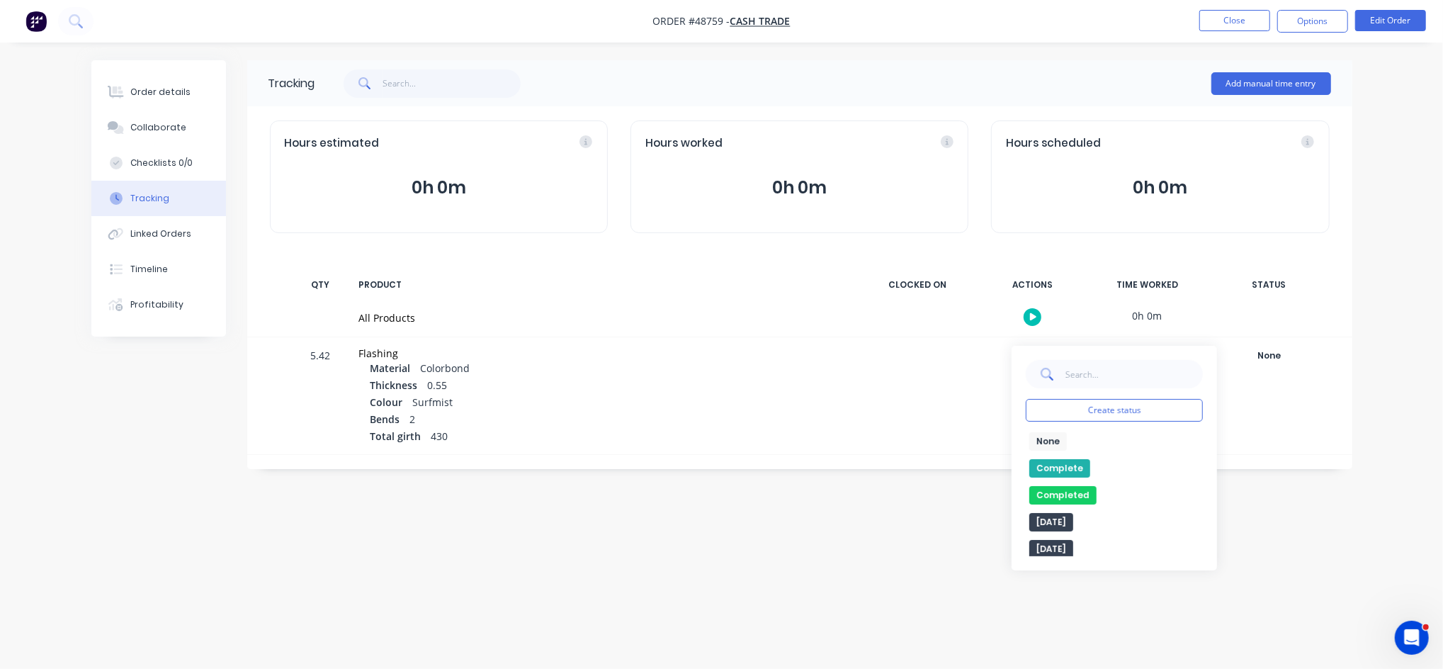
click at [1076, 467] on button "Complete" at bounding box center [1060, 468] width 61 height 18
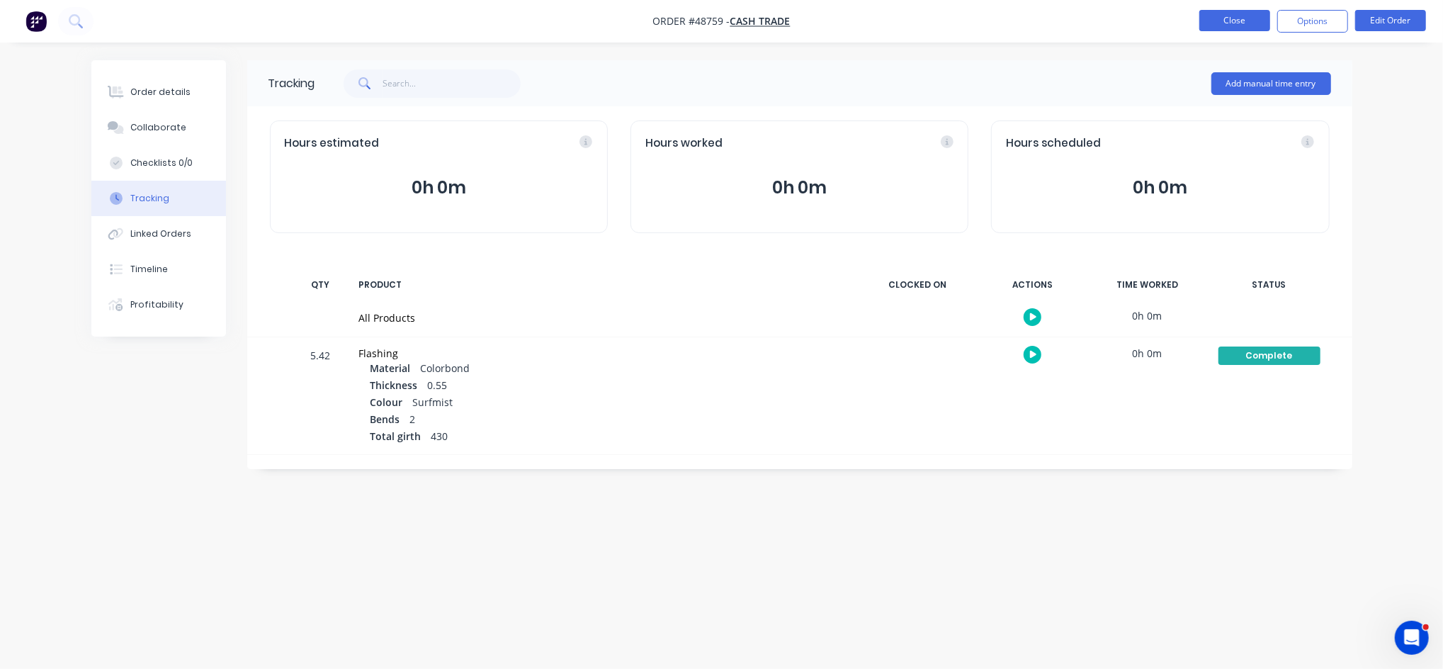
click at [1204, 23] on button "Close" at bounding box center [1235, 20] width 71 height 21
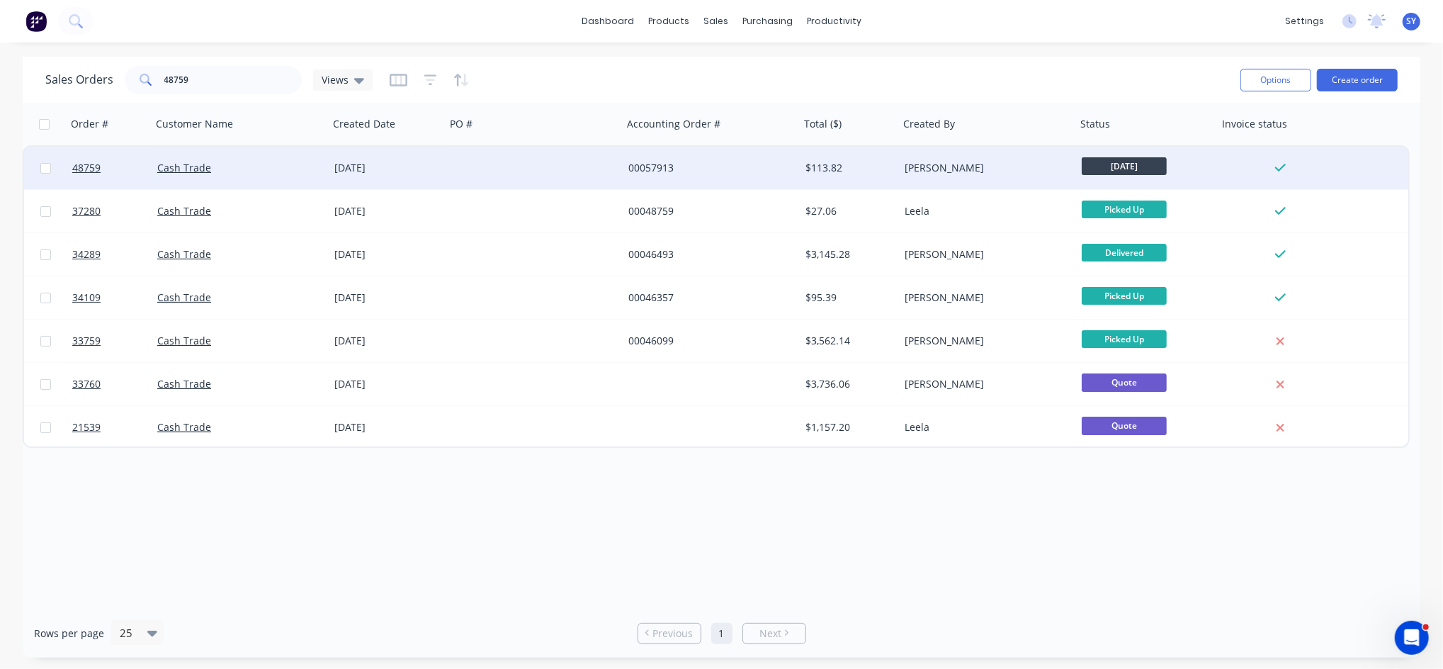
click at [976, 178] on div "[PERSON_NAME]" at bounding box center [987, 168] width 177 height 43
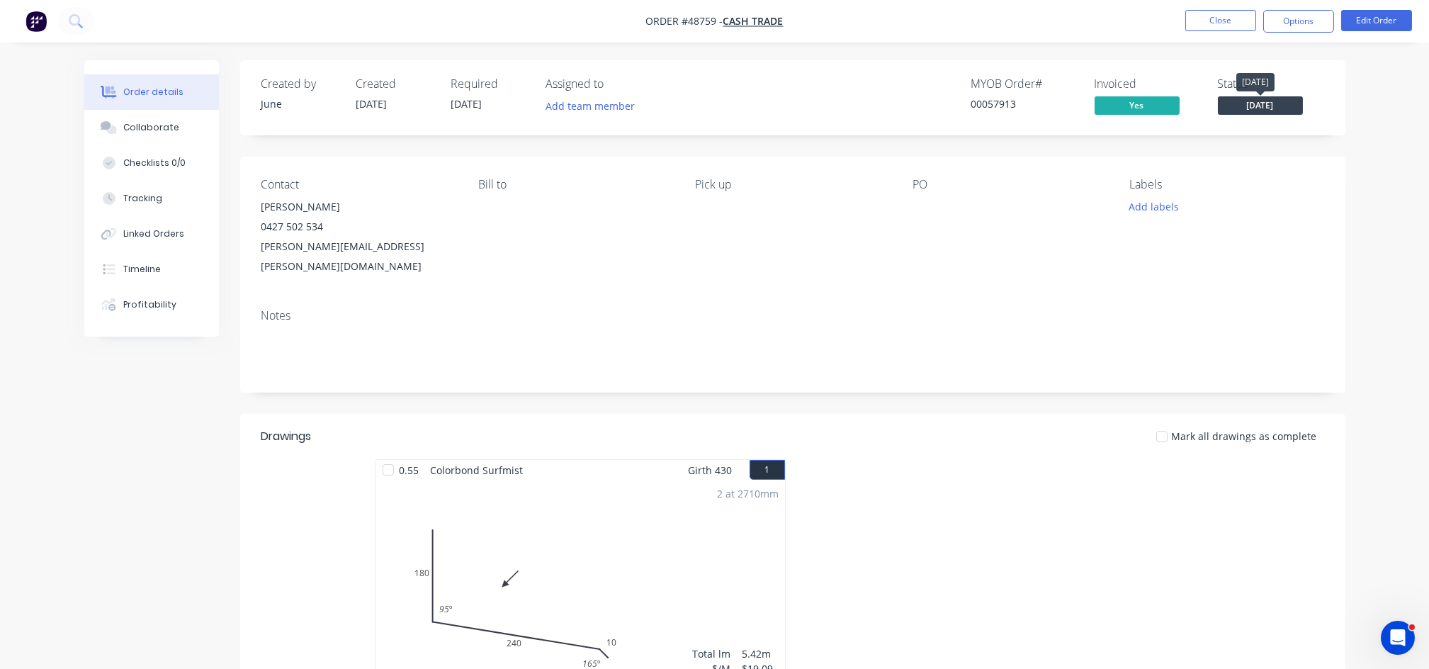
click at [1245, 106] on span "[DATE]" at bounding box center [1260, 105] width 85 height 18
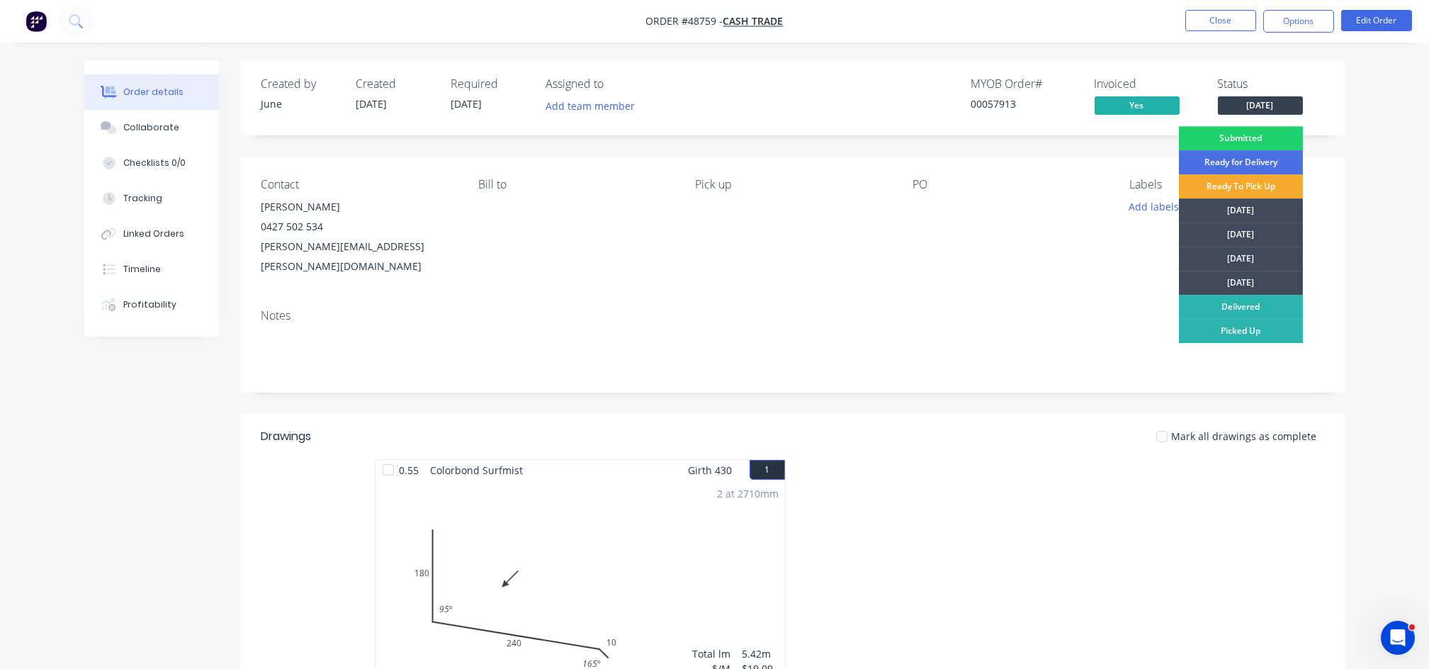
click at [1219, 185] on div "Ready To Pick Up" at bounding box center [1241, 186] width 124 height 24
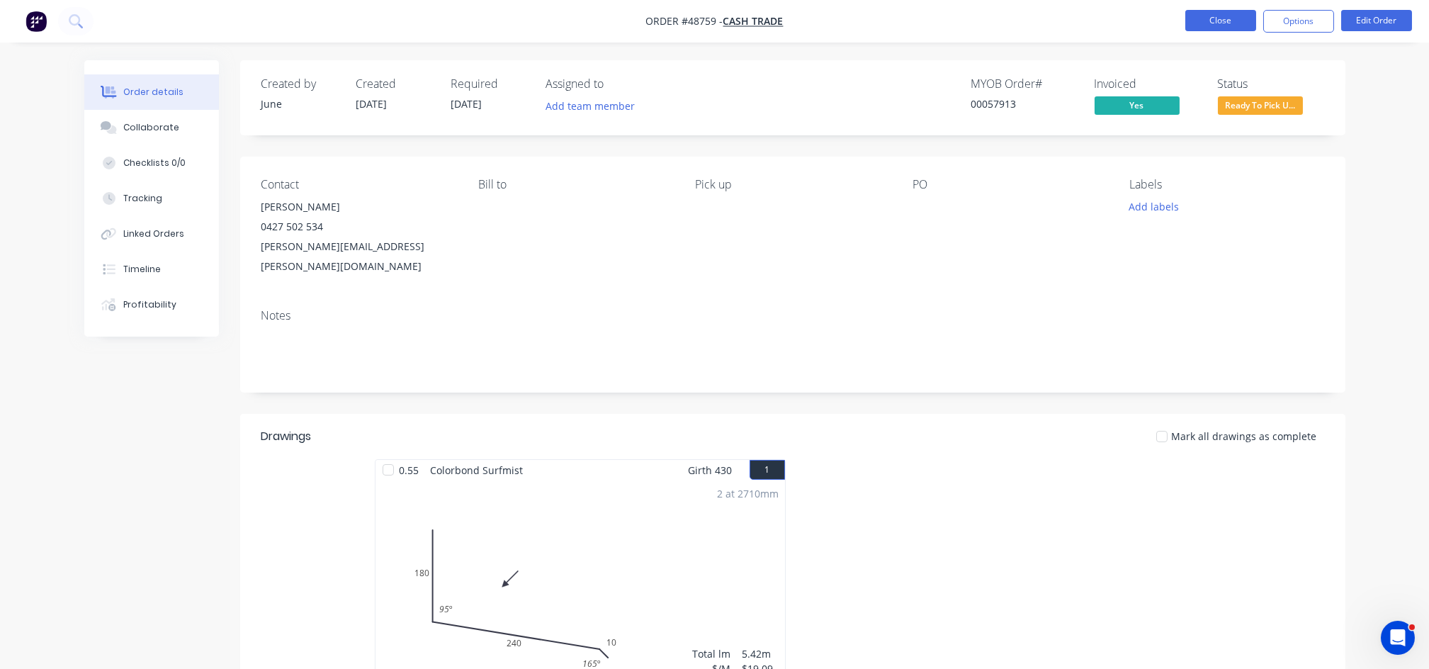
click at [1209, 24] on button "Close" at bounding box center [1220, 20] width 71 height 21
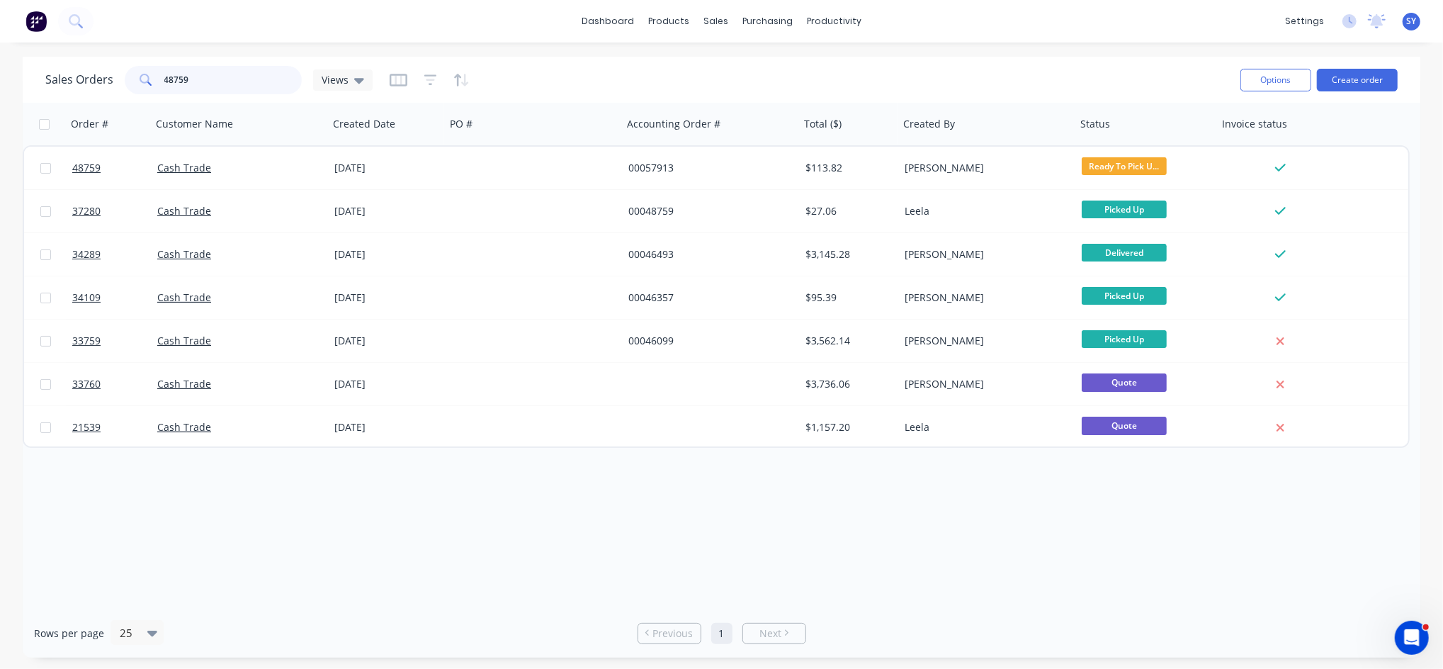
drag, startPoint x: 230, startPoint y: 82, endPoint x: 91, endPoint y: 69, distance: 138.8
click at [91, 69] on div "Sales Orders 48759 Views" at bounding box center [208, 80] width 327 height 28
type input "48537"
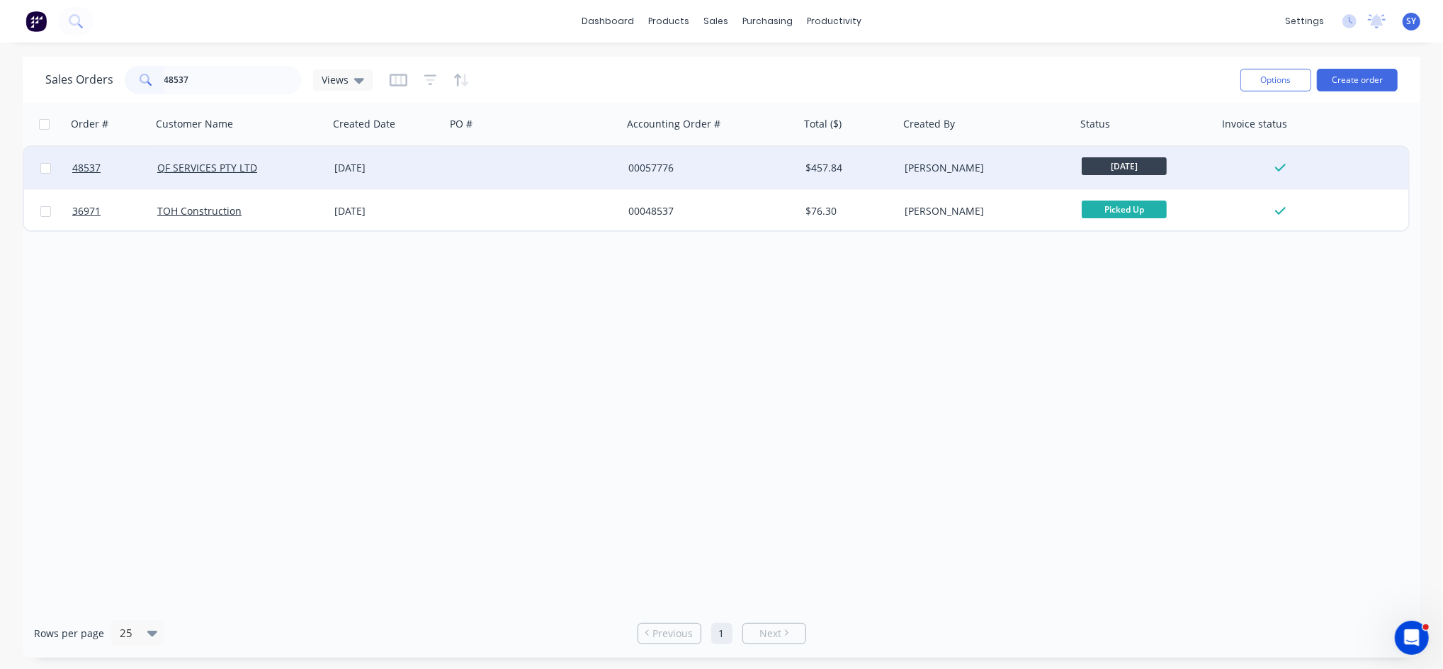
click at [296, 162] on div "QF SERVICES PTY LTD" at bounding box center [235, 168] width 157 height 14
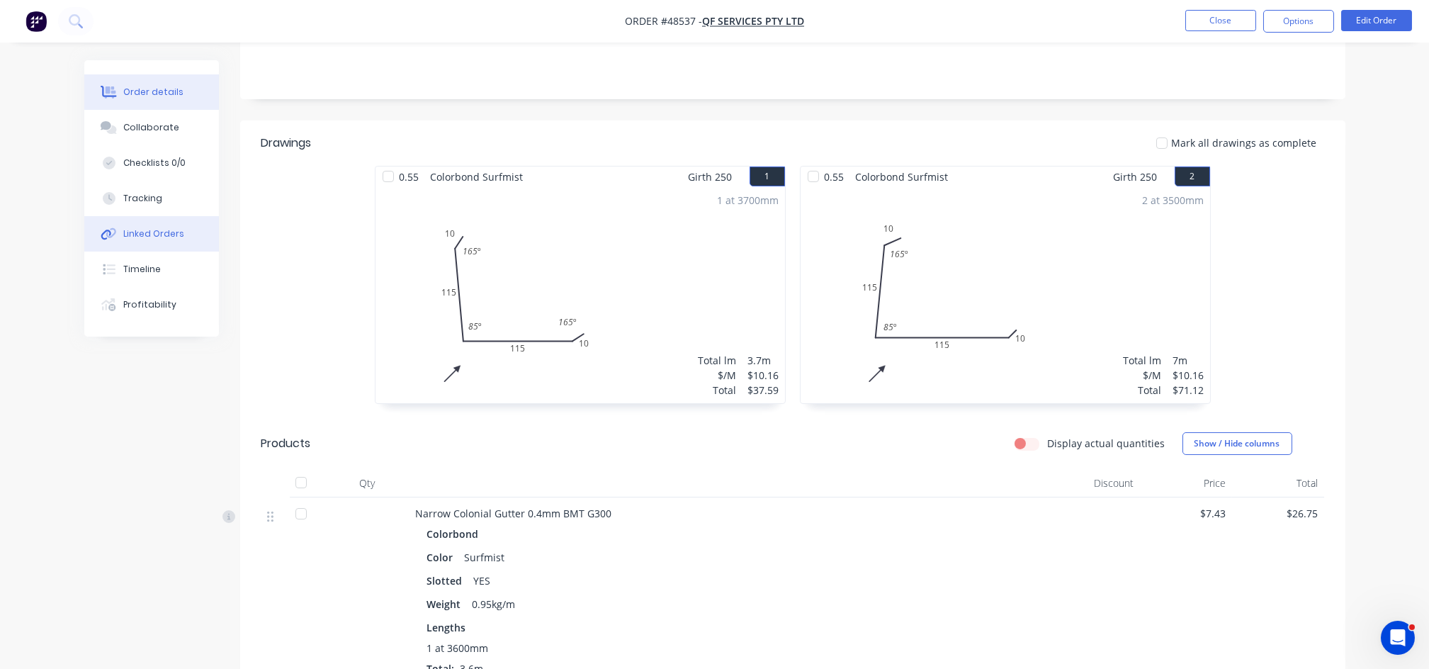
scroll to position [188, 0]
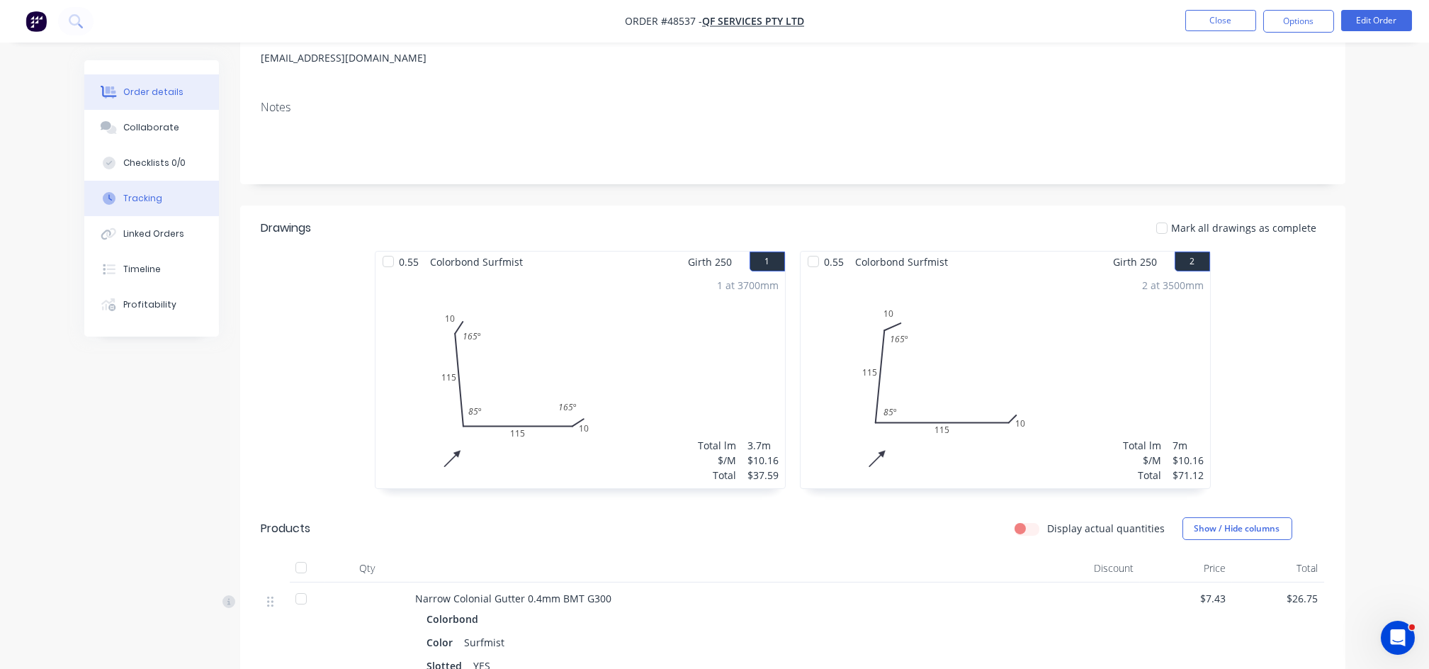
click at [138, 205] on button "Tracking" at bounding box center [151, 198] width 135 height 35
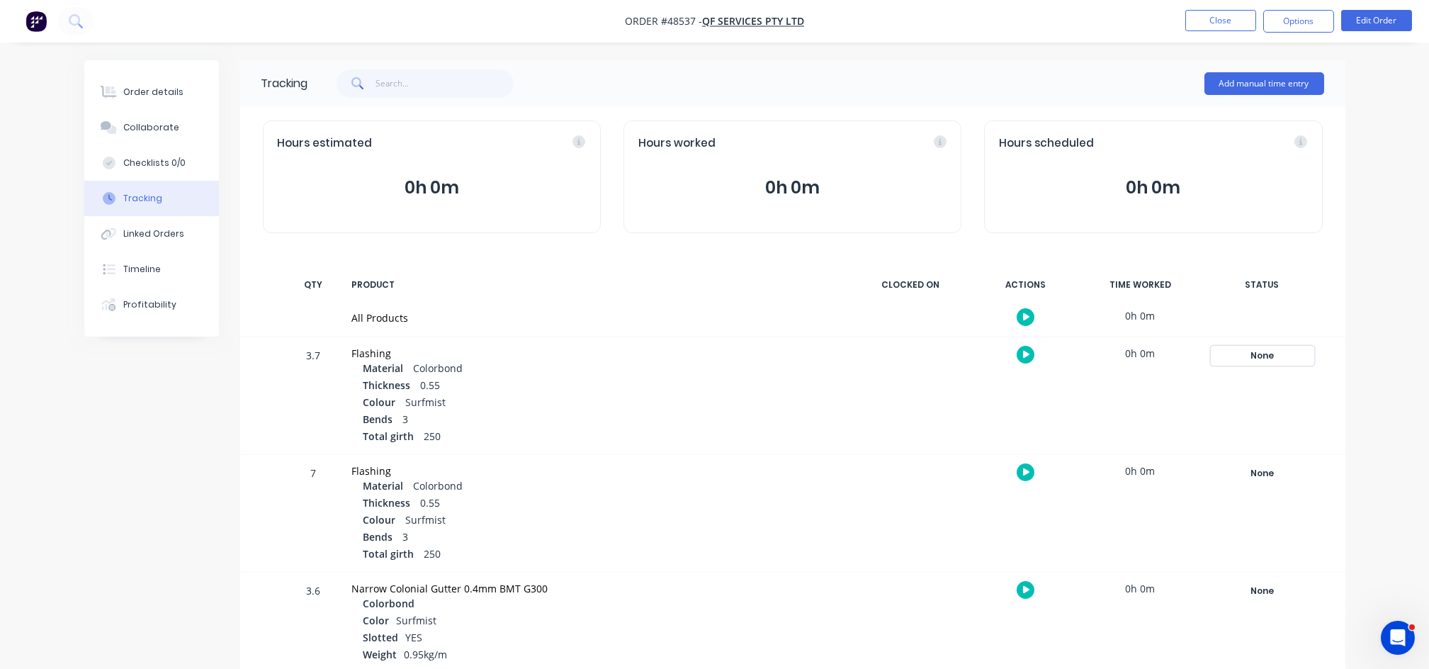
click at [1266, 354] on div "None" at bounding box center [1263, 355] width 102 height 18
click at [1074, 468] on button "Complete" at bounding box center [1052, 468] width 61 height 18
click at [1257, 472] on div "None" at bounding box center [1263, 473] width 102 height 18
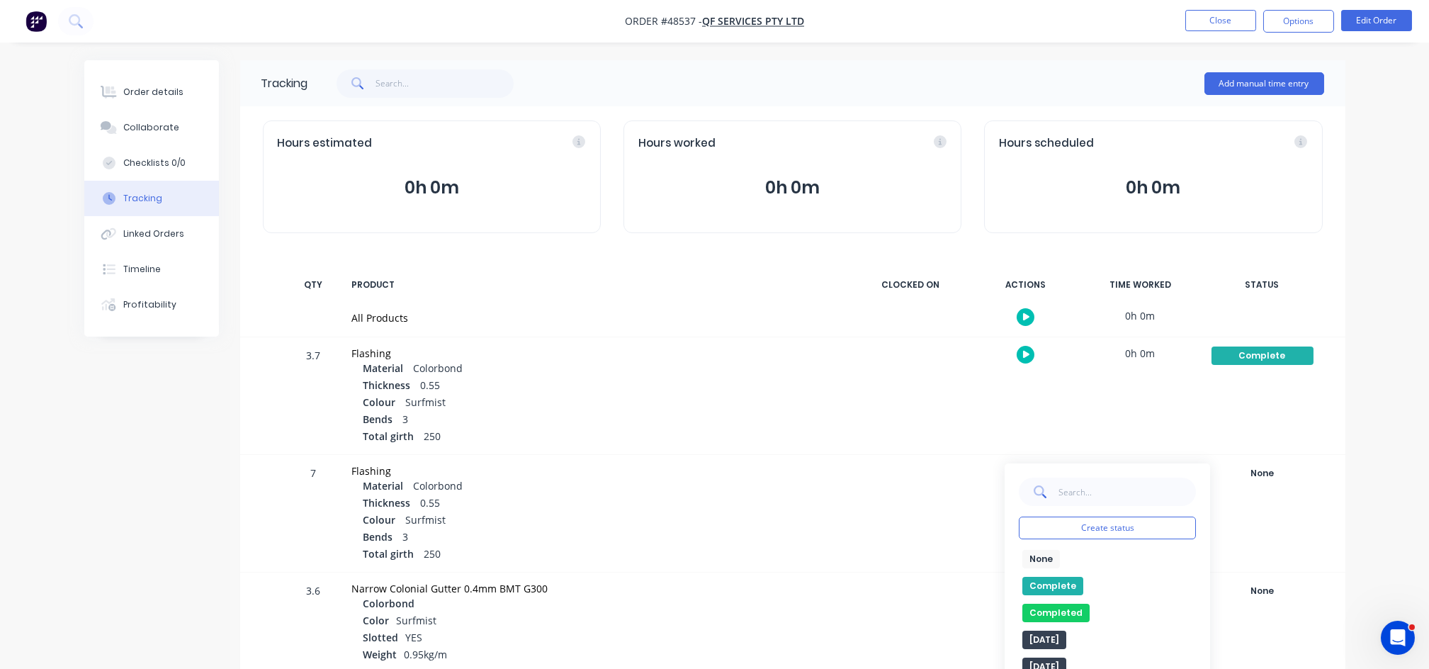
click at [1049, 593] on button "Complete" at bounding box center [1052, 586] width 61 height 18
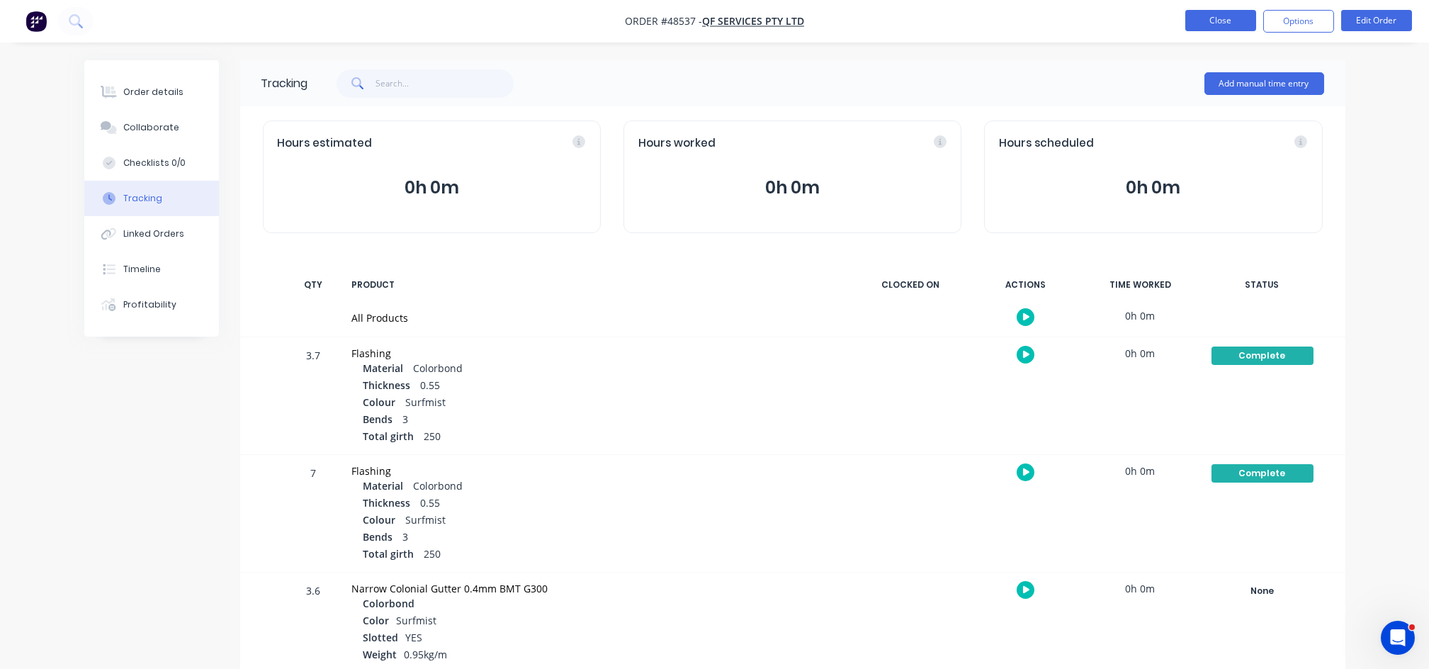
click at [1233, 18] on button "Close" at bounding box center [1220, 20] width 71 height 21
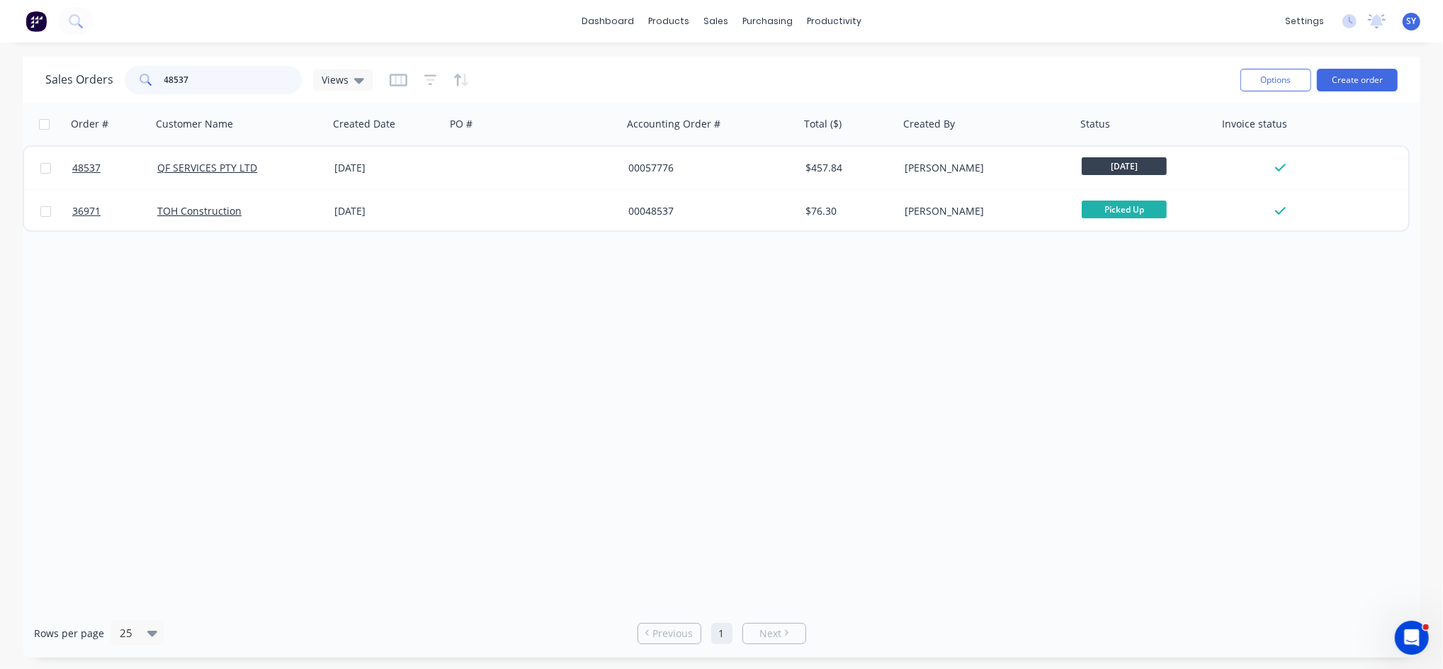
drag, startPoint x: 259, startPoint y: 89, endPoint x: 120, endPoint y: 84, distance: 138.9
click at [120, 84] on div "Sales Orders 48537 Views" at bounding box center [208, 80] width 327 height 28
type input "48501"
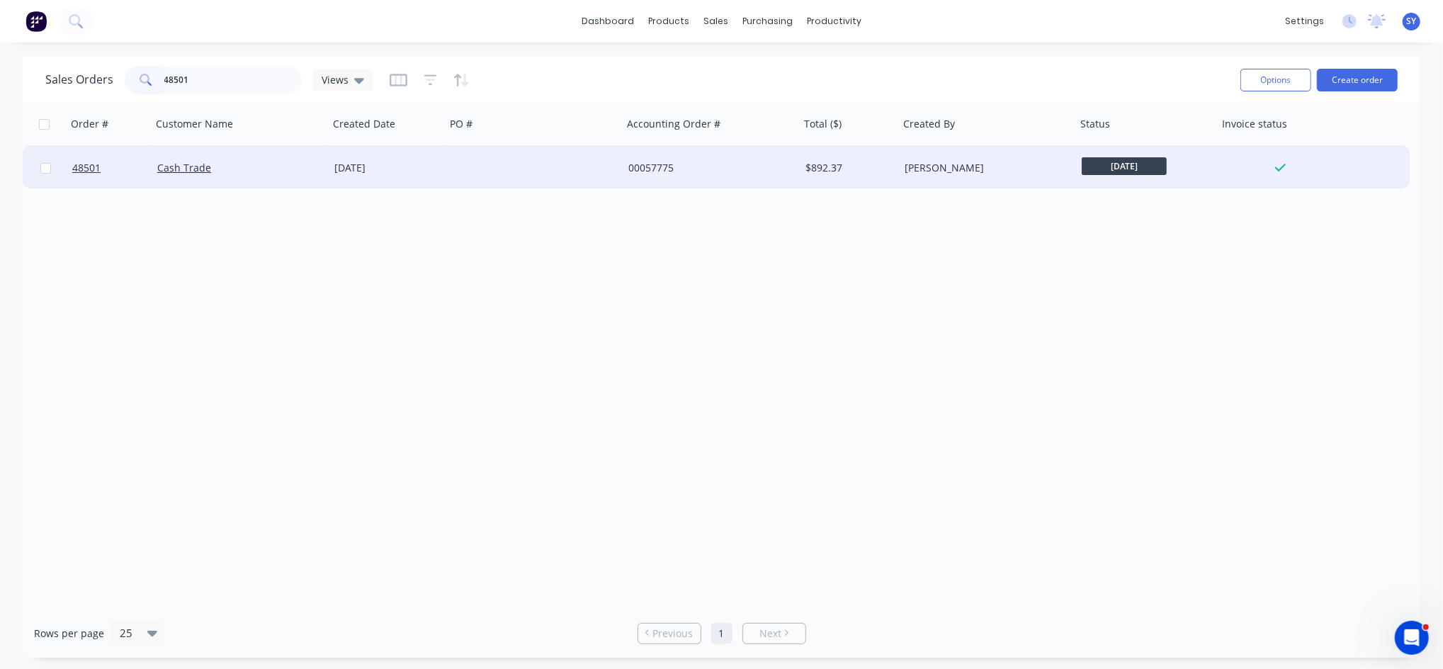
click at [495, 159] on div at bounding box center [534, 168] width 177 height 43
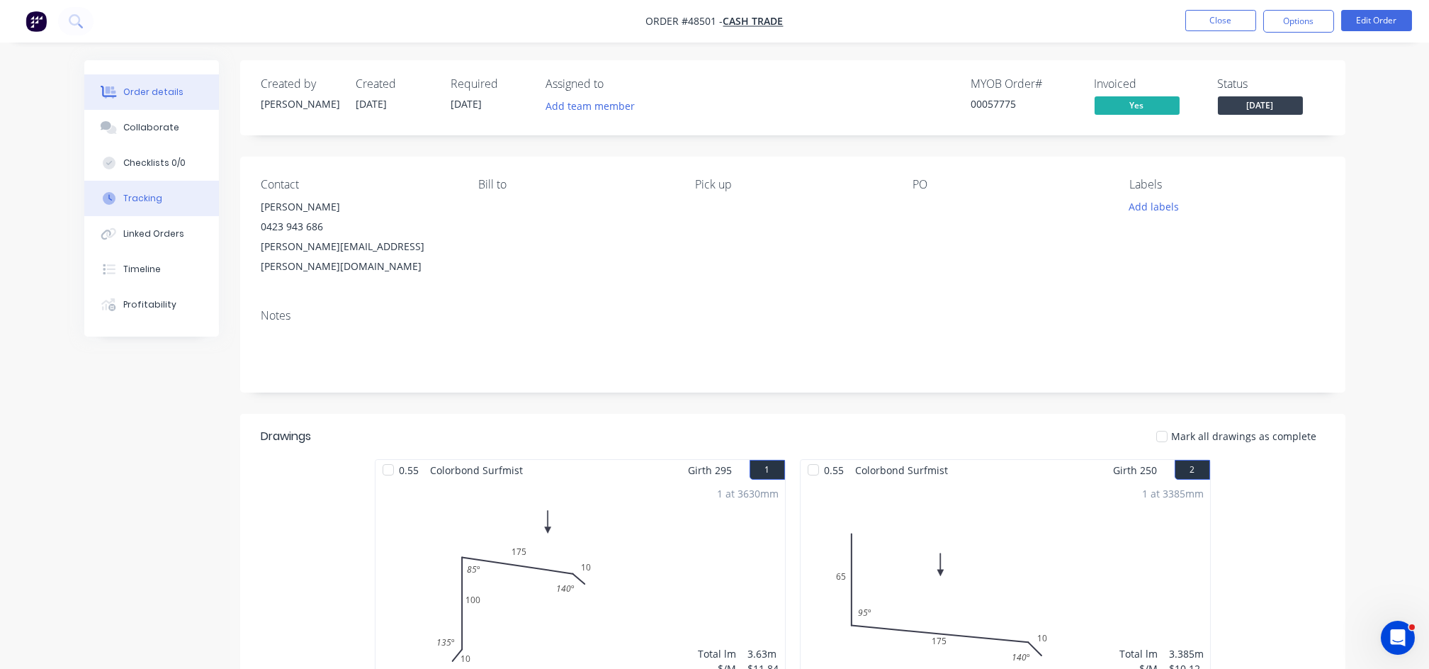
click at [128, 204] on div "Tracking" at bounding box center [142, 198] width 39 height 13
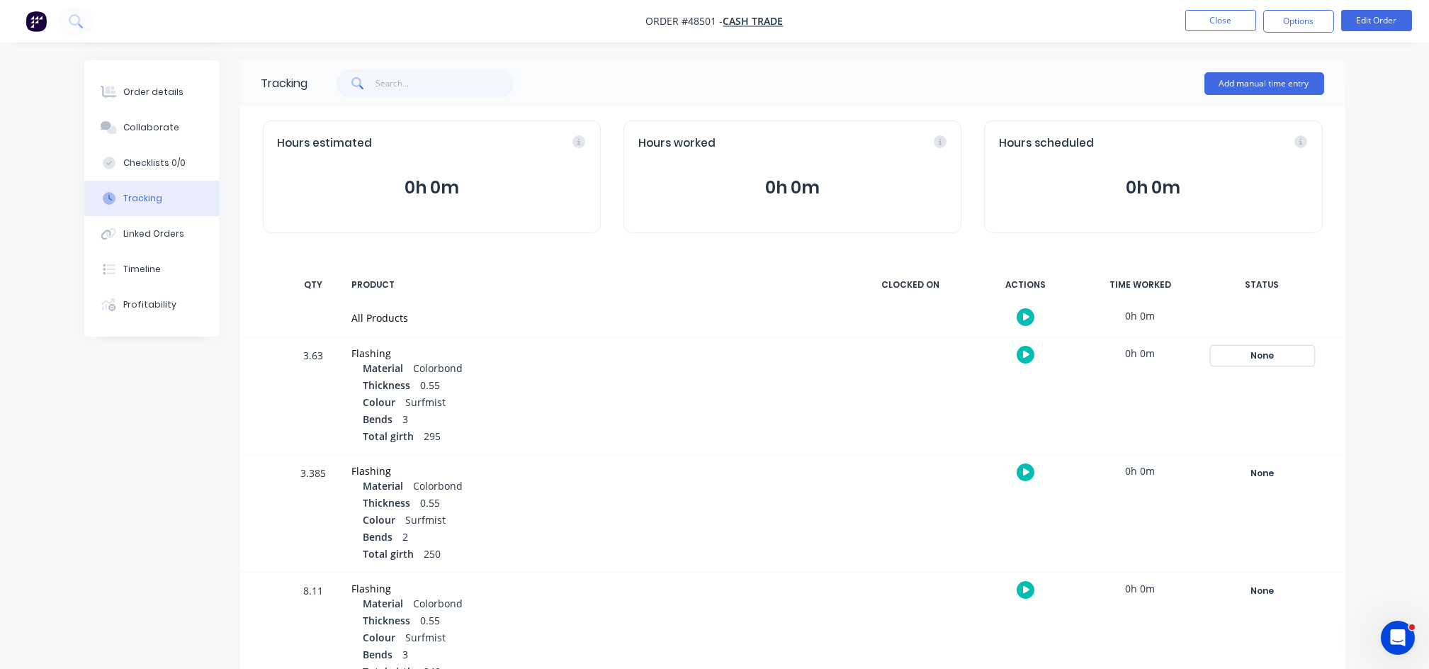
click at [1265, 357] on div "None" at bounding box center [1263, 355] width 102 height 18
click at [1064, 470] on button "Complete" at bounding box center [1052, 468] width 61 height 18
click at [1257, 474] on div "None" at bounding box center [1263, 473] width 102 height 18
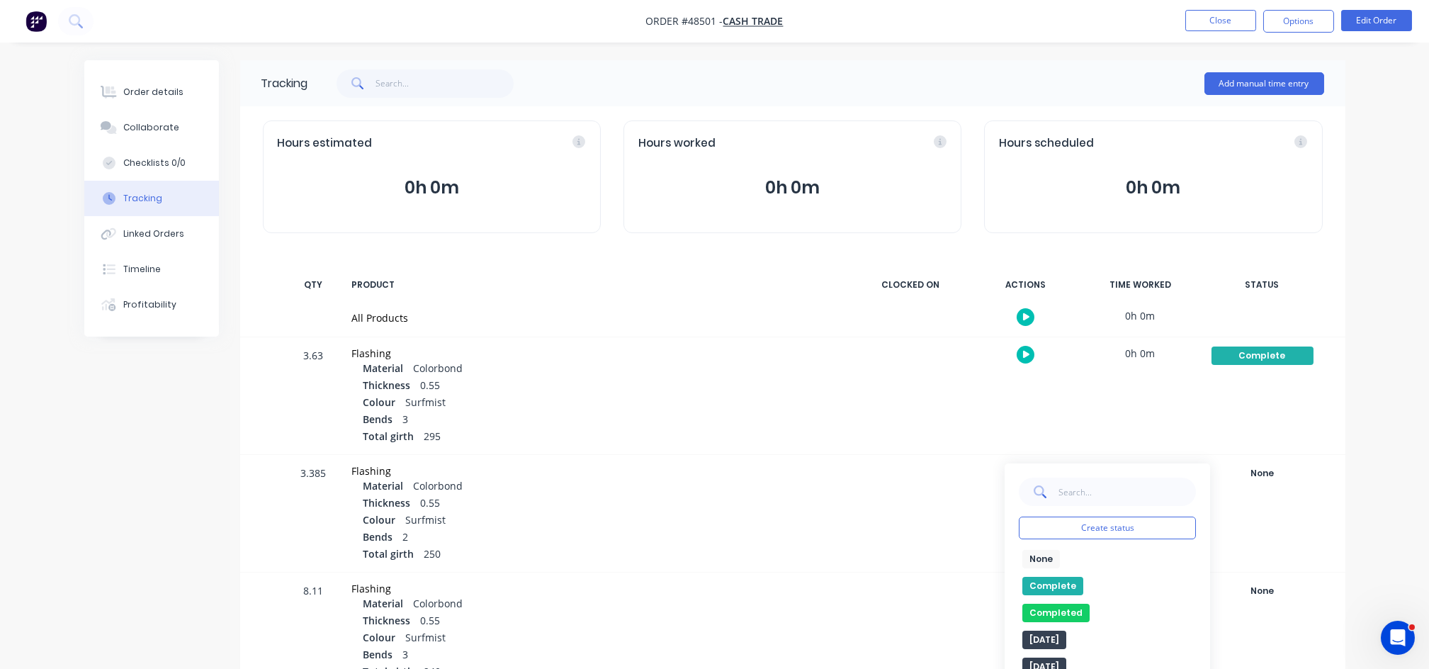
click at [1051, 586] on button "Complete" at bounding box center [1052, 586] width 61 height 18
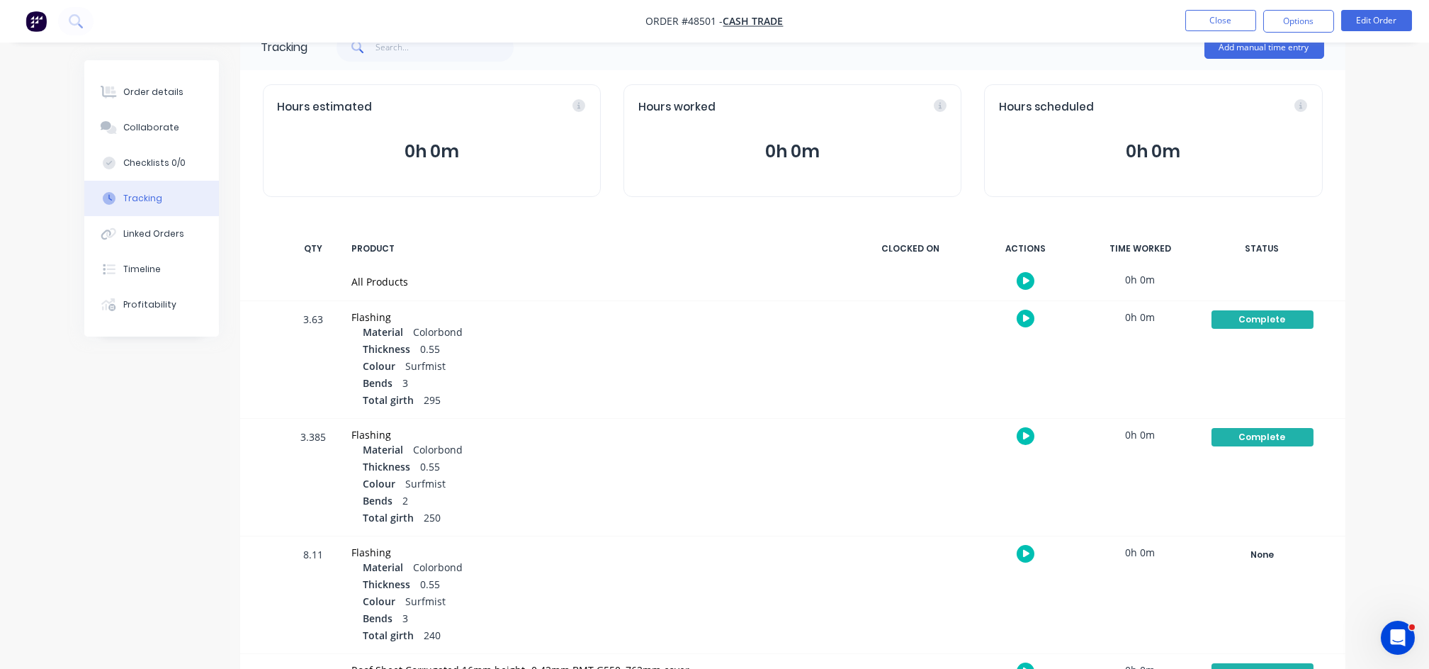
scroll to position [283, 0]
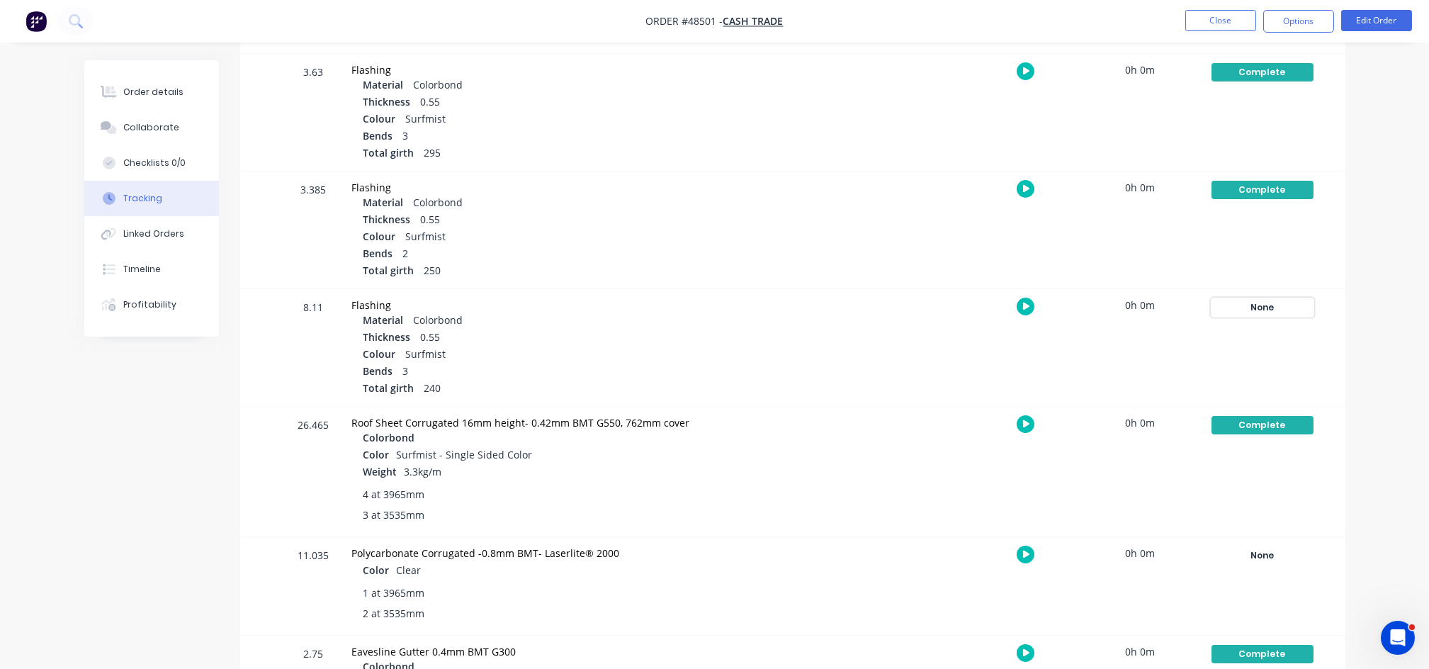
click at [1259, 308] on div "None" at bounding box center [1263, 307] width 102 height 18
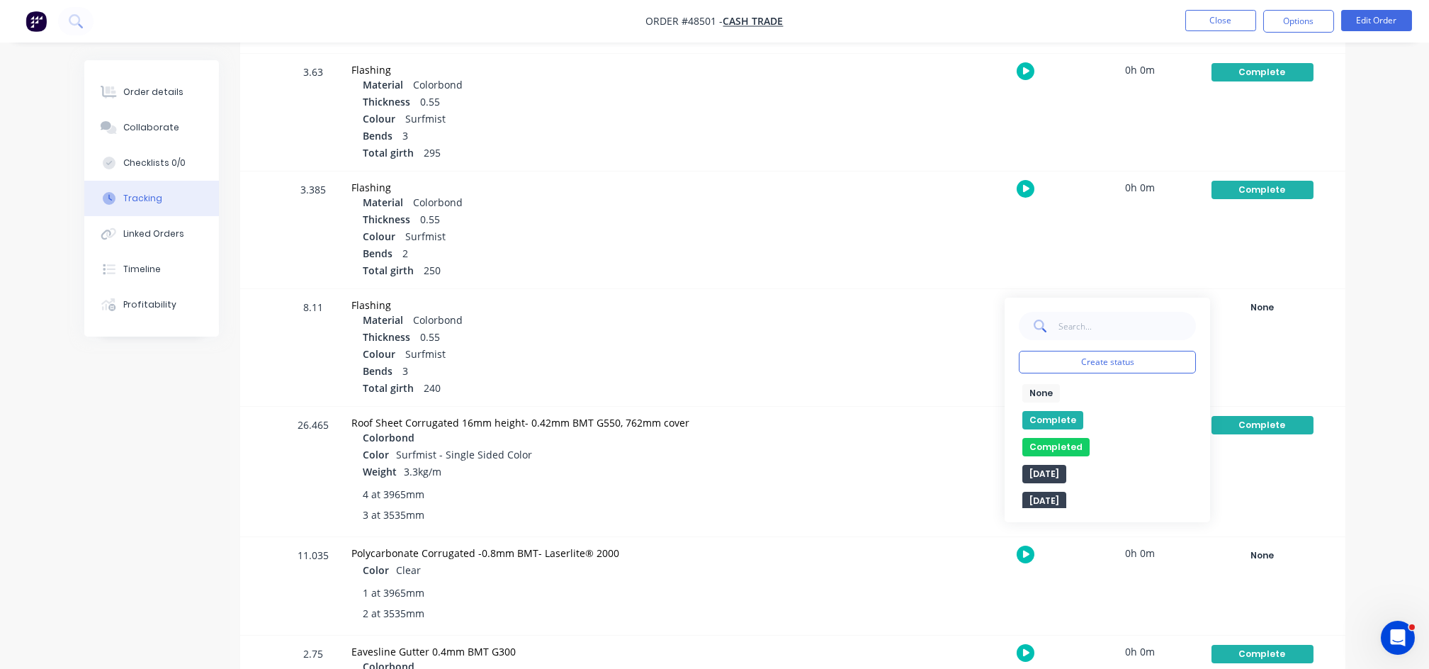
click at [1062, 418] on button "Complete" at bounding box center [1052, 420] width 61 height 18
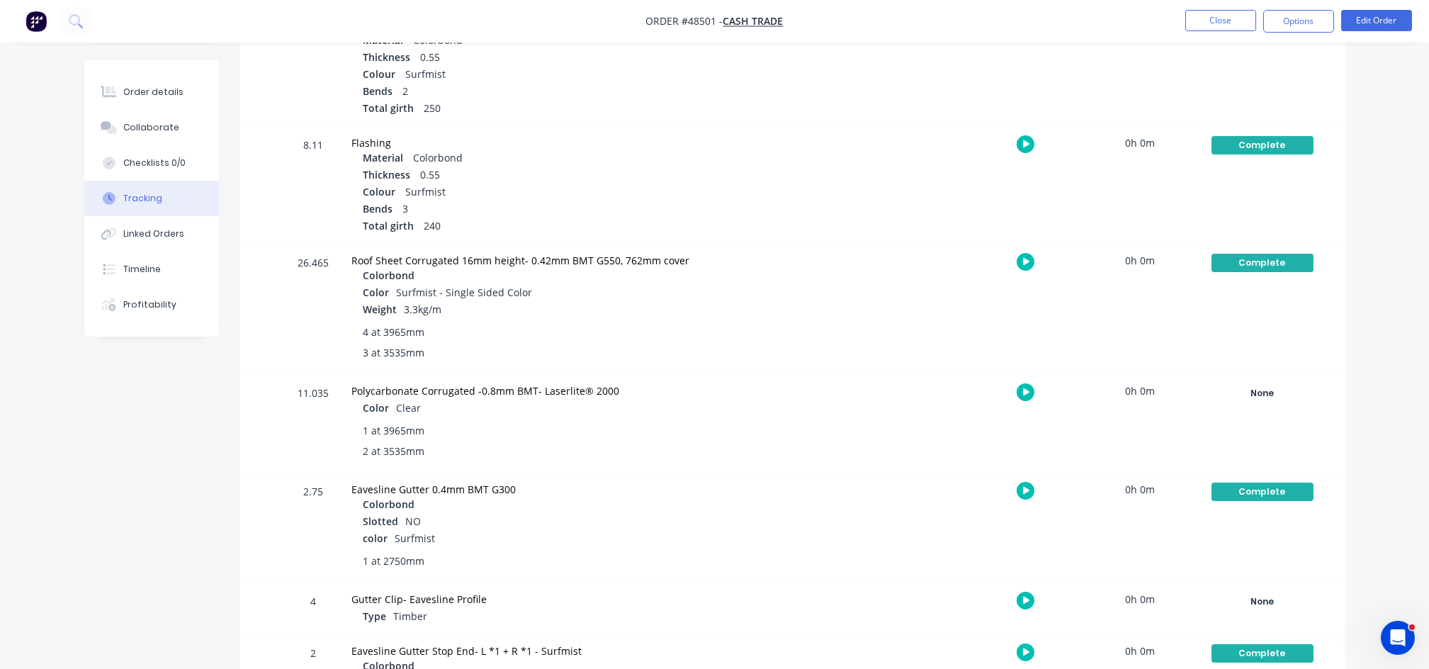
scroll to position [472, 0]
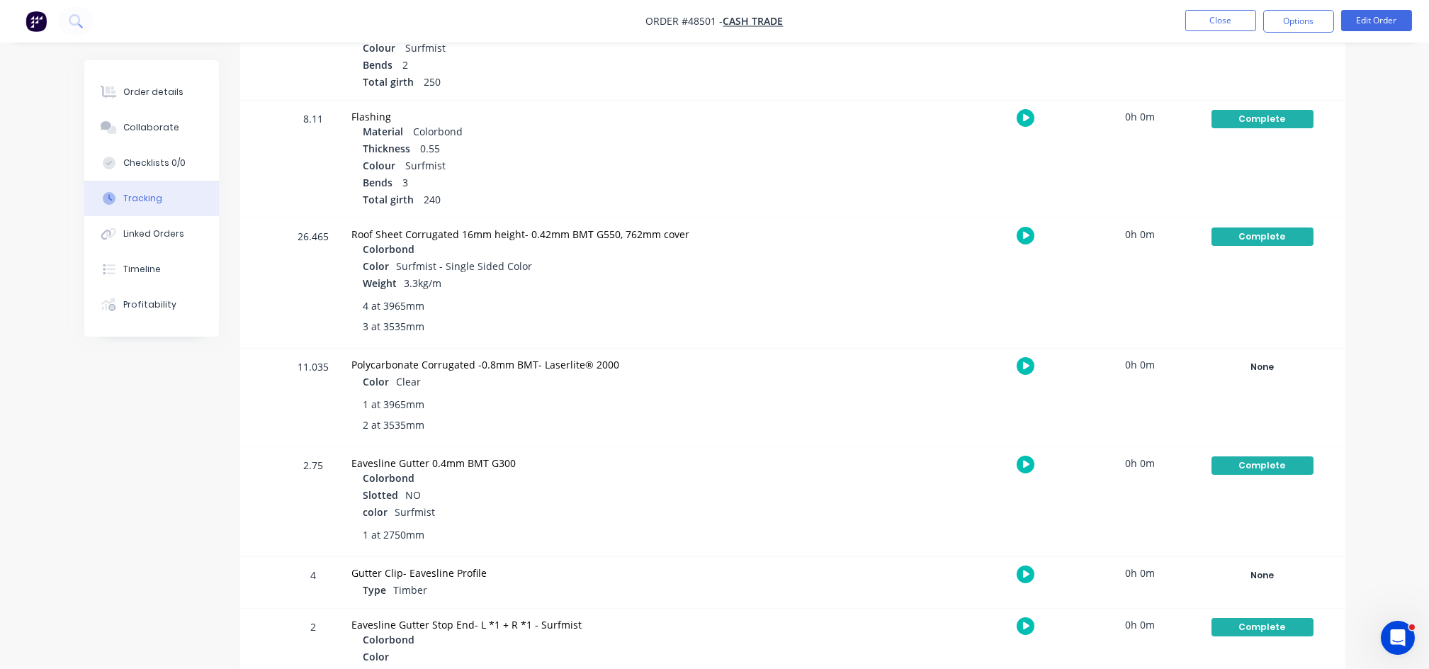
click at [1389, 393] on div "Order details Collaborate Checklists 0/0 Tracking Linked Orders Timeline Profit…" at bounding box center [714, 150] width 1429 height 1245
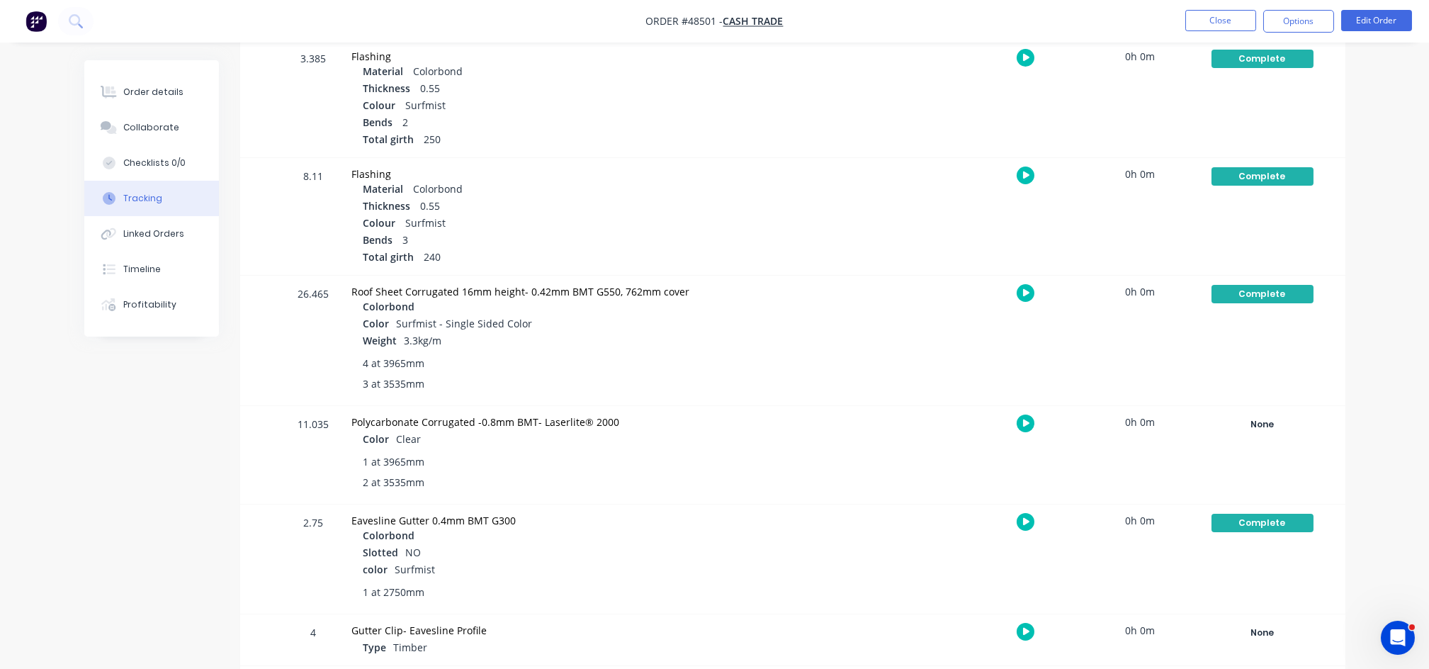
scroll to position [198, 0]
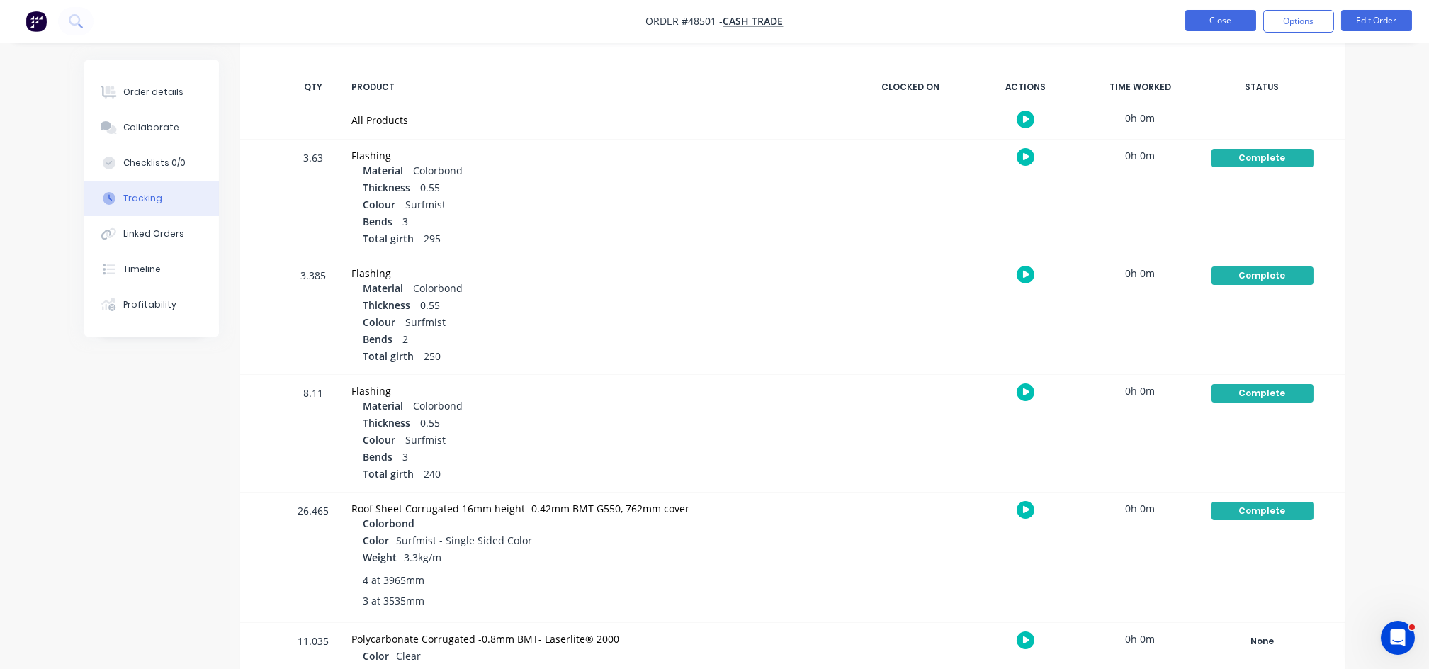
click at [1221, 21] on button "Close" at bounding box center [1220, 20] width 71 height 21
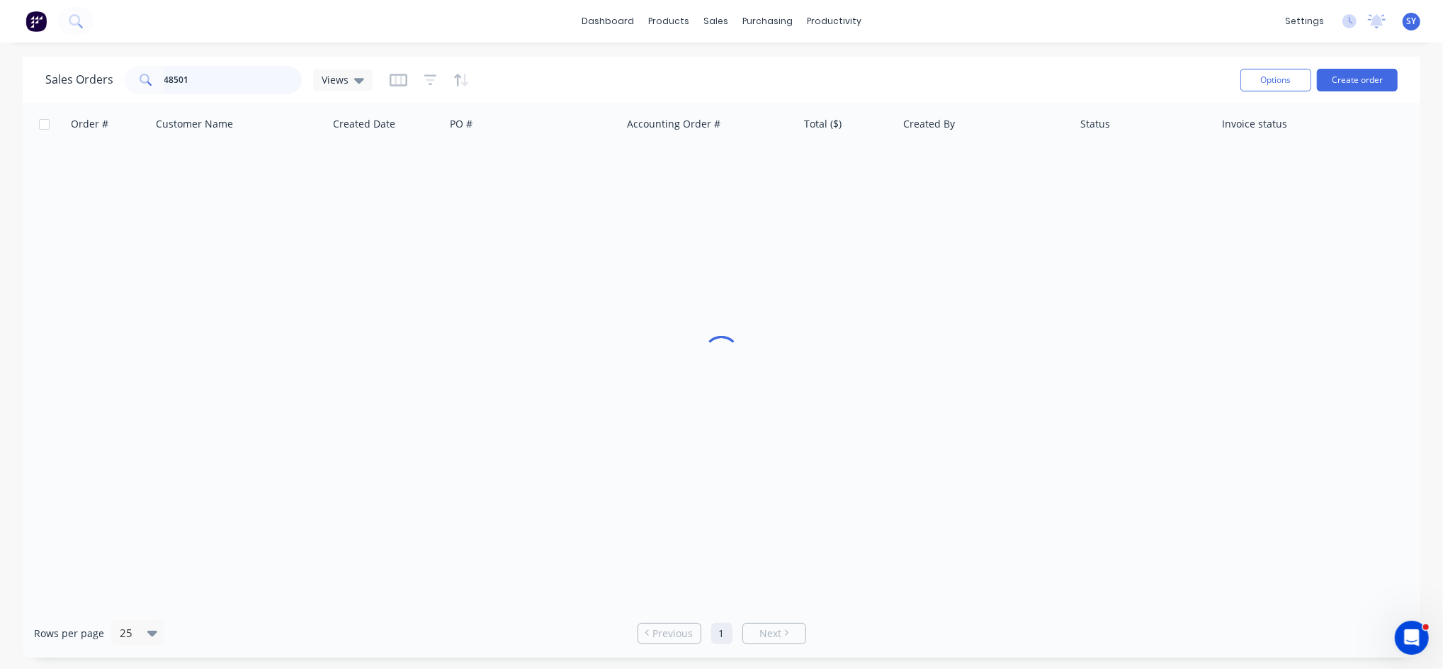
click at [199, 76] on input "48501" at bounding box center [233, 80] width 138 height 28
drag, startPoint x: 199, startPoint y: 89, endPoint x: 115, endPoint y: 93, distance: 83.7
click at [115, 93] on div "Sales Orders 48501 Views" at bounding box center [208, 80] width 327 height 28
type input "48576"
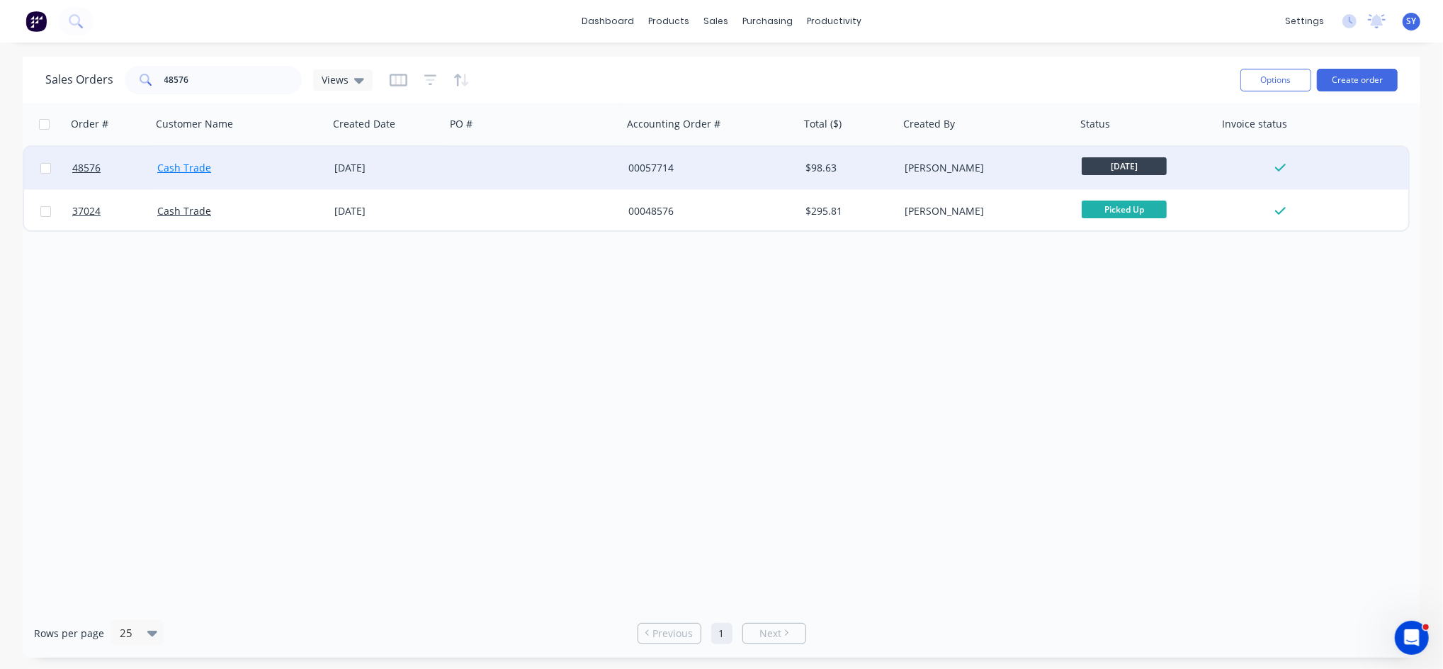
click at [157, 163] on link "Cash Trade" at bounding box center [184, 167] width 54 height 13
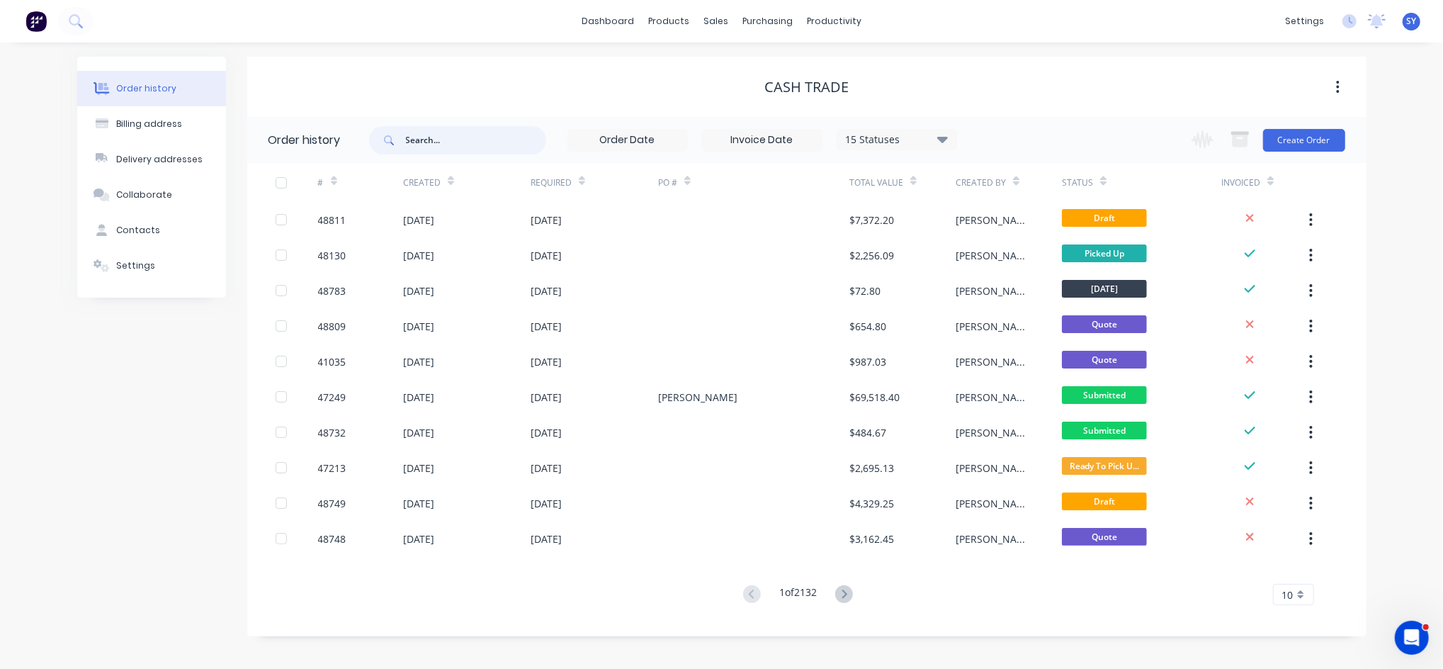
click at [457, 140] on input "text" at bounding box center [476, 140] width 140 height 28
type input "48576"
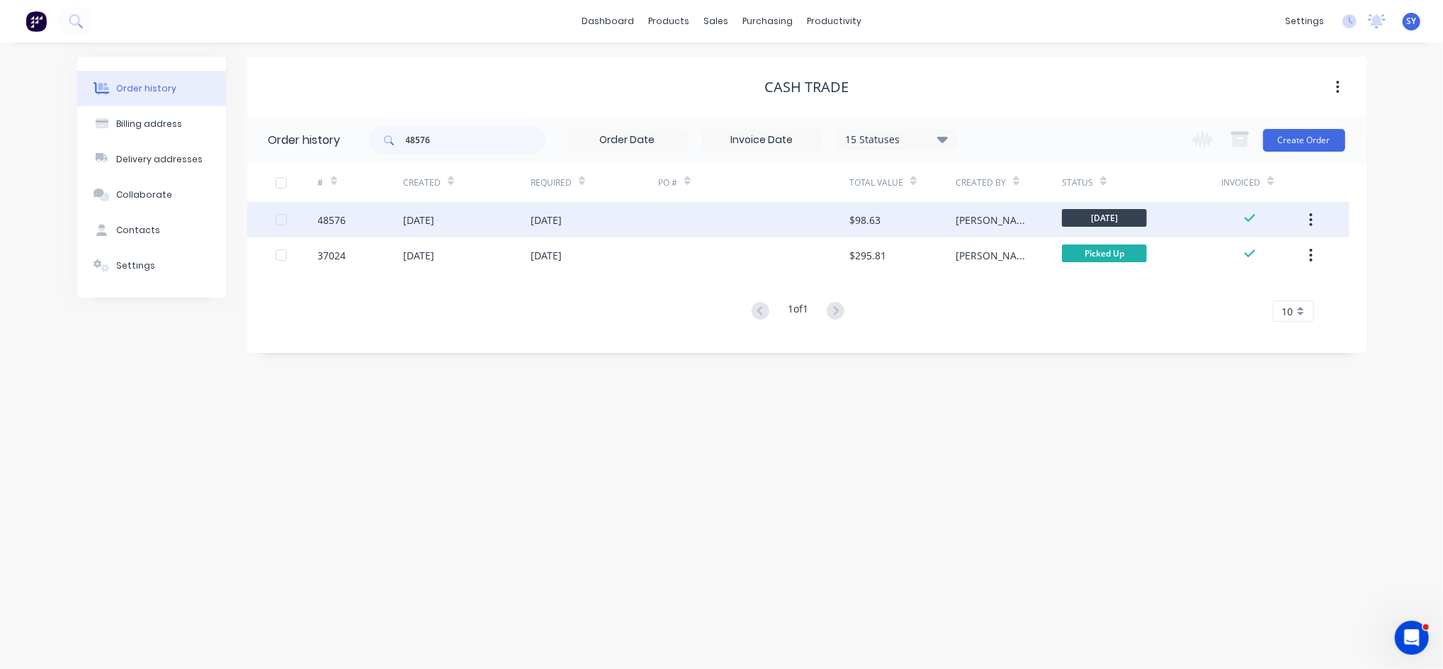
click at [427, 222] on div "[DATE]" at bounding box center [418, 220] width 31 height 15
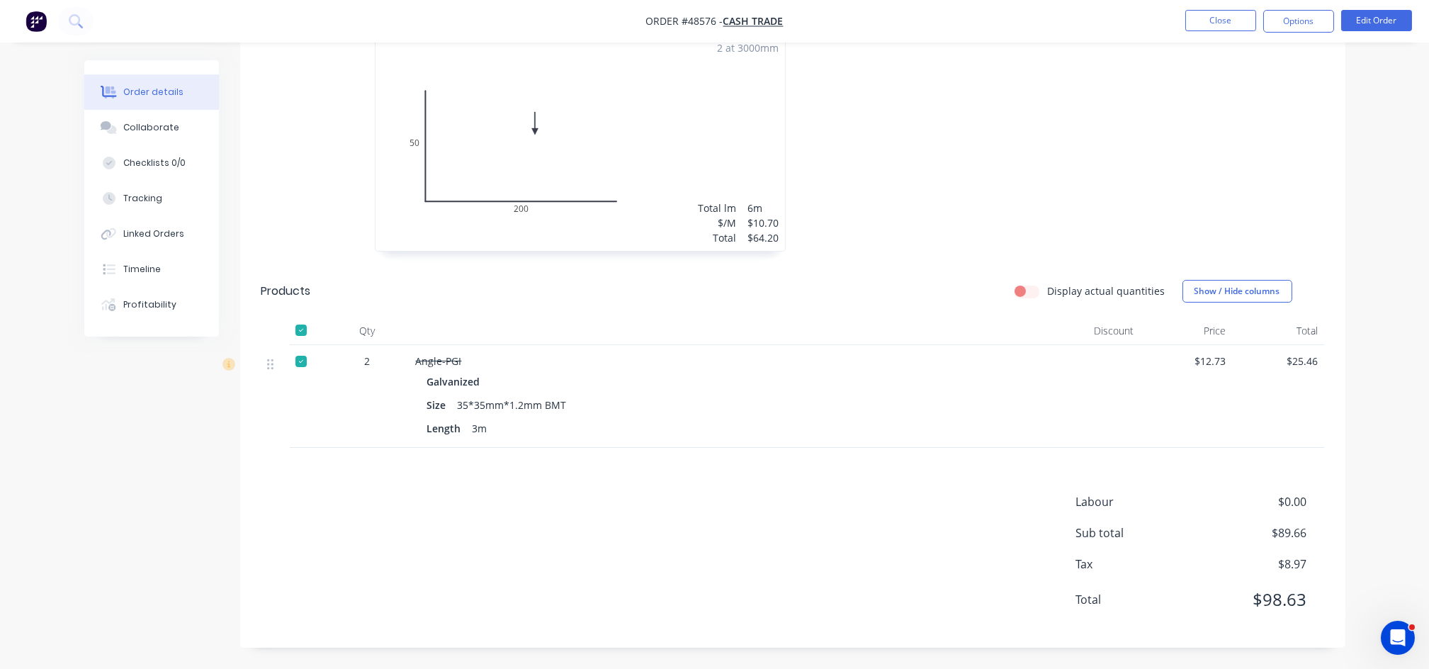
scroll to position [35, 0]
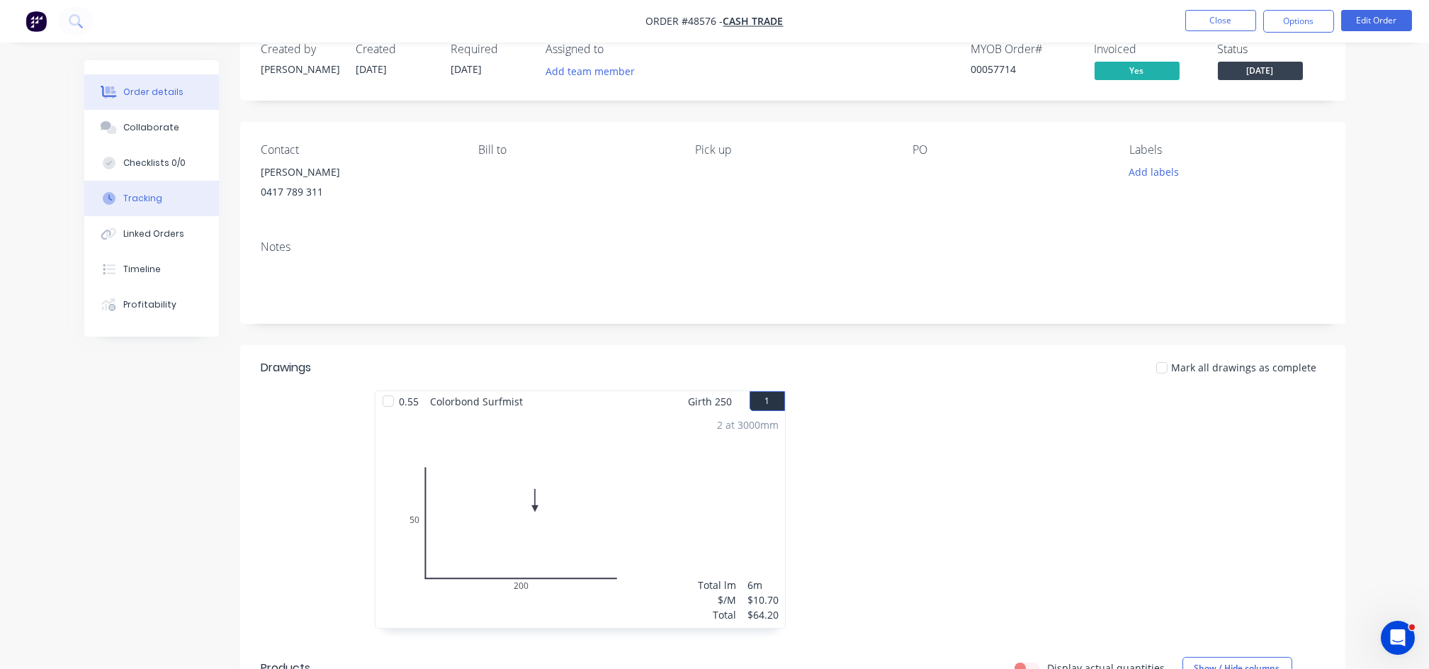
click at [147, 203] on div "Tracking" at bounding box center [142, 198] width 39 height 13
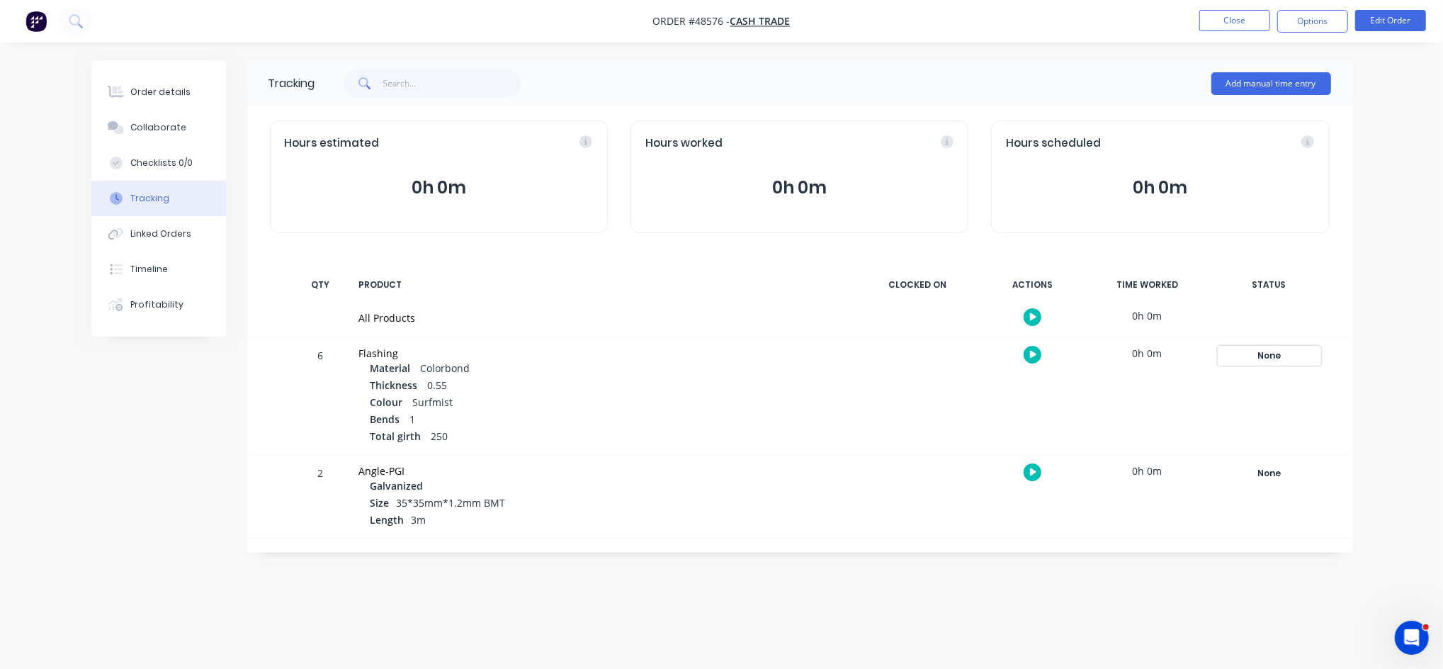
click at [1270, 357] on div "None" at bounding box center [1270, 355] width 102 height 18
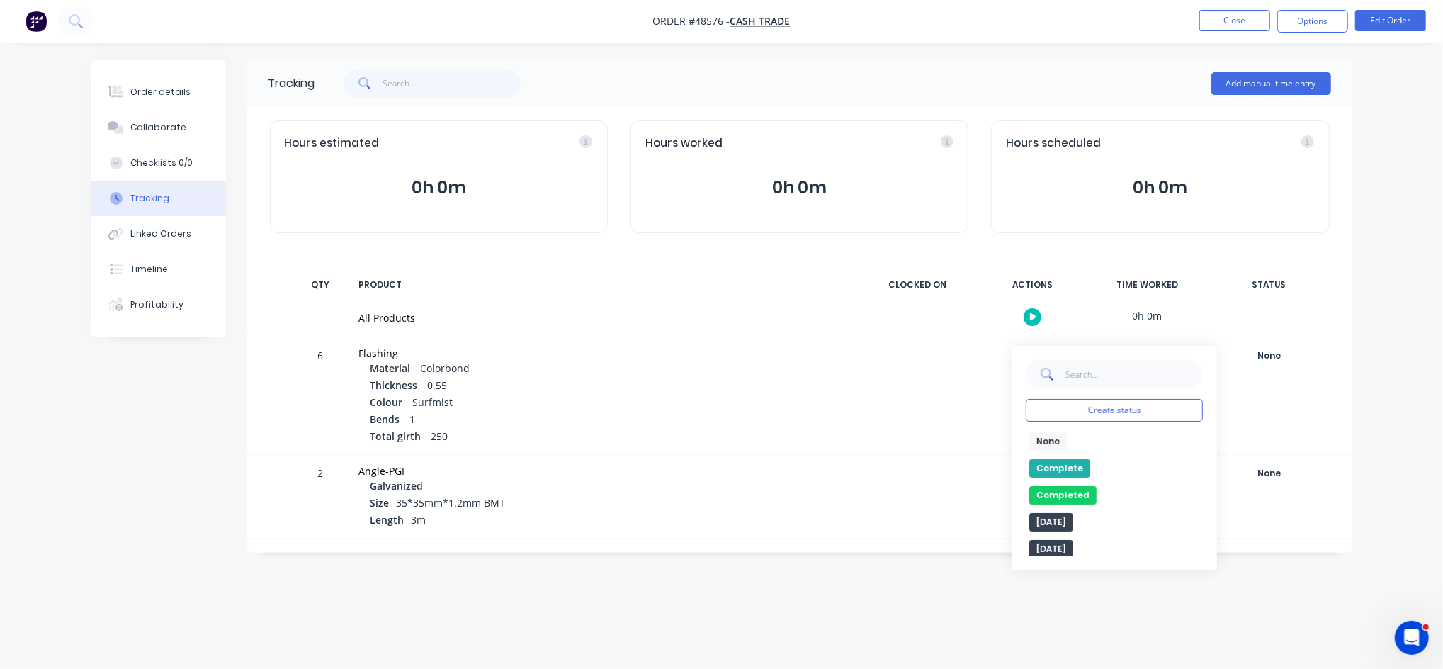
click at [1064, 463] on button "Complete" at bounding box center [1060, 468] width 61 height 18
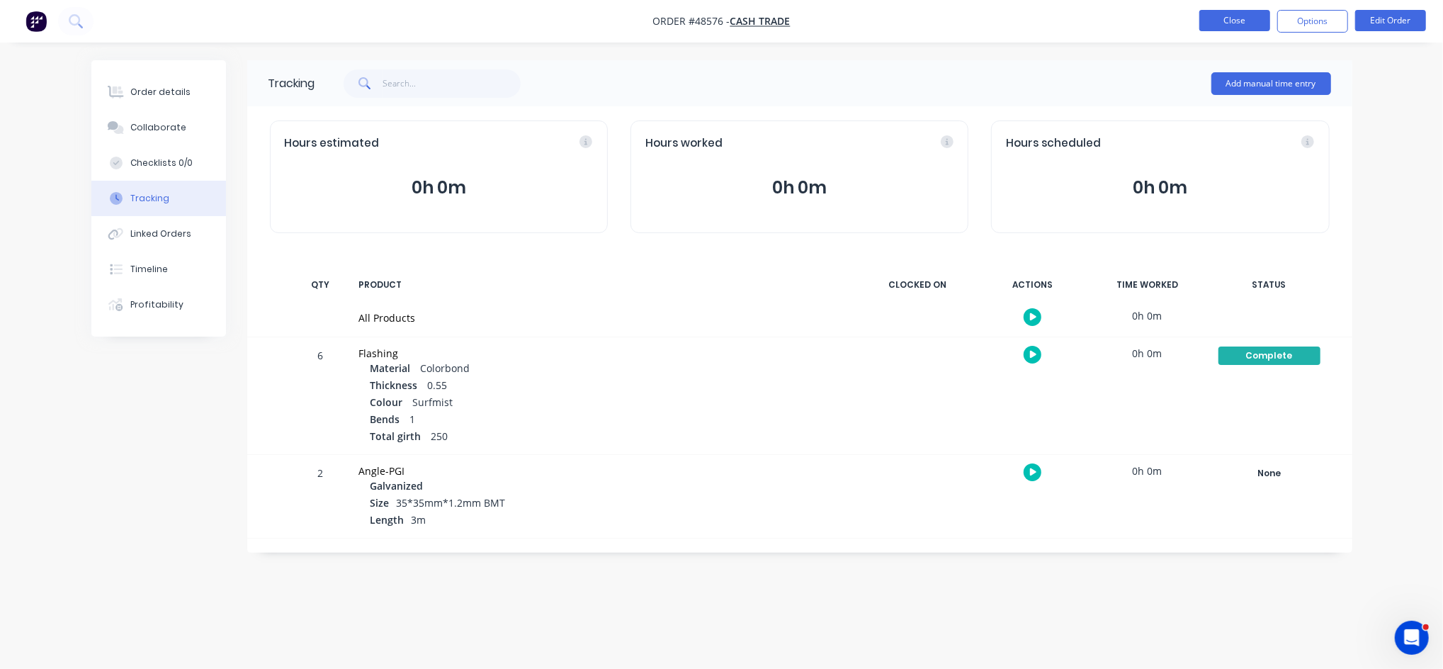
click at [1239, 19] on button "Close" at bounding box center [1235, 20] width 71 height 21
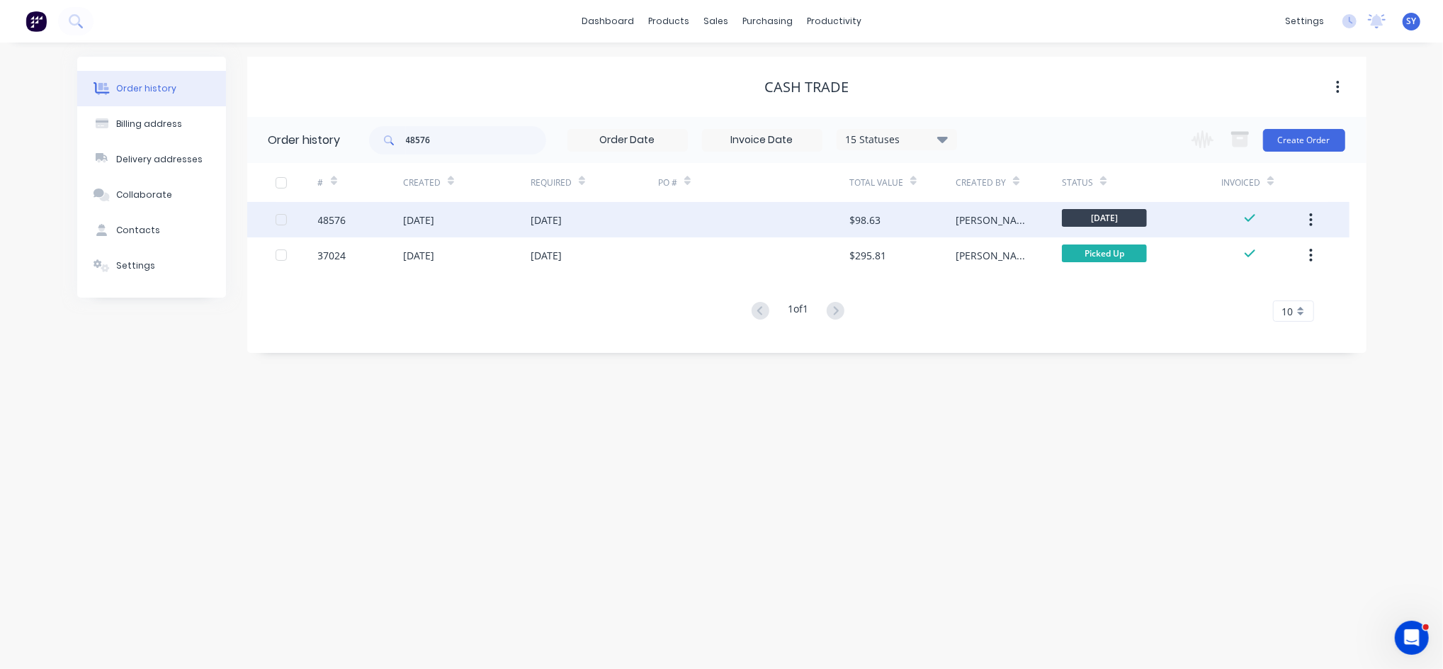
click at [429, 229] on div "[DATE]" at bounding box center [467, 219] width 128 height 35
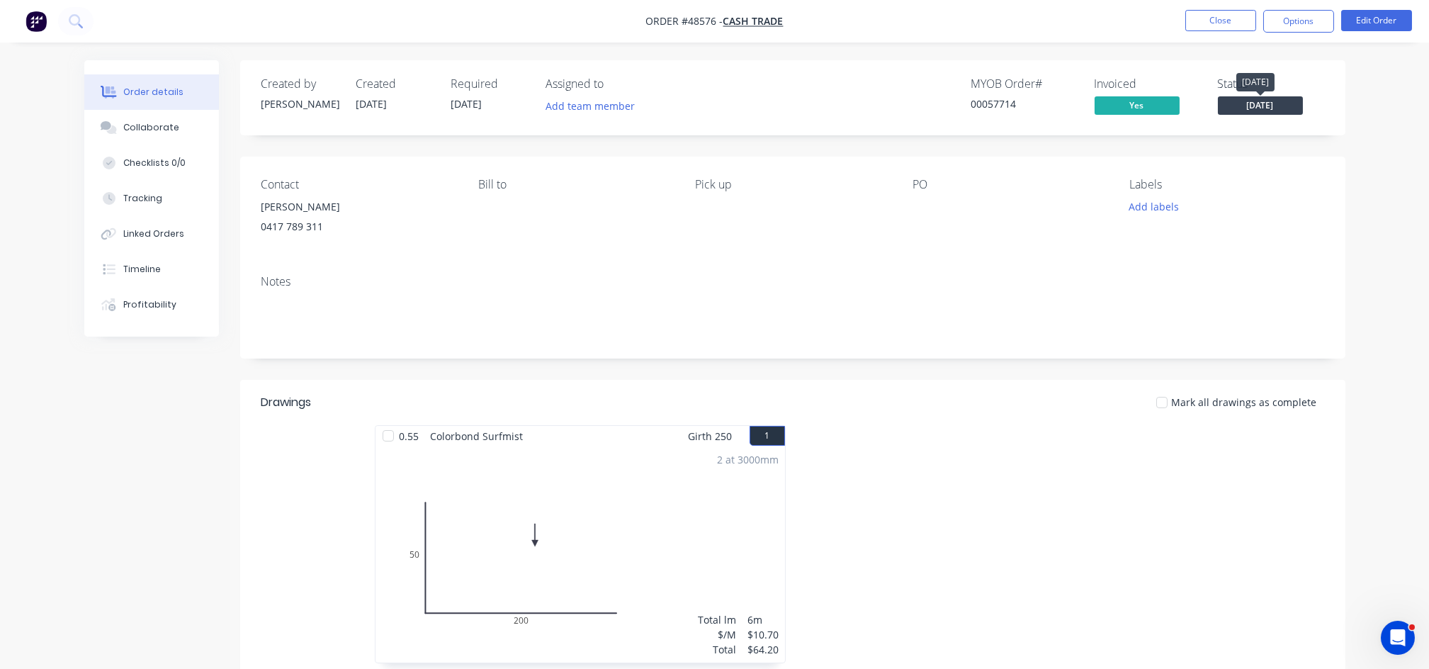
click at [1271, 110] on span "[DATE]" at bounding box center [1260, 105] width 85 height 18
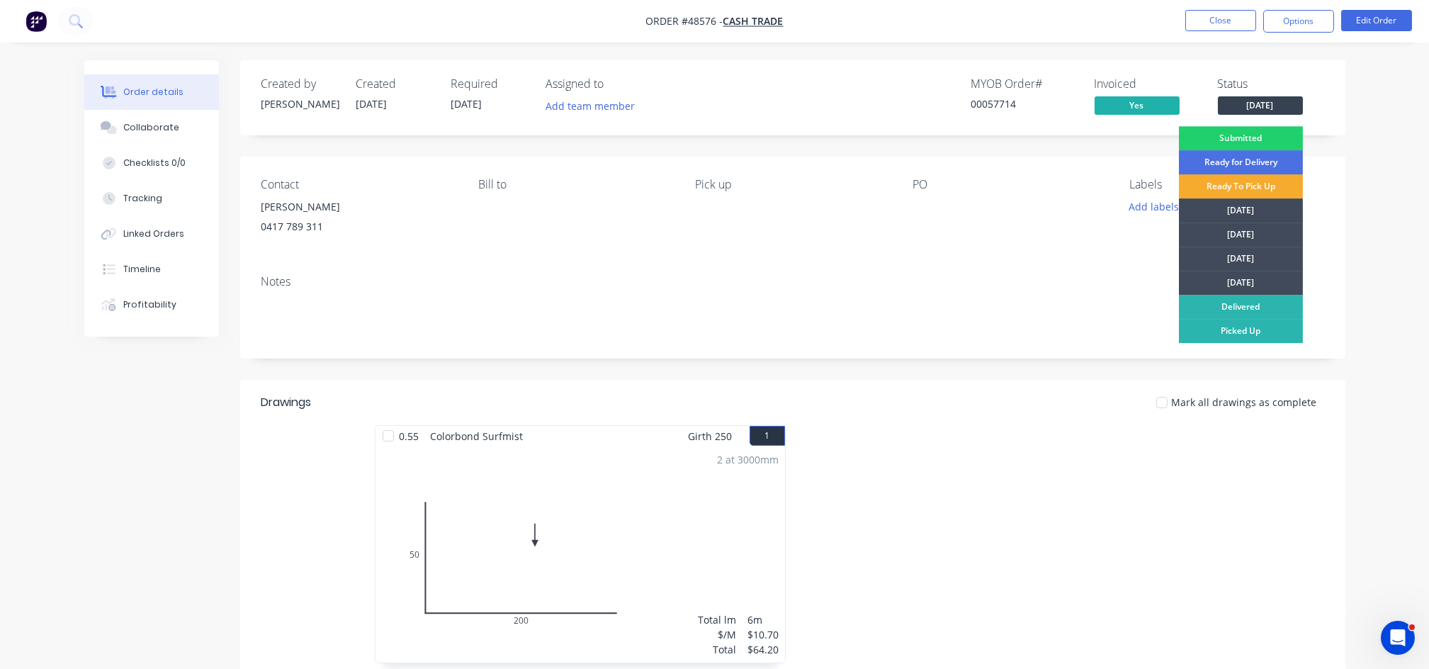
click at [1213, 189] on div "Ready To Pick Up" at bounding box center [1241, 186] width 124 height 24
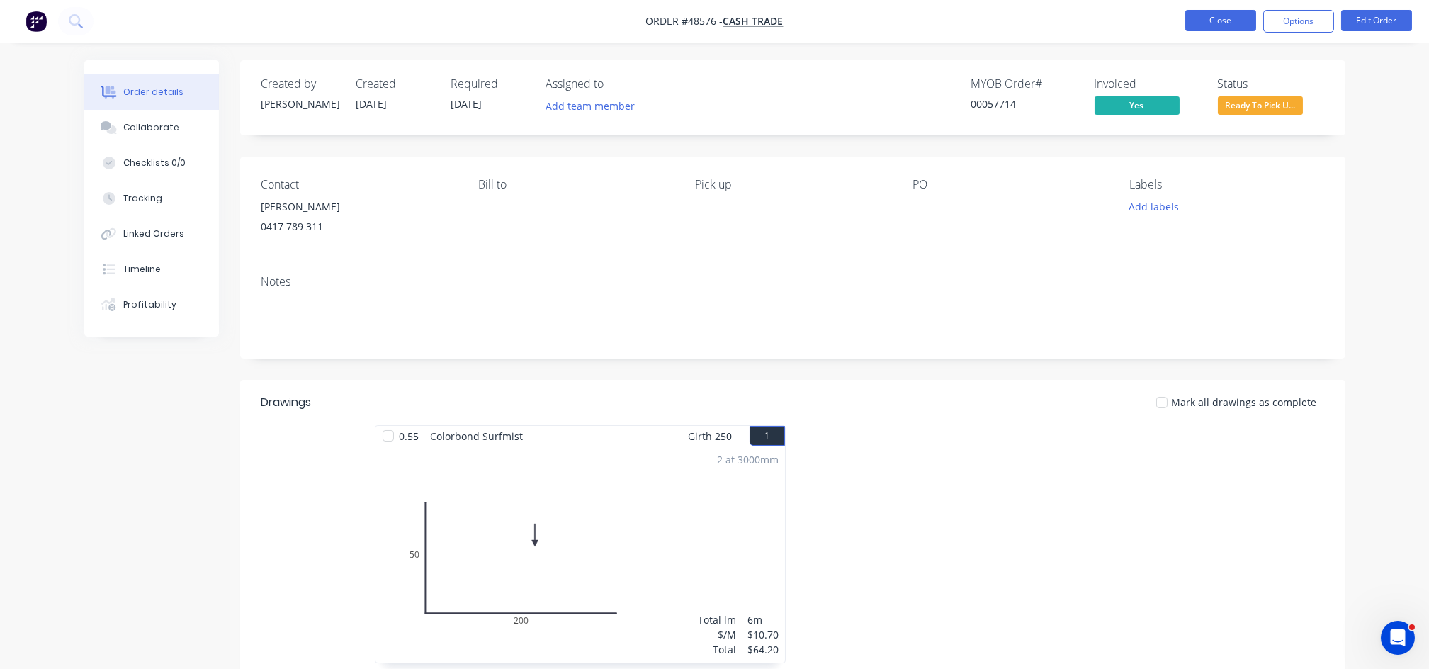
click at [1213, 23] on button "Close" at bounding box center [1220, 20] width 71 height 21
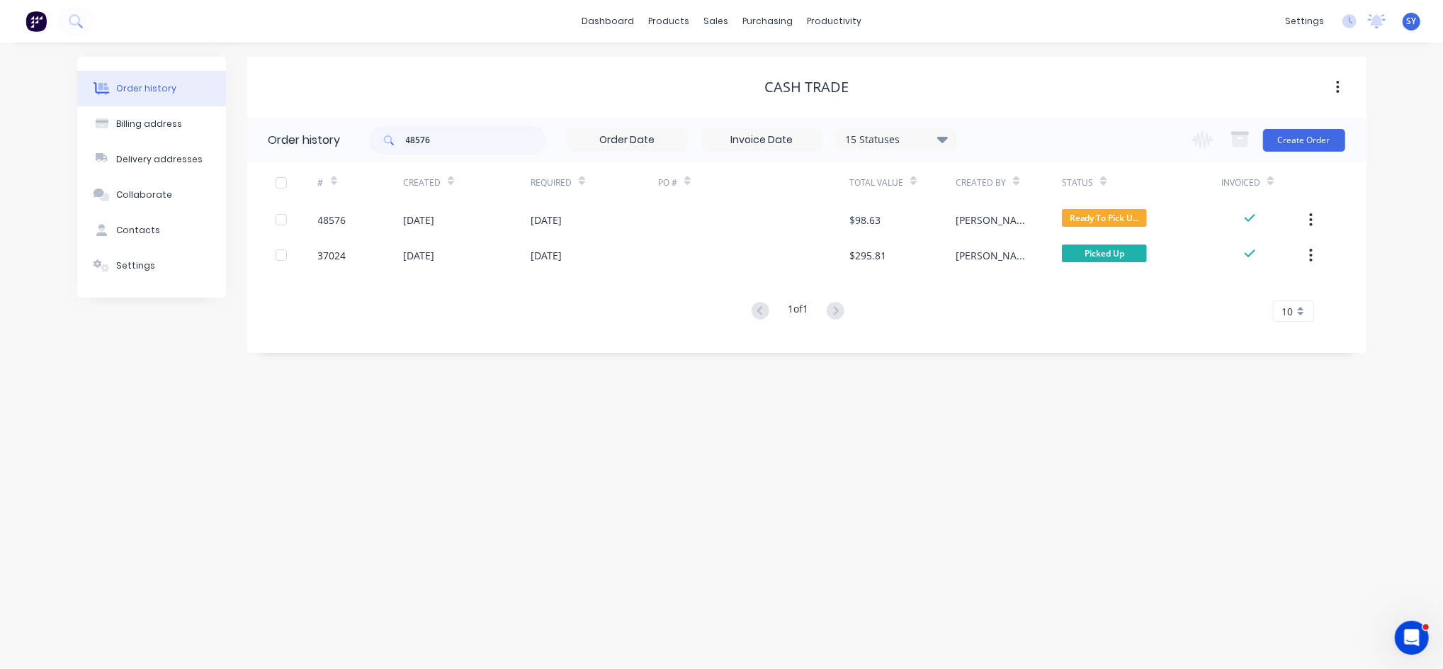
drag, startPoint x: 567, startPoint y: 139, endPoint x: 343, endPoint y: 132, distance: 224.0
click at [343, 132] on header "Order history 48576 15 Statuses Invoice Status Invoiced Not Invoiced Partial Or…" at bounding box center [807, 140] width 1120 height 46
drag, startPoint x: 343, startPoint y: 132, endPoint x: 445, endPoint y: 144, distance: 102.7
click at [445, 144] on input "48576" at bounding box center [476, 140] width 140 height 28
click at [474, 145] on input "48576" at bounding box center [476, 140] width 140 height 28
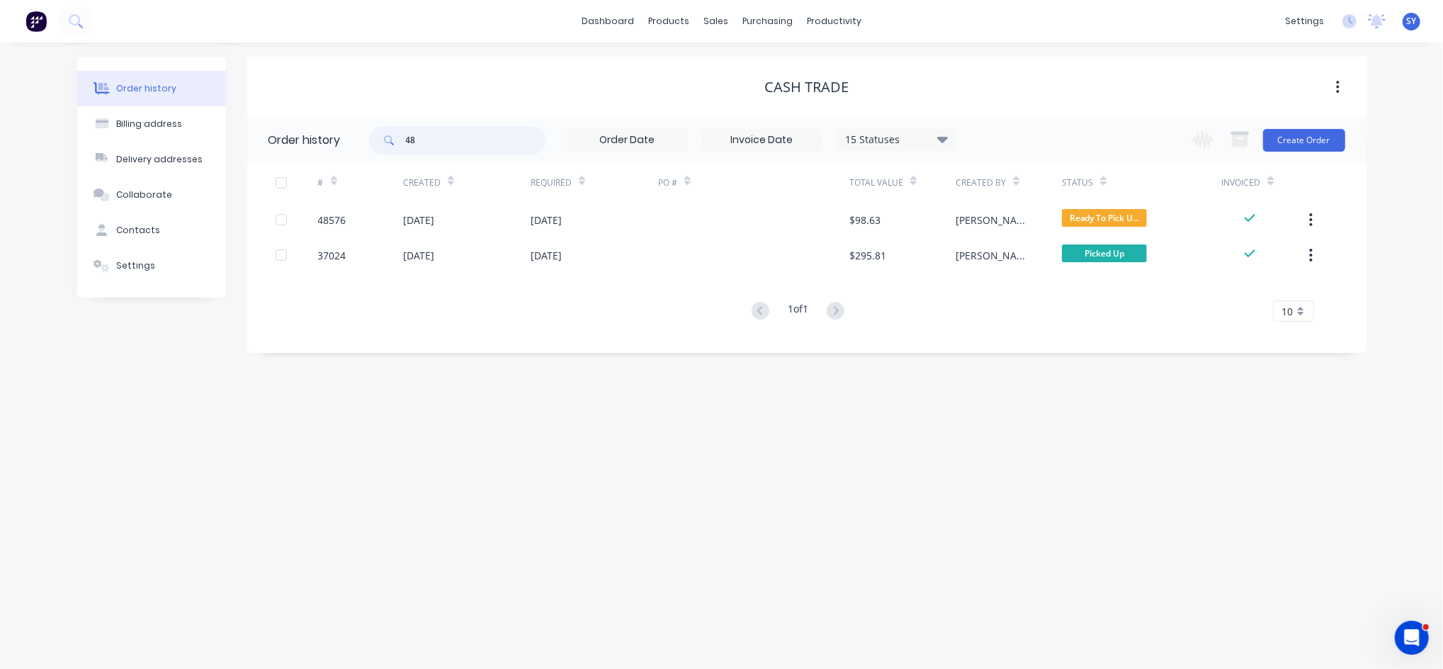
type input "4"
type input "48604"
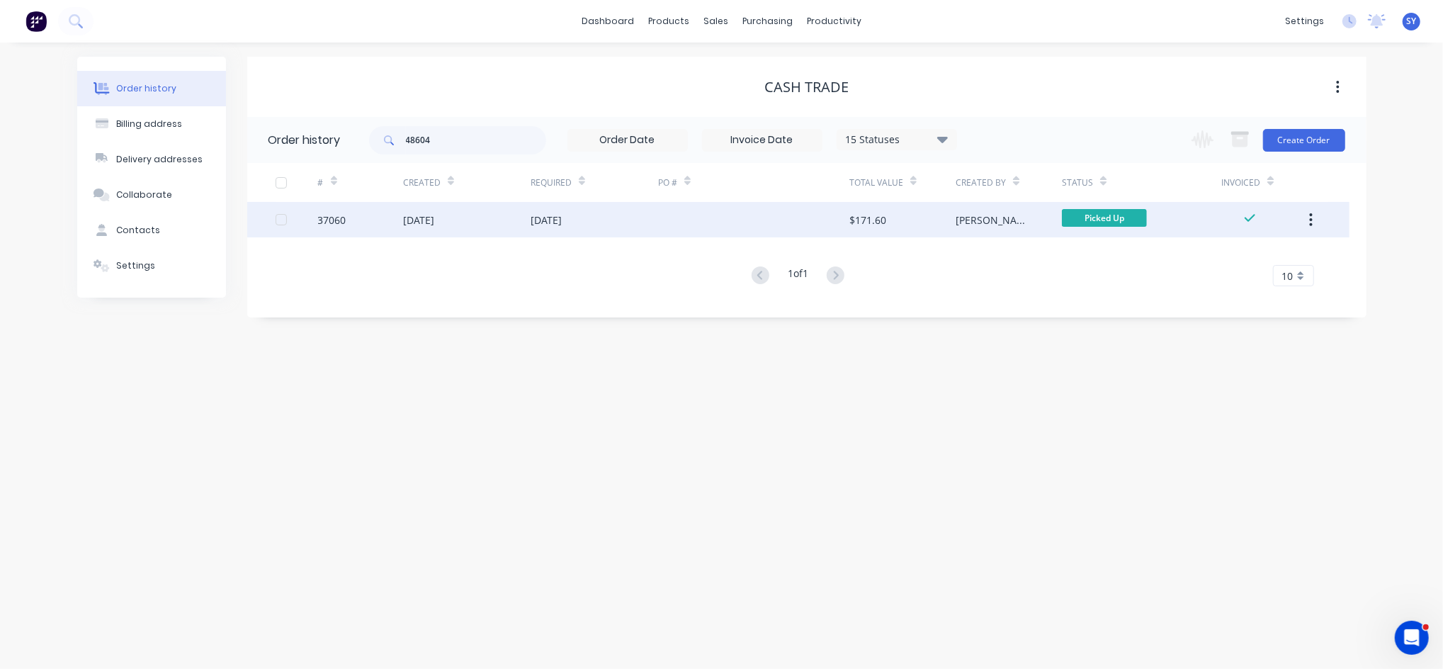
click at [483, 218] on div "15 Oct 2024" at bounding box center [467, 219] width 128 height 35
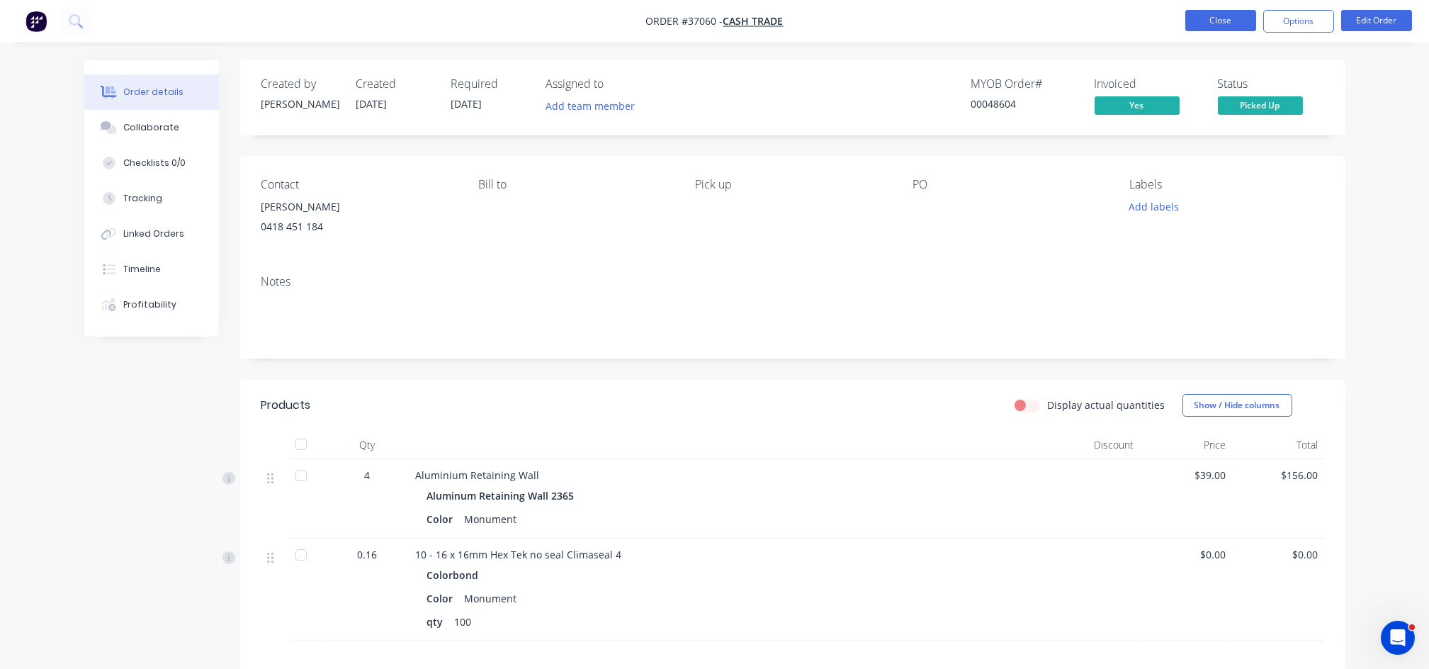
click at [1236, 23] on button "Close" at bounding box center [1220, 20] width 71 height 21
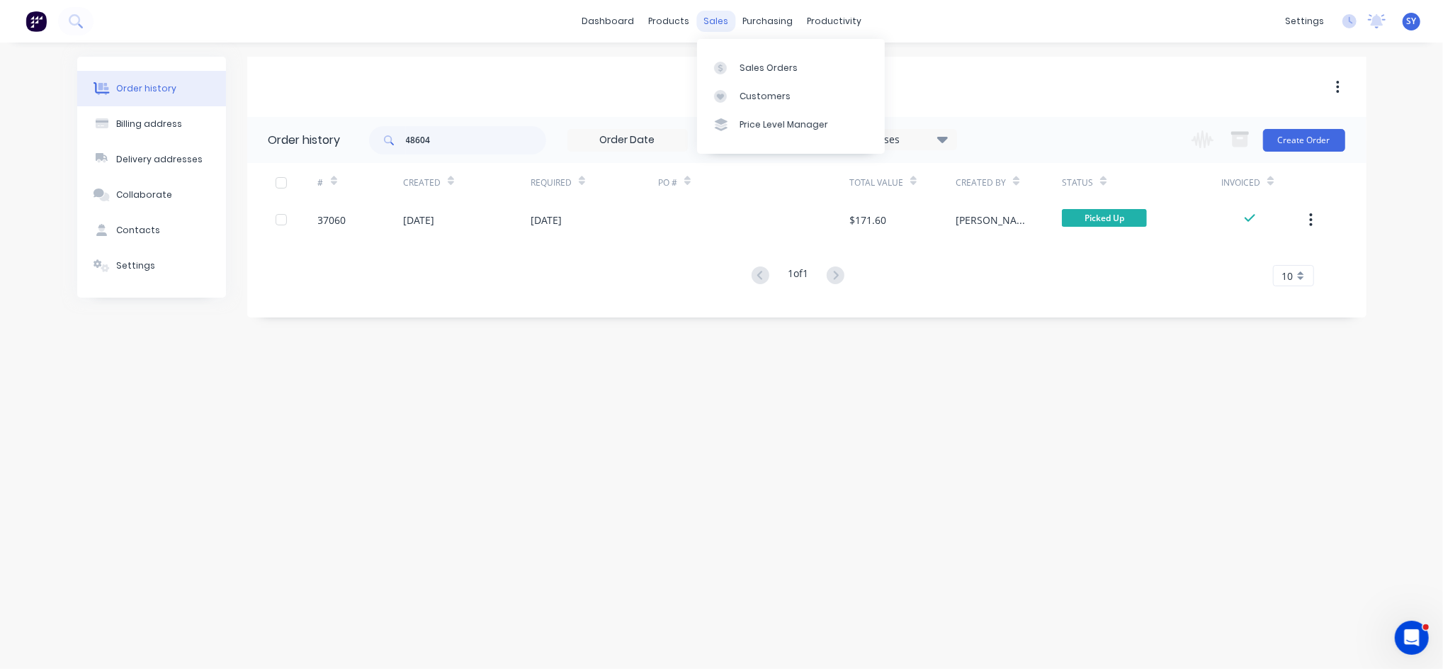
click at [710, 24] on div "sales" at bounding box center [716, 21] width 39 height 21
click at [756, 74] on link "Sales Orders" at bounding box center [791, 67] width 188 height 28
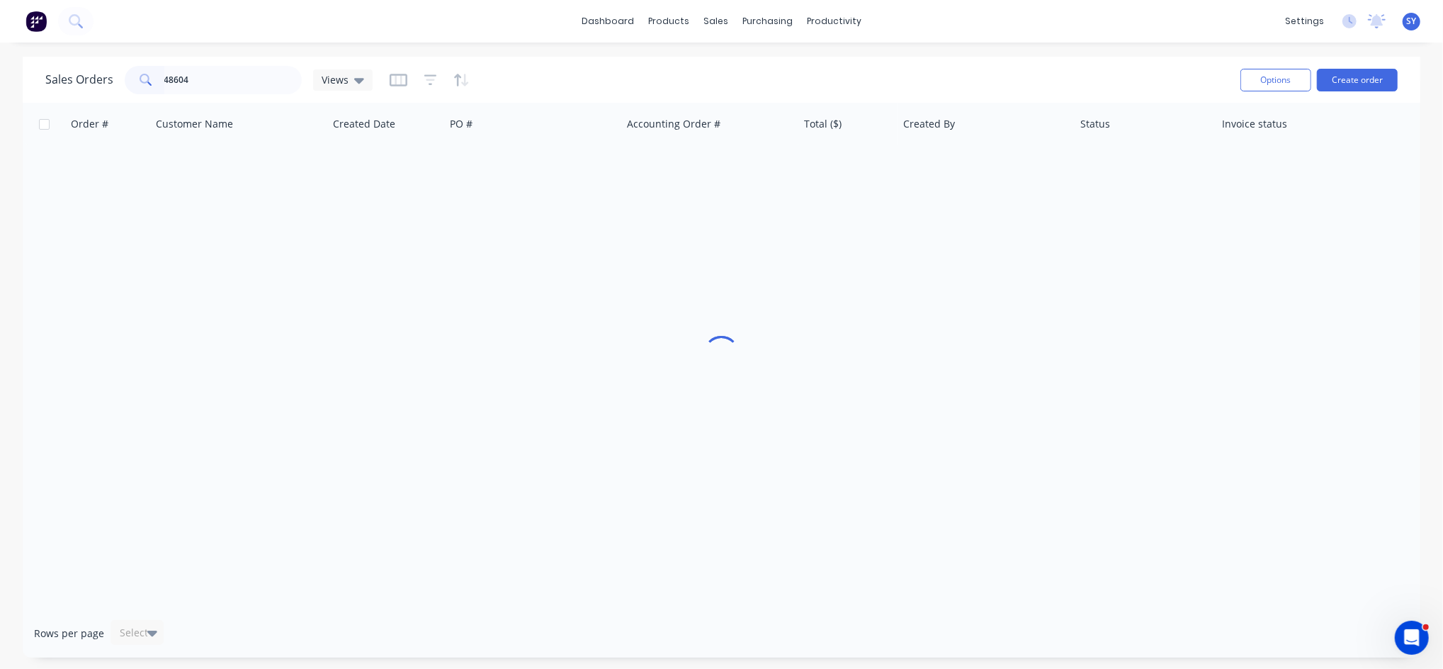
type input "48604"
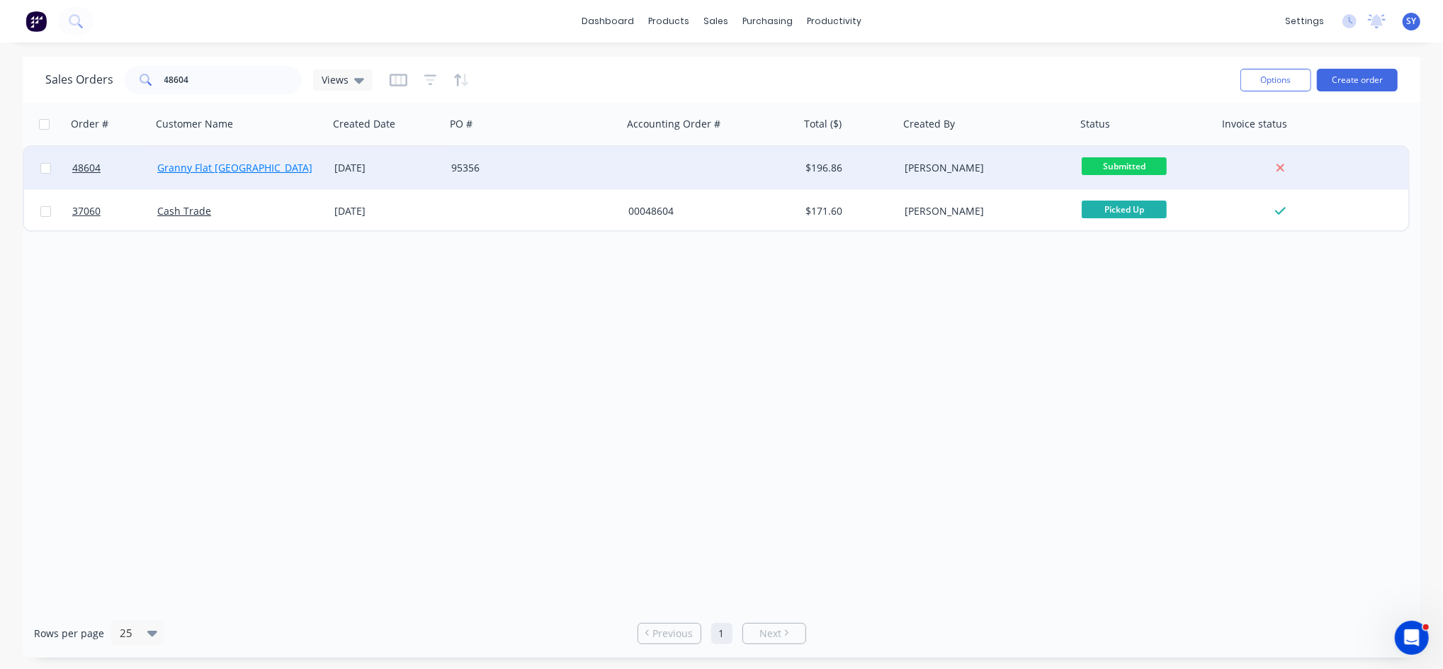
click at [199, 171] on link "Granny Flat WA" at bounding box center [234, 167] width 155 height 13
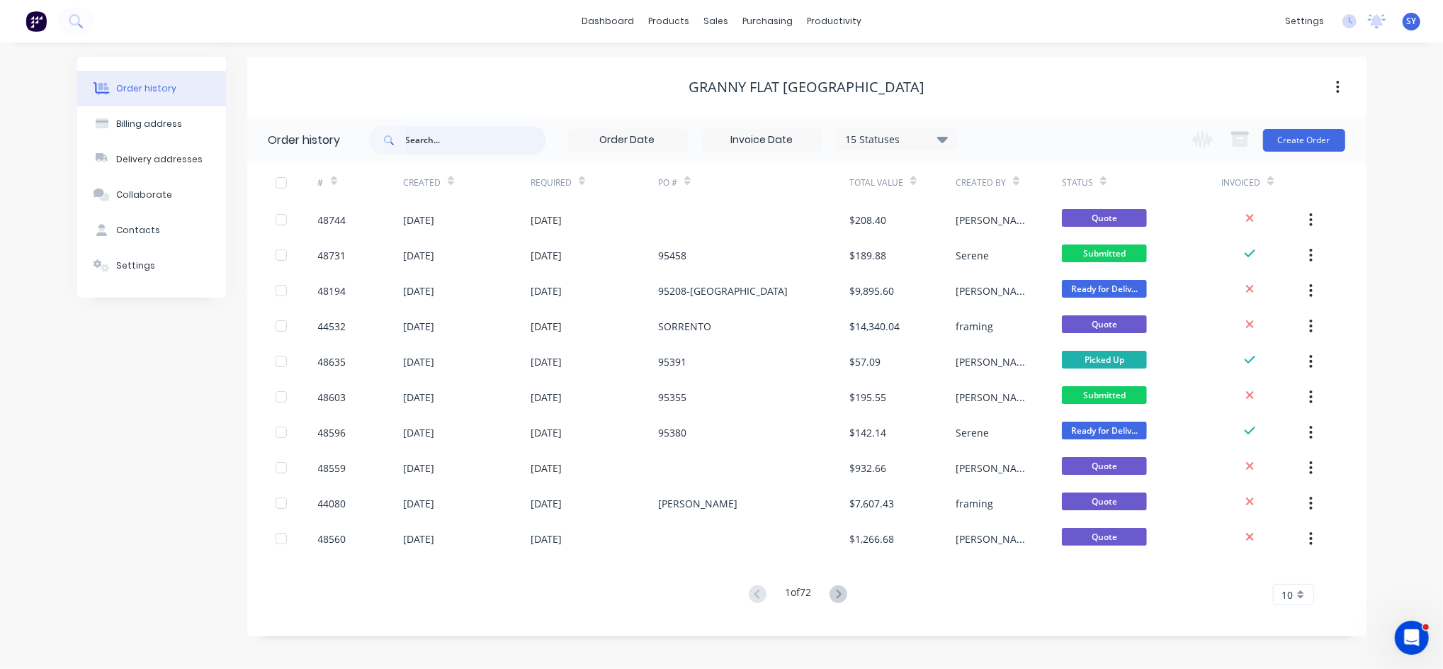
click at [425, 149] on input "text" at bounding box center [476, 140] width 140 height 28
type input "48604"
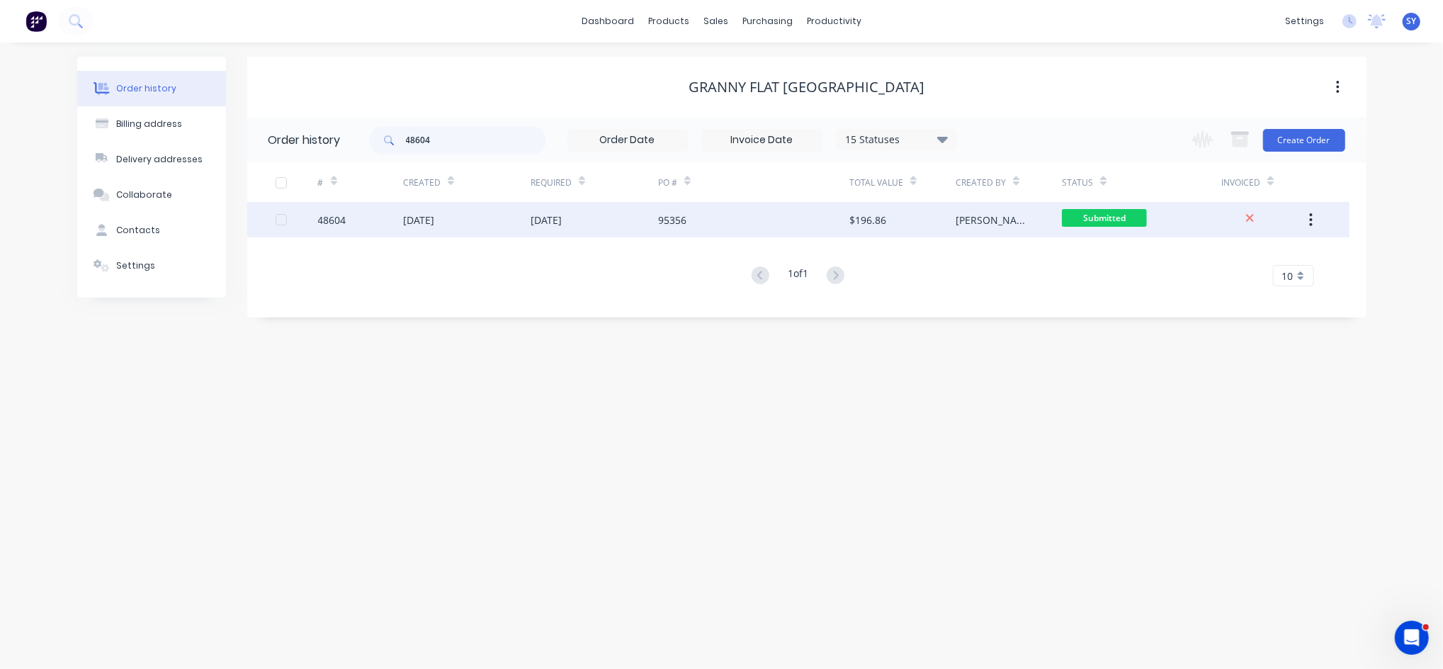
click at [452, 210] on div "[DATE]" at bounding box center [467, 219] width 128 height 35
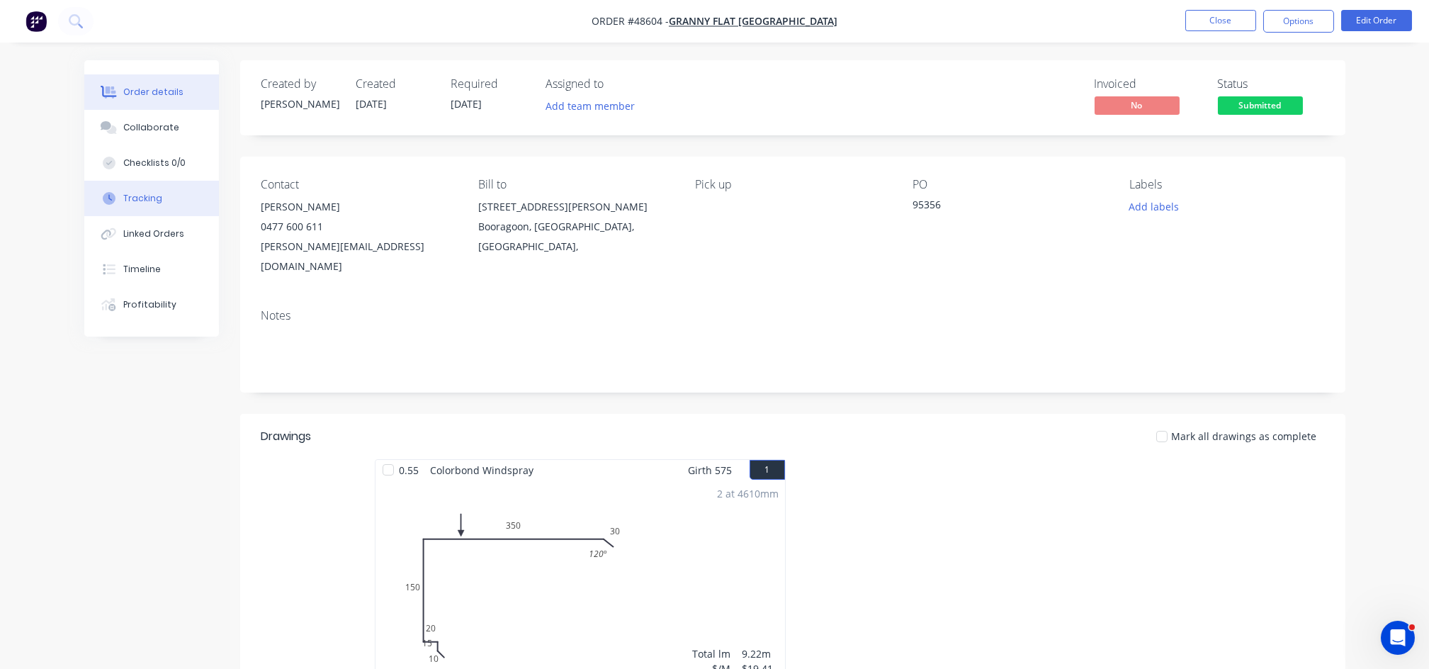
click at [150, 206] on button "Tracking" at bounding box center [151, 198] width 135 height 35
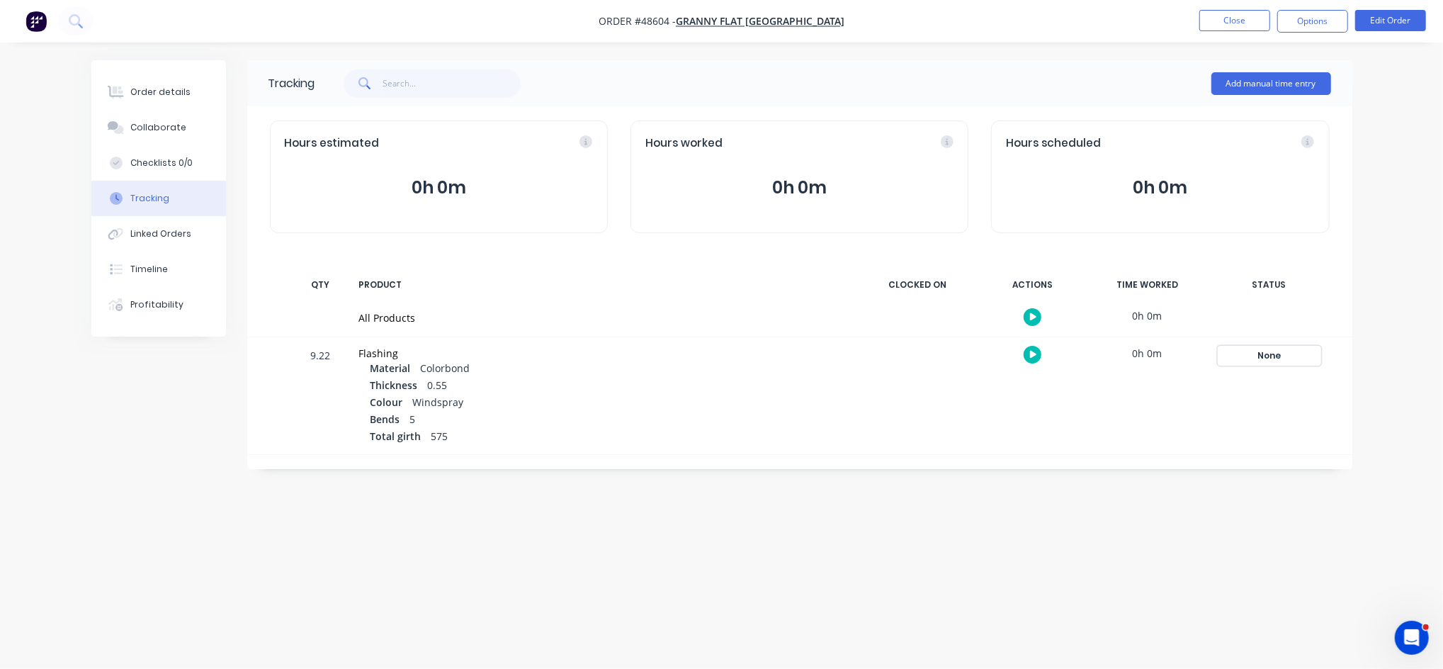
click at [1277, 358] on div "None" at bounding box center [1270, 355] width 102 height 18
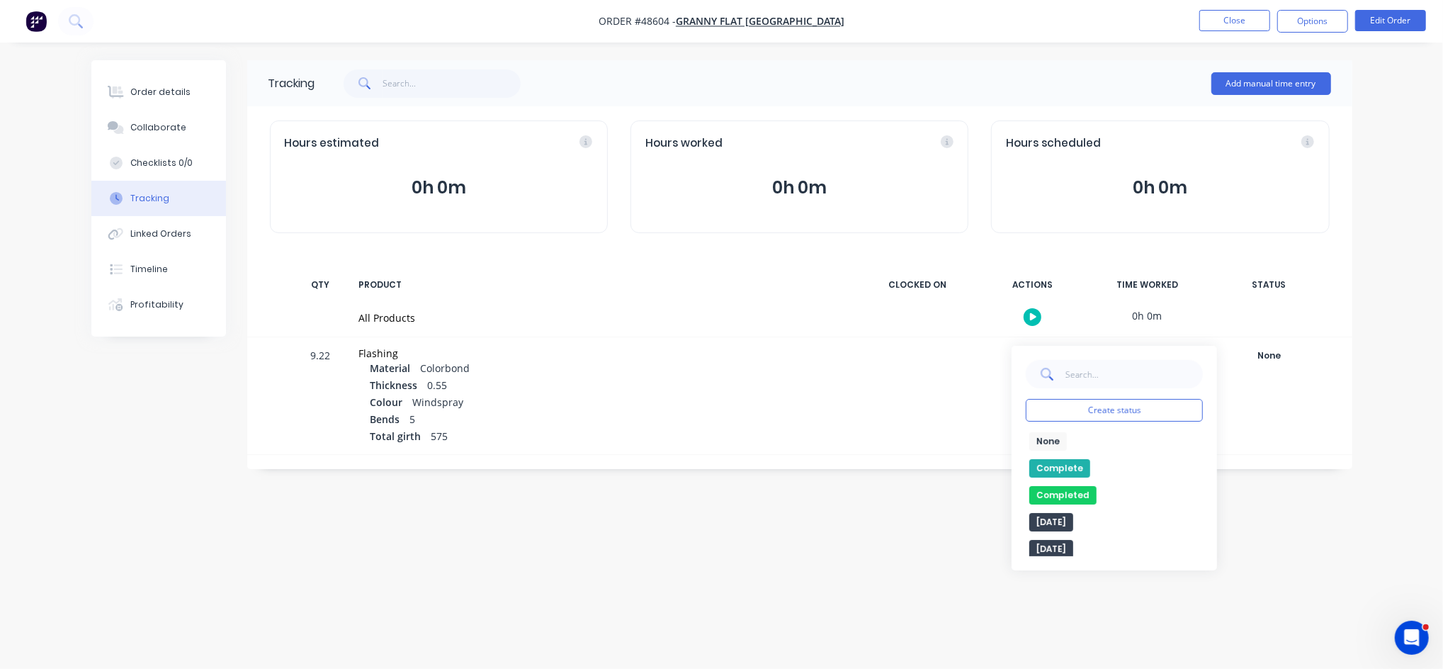
click at [1087, 472] on div "Complete" at bounding box center [1114, 468] width 177 height 18
click at [1045, 463] on button "Complete" at bounding box center [1060, 468] width 61 height 18
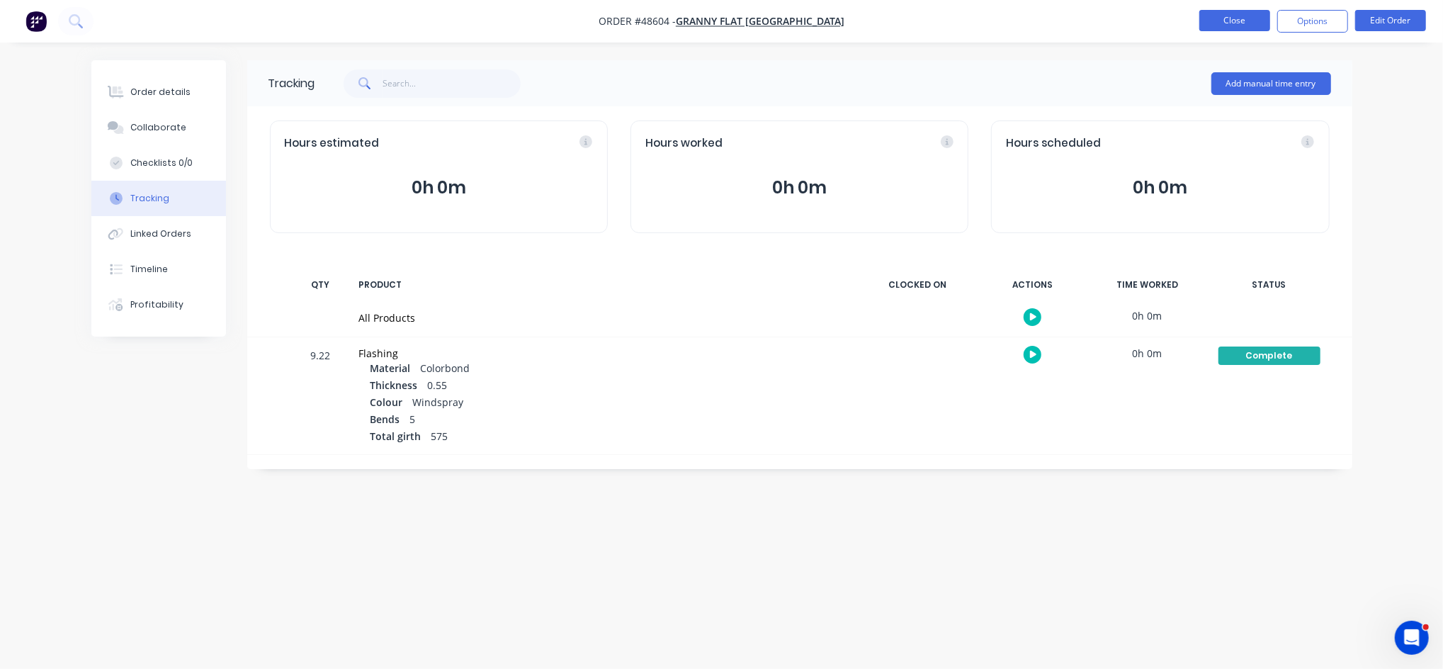
click at [1231, 21] on button "Close" at bounding box center [1235, 20] width 71 height 21
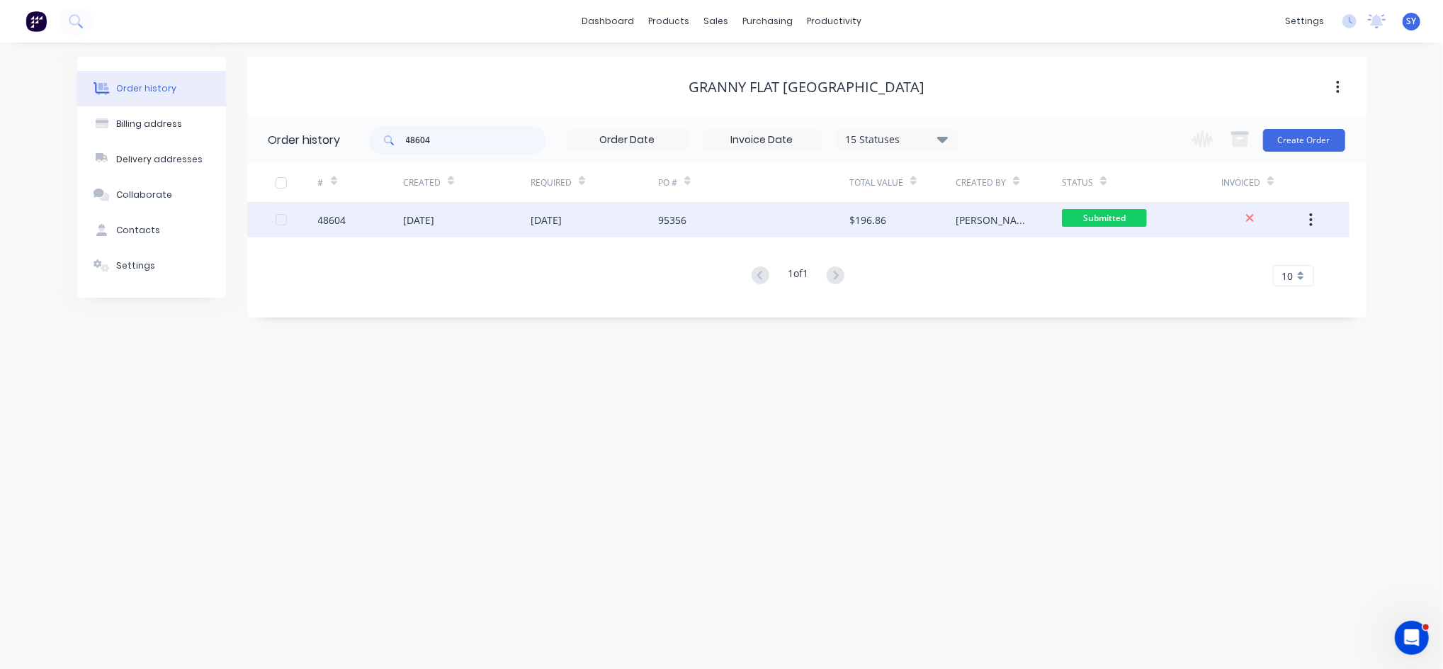
click at [628, 228] on div "04 Sep 2025" at bounding box center [595, 219] width 128 height 35
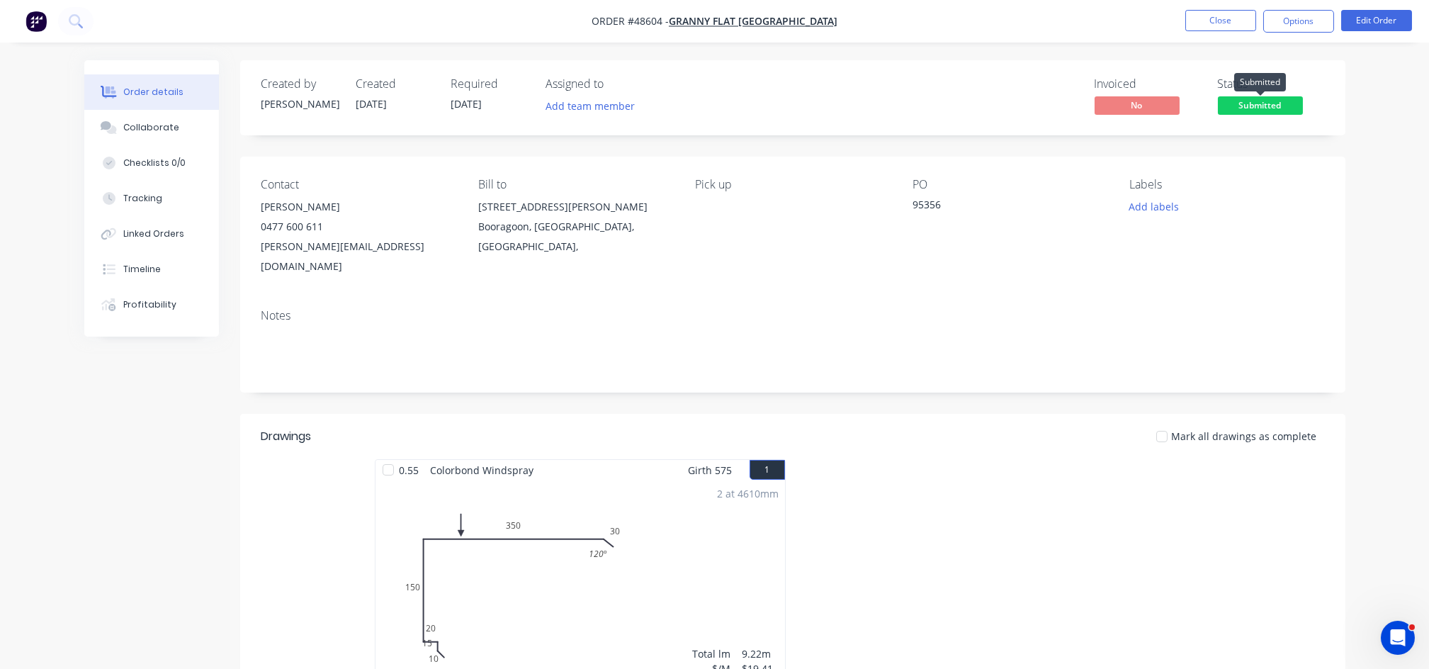
click at [1275, 110] on span "Submitted" at bounding box center [1260, 105] width 85 height 18
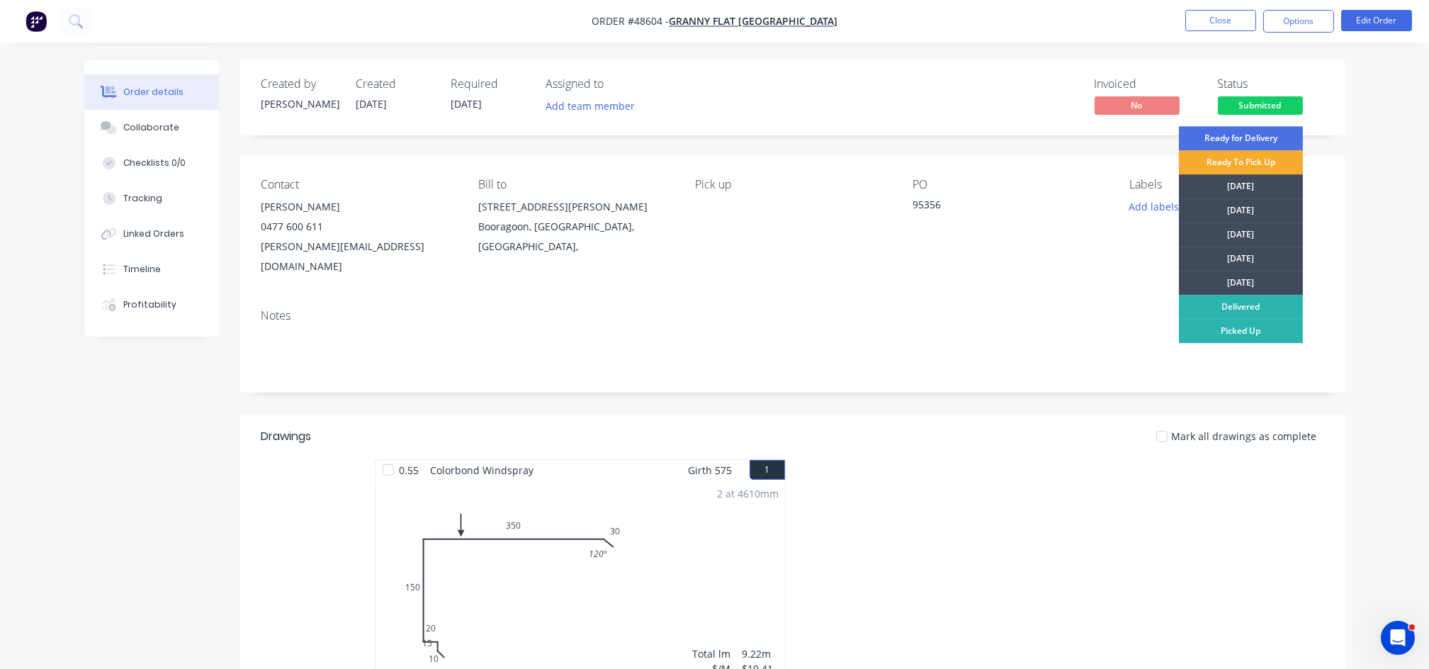
click at [1231, 157] on div "Ready To Pick Up" at bounding box center [1241, 162] width 124 height 24
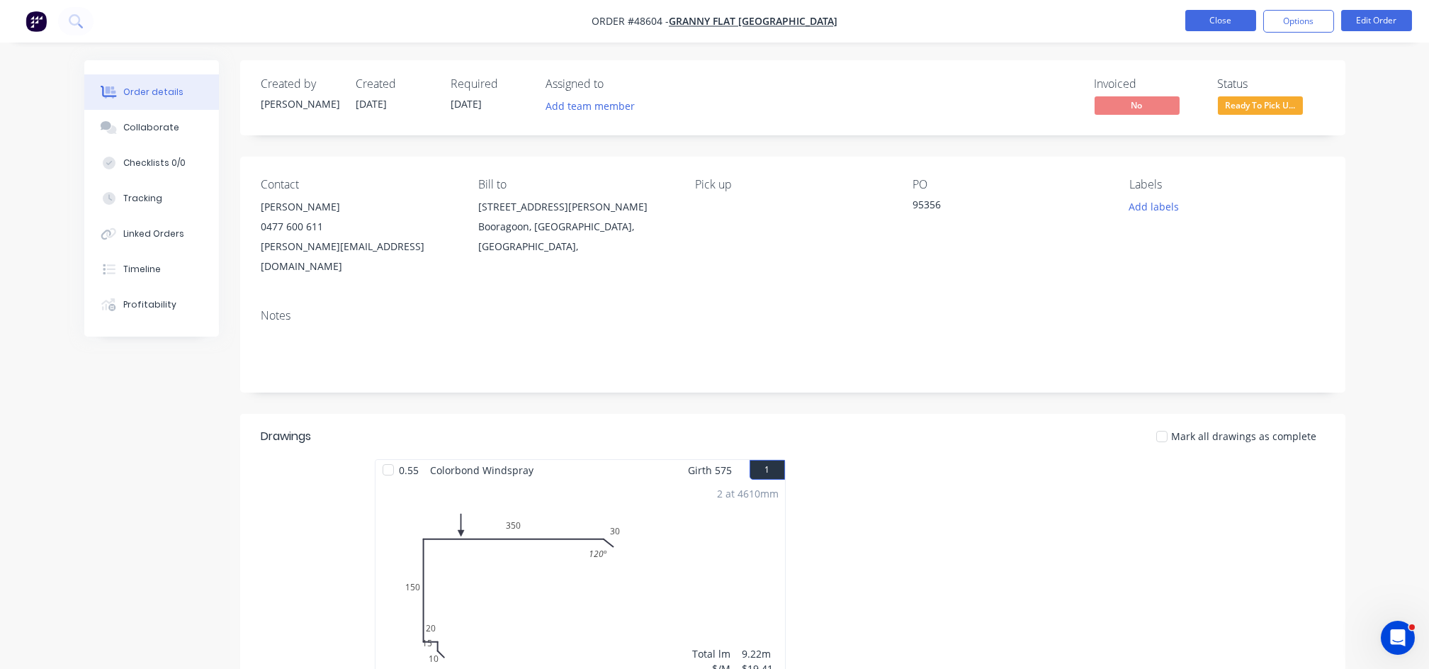
click at [1214, 25] on button "Close" at bounding box center [1220, 20] width 71 height 21
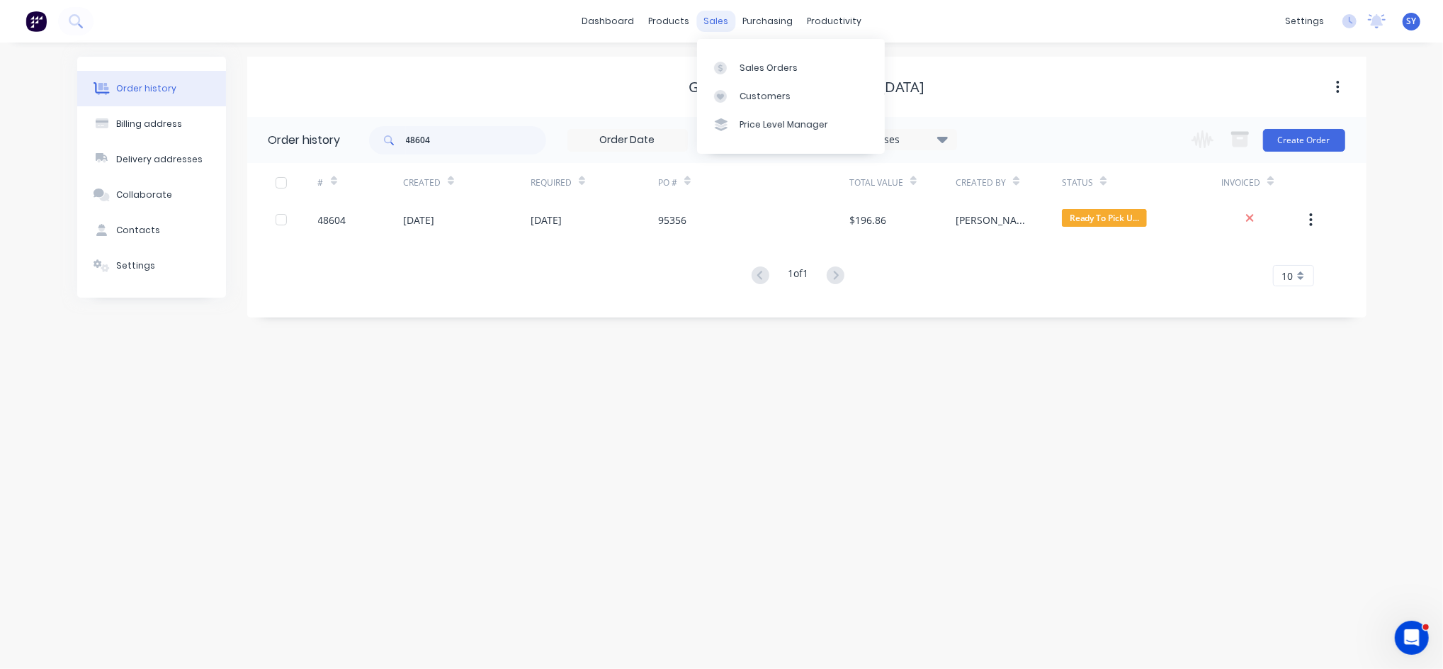
click at [715, 18] on div "sales" at bounding box center [716, 21] width 39 height 21
click at [755, 72] on div "Sales Orders" at bounding box center [769, 68] width 58 height 13
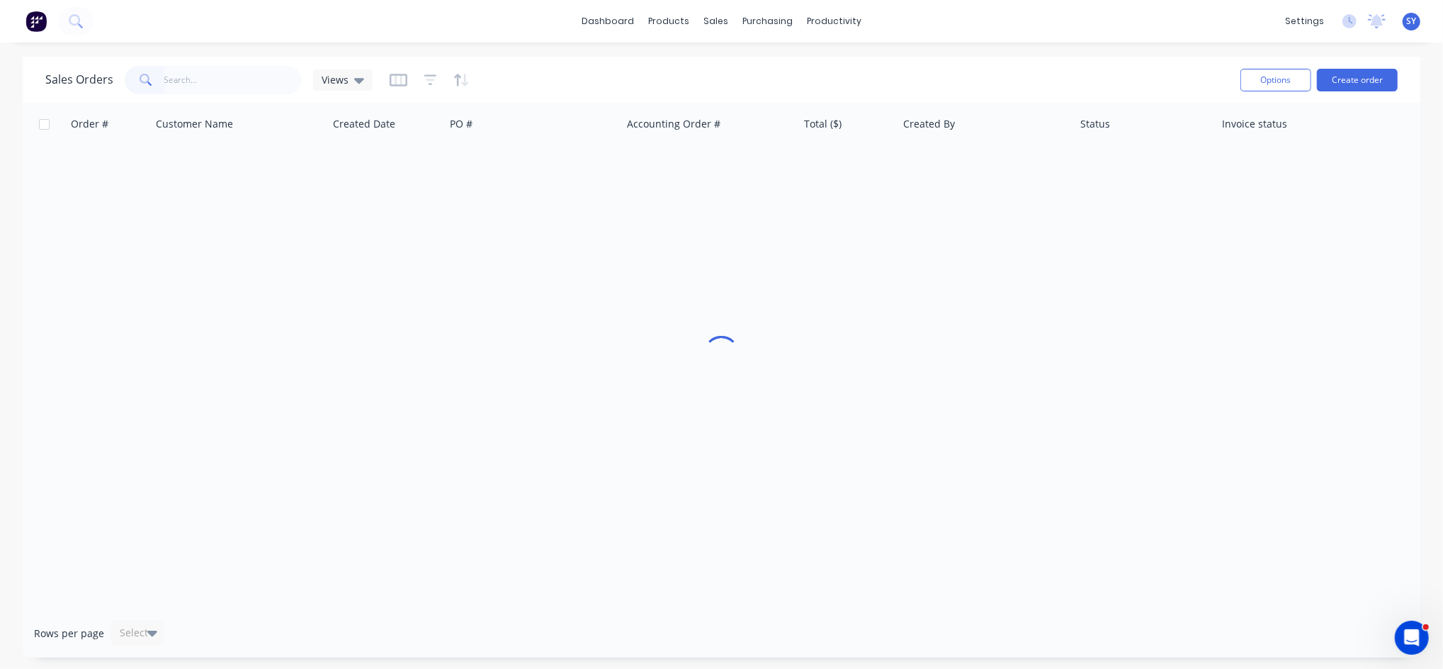
click at [222, 81] on input "text" at bounding box center [233, 80] width 138 height 28
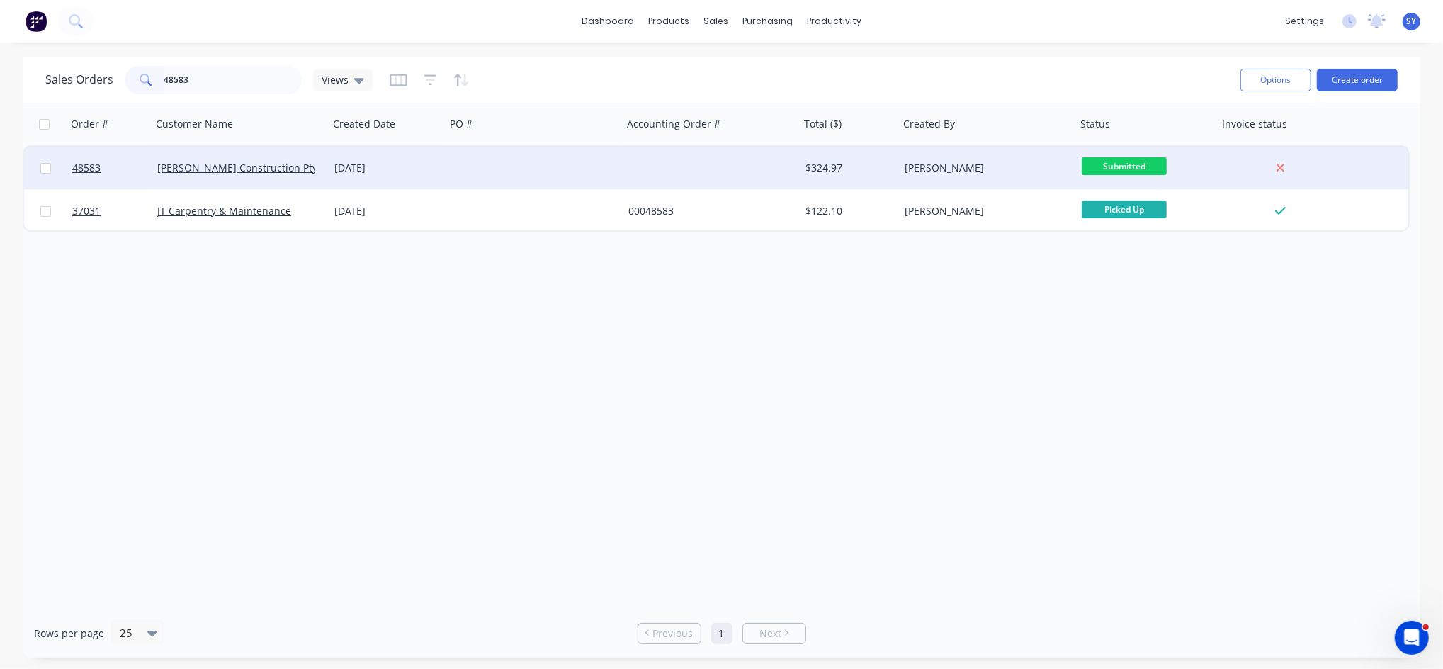
type input "48583"
click at [357, 174] on div "[DATE]" at bounding box center [387, 168] width 117 height 43
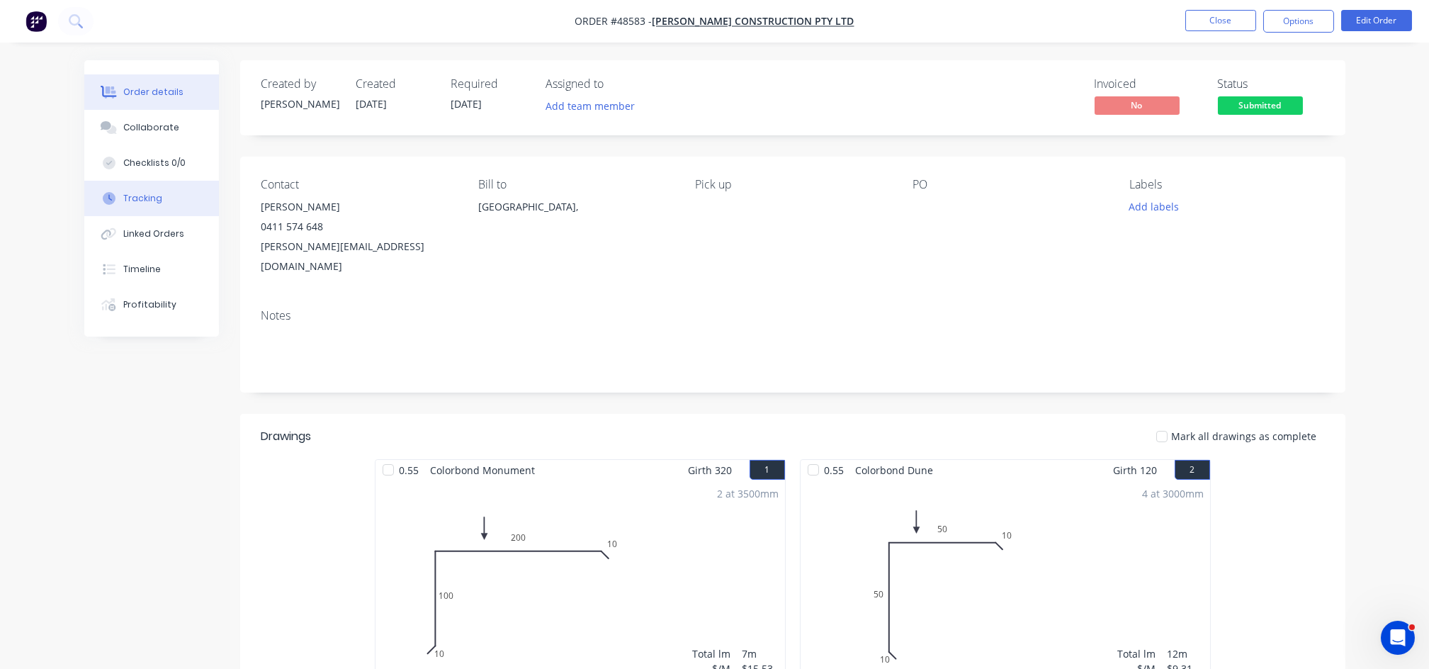
click at [136, 201] on div "Tracking" at bounding box center [142, 198] width 39 height 13
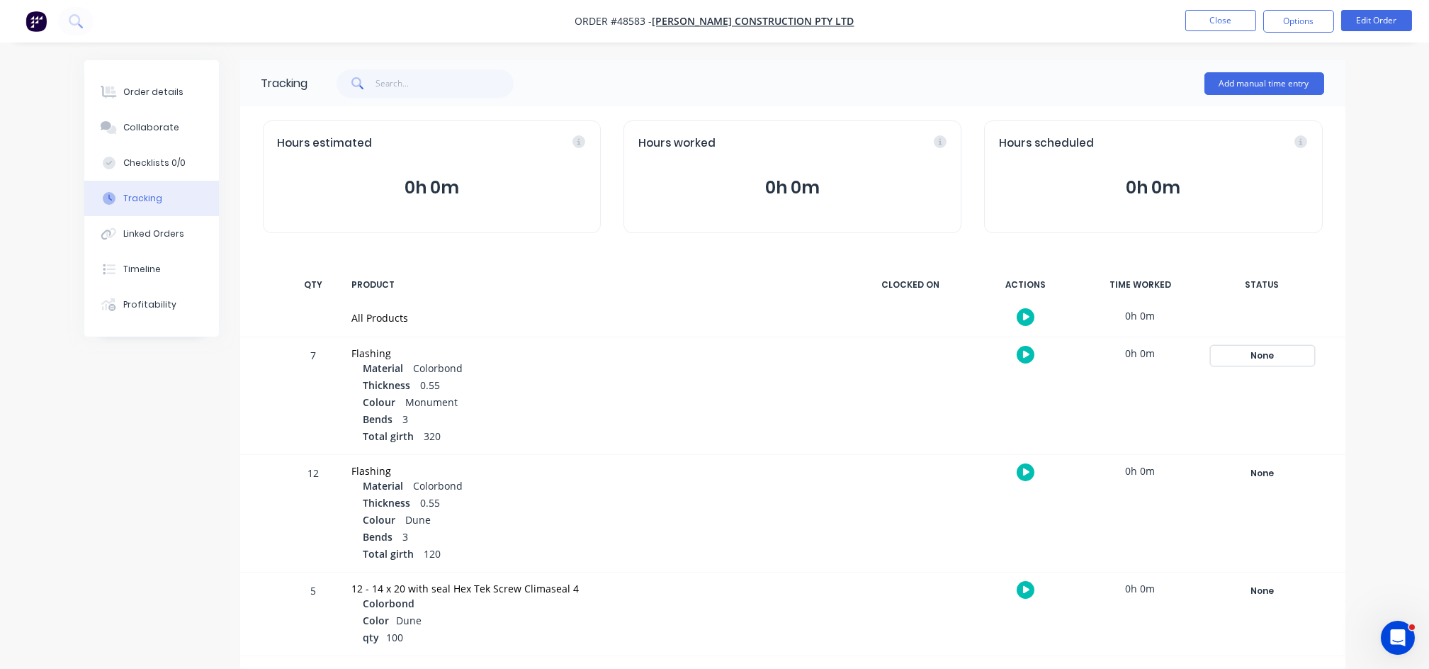
click at [1270, 357] on div "None" at bounding box center [1263, 355] width 102 height 18
click at [1053, 469] on button "Complete" at bounding box center [1052, 468] width 61 height 18
click at [1274, 473] on div "None" at bounding box center [1263, 473] width 102 height 18
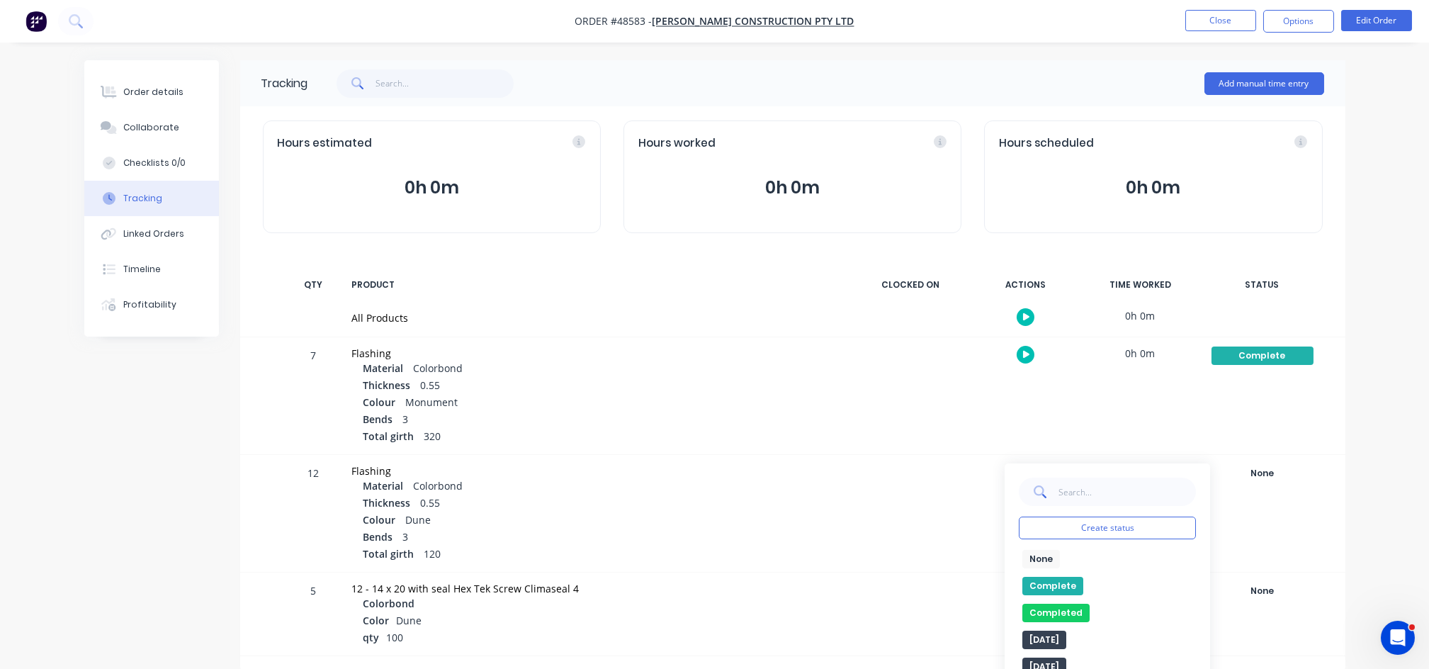
click at [1040, 581] on button "Complete" at bounding box center [1052, 586] width 61 height 18
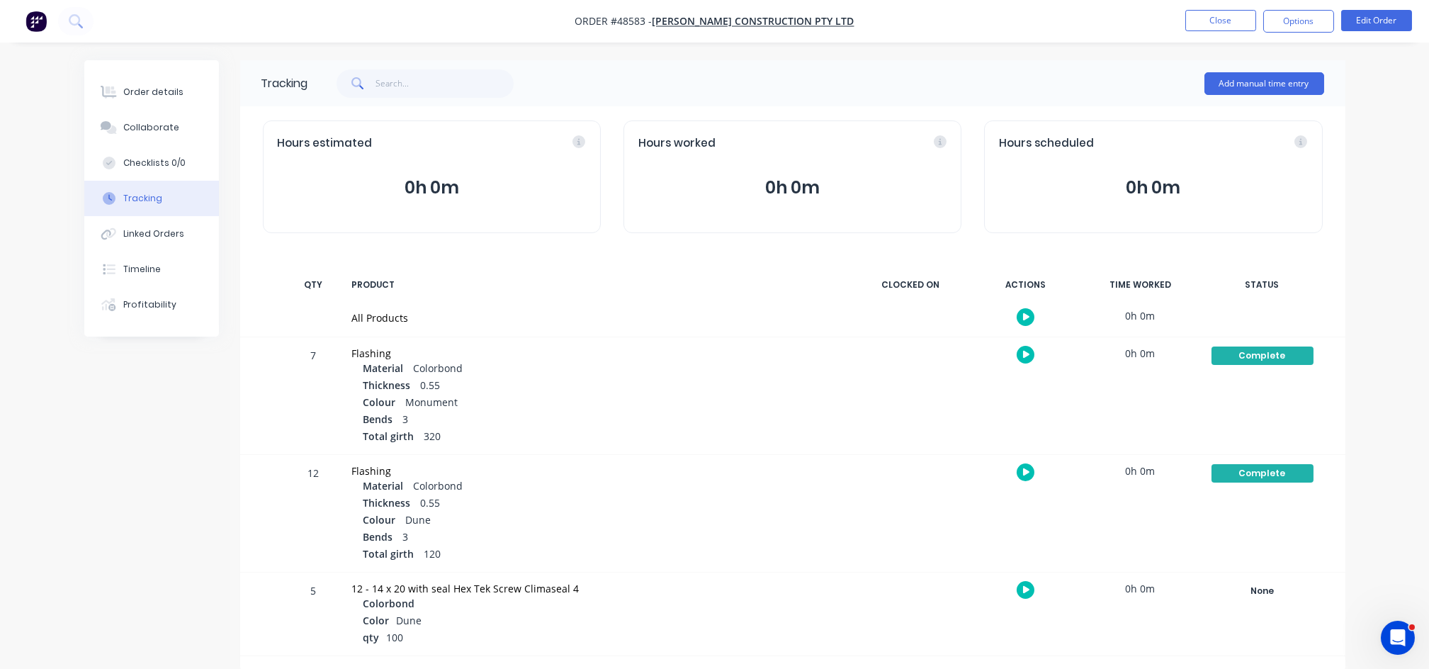
scroll to position [1, 0]
click at [1205, 21] on button "Close" at bounding box center [1220, 20] width 71 height 21
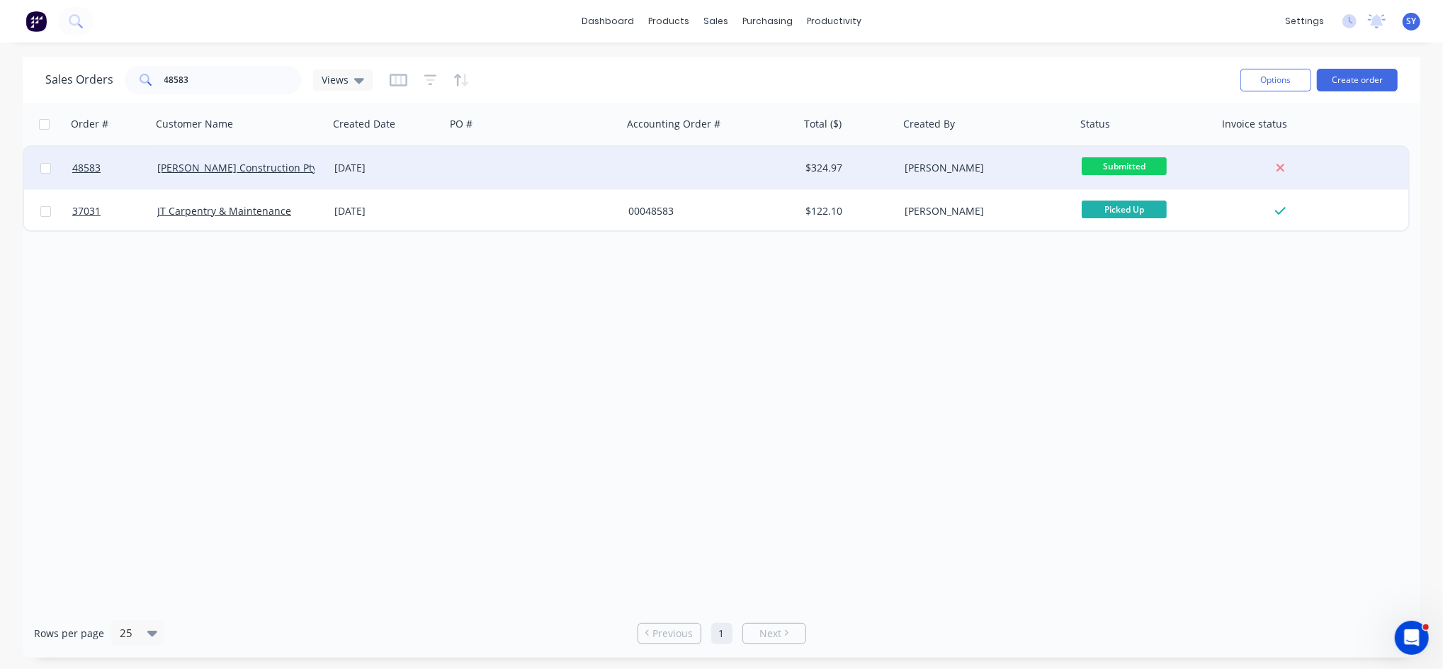
click at [359, 170] on div "[DATE]" at bounding box center [387, 168] width 106 height 14
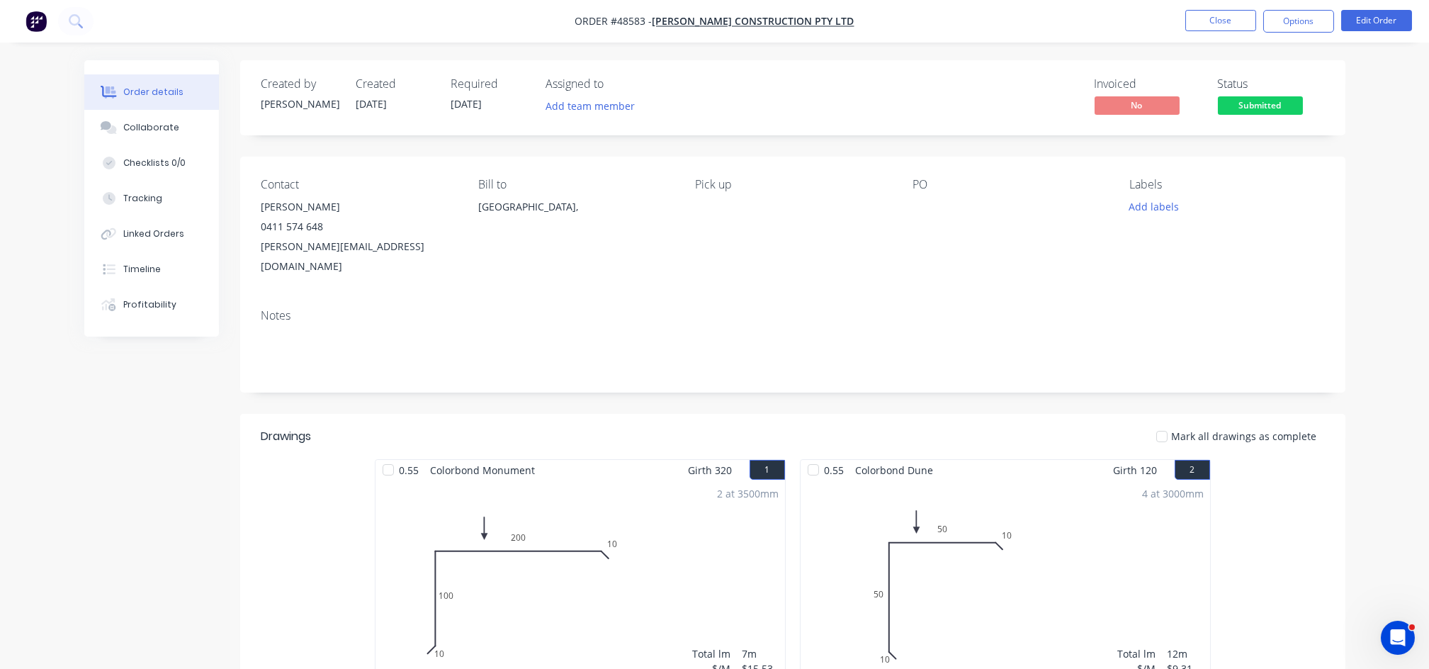
click at [1273, 99] on span "Submitted" at bounding box center [1260, 105] width 85 height 18
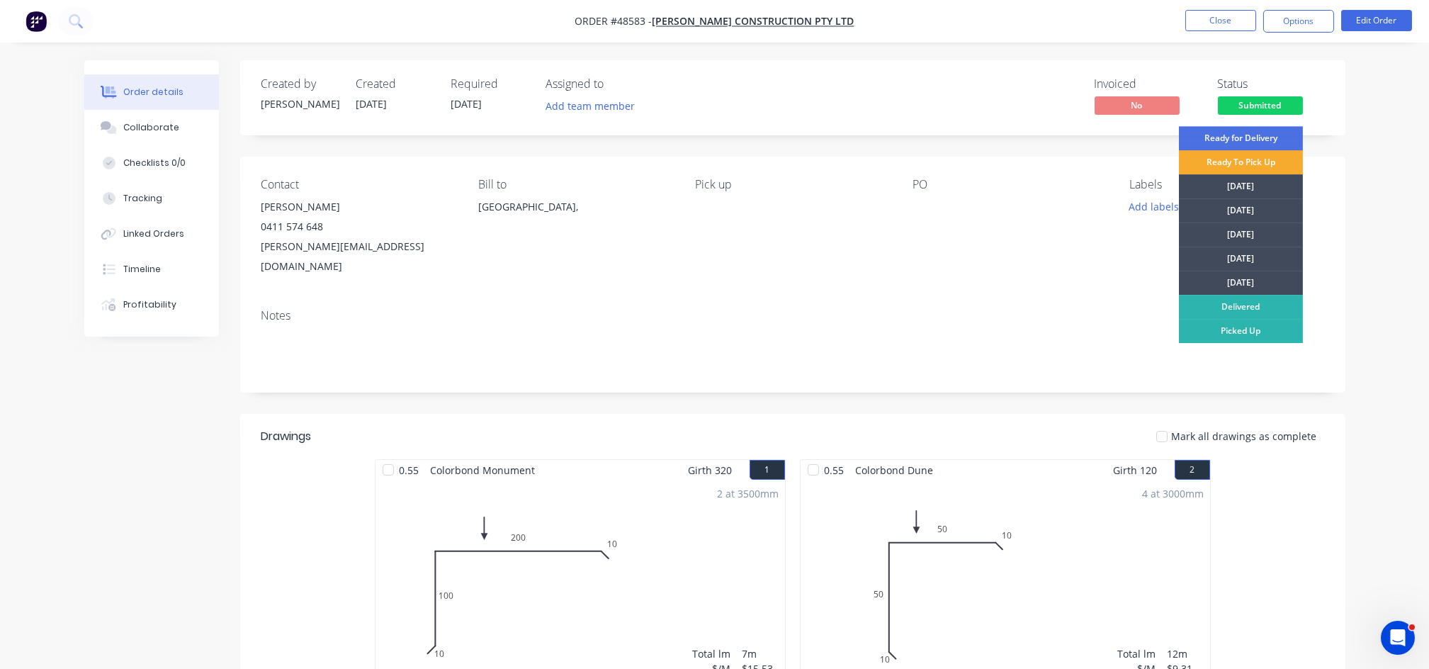
click at [1237, 164] on div "Ready To Pick Up" at bounding box center [1241, 162] width 124 height 24
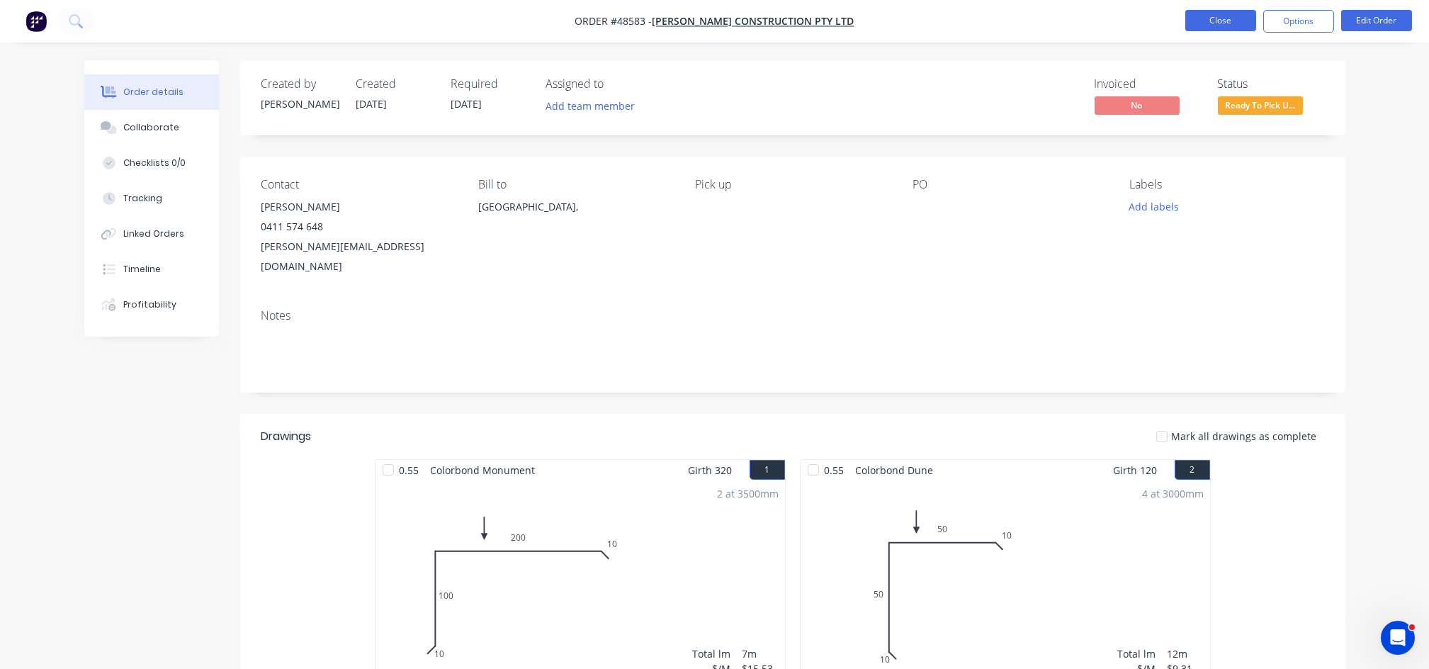
click at [1229, 29] on button "Close" at bounding box center [1220, 20] width 71 height 21
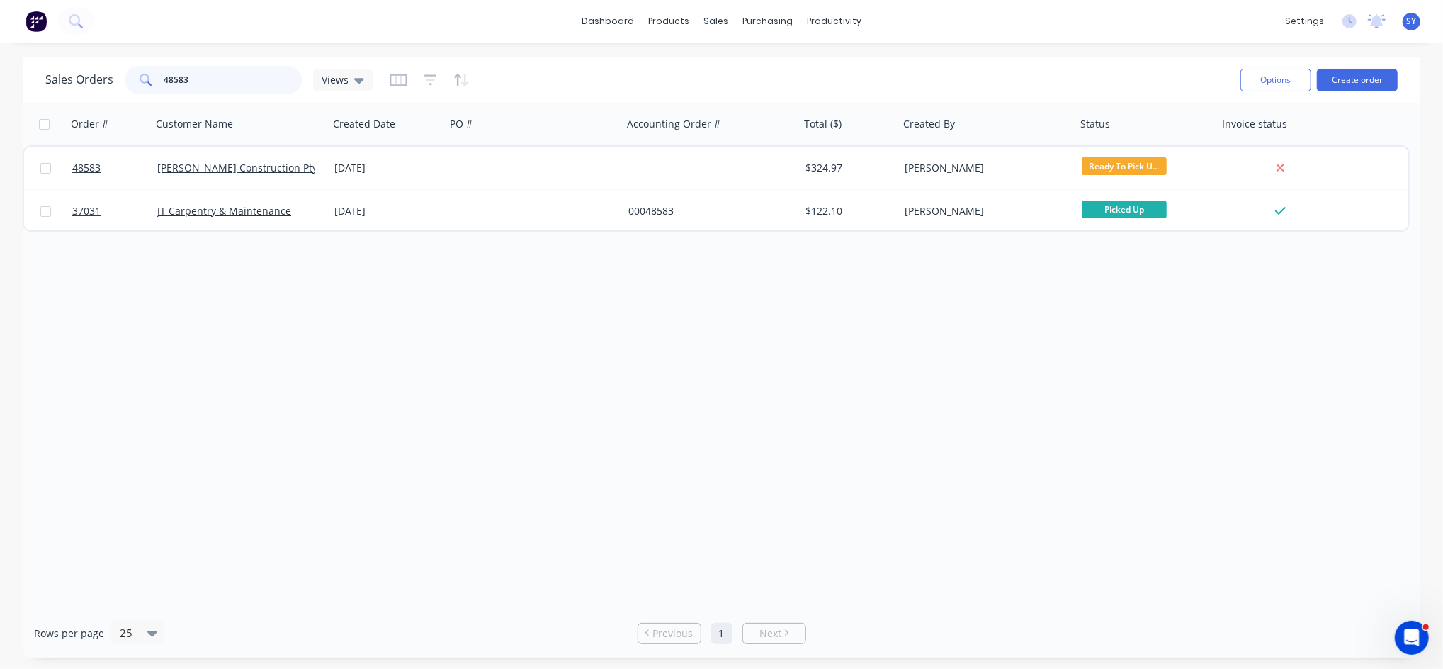
drag, startPoint x: 199, startPoint y: 80, endPoint x: 123, endPoint y: 80, distance: 76.5
click at [125, 80] on div "48583" at bounding box center [213, 80] width 177 height 28
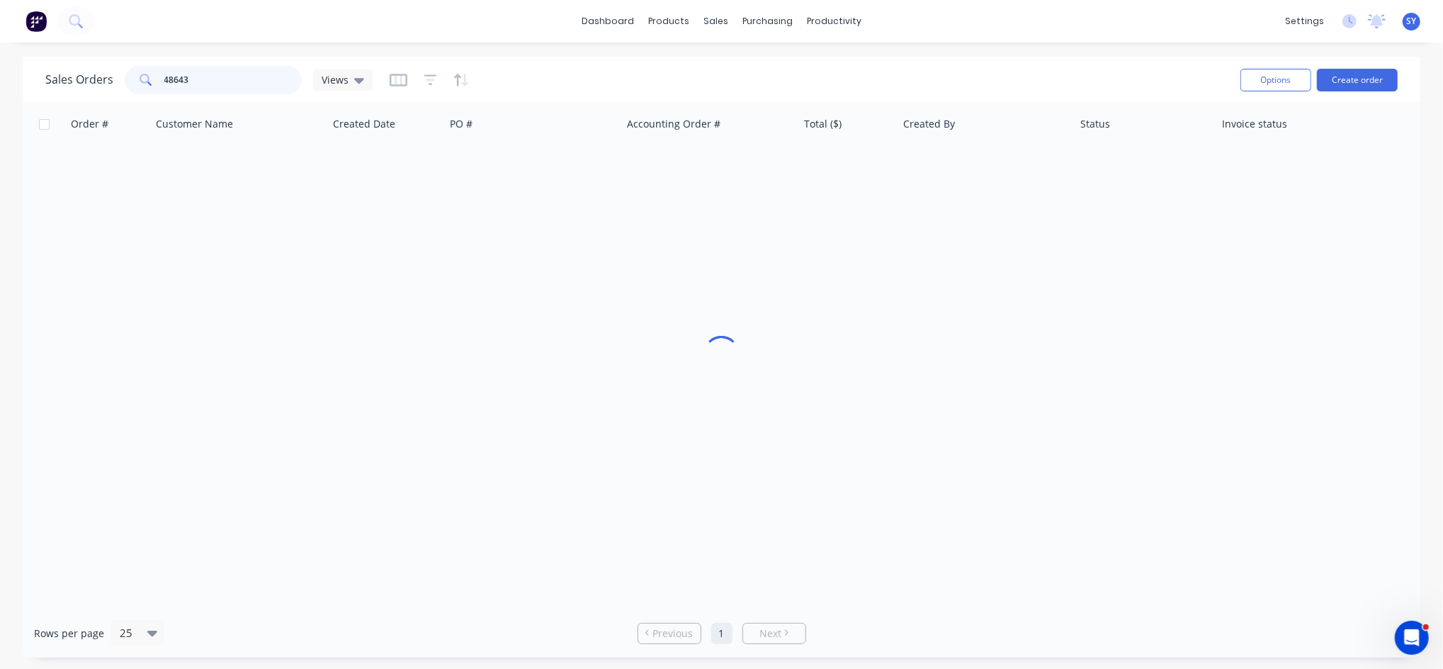
type input "48643"
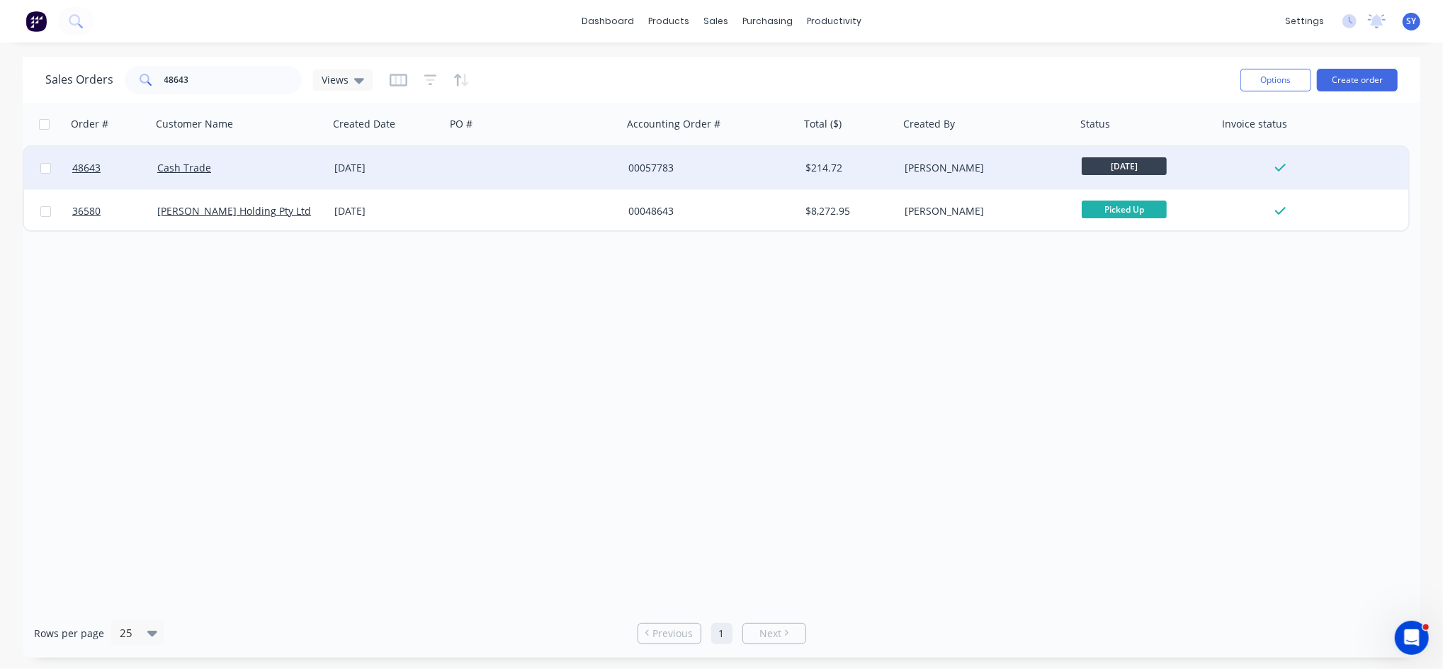
click at [248, 163] on div "Cash Trade" at bounding box center [235, 168] width 157 height 14
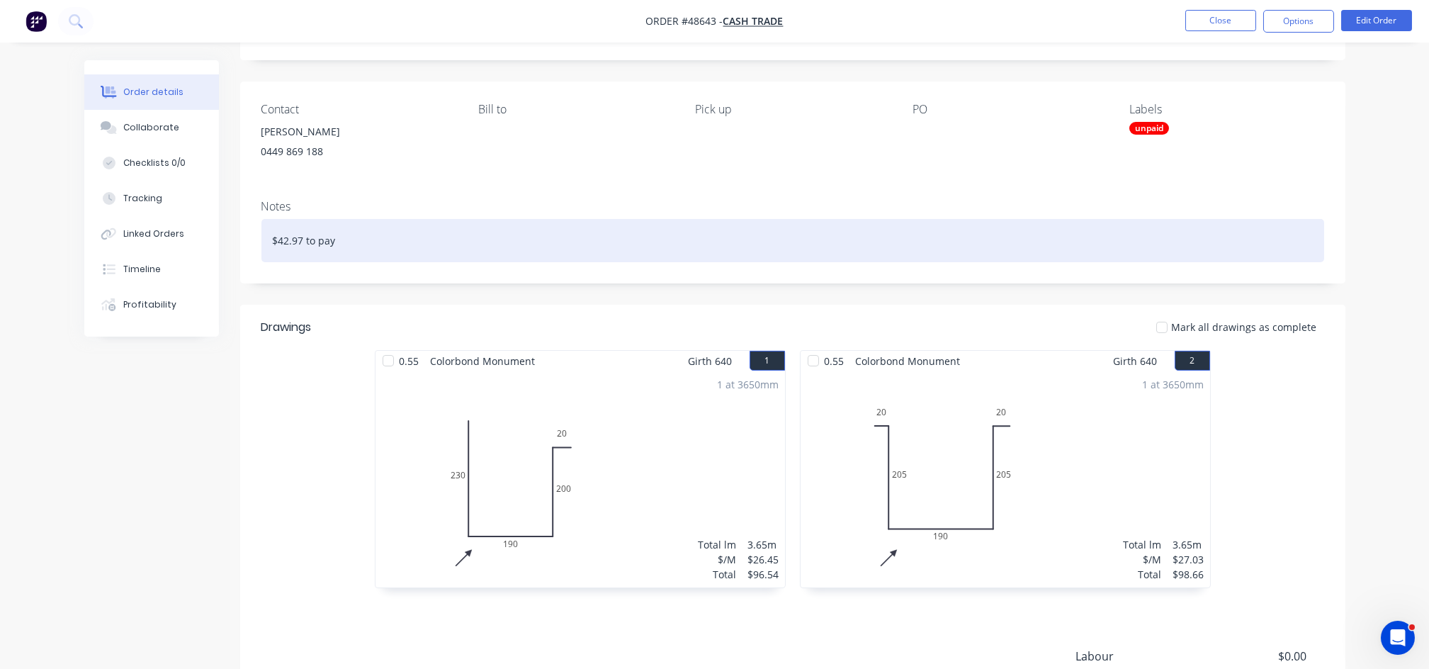
scroll to position [41, 0]
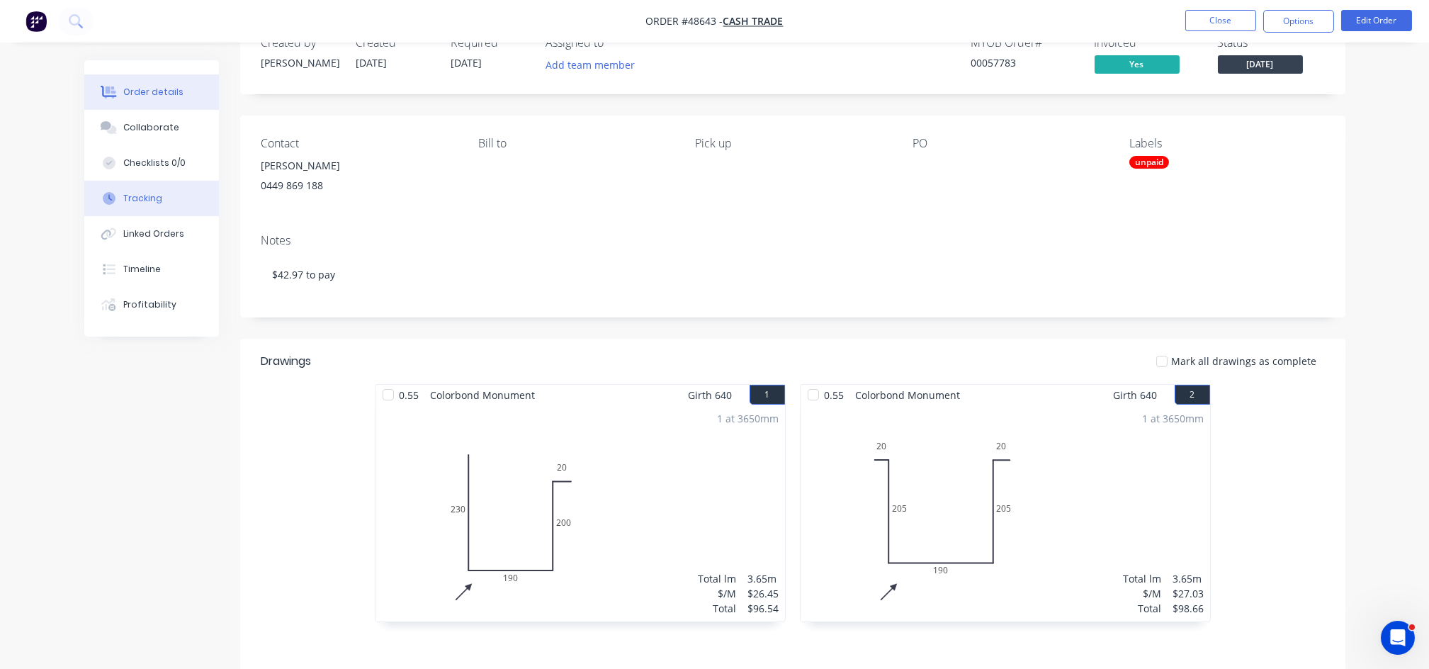
click at [152, 203] on div "Tracking" at bounding box center [142, 198] width 39 height 13
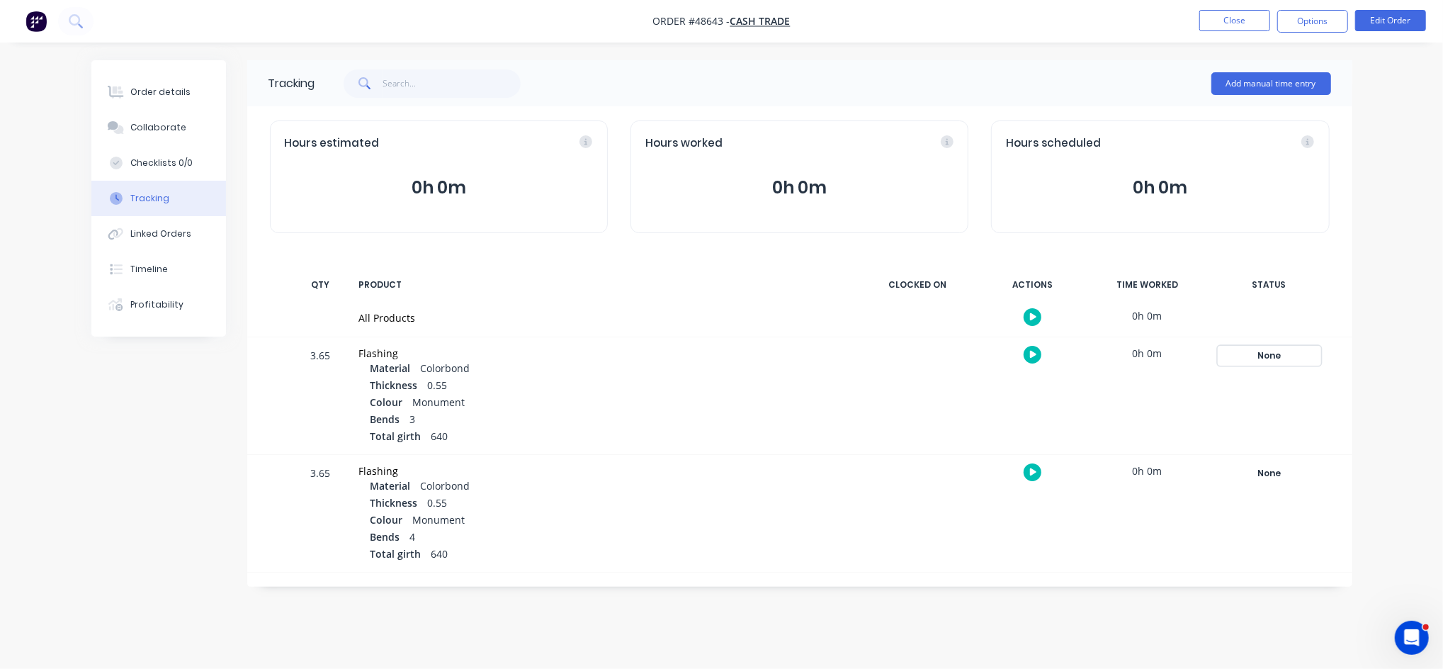
click at [1267, 356] on div "None" at bounding box center [1270, 355] width 102 height 18
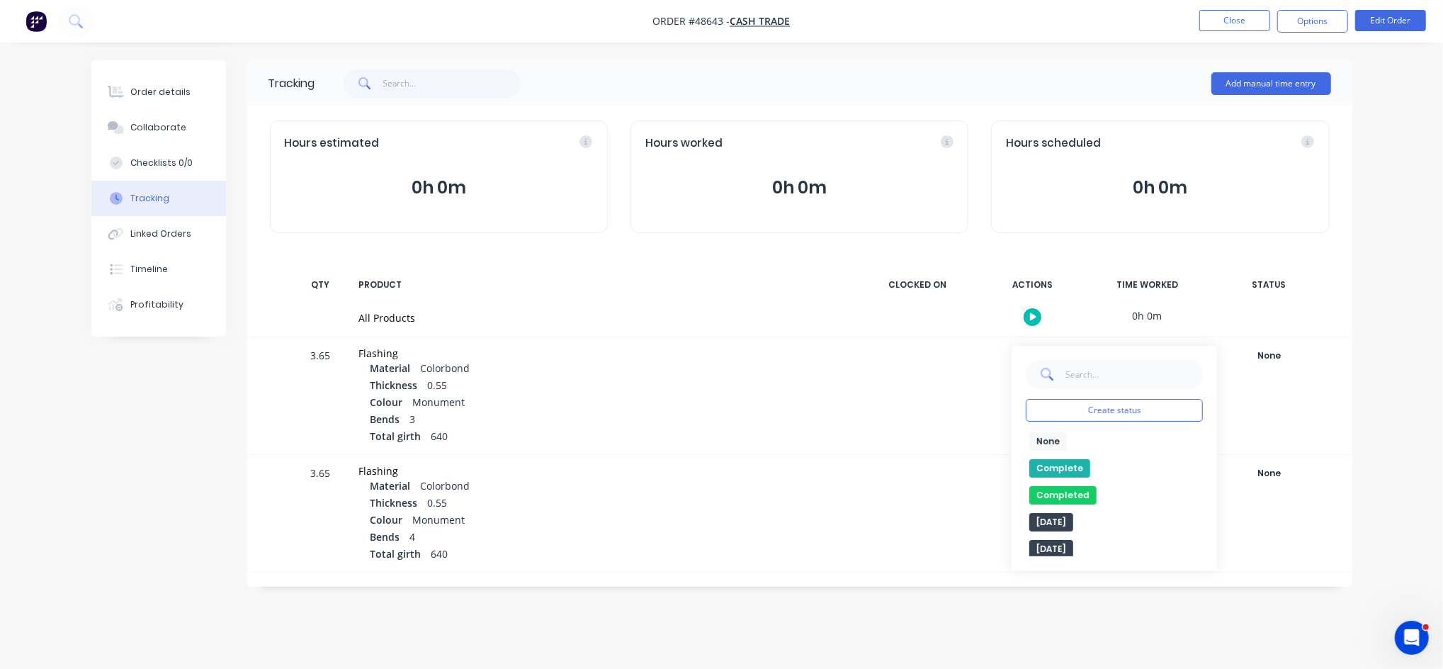
click at [1047, 468] on button "Complete" at bounding box center [1060, 468] width 61 height 18
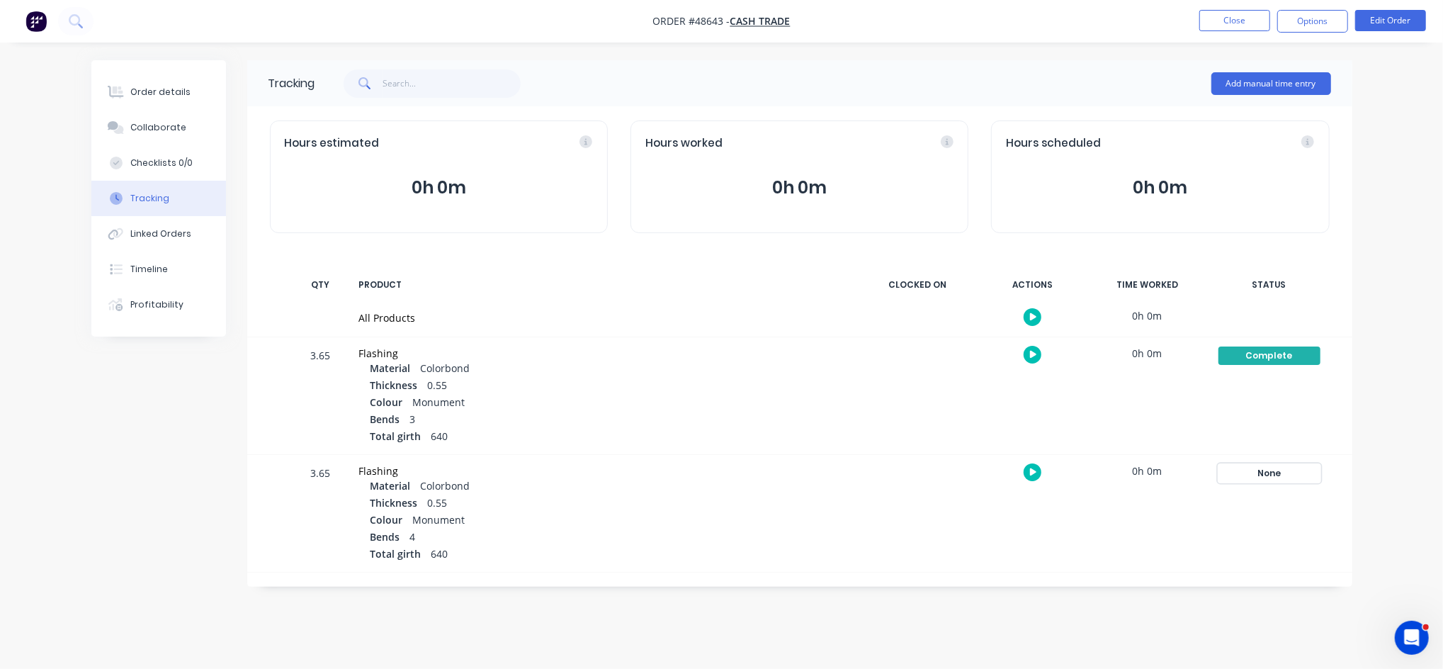
click at [1270, 473] on div "None" at bounding box center [1270, 473] width 102 height 18
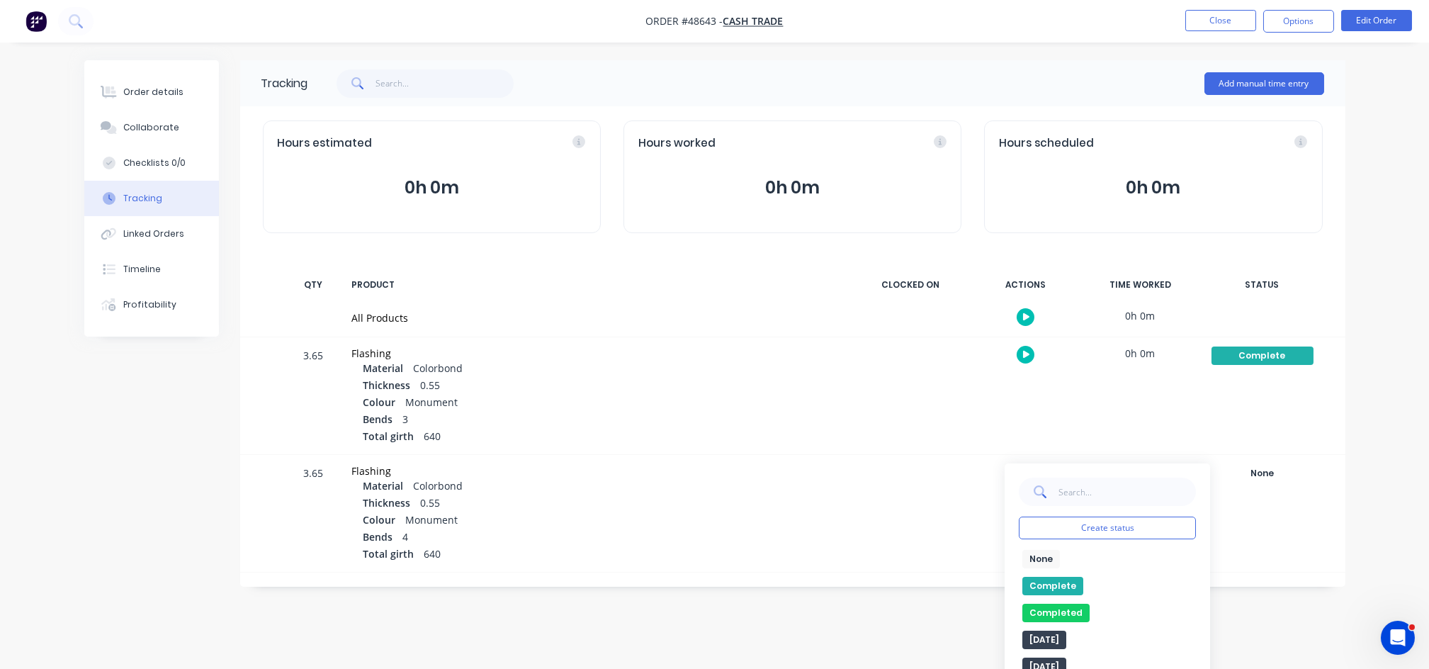
click at [1053, 587] on button "Complete" at bounding box center [1052, 586] width 61 height 18
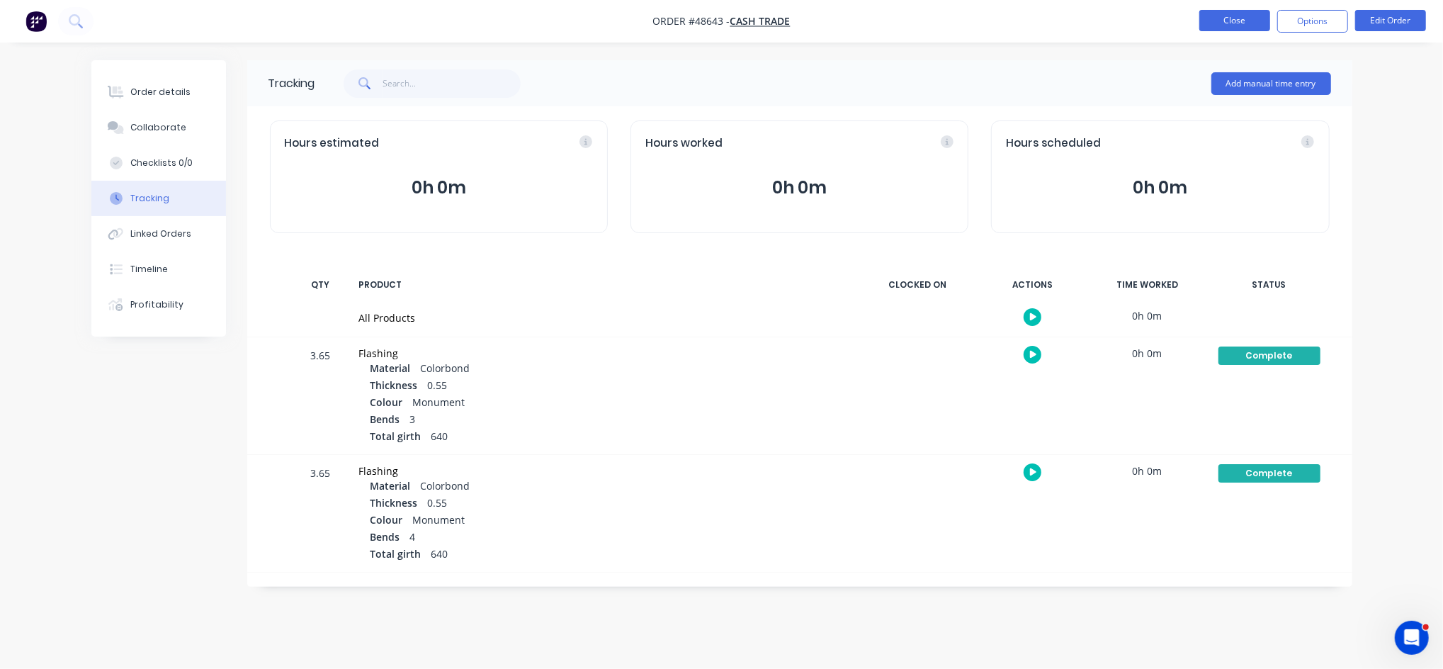
click at [1244, 21] on button "Close" at bounding box center [1235, 20] width 71 height 21
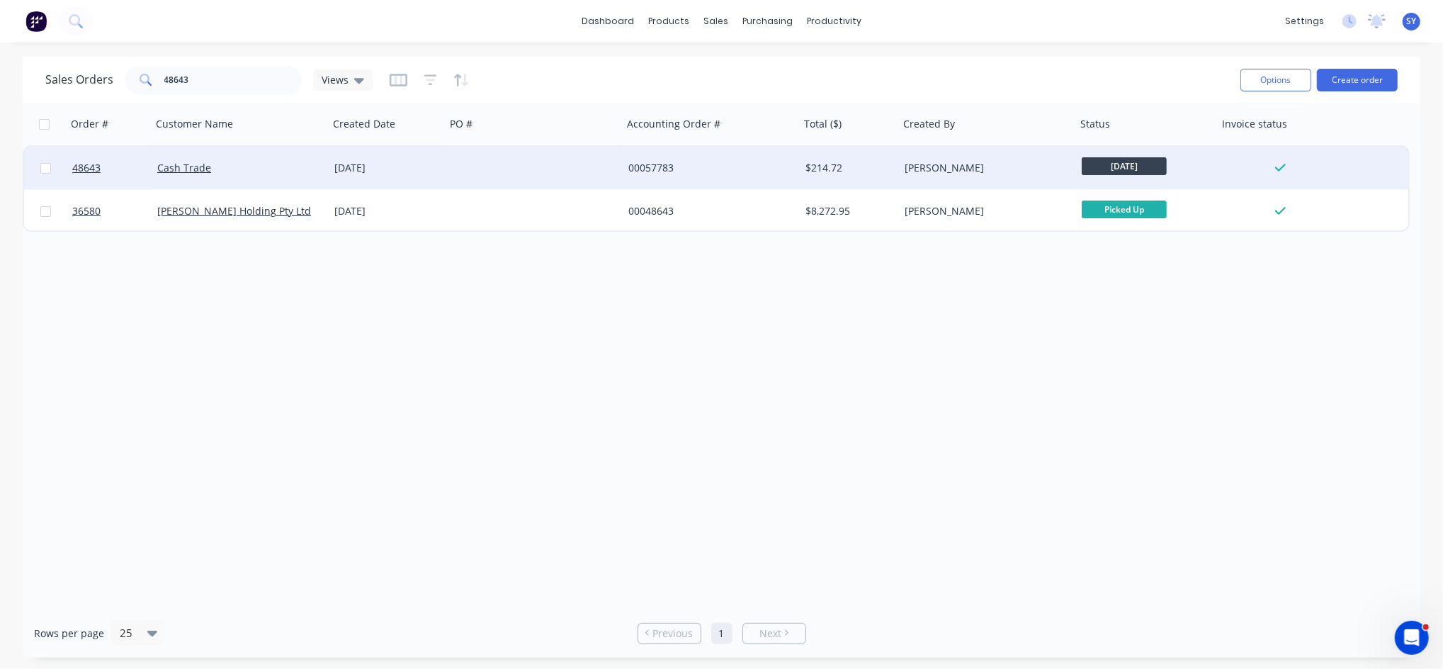
click at [818, 168] on div "$214.72" at bounding box center [848, 168] width 84 height 14
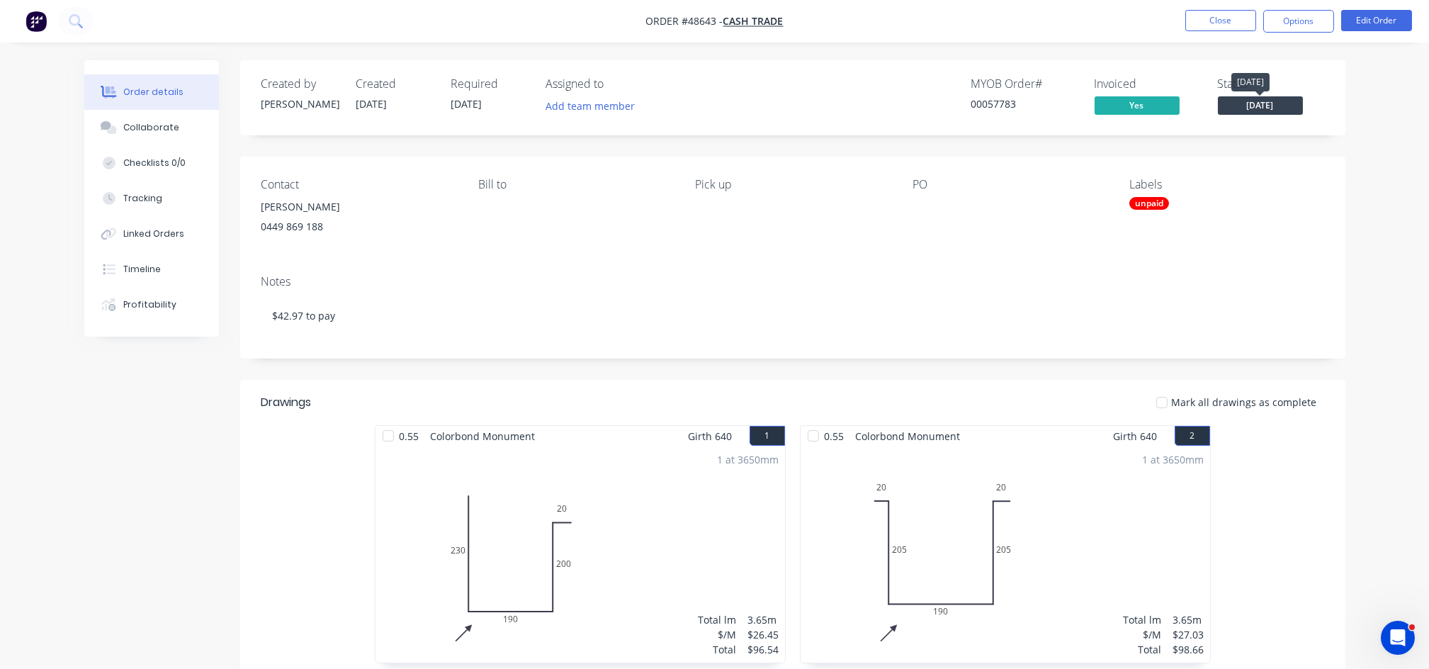
click at [1256, 111] on span "Wednesday" at bounding box center [1260, 105] width 85 height 18
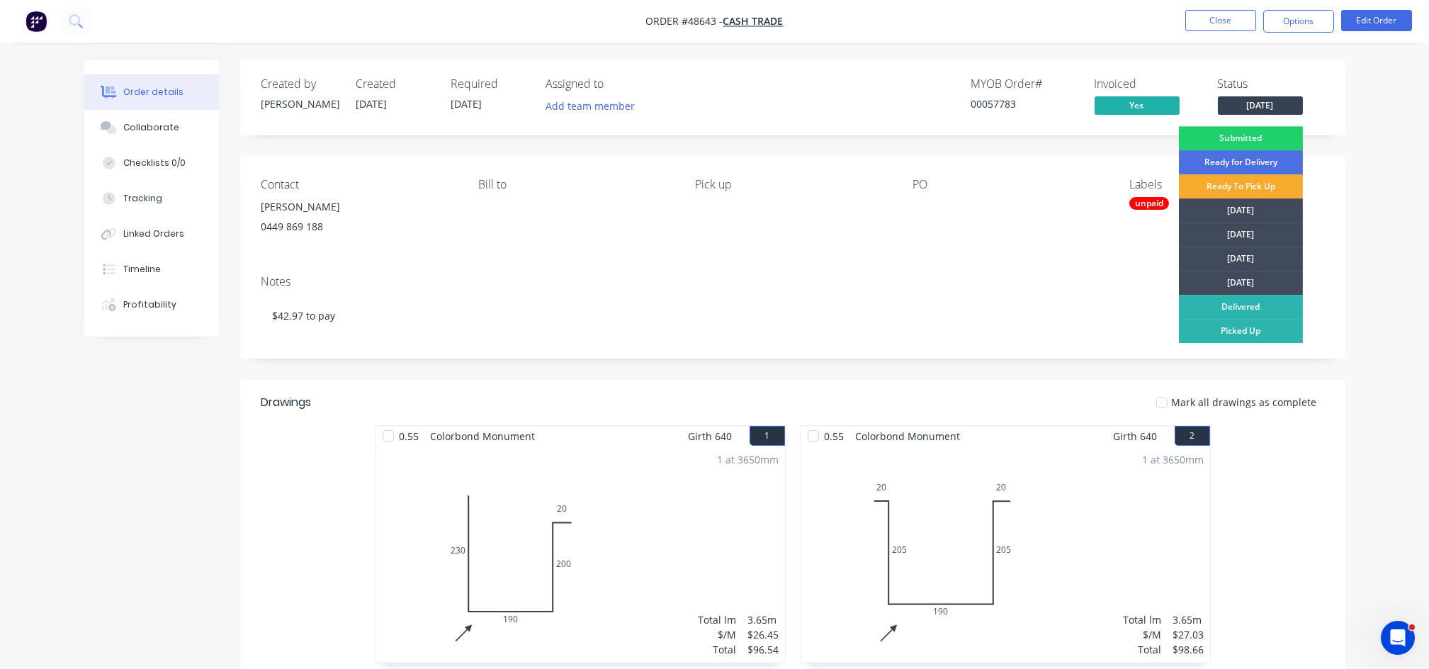
click at [1251, 186] on div "Ready To Pick Up" at bounding box center [1241, 186] width 124 height 24
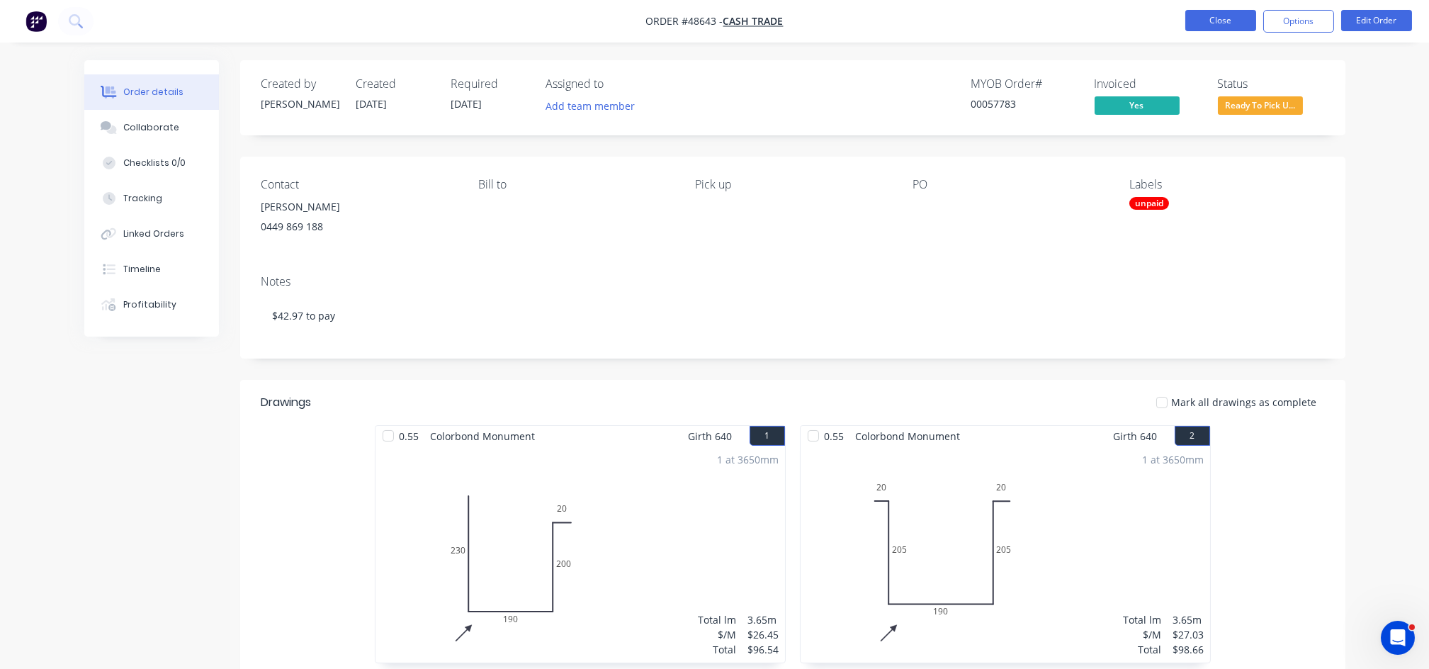
click at [1226, 29] on button "Close" at bounding box center [1220, 20] width 71 height 21
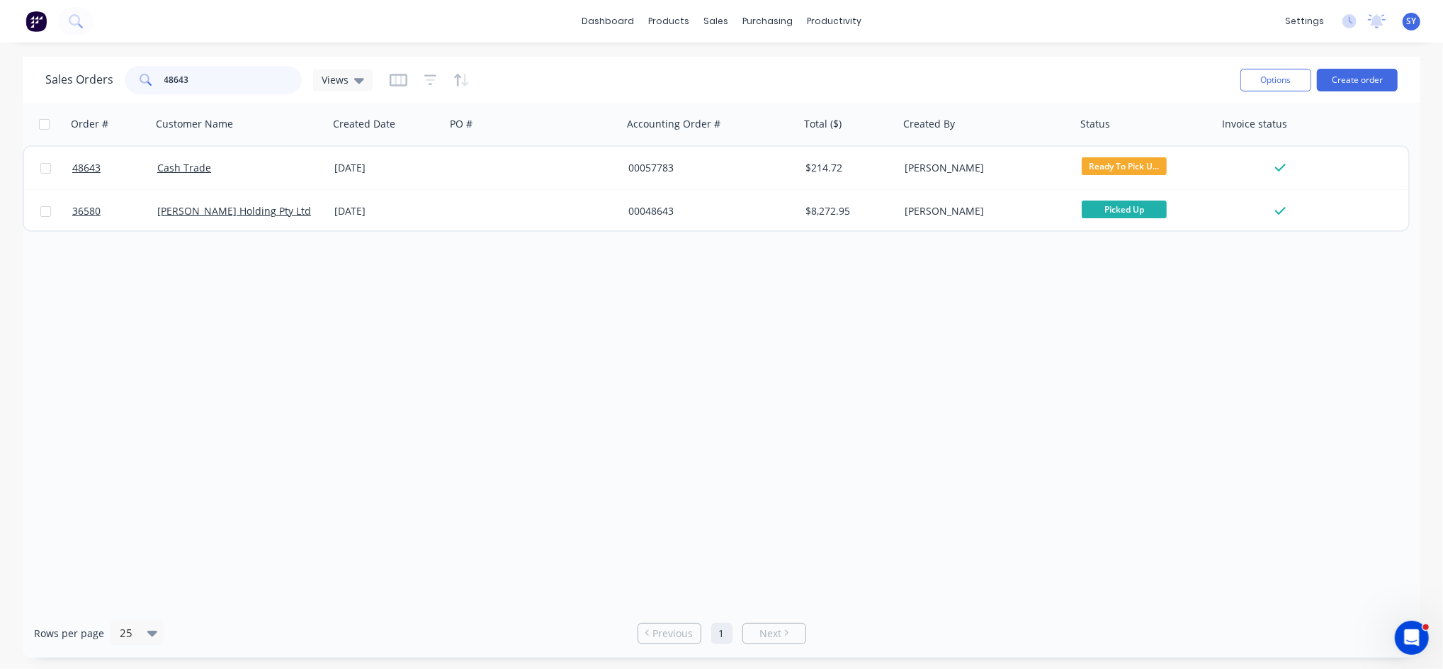
click at [201, 71] on input "48643" at bounding box center [233, 80] width 138 height 28
type input "48488"
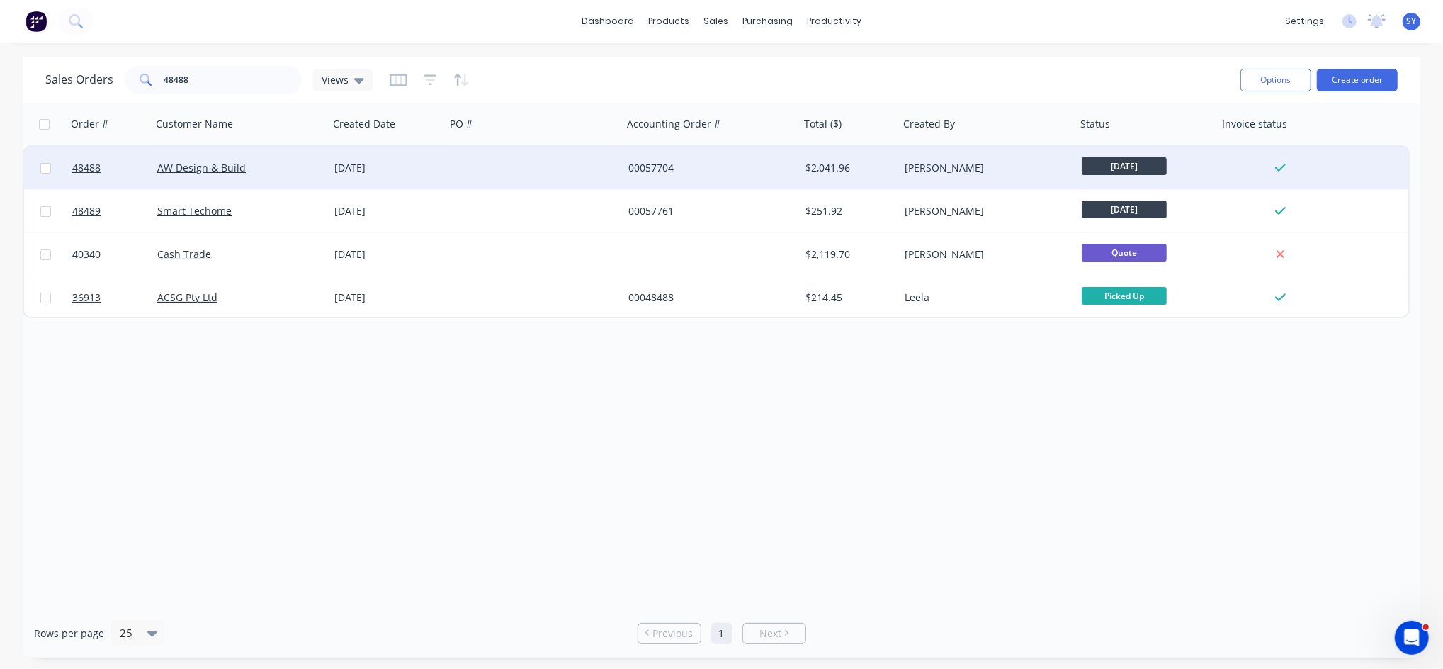
click at [346, 167] on div "27 Aug 2025" at bounding box center [387, 168] width 106 height 14
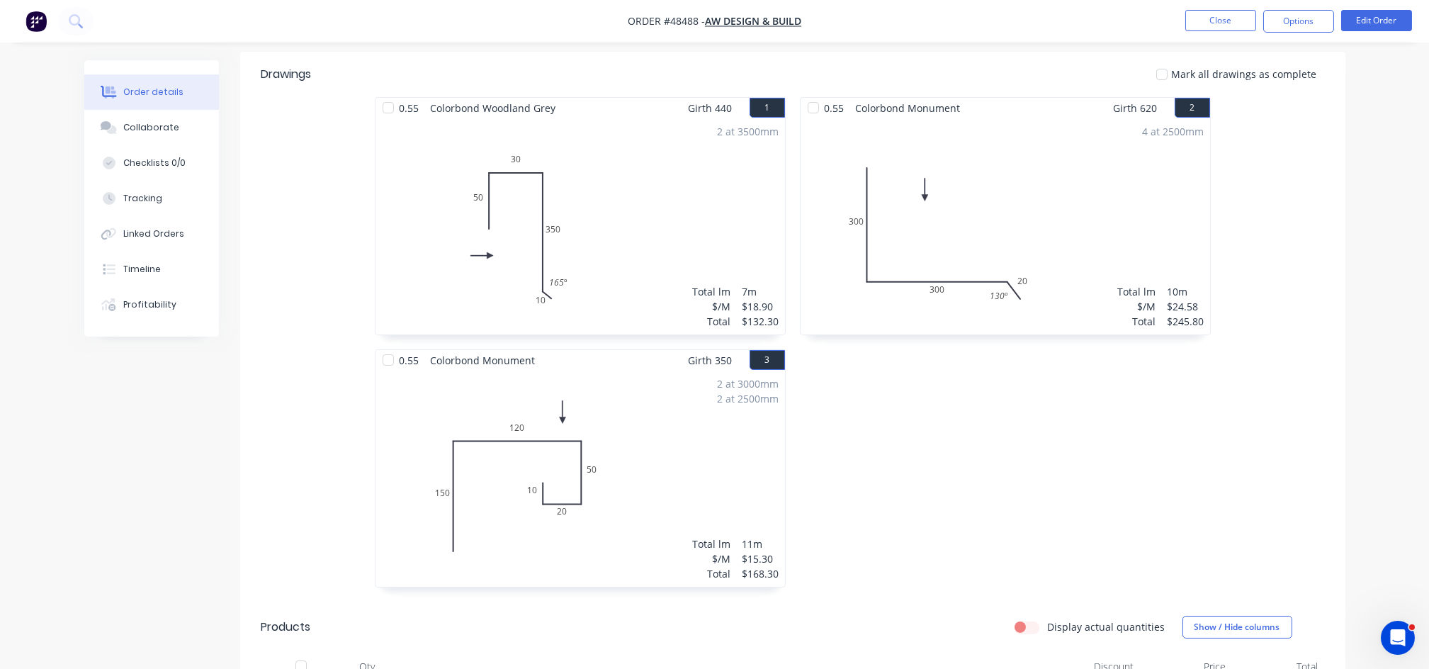
scroll to position [283, 0]
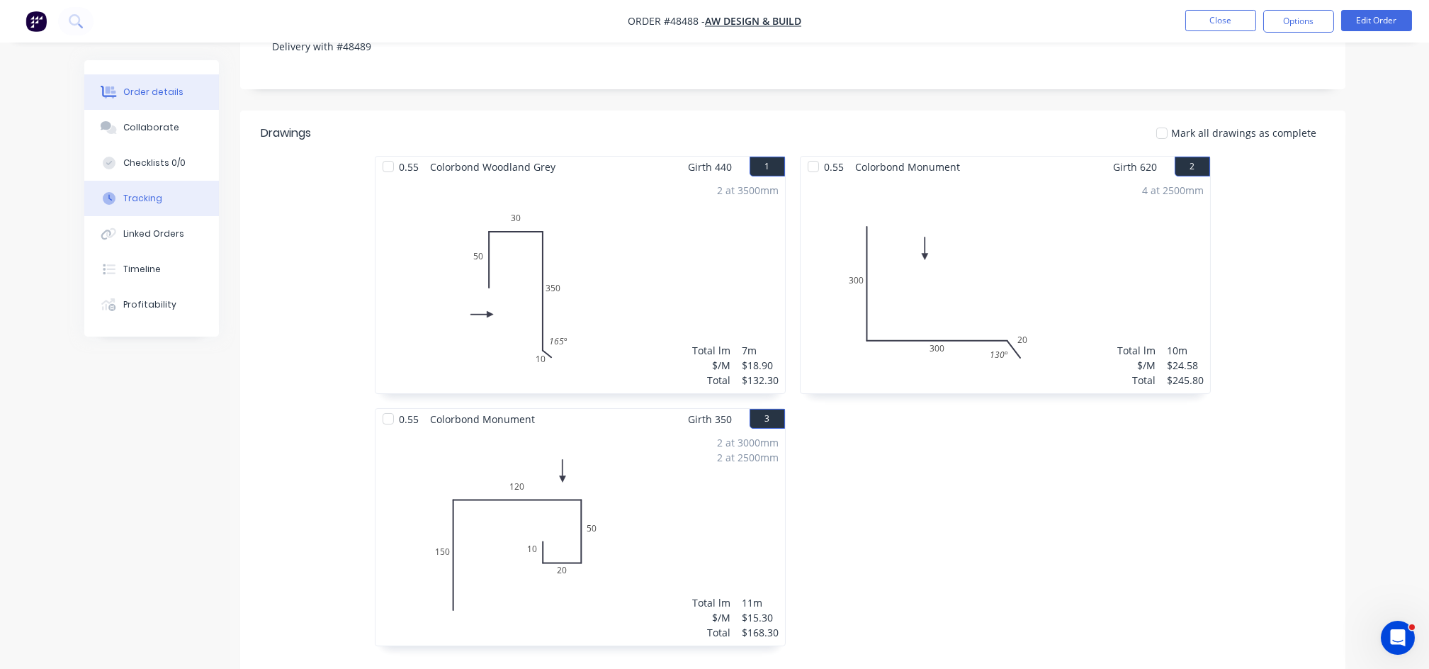
click at [130, 193] on div "Tracking" at bounding box center [142, 198] width 39 height 13
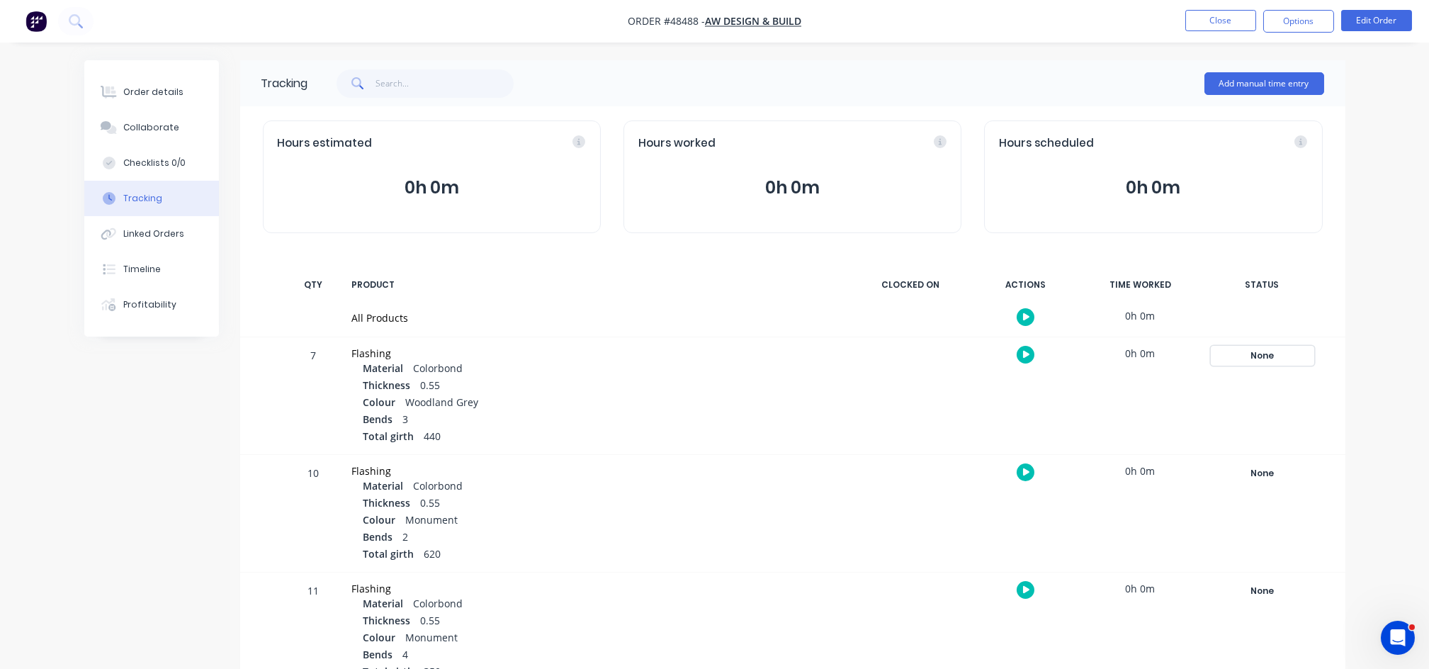
click at [1252, 352] on div "None" at bounding box center [1263, 355] width 102 height 18
click at [1047, 466] on button "Complete" at bounding box center [1052, 468] width 61 height 18
click at [1271, 478] on div "None" at bounding box center [1263, 473] width 102 height 18
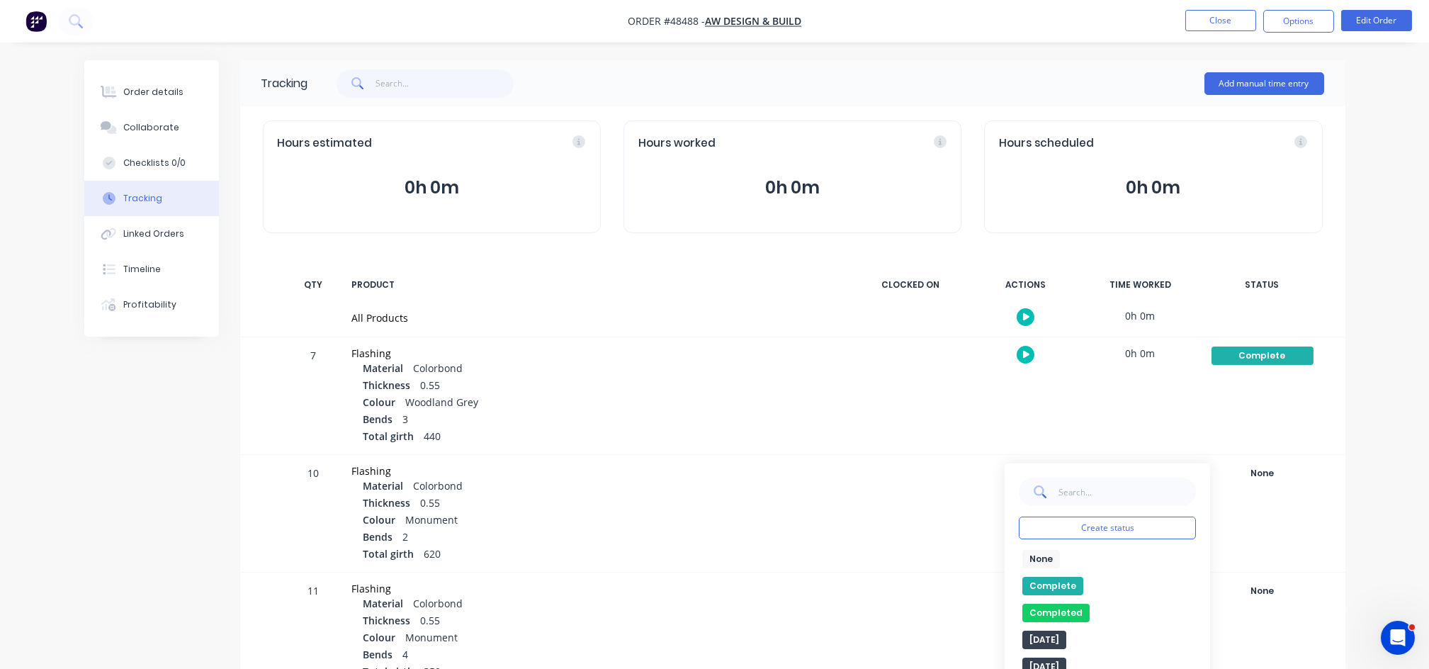
click at [1047, 590] on button "Complete" at bounding box center [1052, 586] width 61 height 18
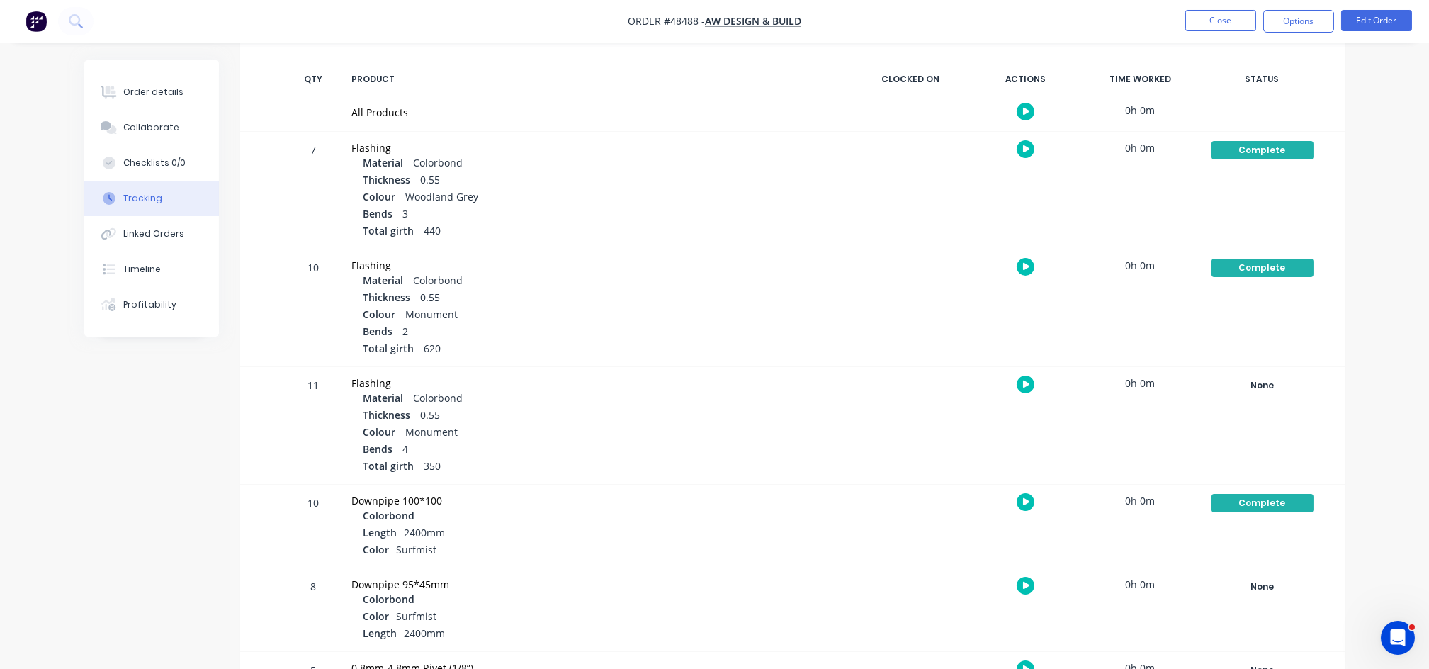
scroll to position [283, 0]
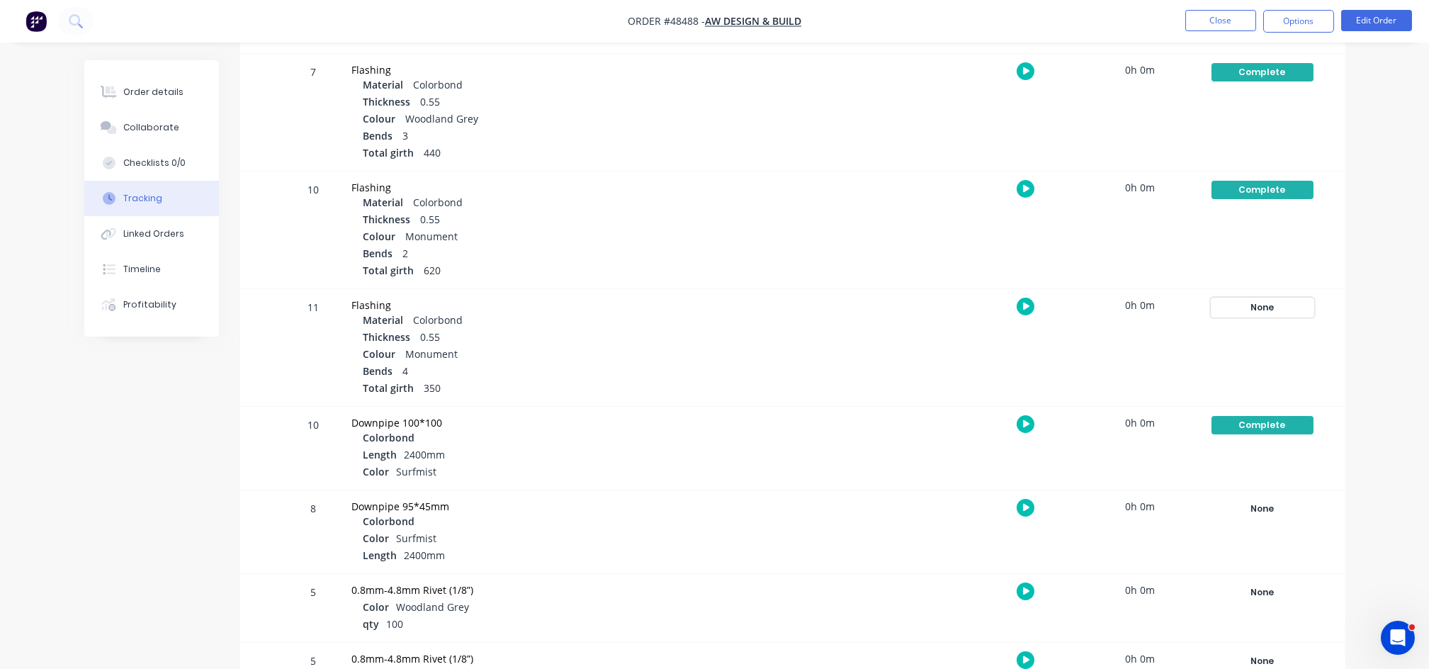
click at [1261, 310] on div "None" at bounding box center [1263, 307] width 102 height 18
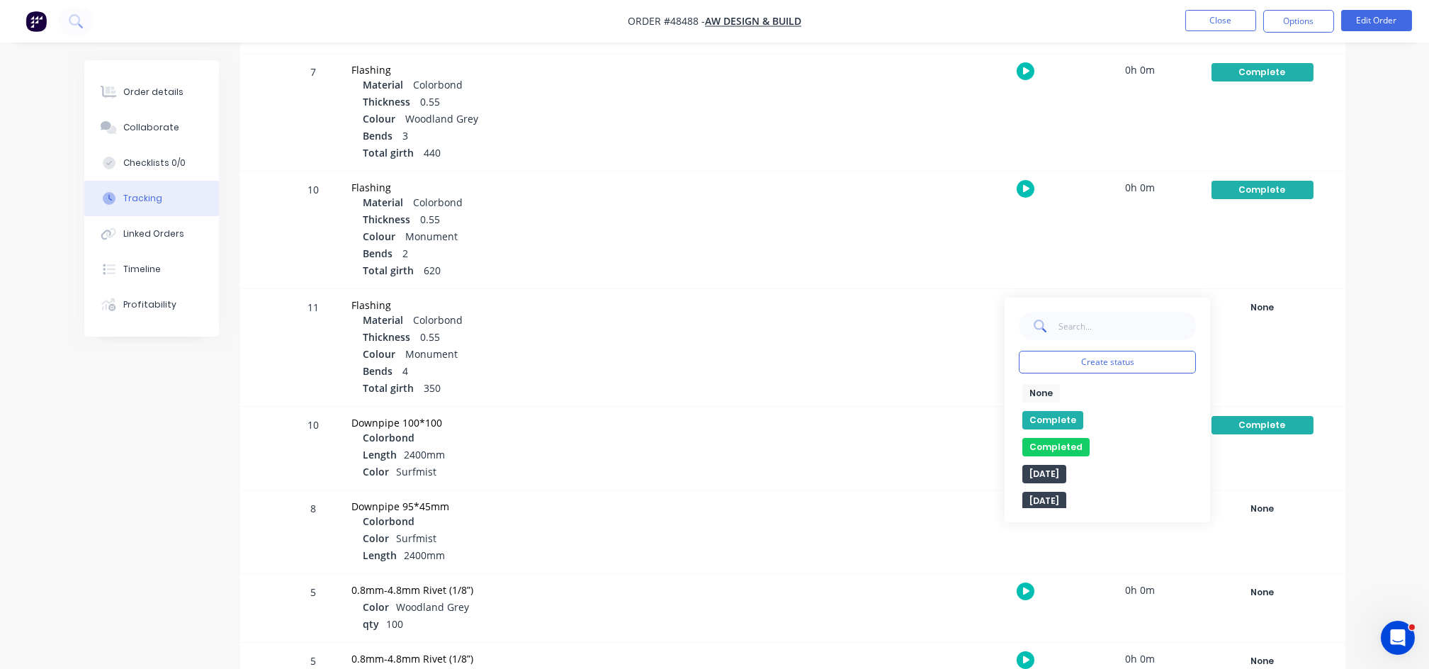
click at [1055, 414] on button "Complete" at bounding box center [1052, 420] width 61 height 18
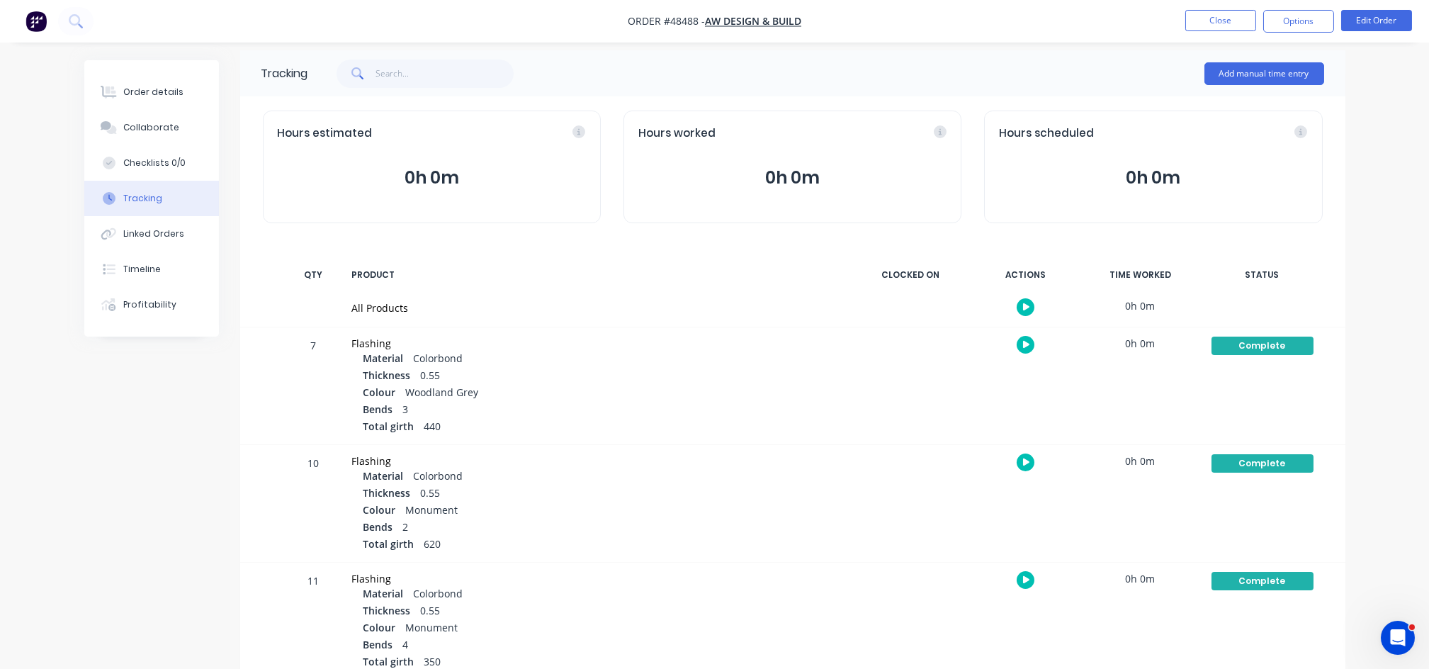
scroll to position [0, 0]
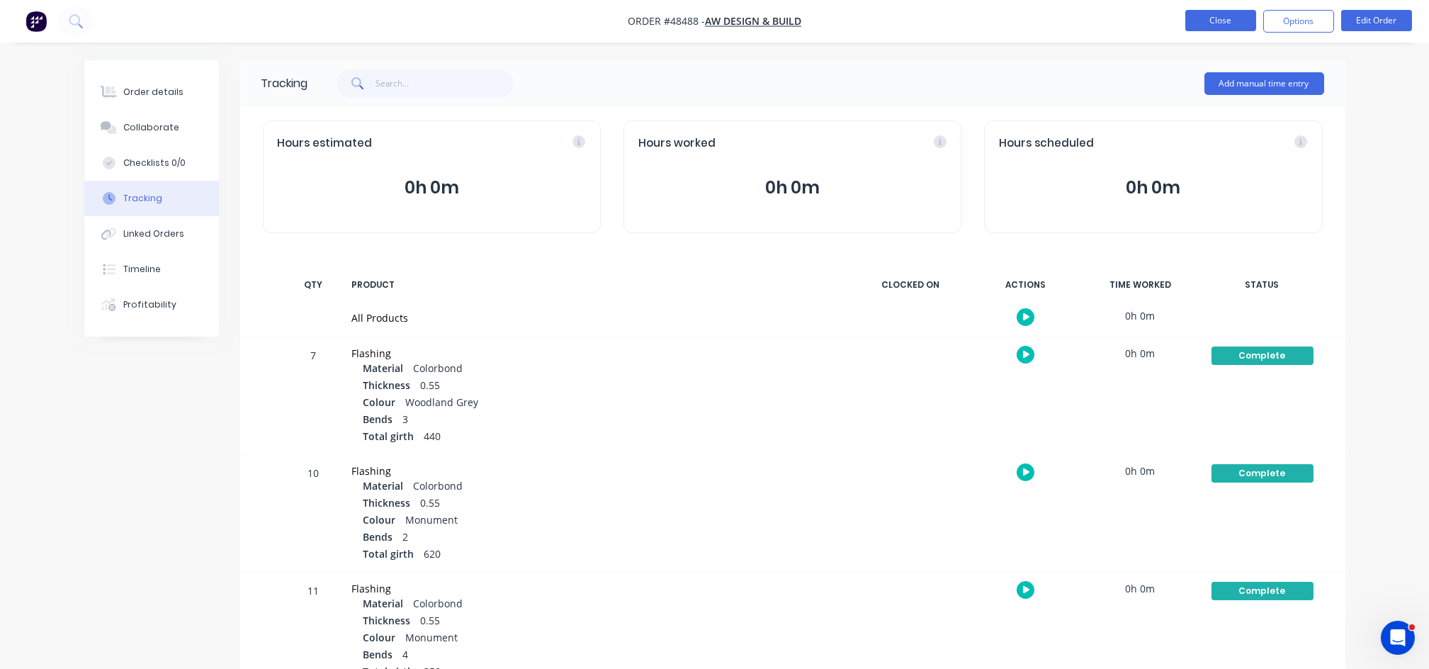
click at [1216, 29] on button "Close" at bounding box center [1220, 20] width 71 height 21
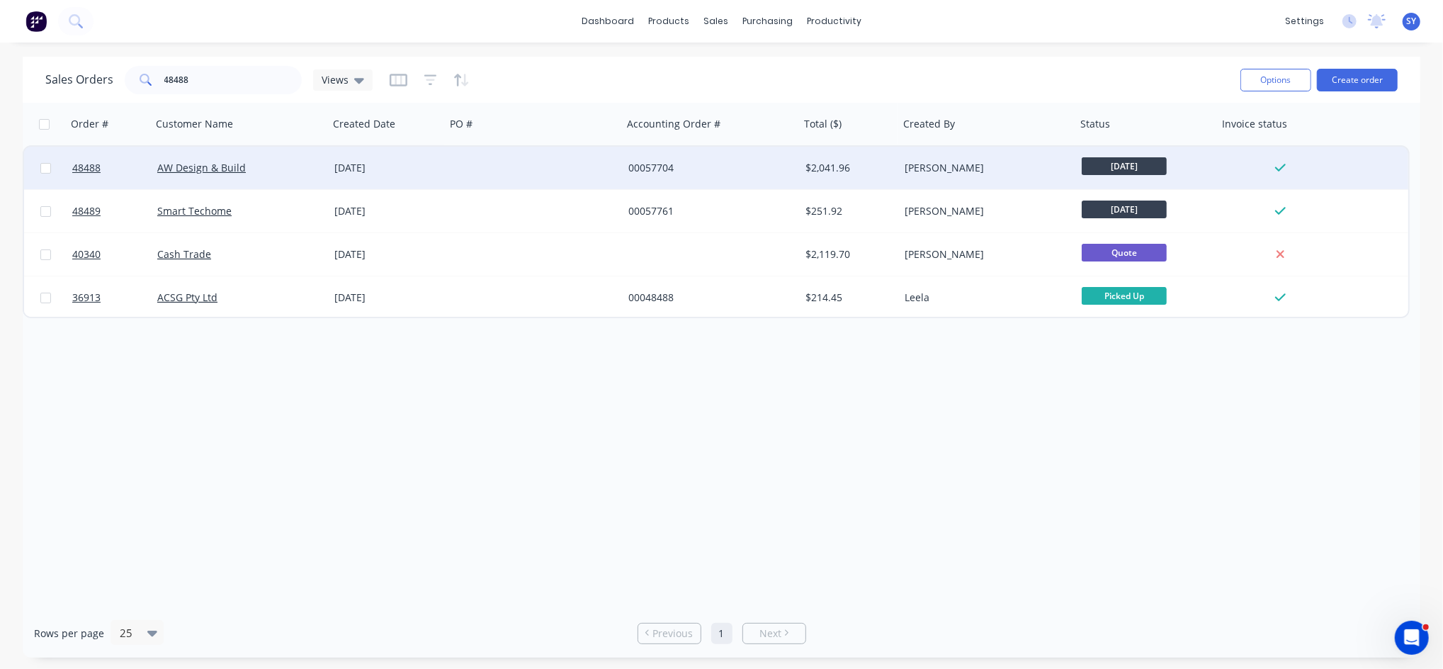
click at [623, 159] on div "00057704" at bounding box center [711, 168] width 177 height 43
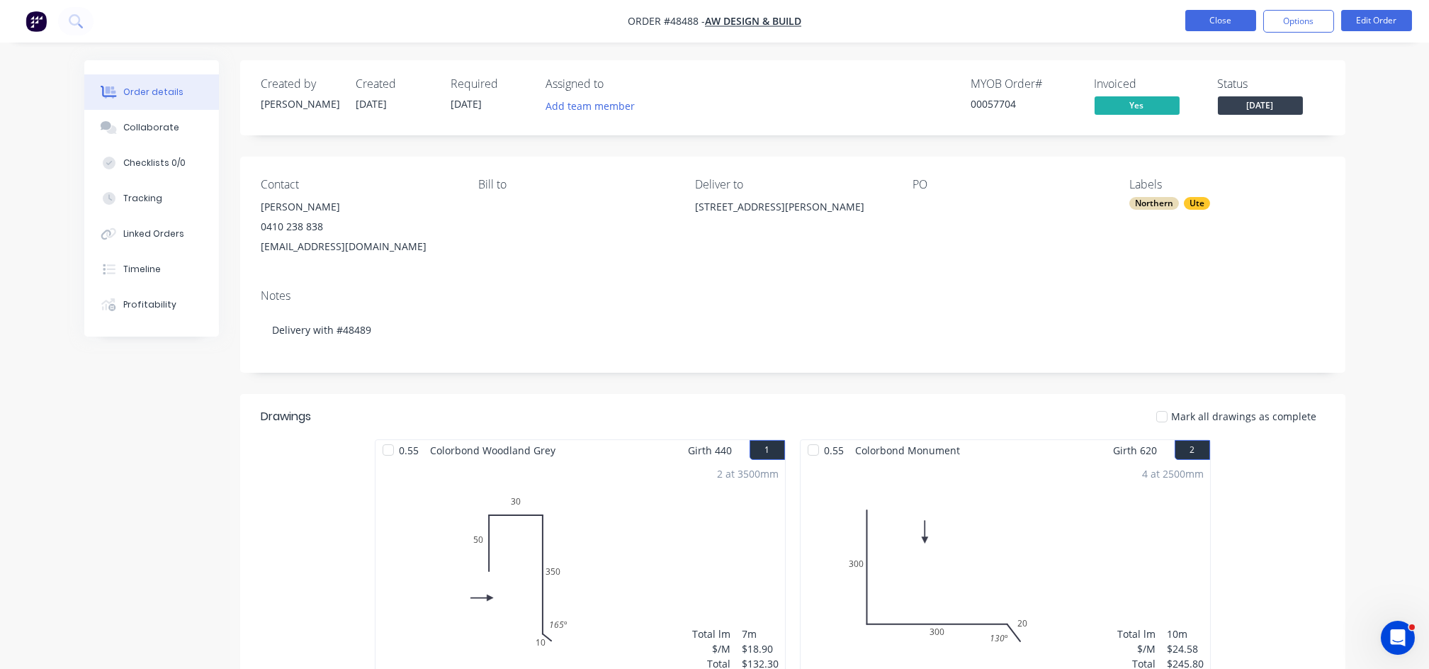
click at [1231, 18] on button "Close" at bounding box center [1220, 20] width 71 height 21
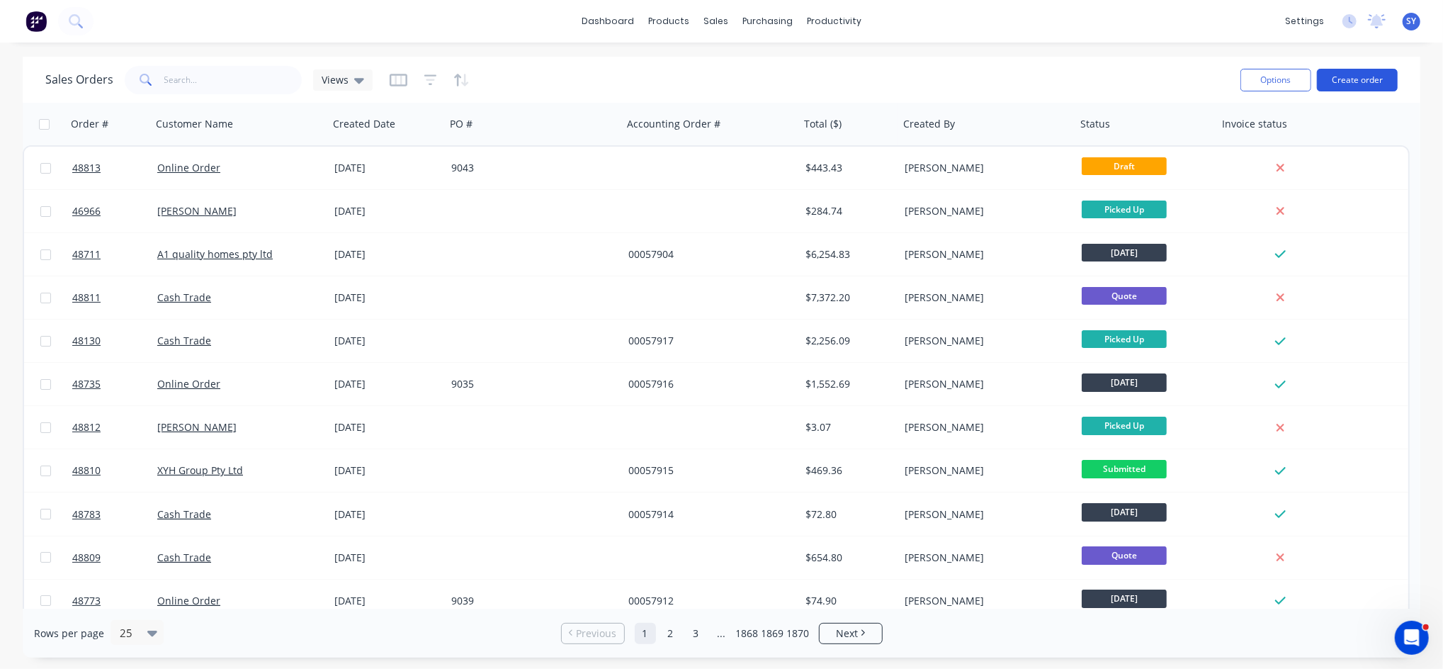
click at [1359, 84] on button "Create order" at bounding box center [1357, 80] width 81 height 23
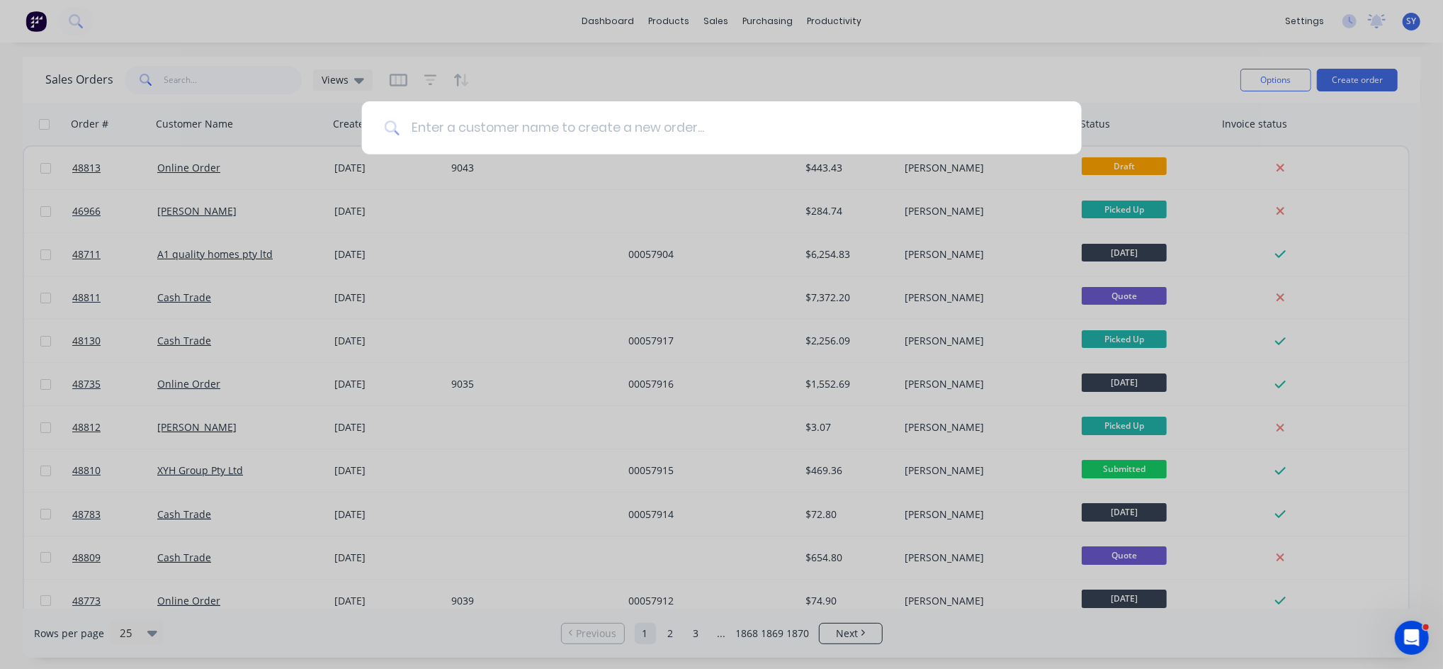
click at [573, 129] on input at bounding box center [730, 127] width 660 height 53
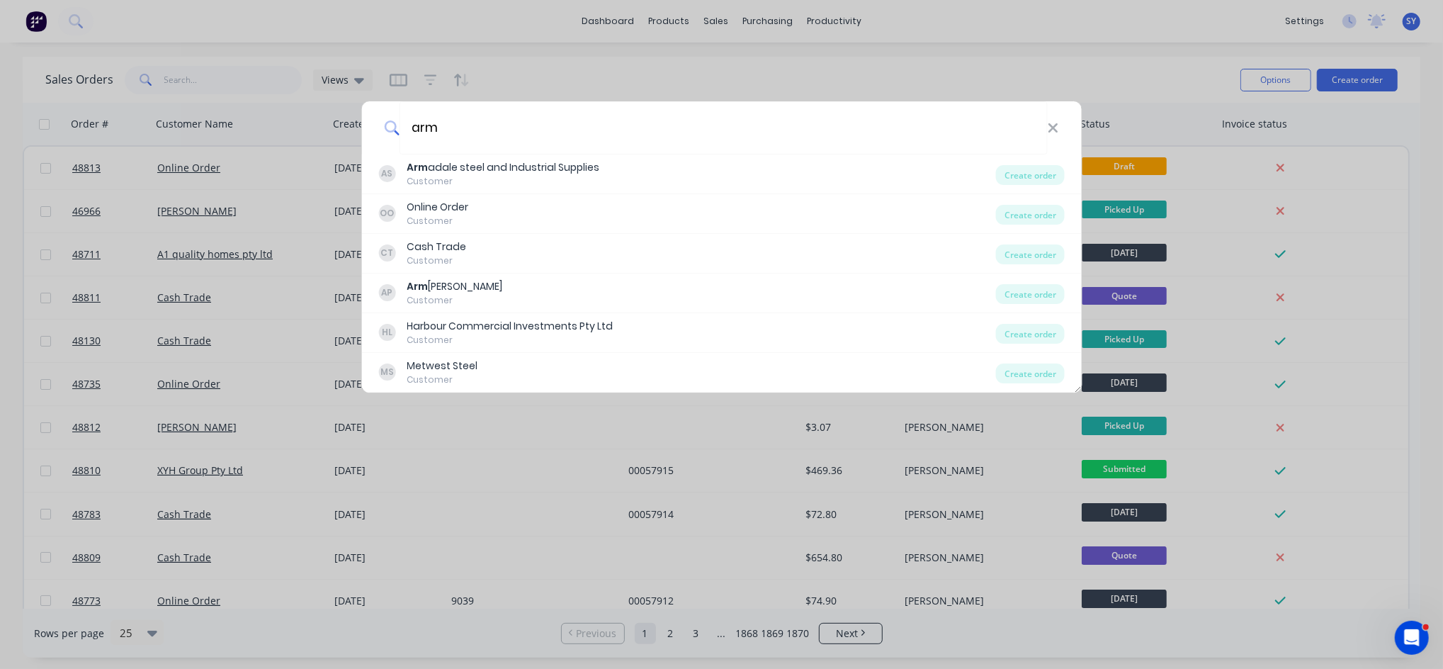
type input "arm"
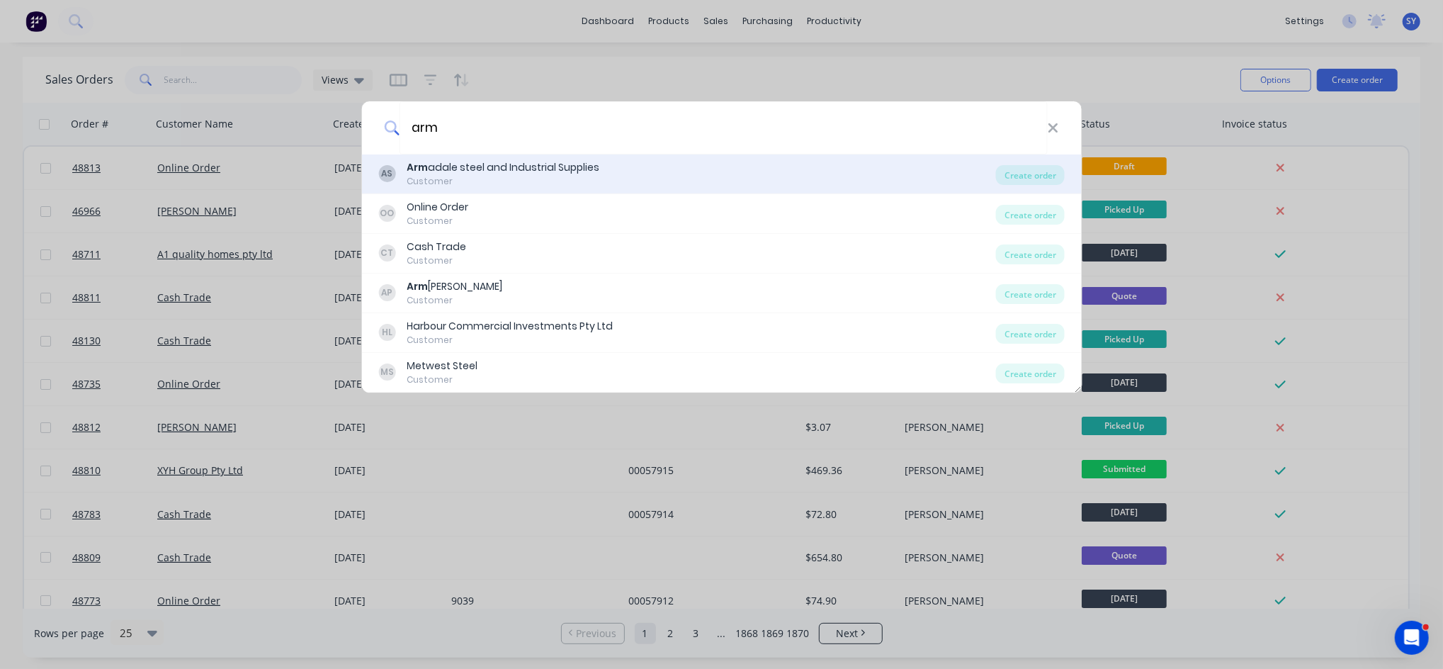
click at [473, 180] on div "Customer" at bounding box center [503, 181] width 193 height 13
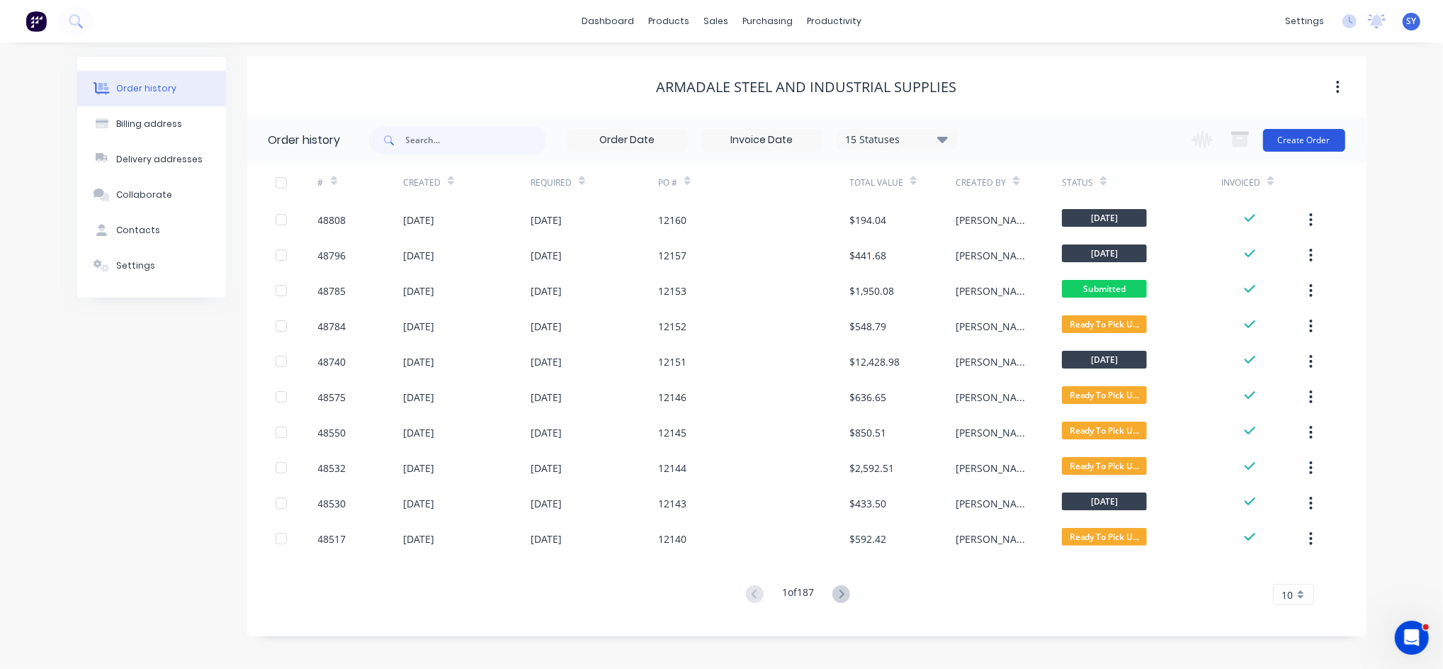
click at [1300, 139] on button "Create Order" at bounding box center [1304, 140] width 82 height 23
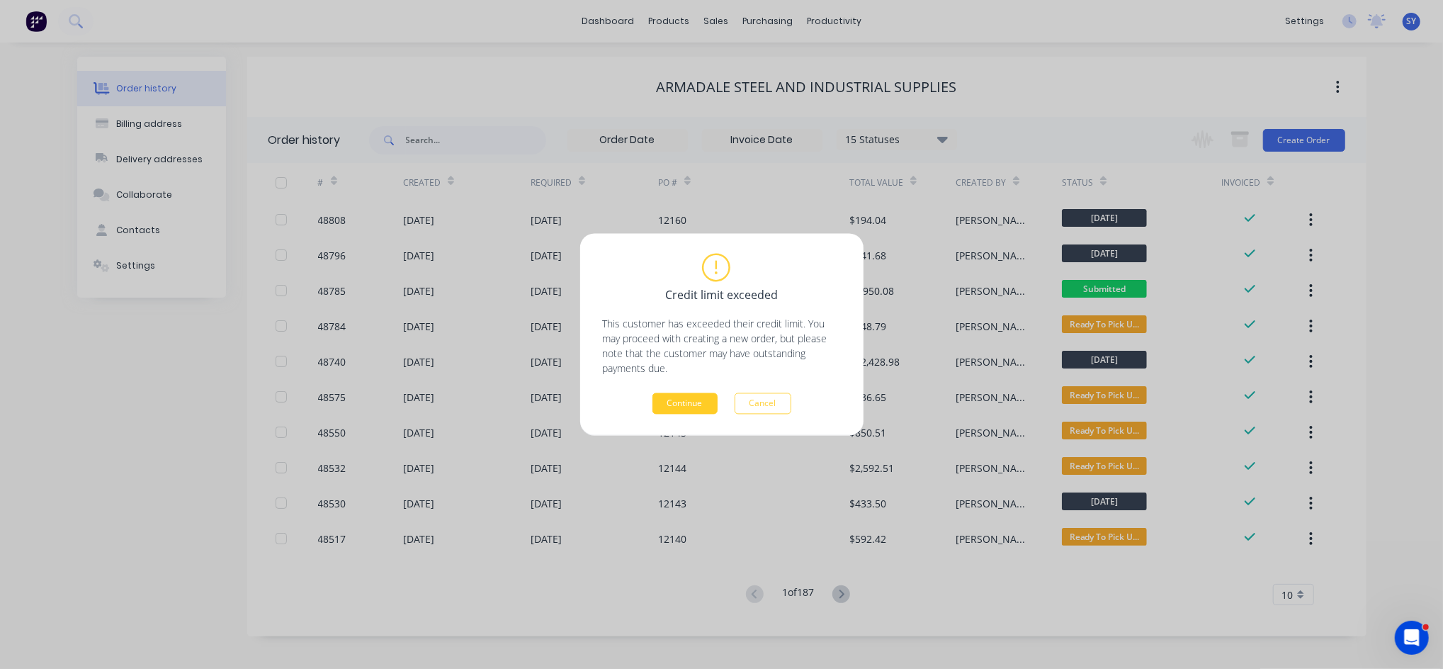
click at [684, 402] on button "Continue" at bounding box center [685, 403] width 65 height 21
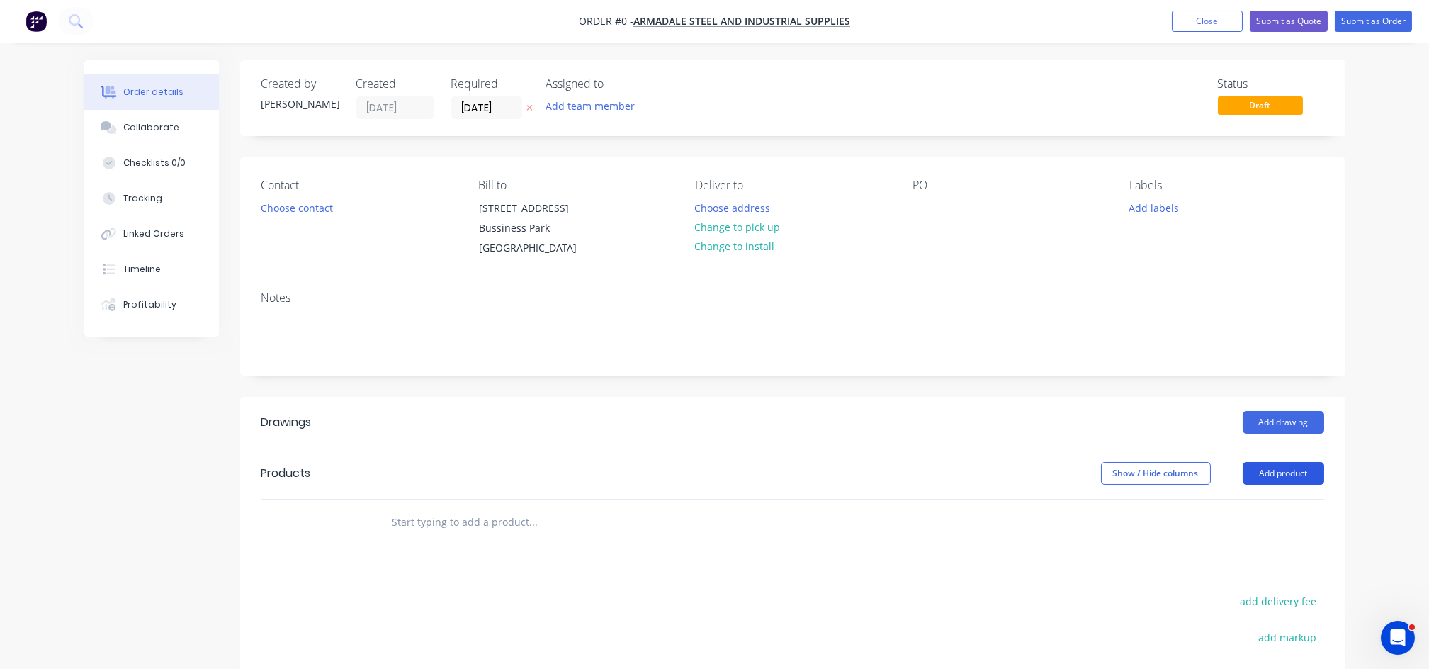
click at [1286, 476] on button "Add product" at bounding box center [1283, 473] width 81 height 23
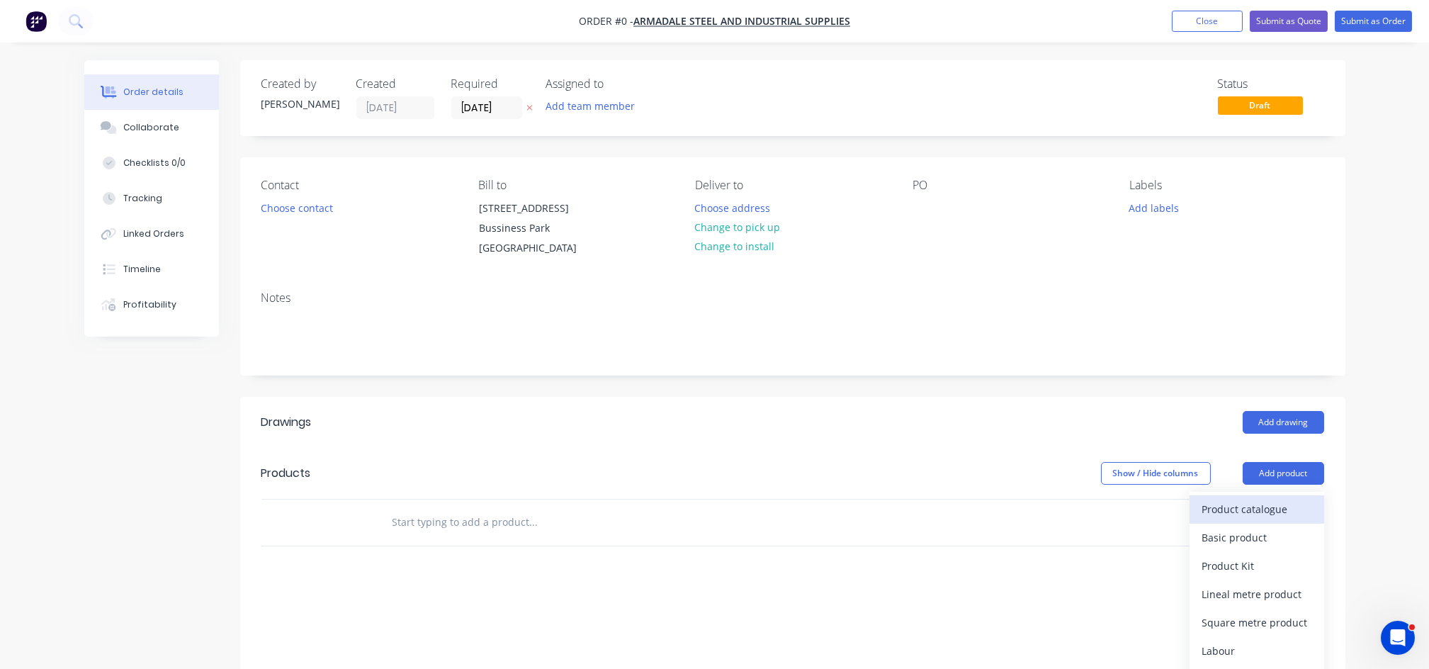
click at [1211, 507] on div "Product catalogue" at bounding box center [1256, 509] width 109 height 21
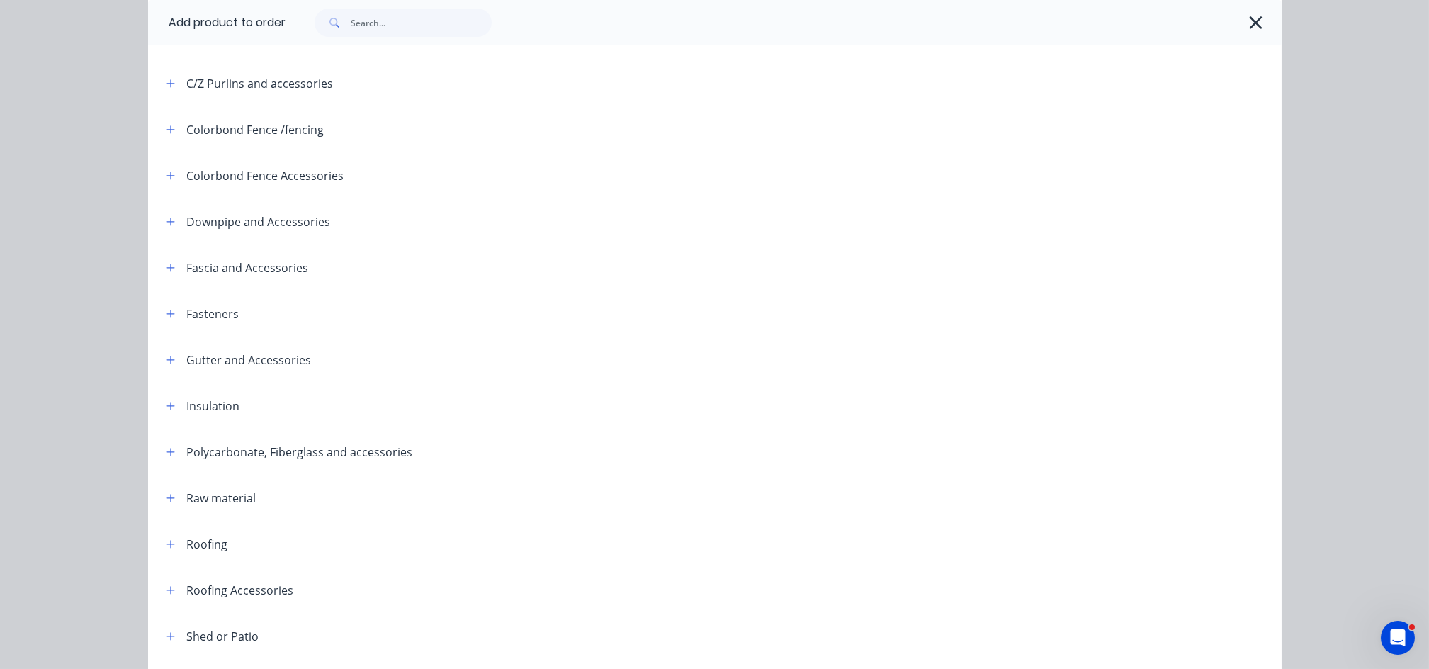
scroll to position [283, 0]
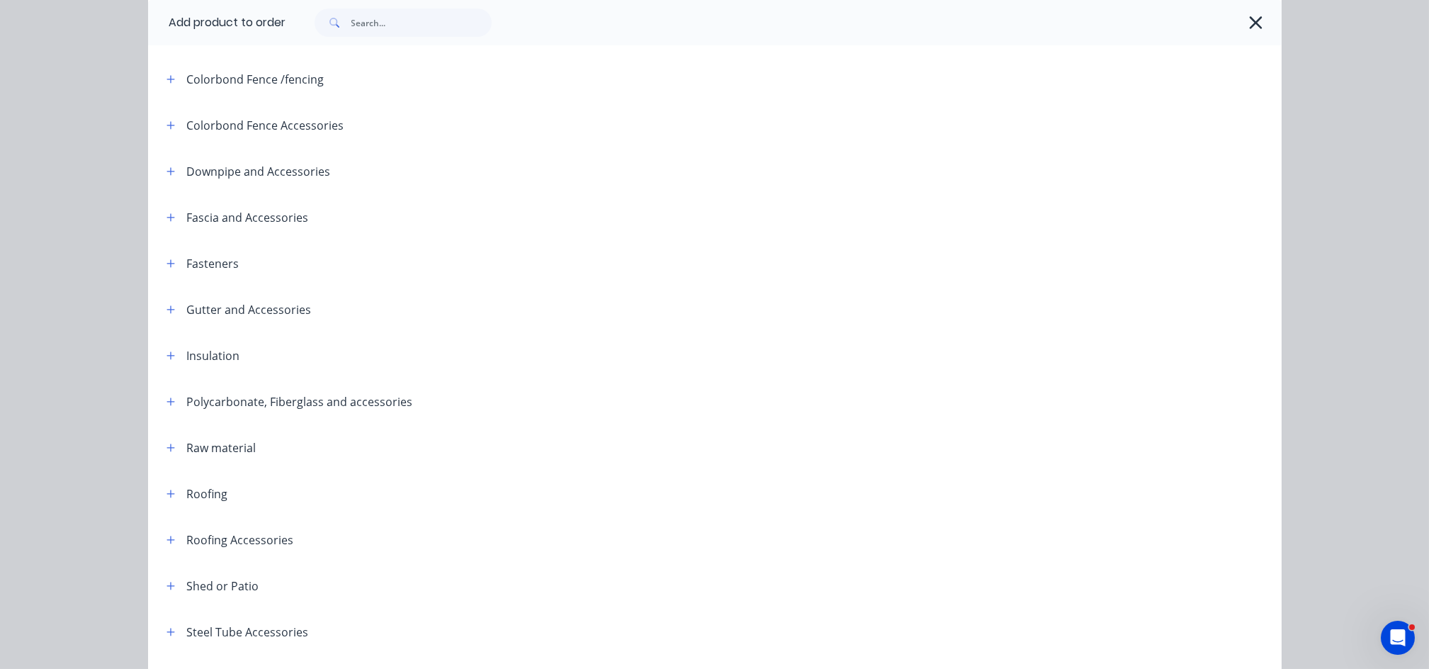
click at [162, 503] on header "Roofing" at bounding box center [715, 493] width 1134 height 46
click at [167, 497] on icon "button" at bounding box center [171, 494] width 9 height 10
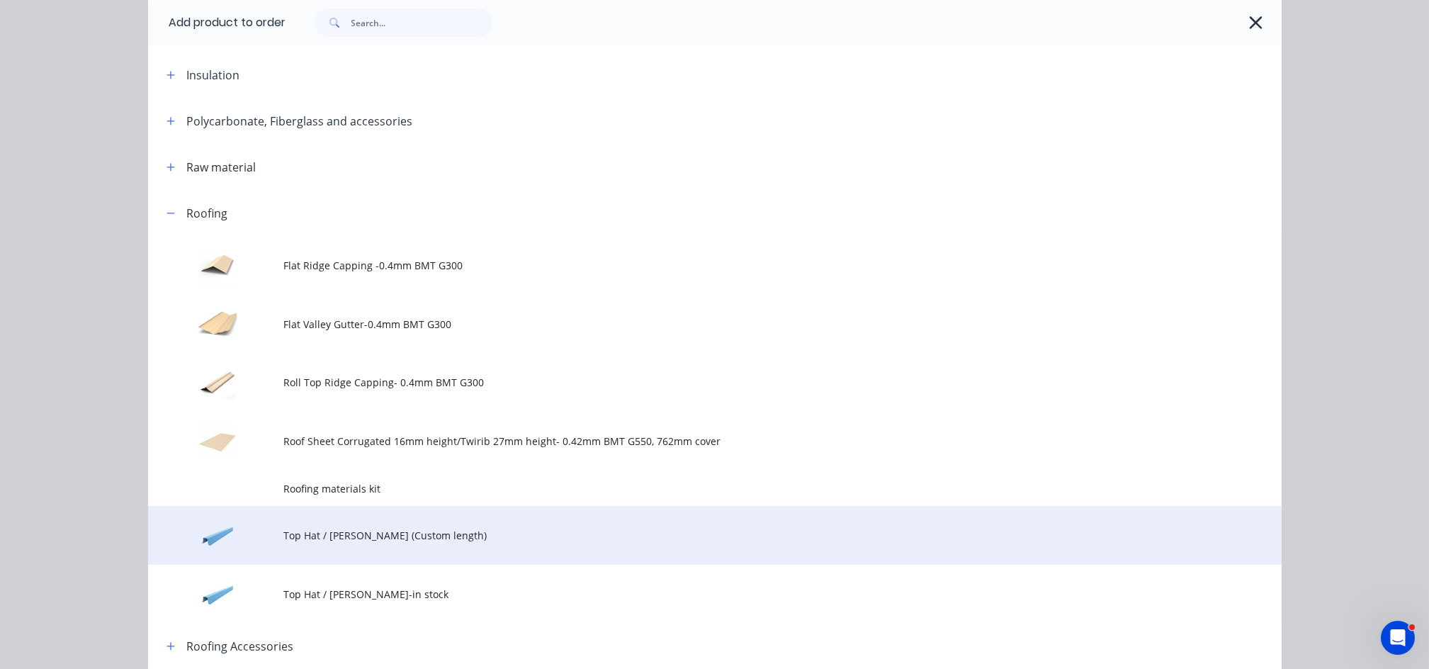
scroll to position [567, 0]
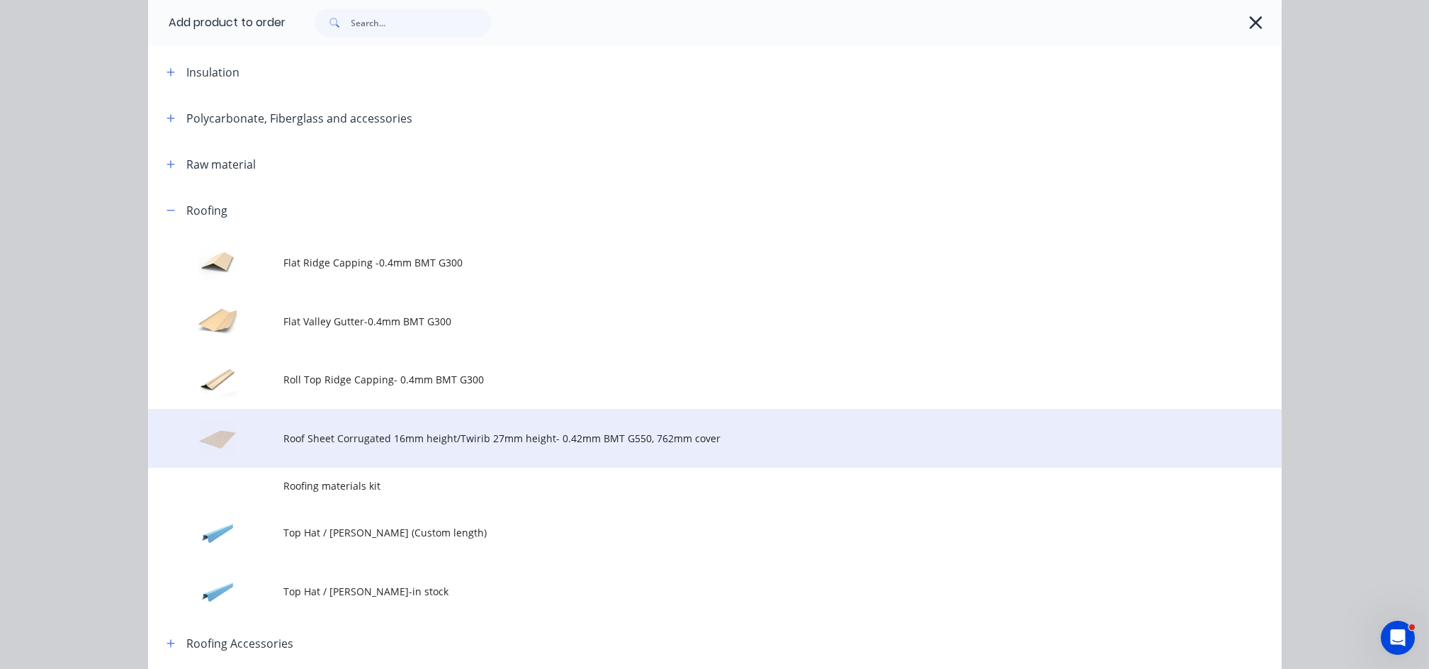
click at [370, 440] on span "Roof Sheet Corrugated 16mm height/Twirib 27mm height- 0.42mm BMT G550, 762mm co…" at bounding box center [683, 438] width 798 height 15
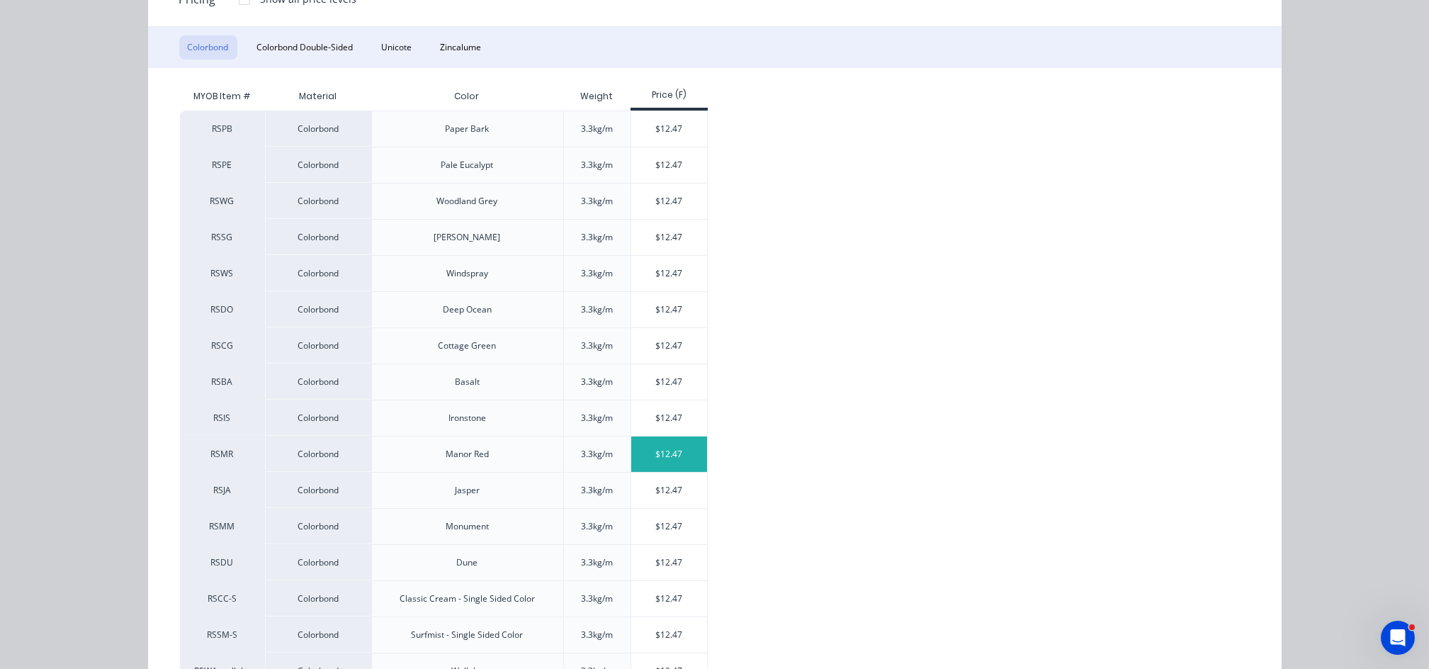
scroll to position [283, 0]
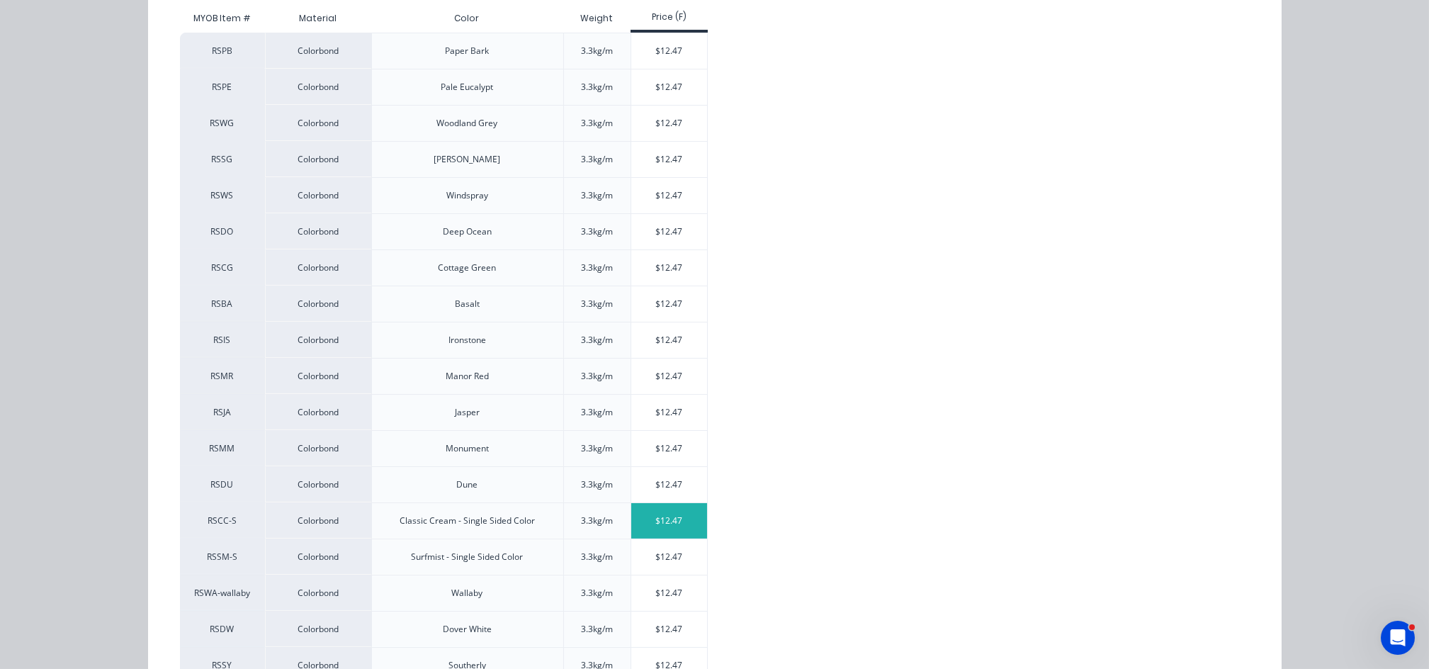
click at [673, 517] on div "$12.47" at bounding box center [669, 520] width 76 height 35
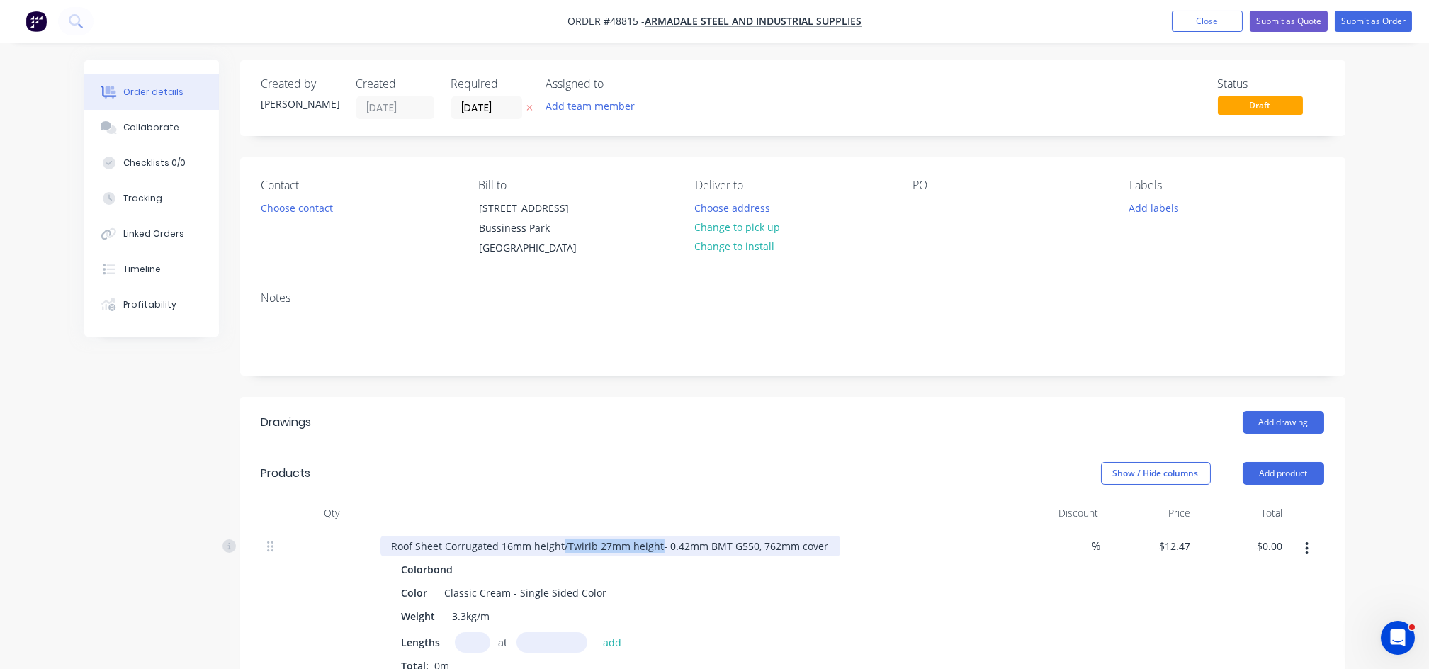
drag, startPoint x: 562, startPoint y: 546, endPoint x: 655, endPoint y: 548, distance: 92.9
click at [655, 548] on div "Roof Sheet Corrugated 16mm height/Twirib 27mm height- 0.42mm BMT G550, 762mm co…" at bounding box center [610, 546] width 460 height 21
click at [463, 636] on input "text" at bounding box center [472, 642] width 35 height 21
type input "12"
click at [536, 646] on input "text" at bounding box center [552, 642] width 71 height 21
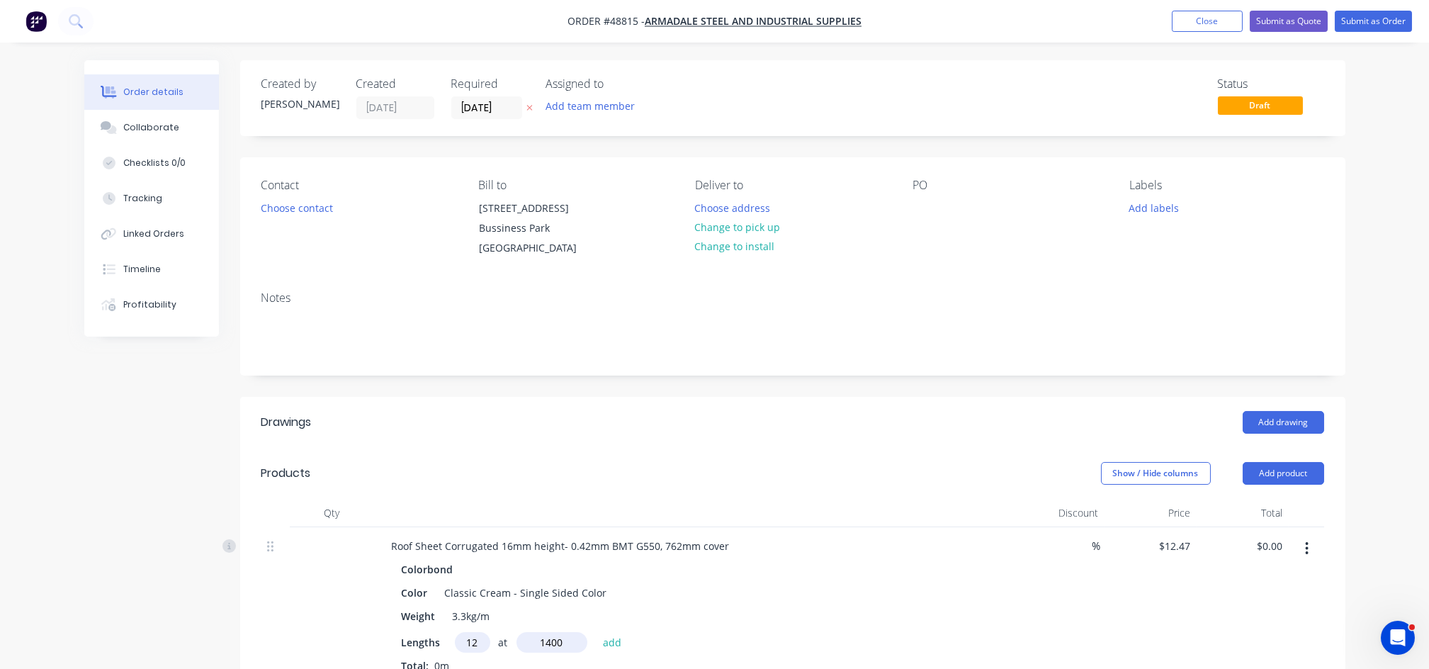
type input "1400"
click at [596, 632] on button "add" at bounding box center [612, 641] width 33 height 19
type input "$209.50"
click at [279, 208] on button "Choose contact" at bounding box center [296, 207] width 87 height 19
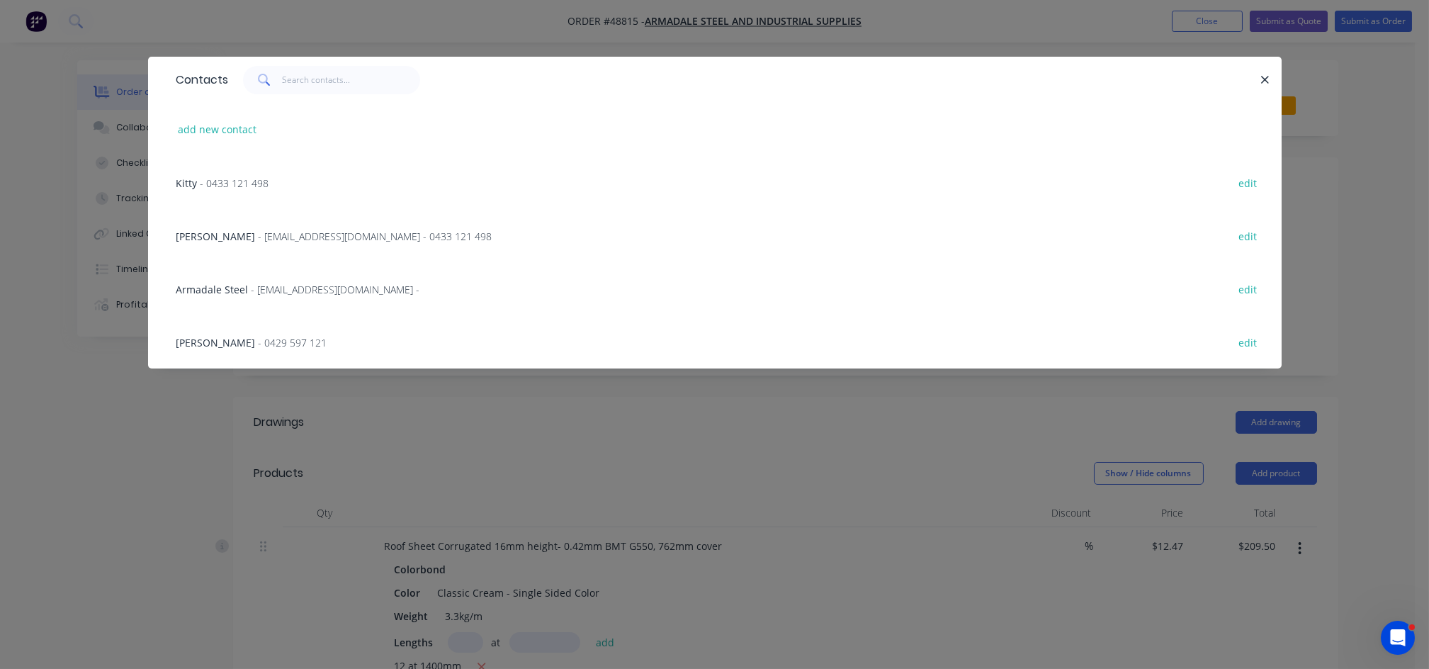
click at [217, 242] on div "Sue Yap - sueyap@armadalesteel.com - 0433 121 498" at bounding box center [334, 236] width 316 height 15
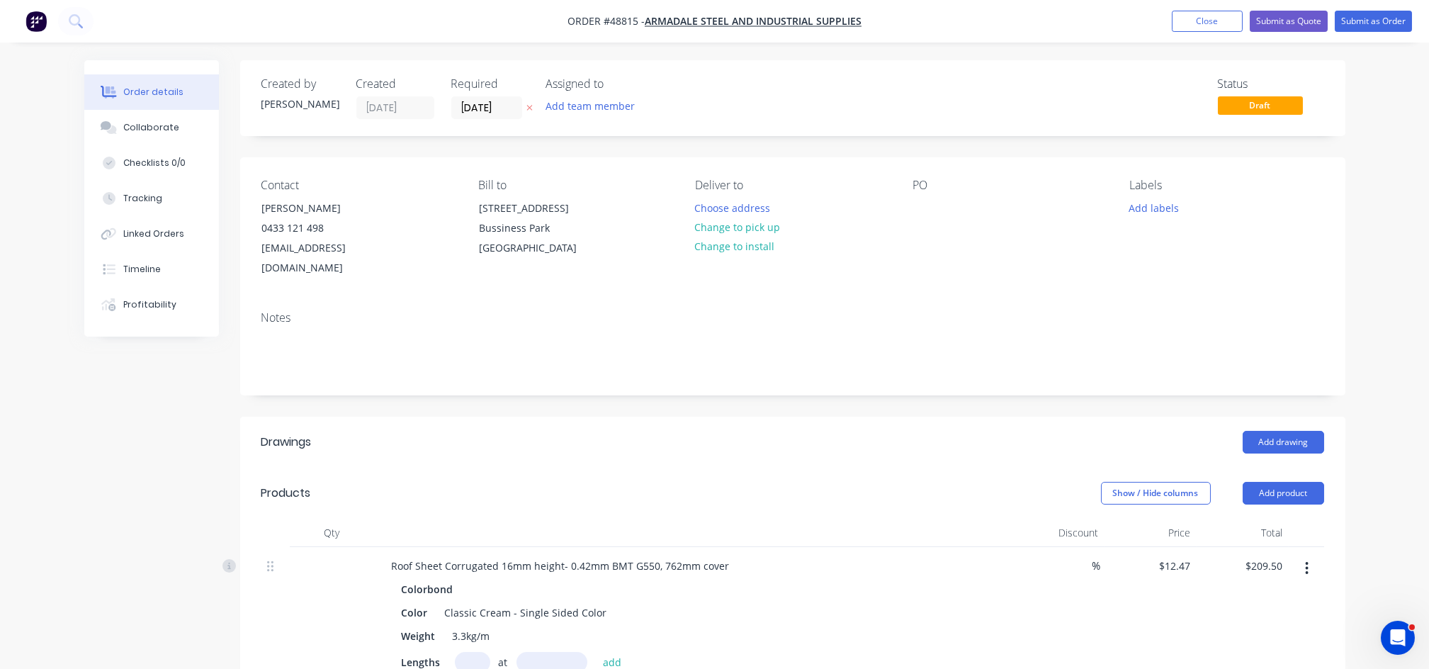
click at [910, 195] on div "Contact Sue Yap 0433 121 498 sueyap@armadalesteel.com Bill to 4 Bessemer Road F…" at bounding box center [792, 228] width 1105 height 142
click at [910, 206] on div "Contact Sue Yap 0433 121 498 sueyap@armadalesteel.com Bill to 4 Bessemer Road F…" at bounding box center [792, 228] width 1105 height 142
click at [921, 205] on div at bounding box center [924, 208] width 23 height 21
click at [501, 106] on input "03/09/25" at bounding box center [486, 107] width 69 height 21
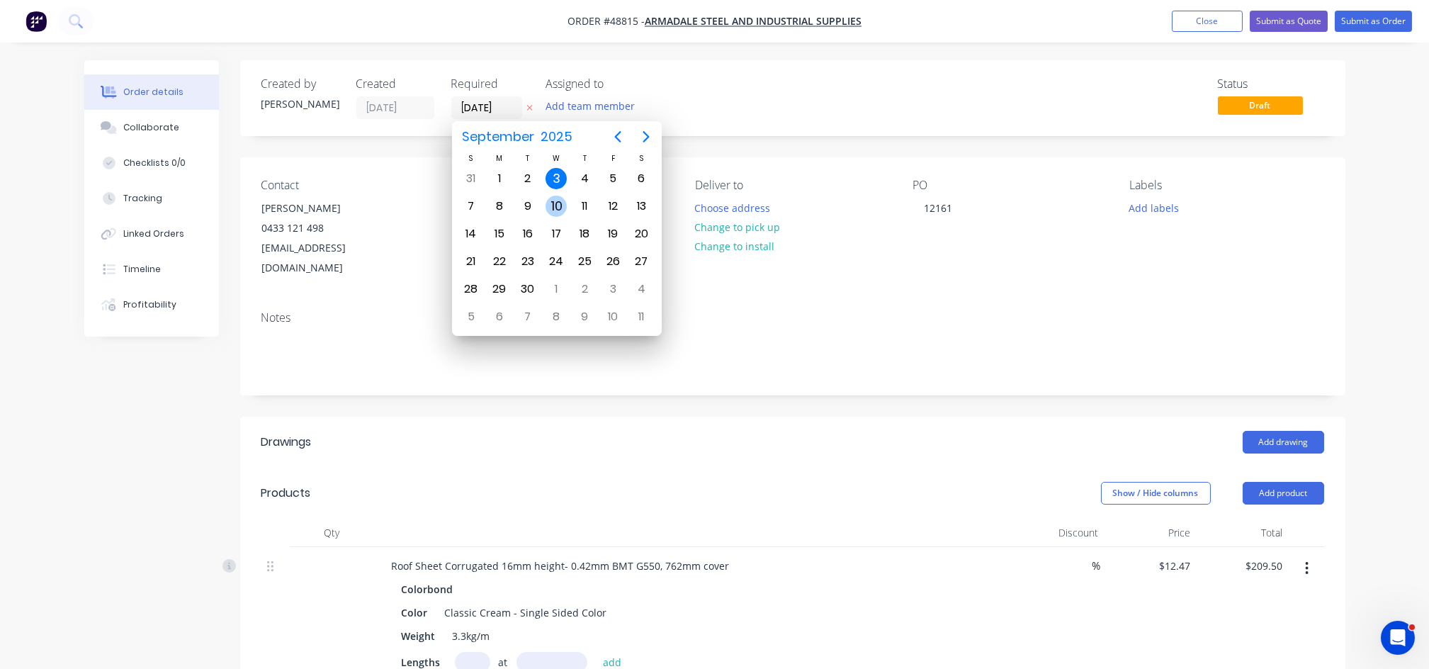
click at [560, 205] on div "10" at bounding box center [556, 206] width 21 height 21
type input "10/09/25"
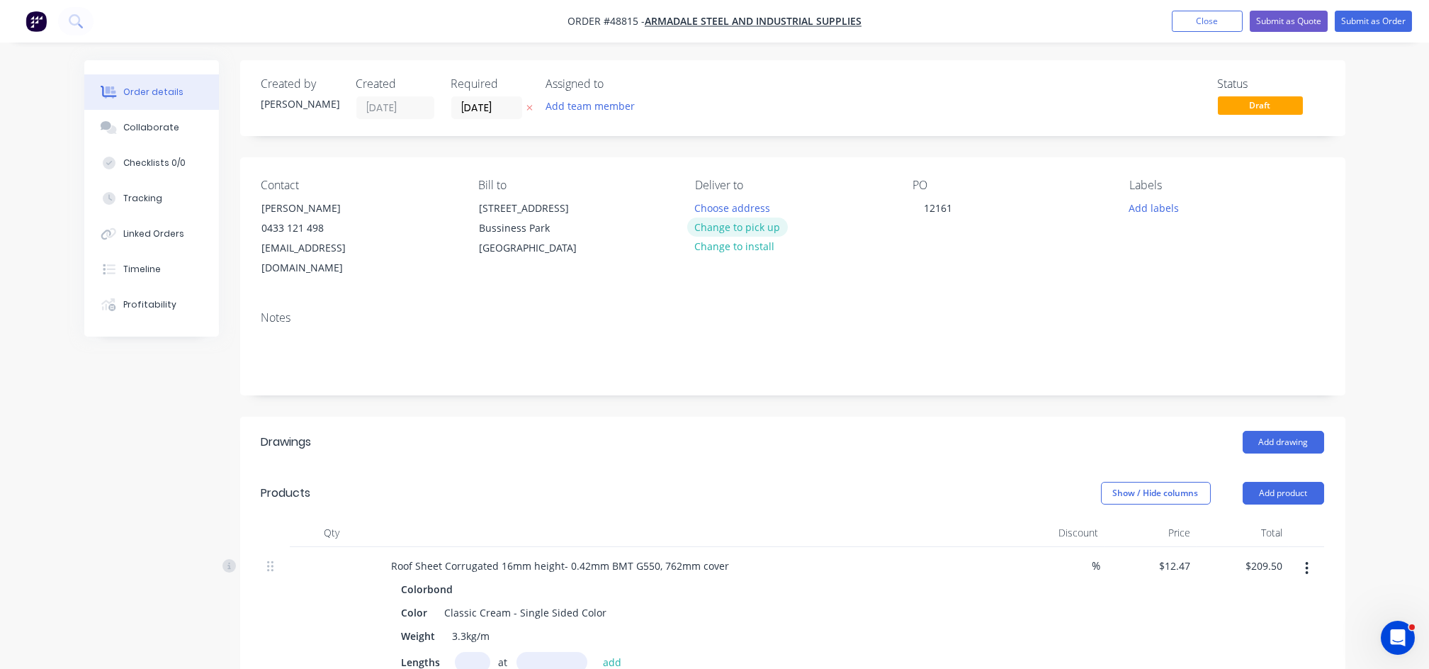
click at [748, 228] on button "Change to pick up" at bounding box center [737, 227] width 101 height 19
click at [1363, 27] on button "Submit as Order" at bounding box center [1373, 21] width 77 height 21
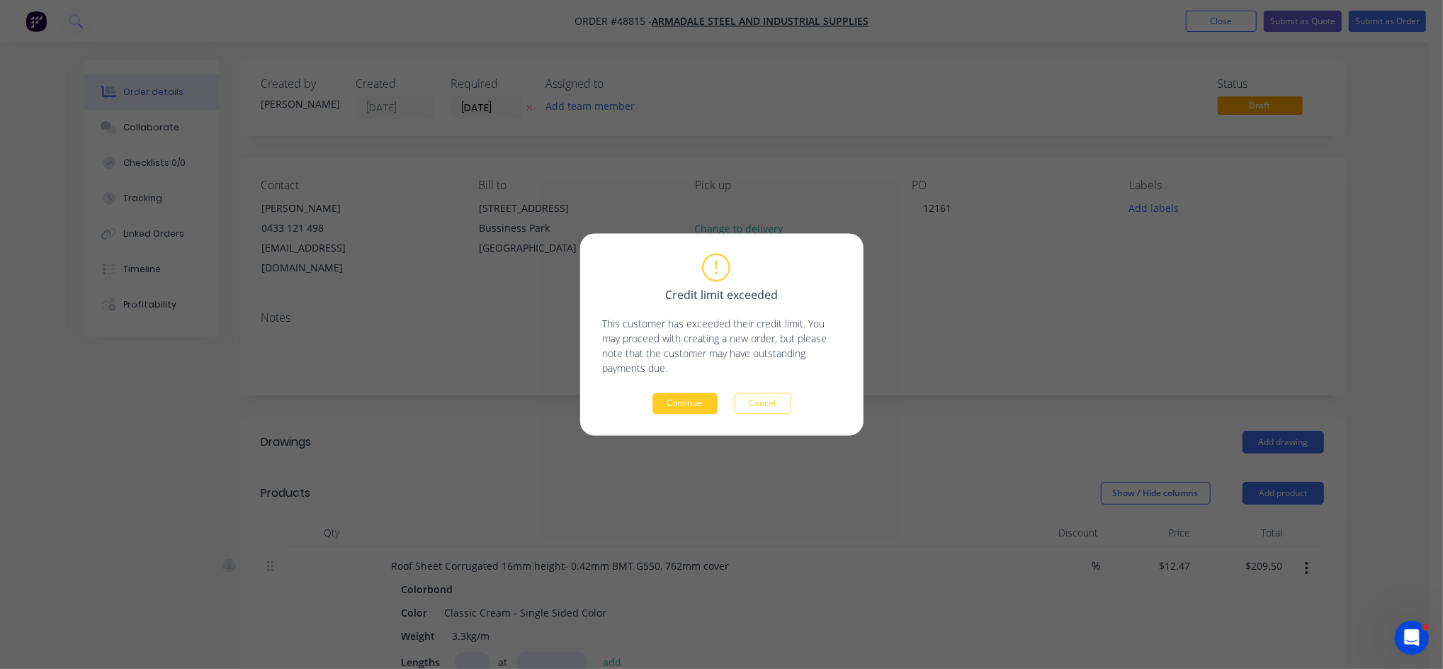
click at [677, 400] on button "Continue" at bounding box center [685, 403] width 65 height 21
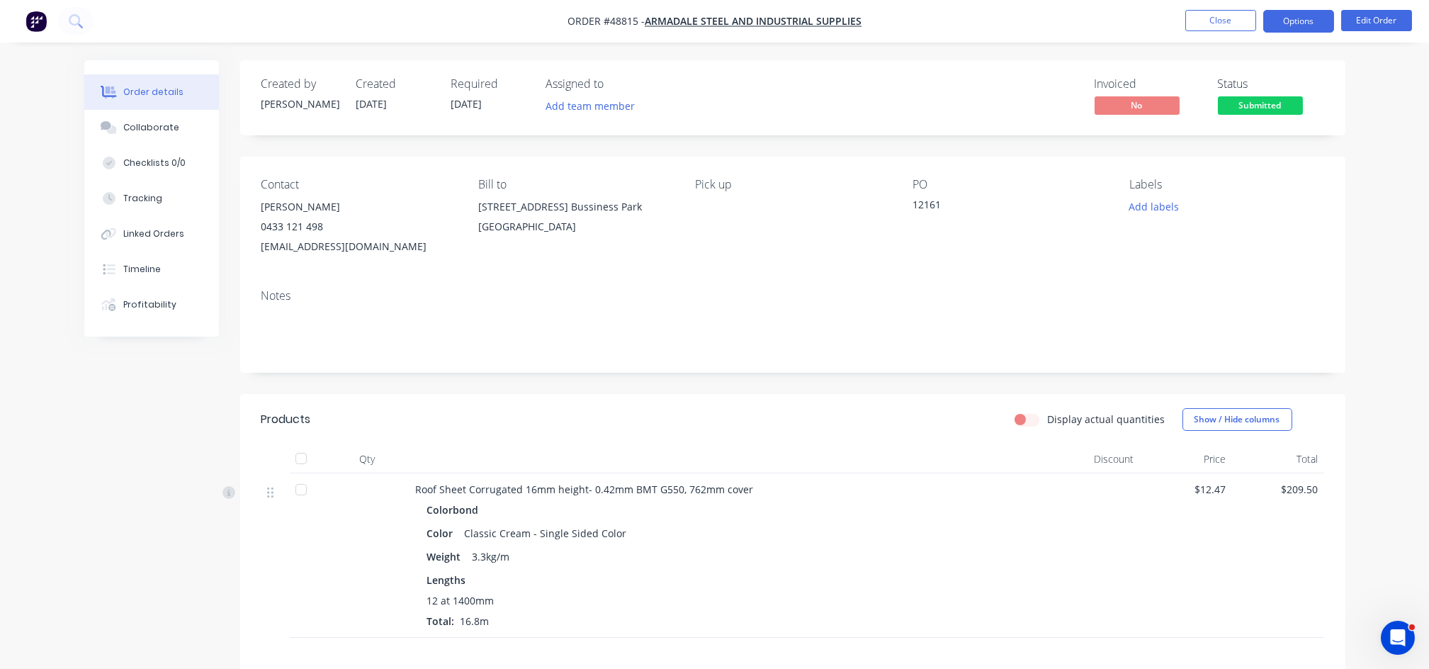
click at [1295, 21] on button "Options" at bounding box center [1298, 21] width 71 height 23
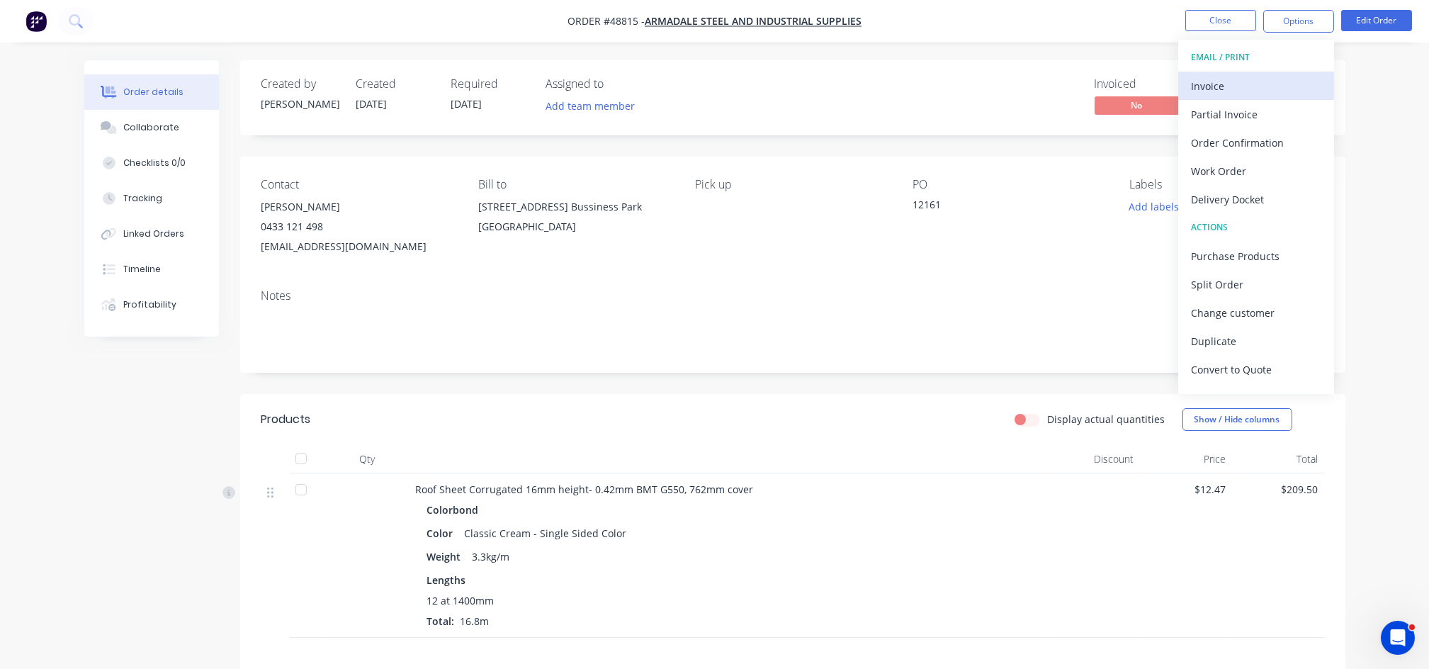
click at [1244, 91] on div "Invoice" at bounding box center [1256, 86] width 130 height 21
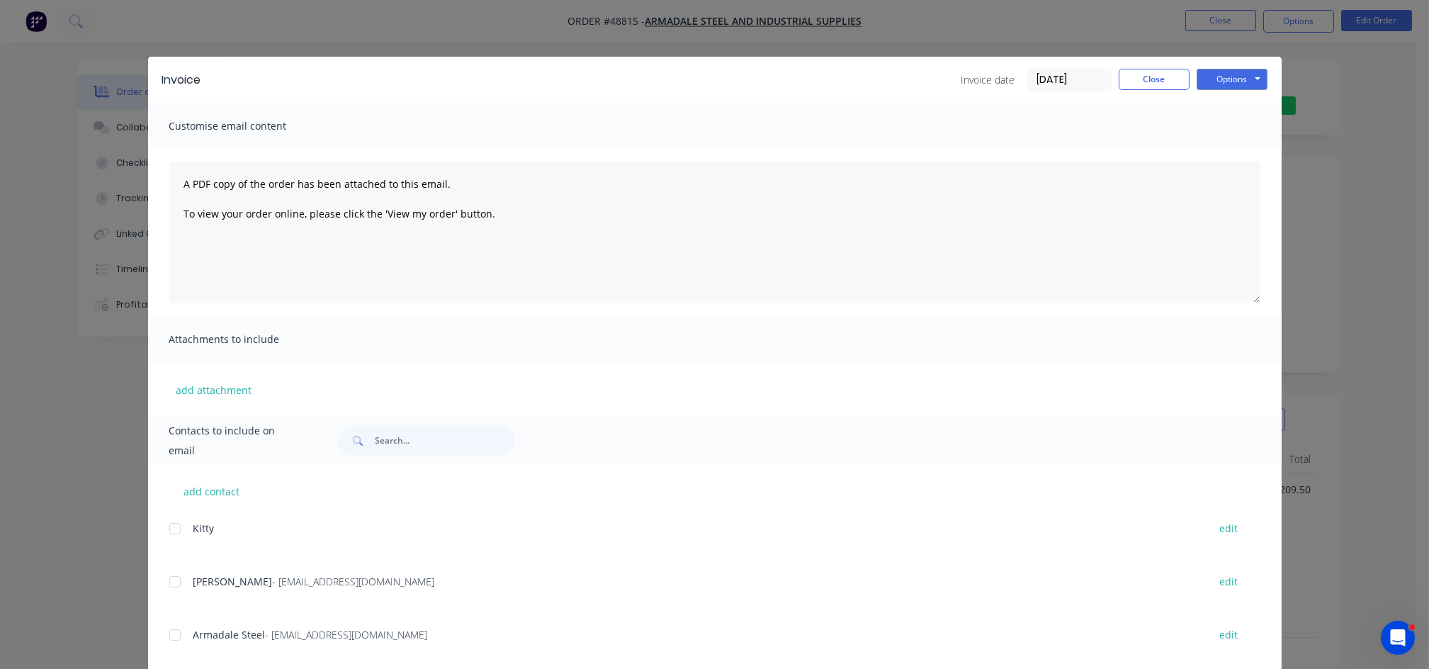
click at [165, 583] on div at bounding box center [175, 582] width 28 height 28
click at [1207, 78] on button "Options" at bounding box center [1232, 79] width 71 height 21
click at [1221, 155] on button "Email" at bounding box center [1242, 151] width 91 height 23
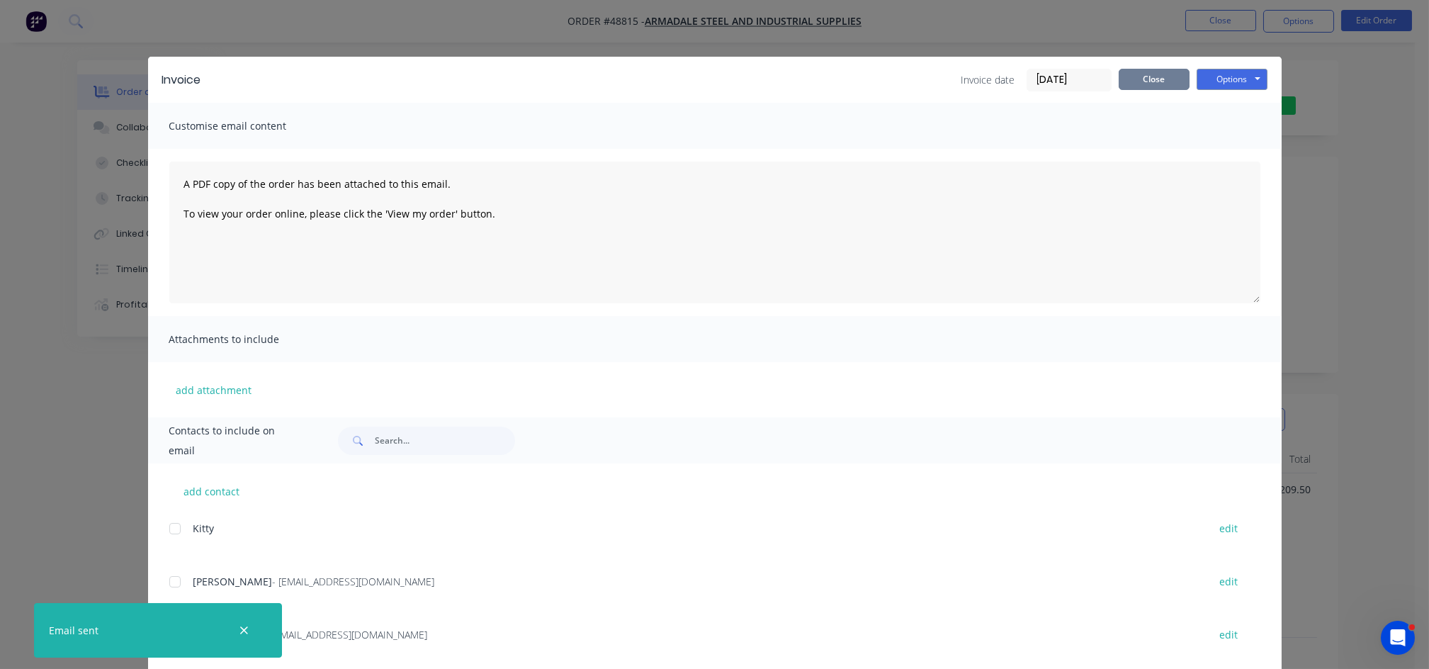
click at [1126, 82] on button "Close" at bounding box center [1154, 79] width 71 height 21
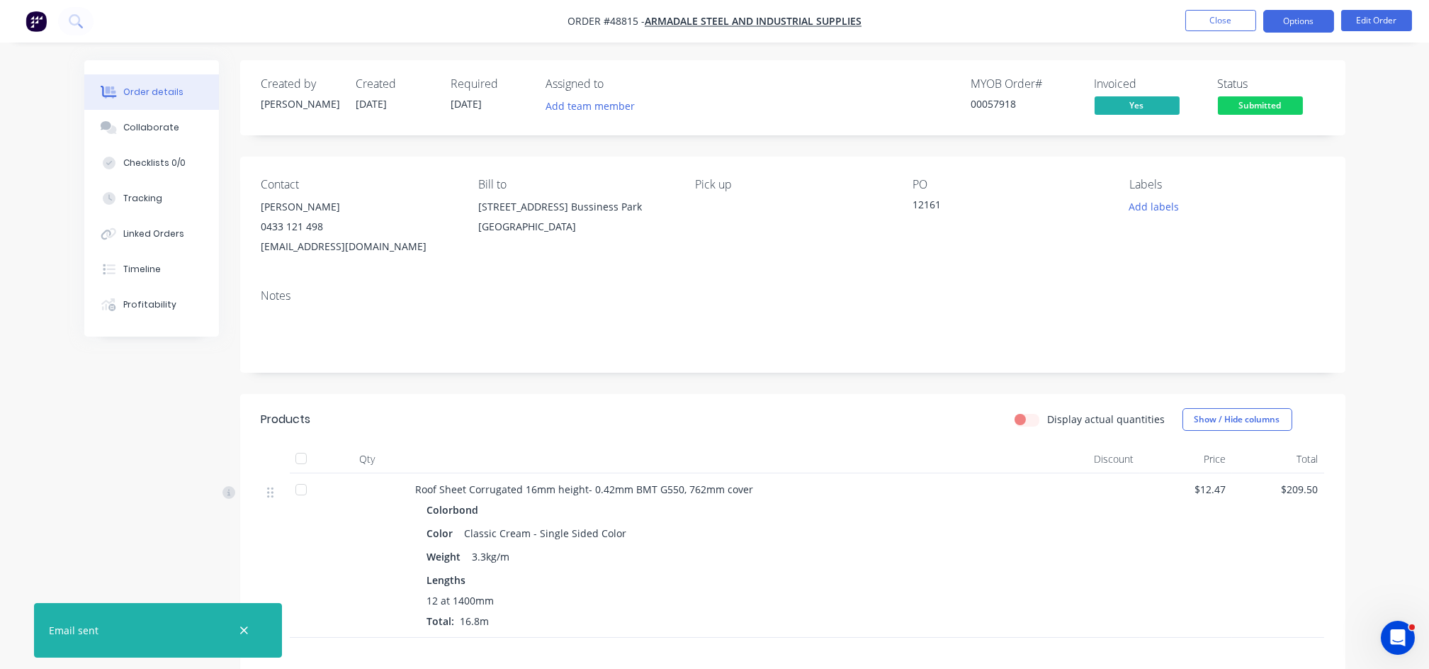
click at [1317, 19] on button "Options" at bounding box center [1298, 21] width 71 height 23
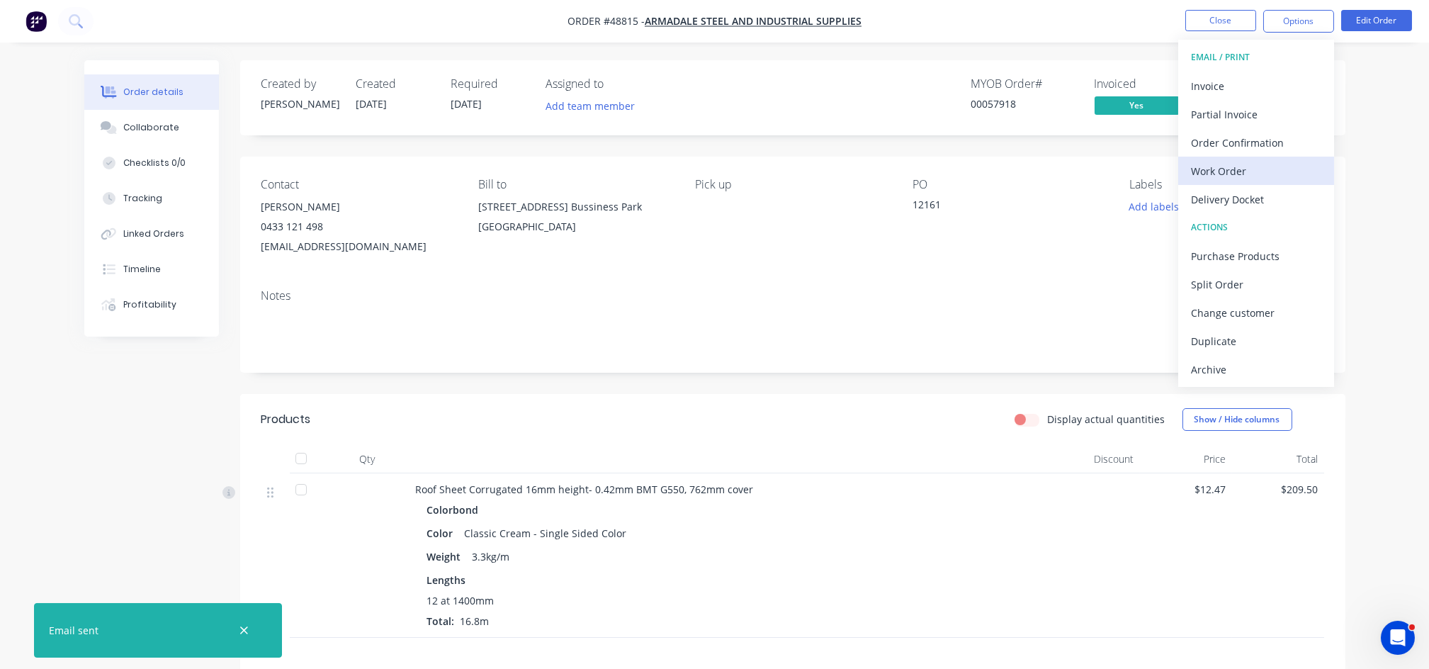
click at [1224, 174] on div "Work Order" at bounding box center [1256, 171] width 130 height 21
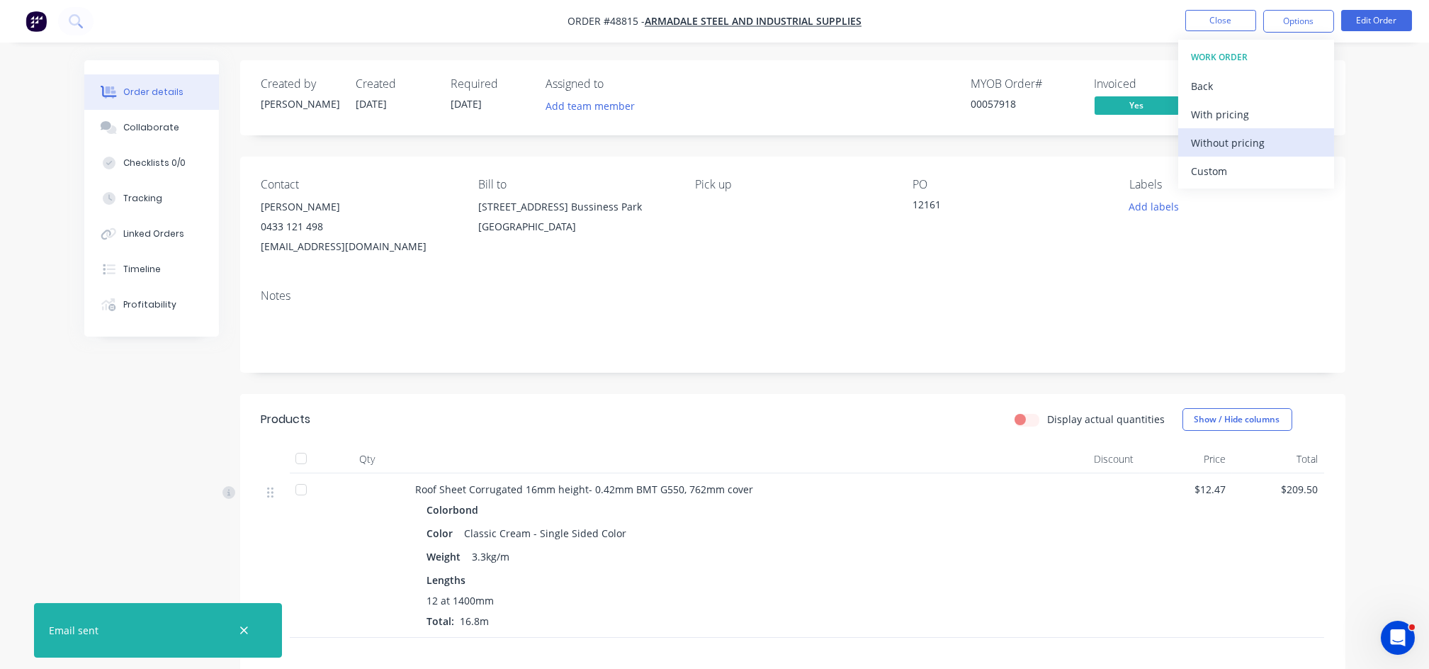
click at [1233, 150] on div "Without pricing" at bounding box center [1256, 142] width 130 height 21
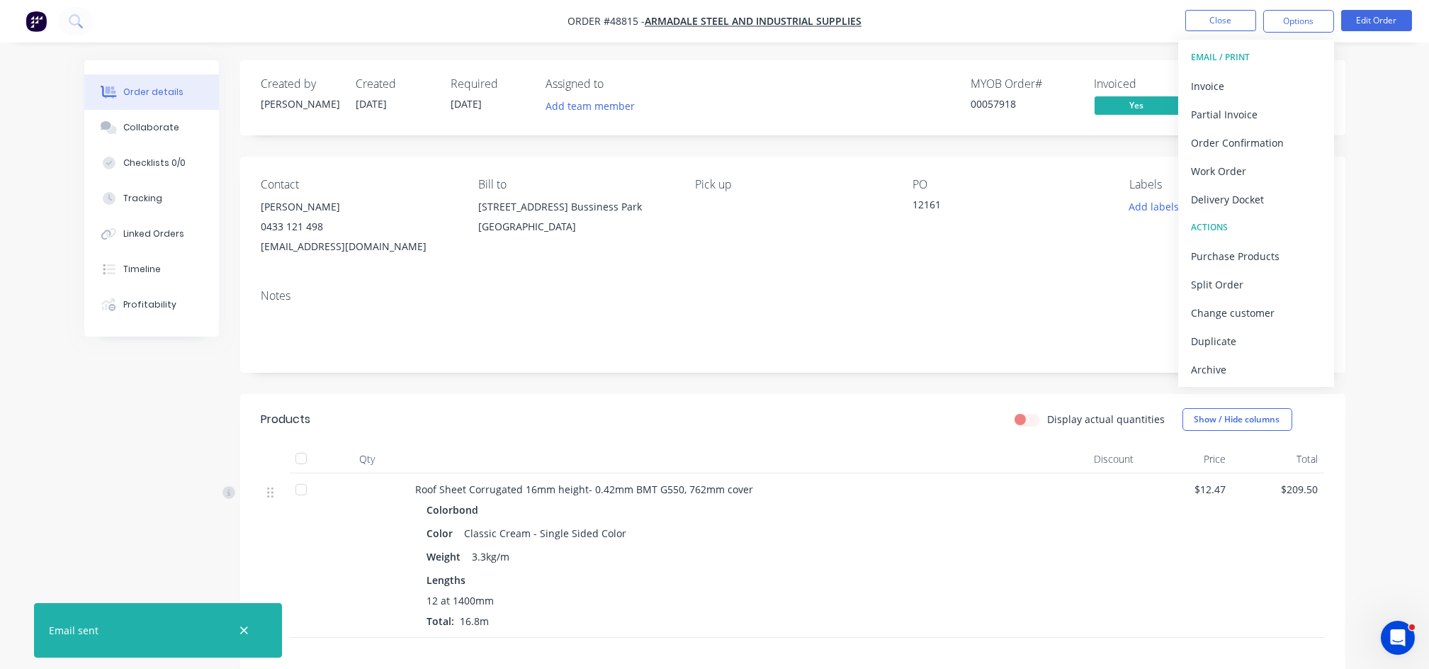
click at [1075, 303] on div "Notes" at bounding box center [792, 295] width 1063 height 13
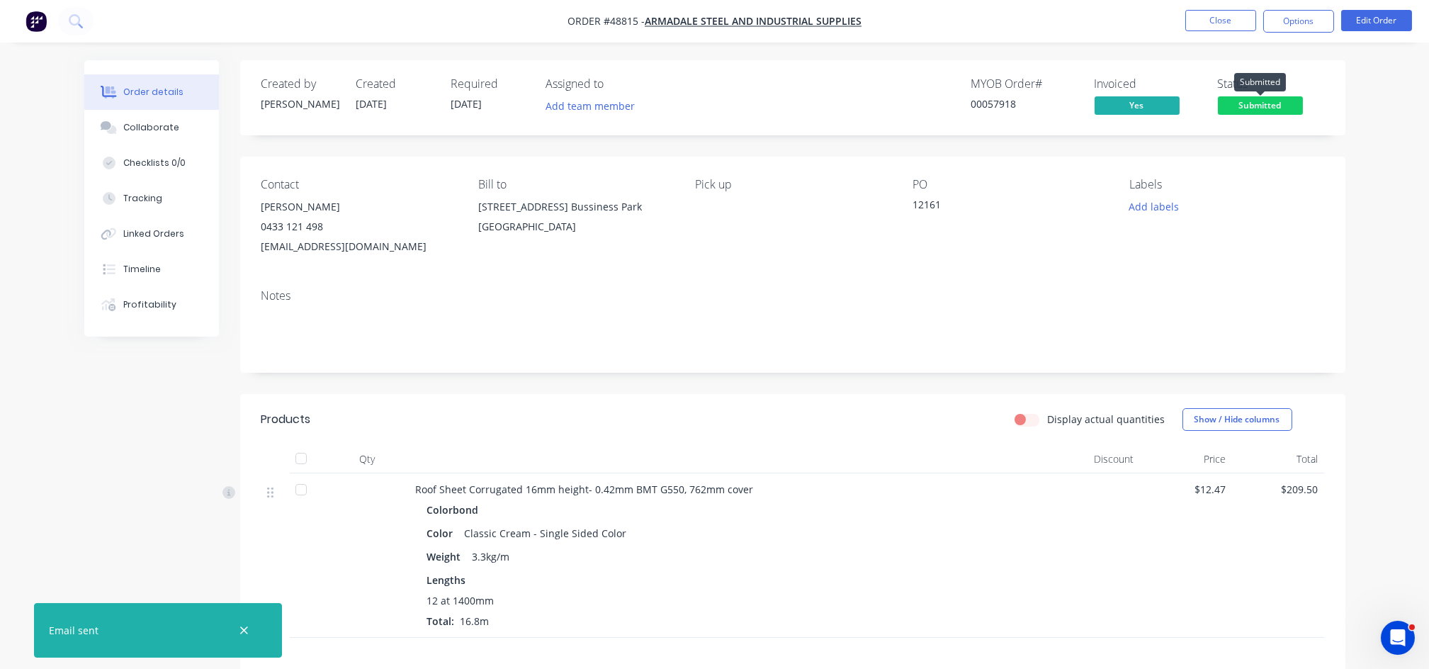
click at [1282, 107] on span "Submitted" at bounding box center [1260, 105] width 85 height 18
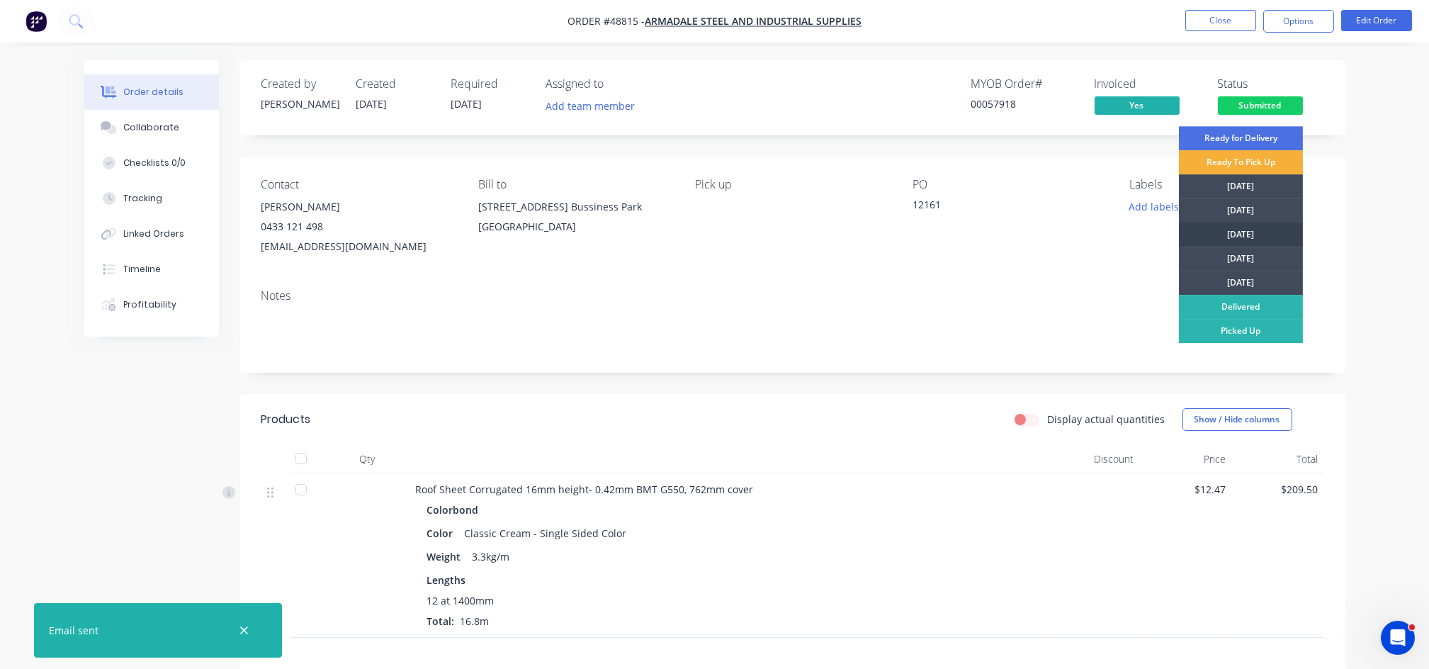
click at [1244, 233] on div "[DATE]" at bounding box center [1241, 234] width 124 height 24
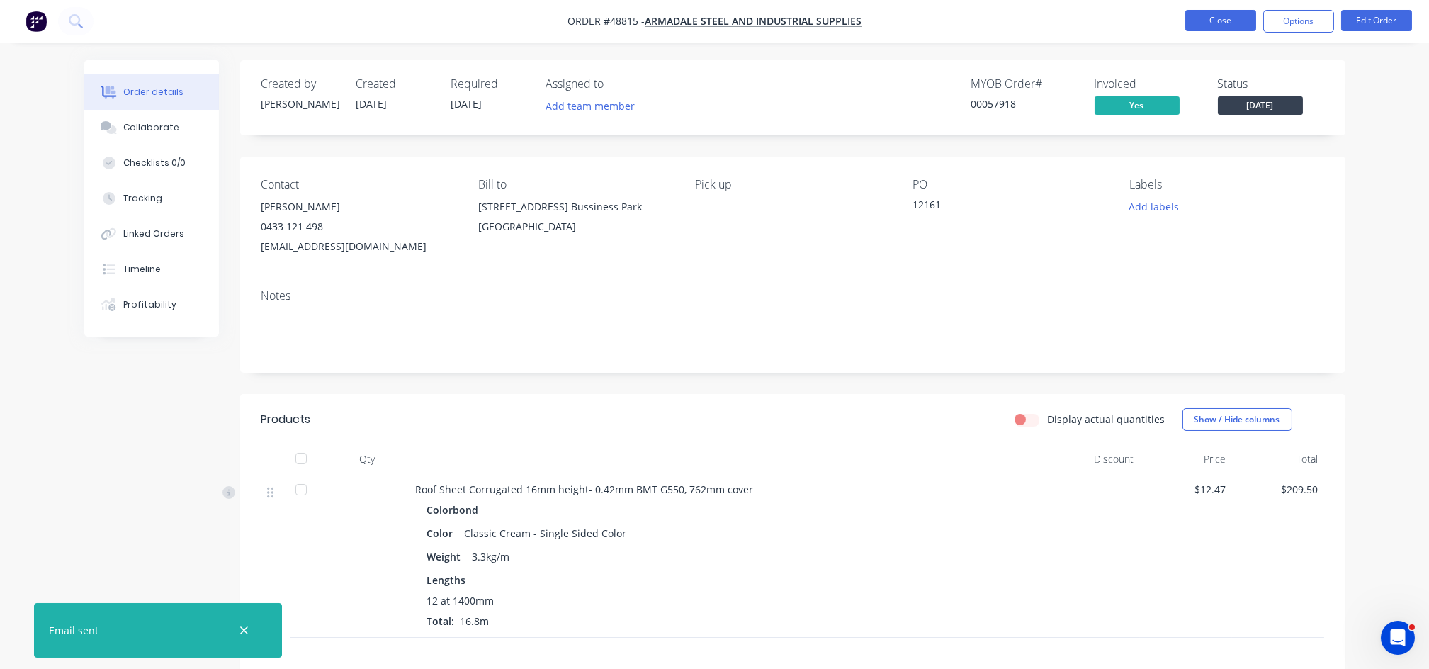
click at [1228, 16] on button "Close" at bounding box center [1220, 20] width 71 height 21
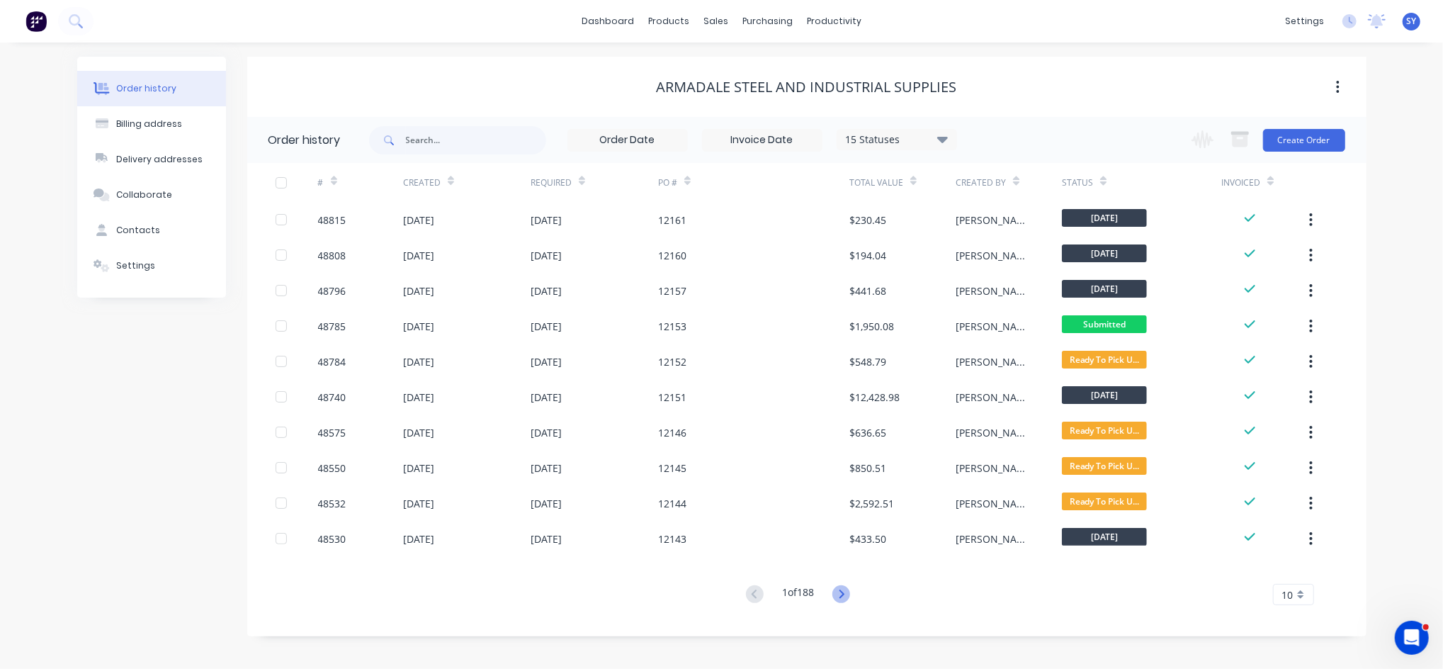
click at [845, 594] on icon at bounding box center [842, 594] width 5 height 9
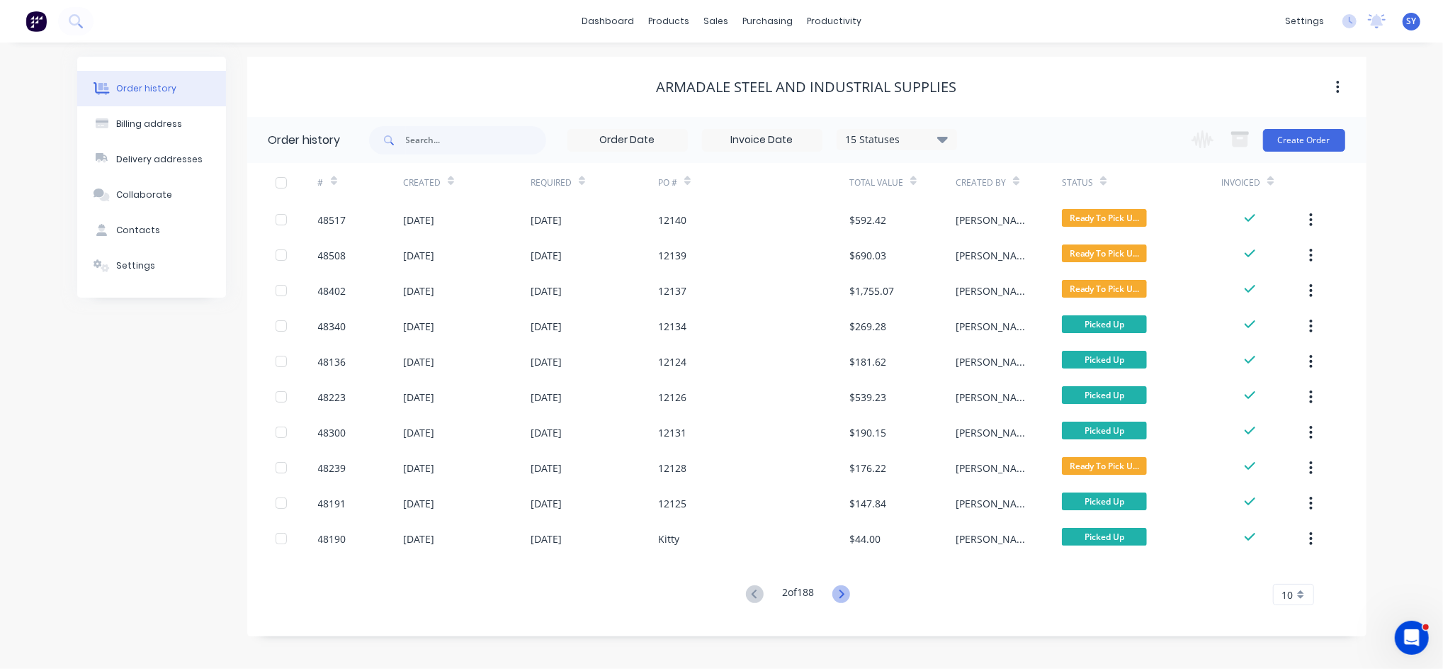
click at [846, 592] on icon at bounding box center [842, 594] width 18 height 18
click at [847, 592] on icon at bounding box center [842, 594] width 18 height 18
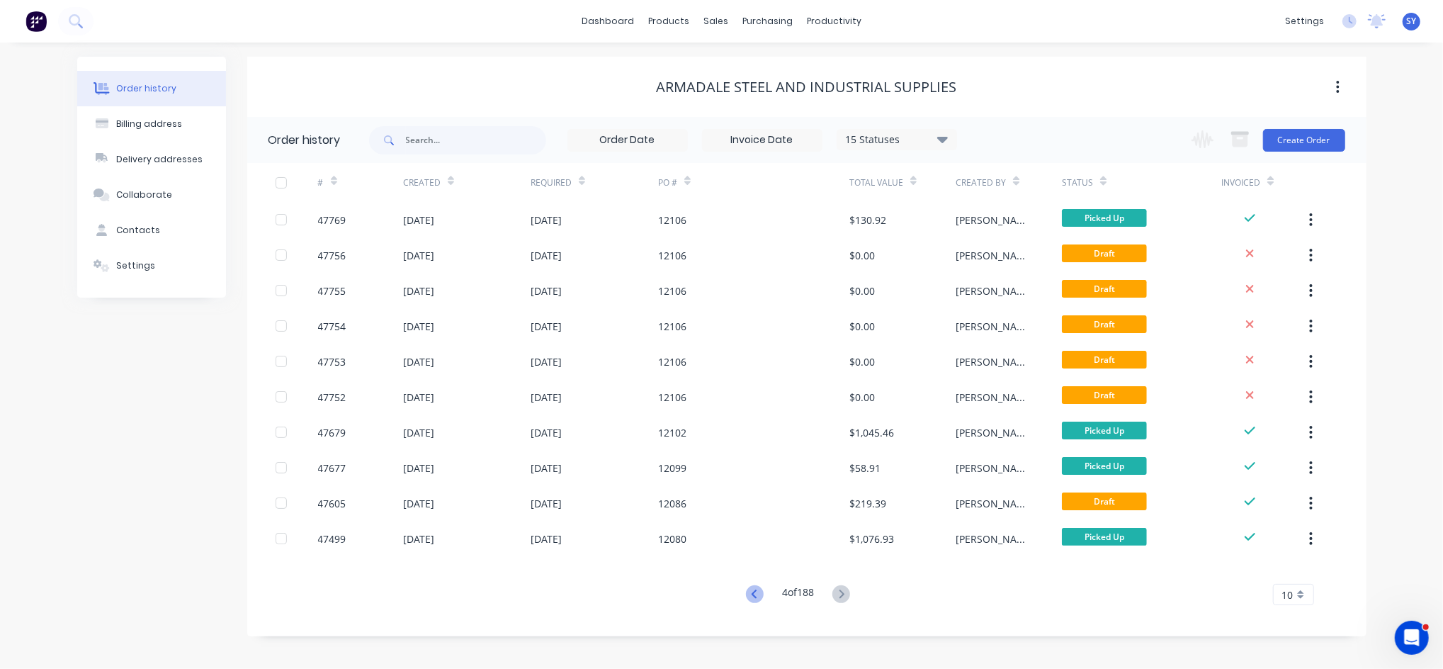
click at [757, 596] on icon at bounding box center [755, 594] width 18 height 18
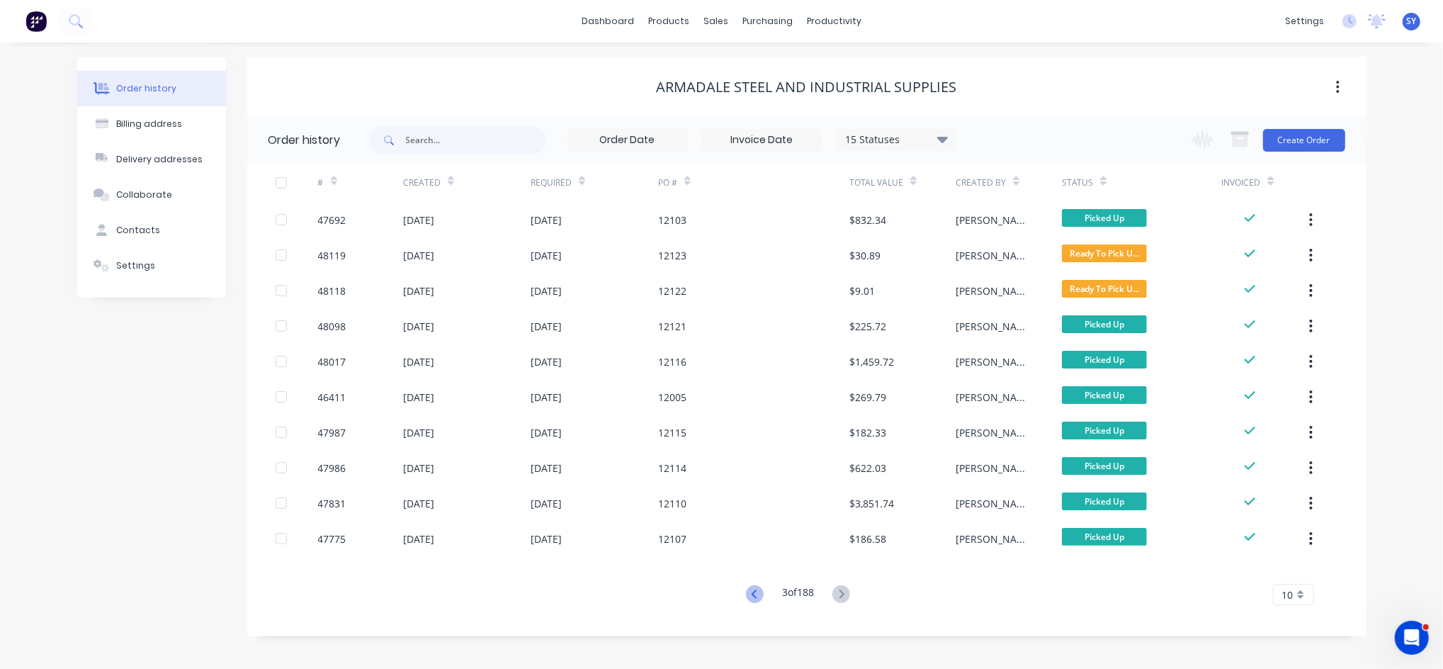
click at [754, 591] on icon at bounding box center [755, 594] width 18 height 18
click at [754, 596] on icon at bounding box center [755, 594] width 18 height 18
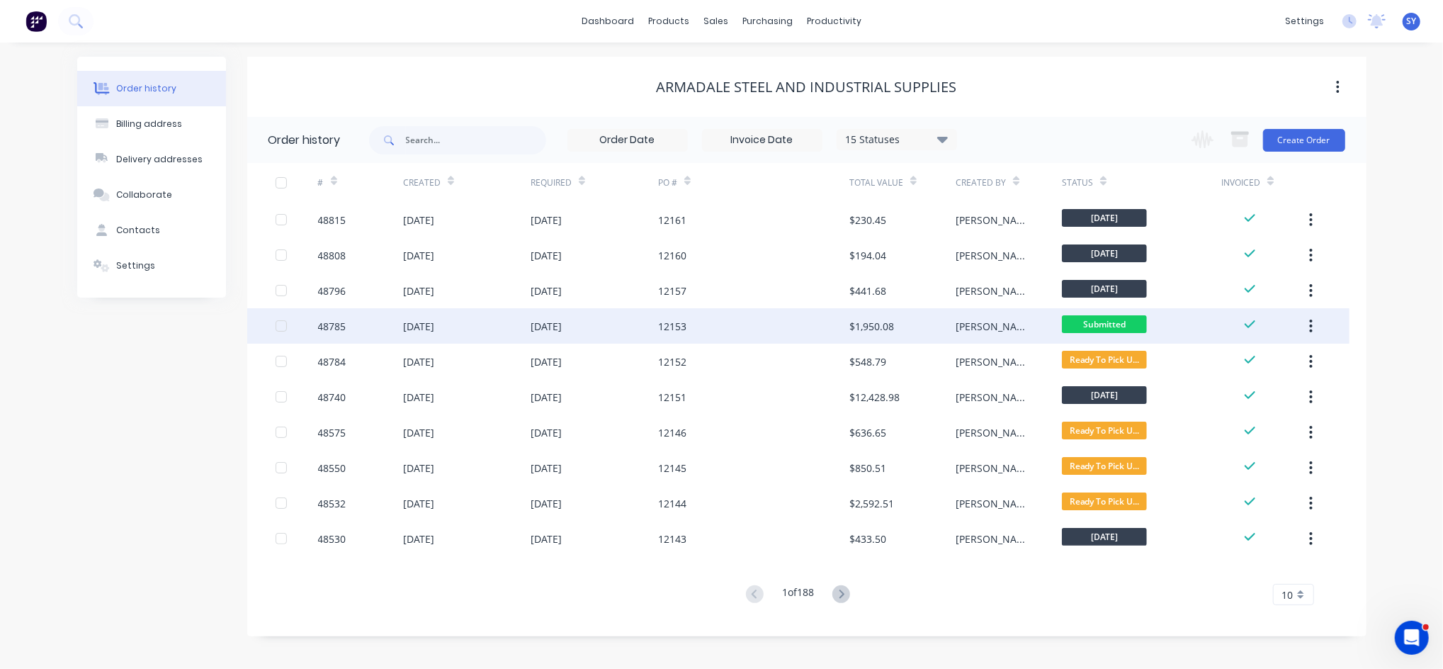
click at [857, 329] on div "$1,950.08" at bounding box center [872, 326] width 45 height 15
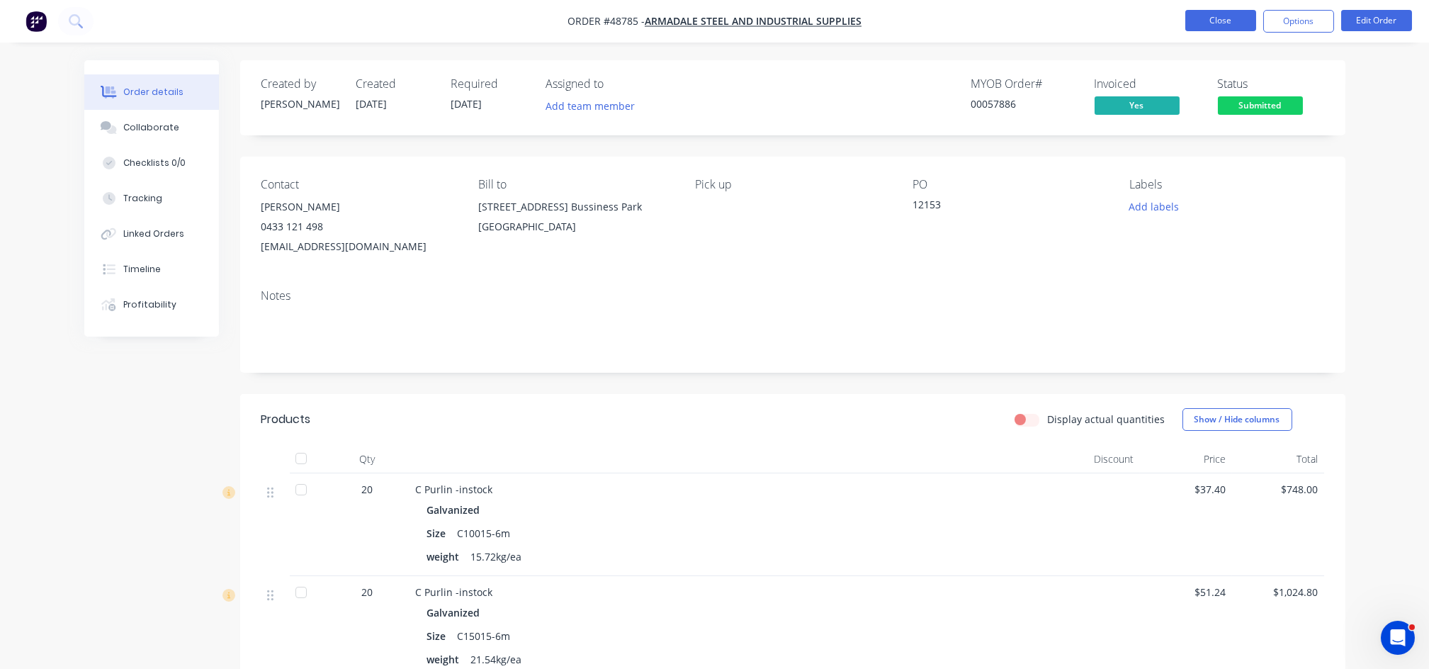
click at [1232, 16] on button "Close" at bounding box center [1220, 20] width 71 height 21
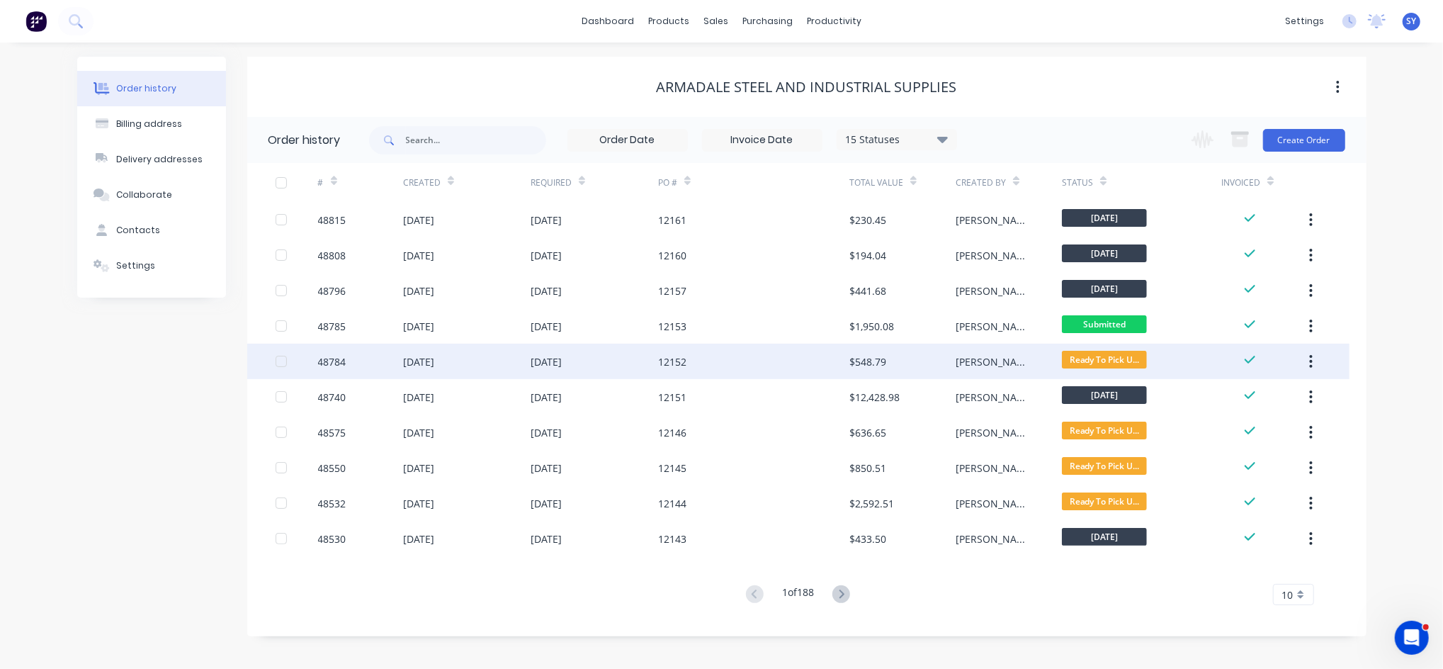
click at [915, 353] on div "$548.79" at bounding box center [903, 361] width 106 height 35
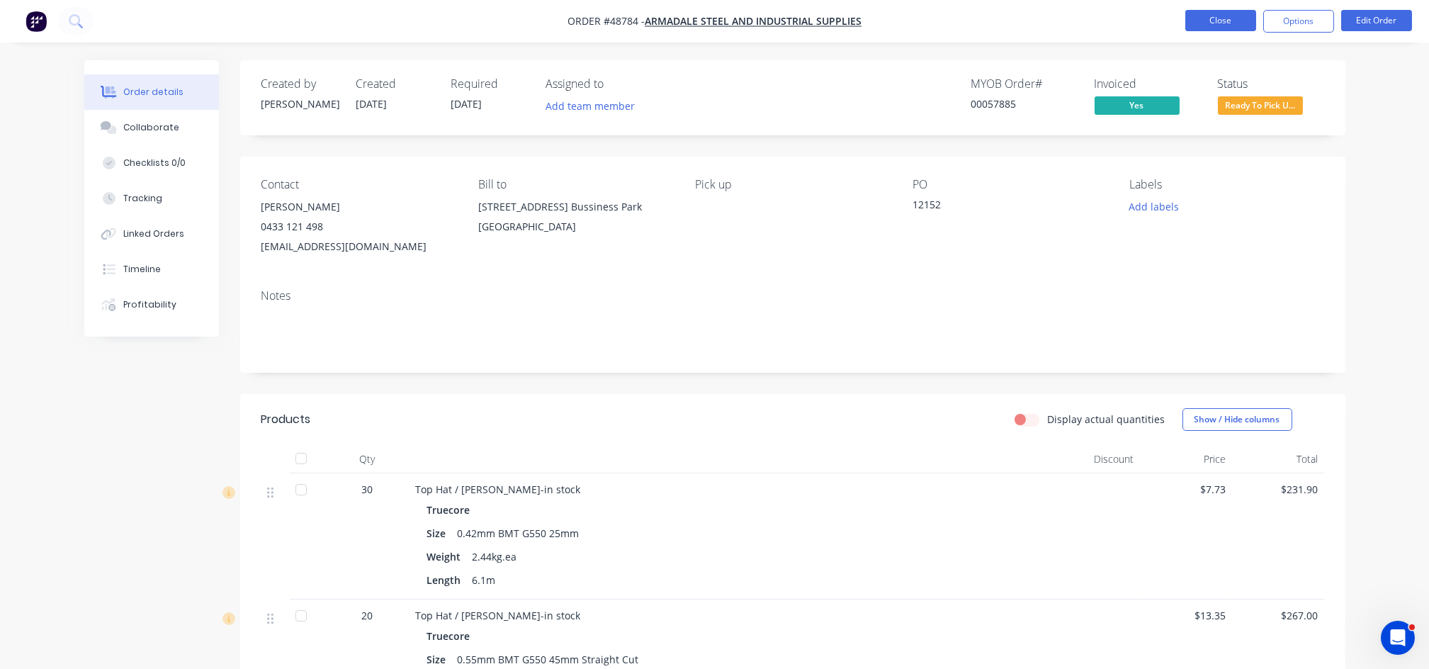
click at [1227, 28] on button "Close" at bounding box center [1220, 20] width 71 height 21
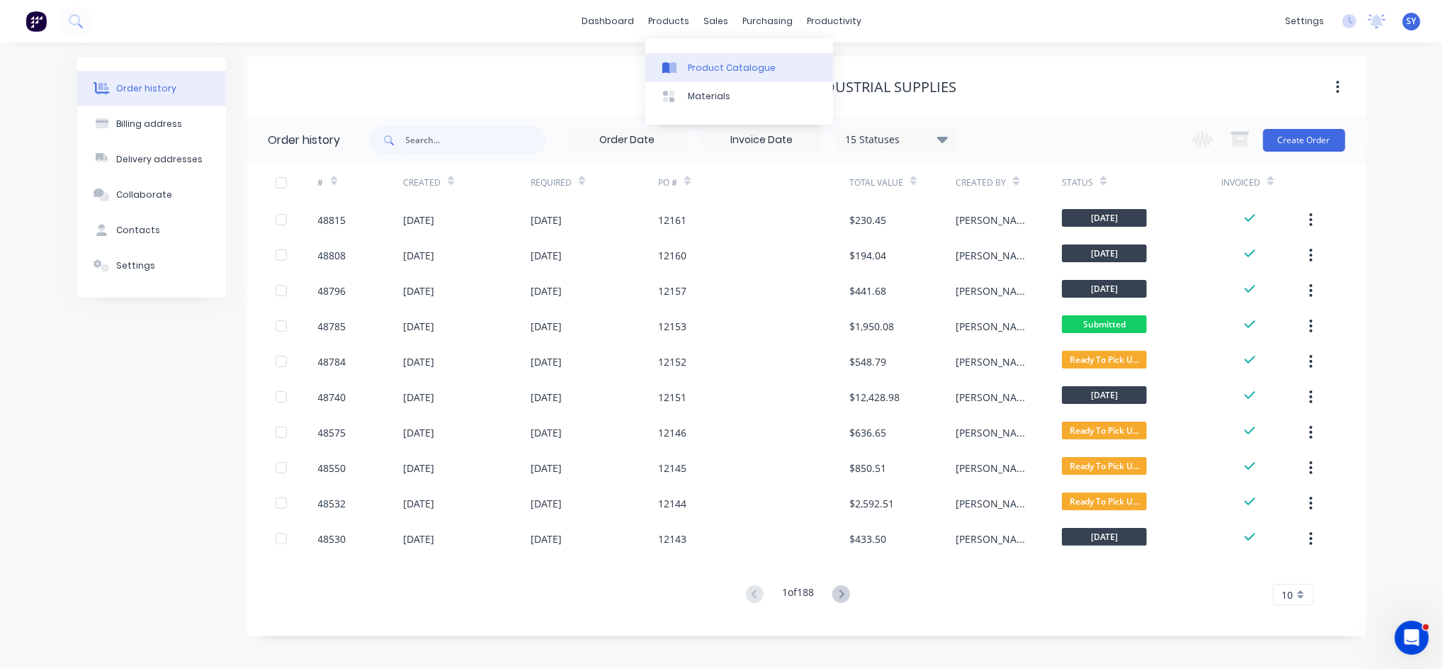
click at [705, 71] on div "Product Catalogue" at bounding box center [732, 68] width 88 height 13
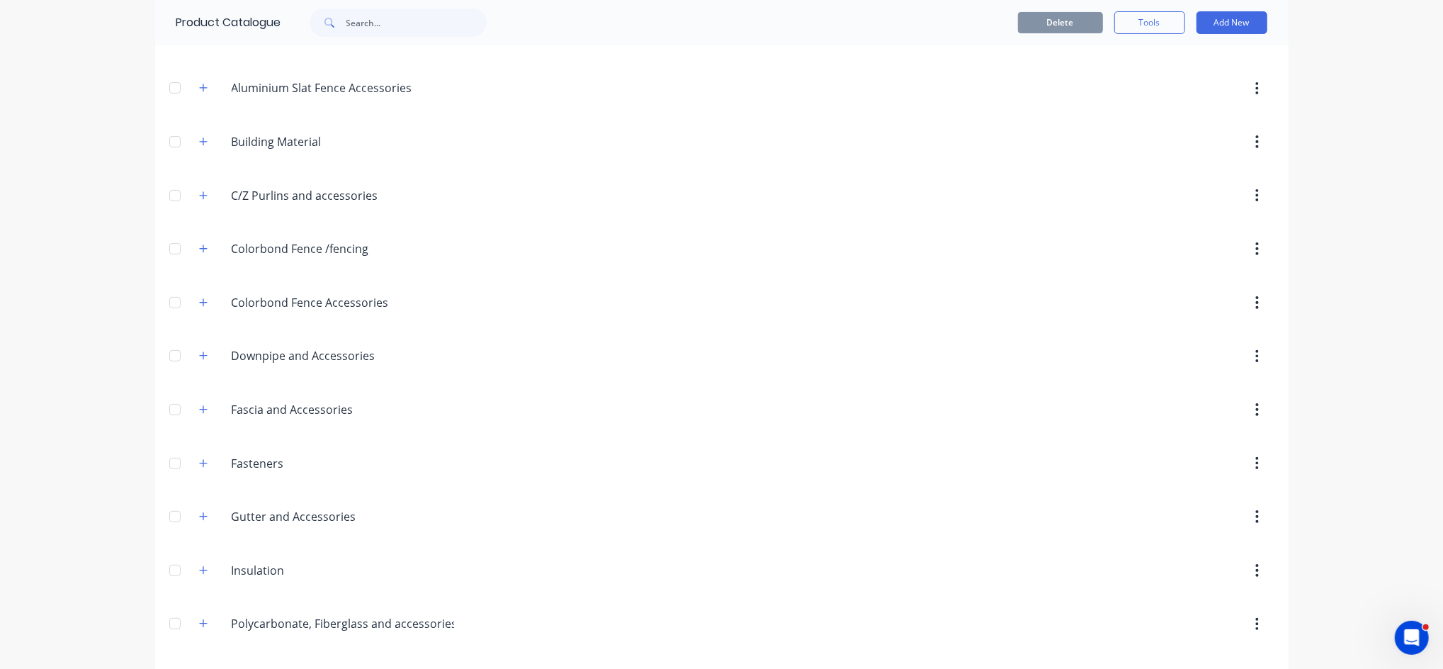
scroll to position [94, 0]
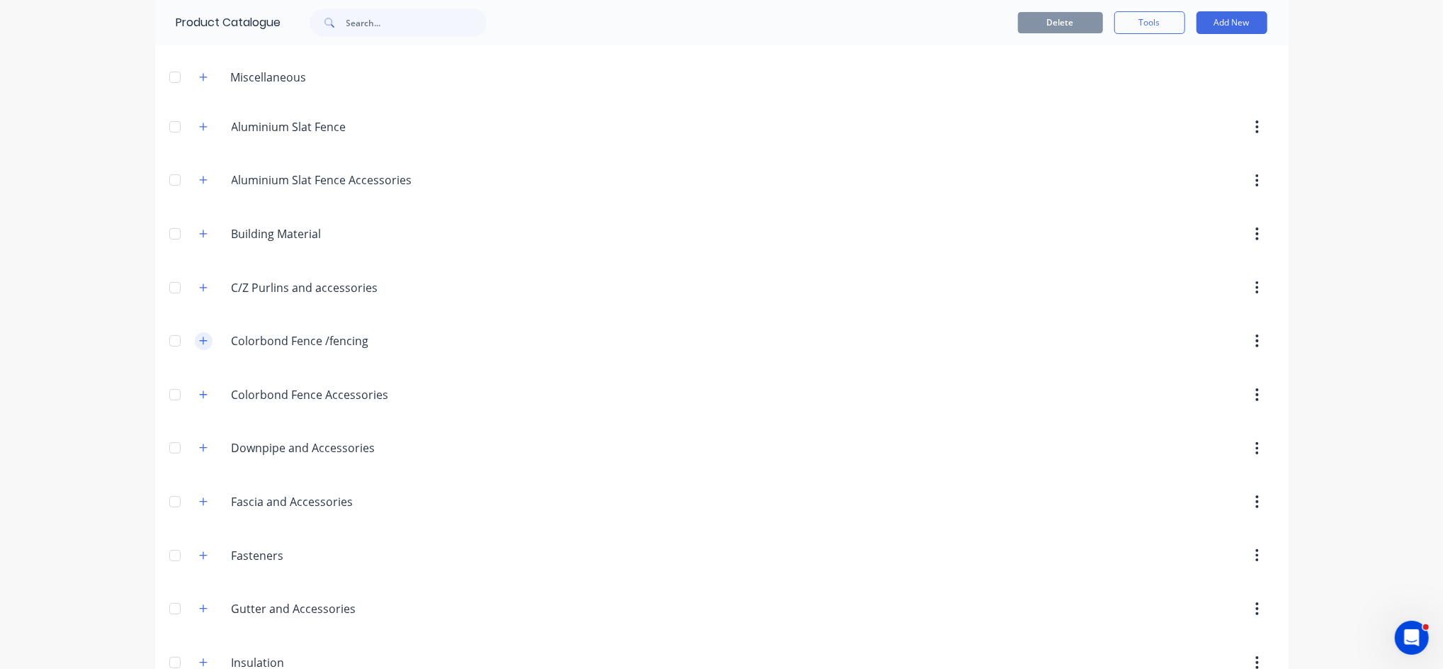
click at [199, 343] on icon "button" at bounding box center [203, 341] width 9 height 10
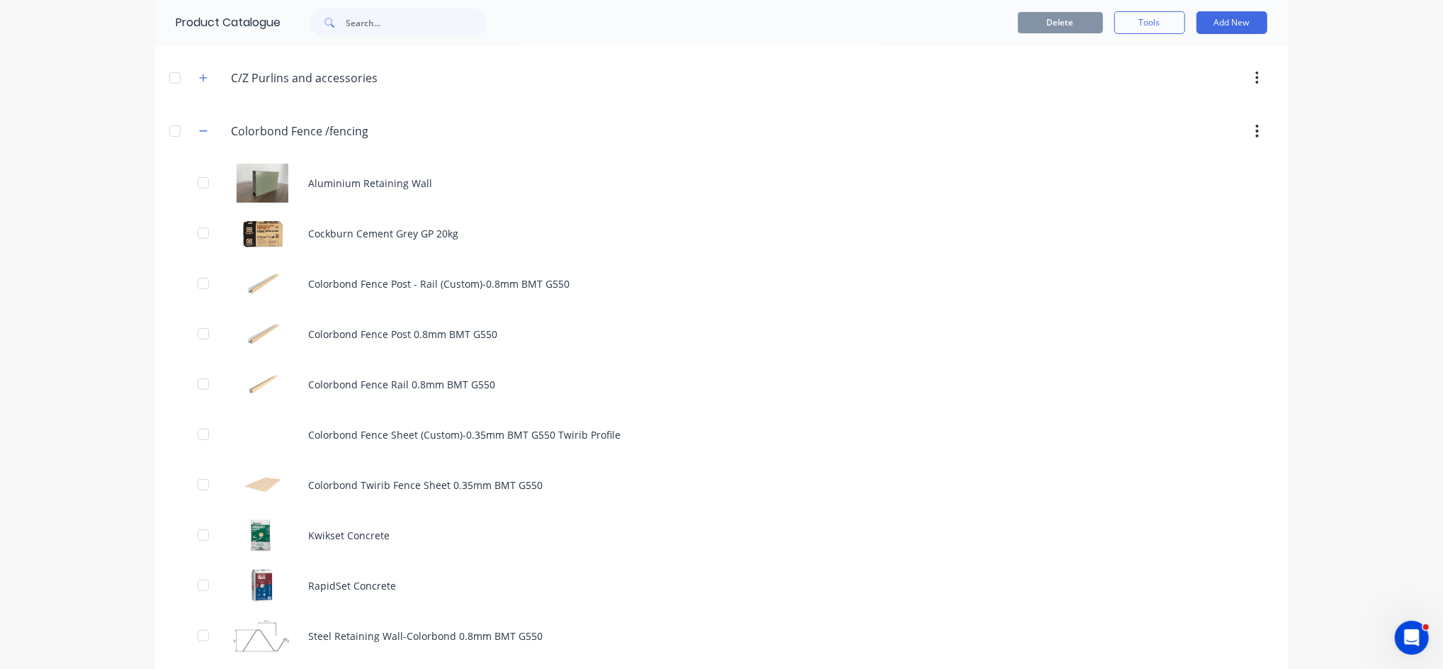
scroll to position [378, 0]
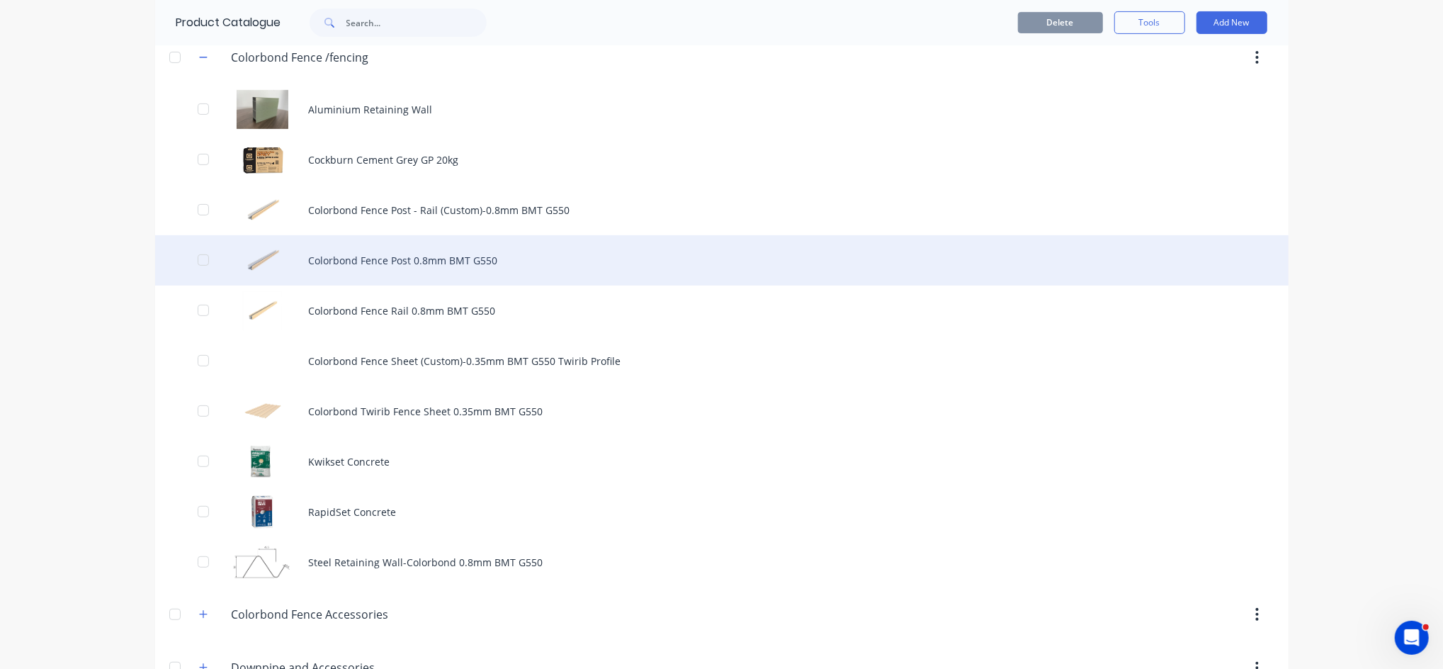
click at [388, 271] on div "Colorbond Fence Post 0.8mm BMT G550" at bounding box center [722, 260] width 1134 height 50
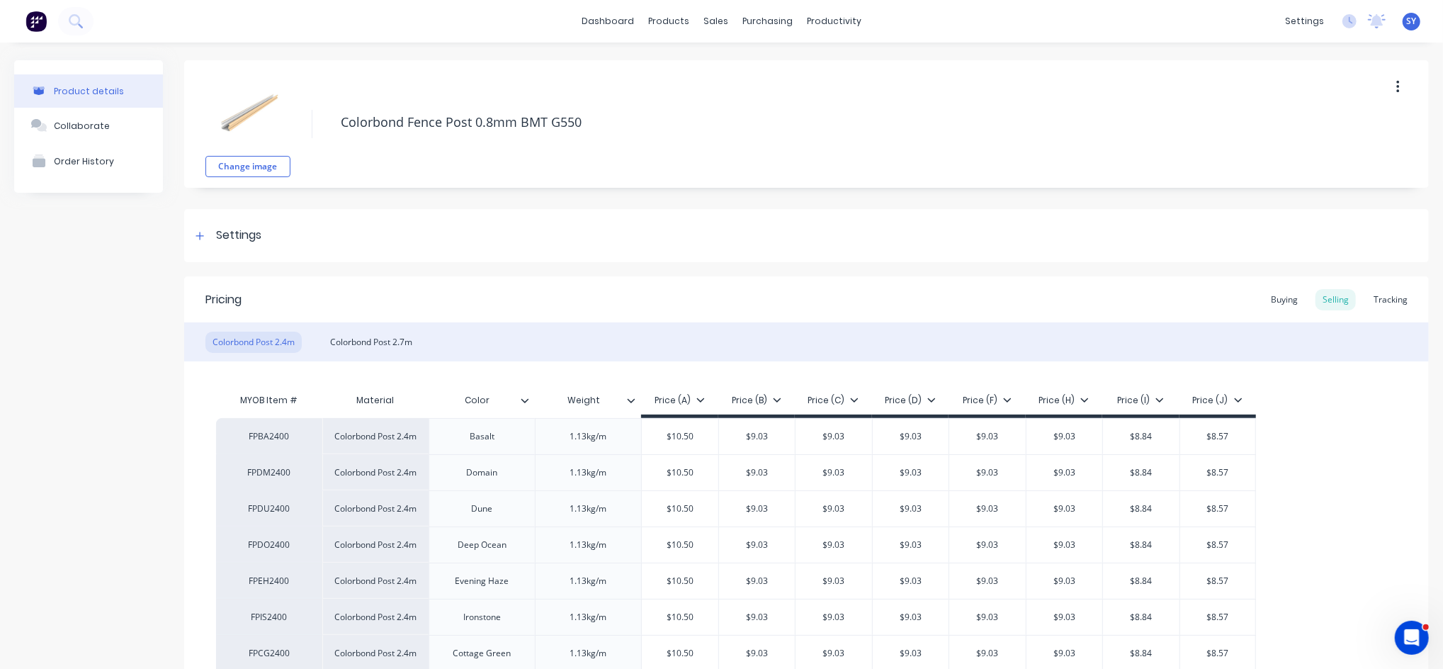
type textarea "x"
click at [648, 17] on div "products" at bounding box center [668, 21] width 55 height 21
click at [706, 69] on div "Product Catalogue" at bounding box center [725, 68] width 88 height 13
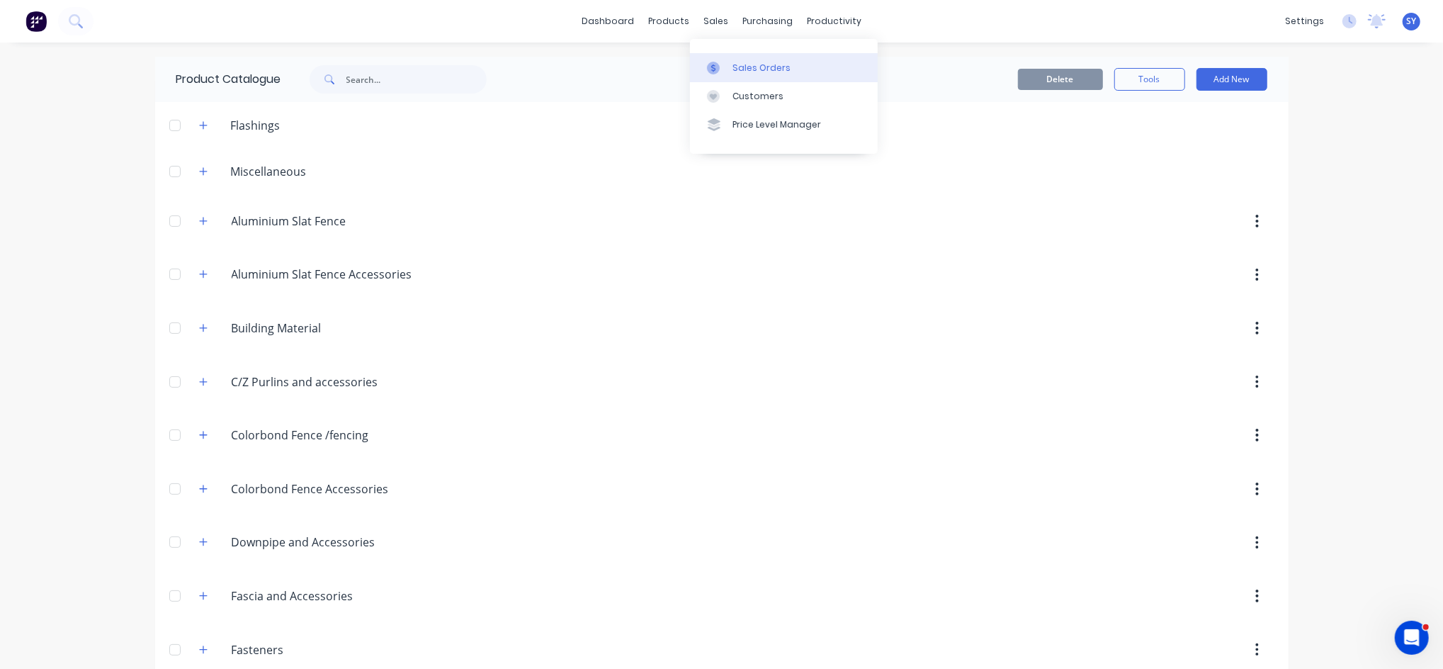
drag, startPoint x: 743, startPoint y: 70, endPoint x: 697, endPoint y: 71, distance: 46.1
click at [743, 70] on div "Sales Orders" at bounding box center [762, 68] width 58 height 13
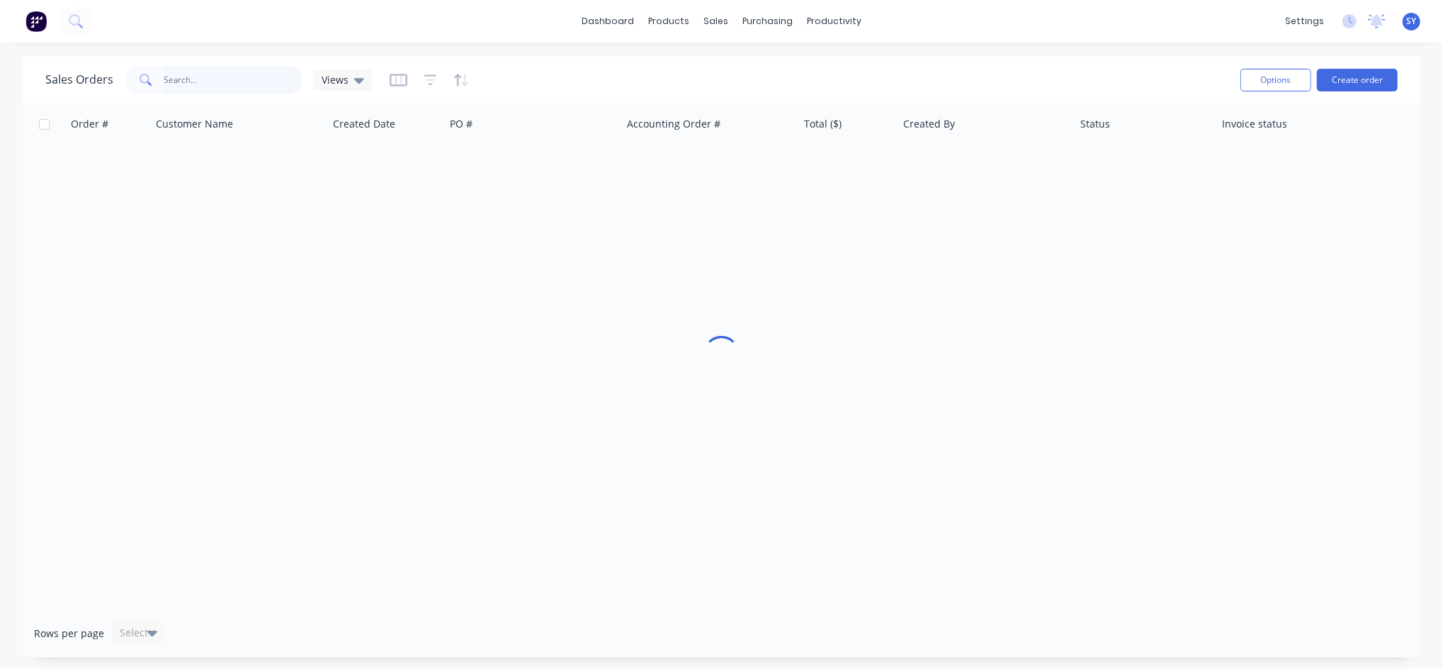
click at [230, 77] on input "text" at bounding box center [233, 80] width 138 height 28
type input "48477"
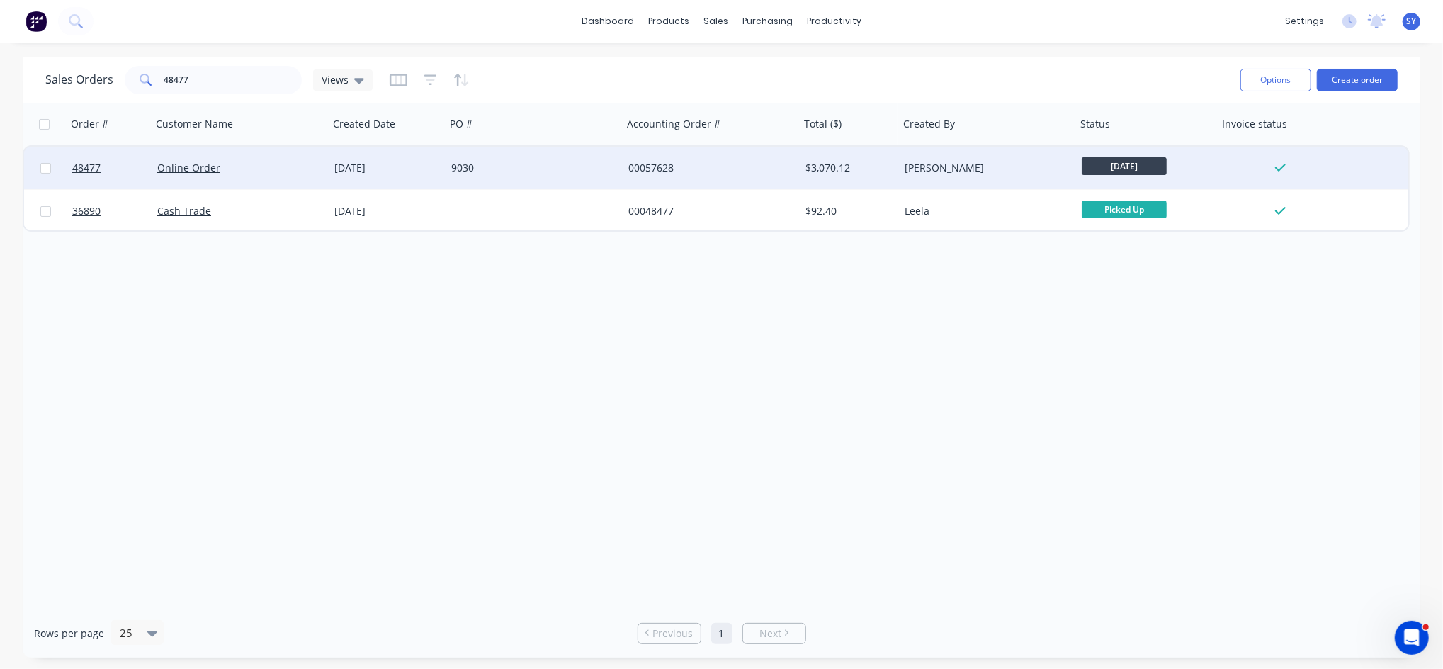
click at [285, 168] on div "Online Order" at bounding box center [235, 168] width 157 height 14
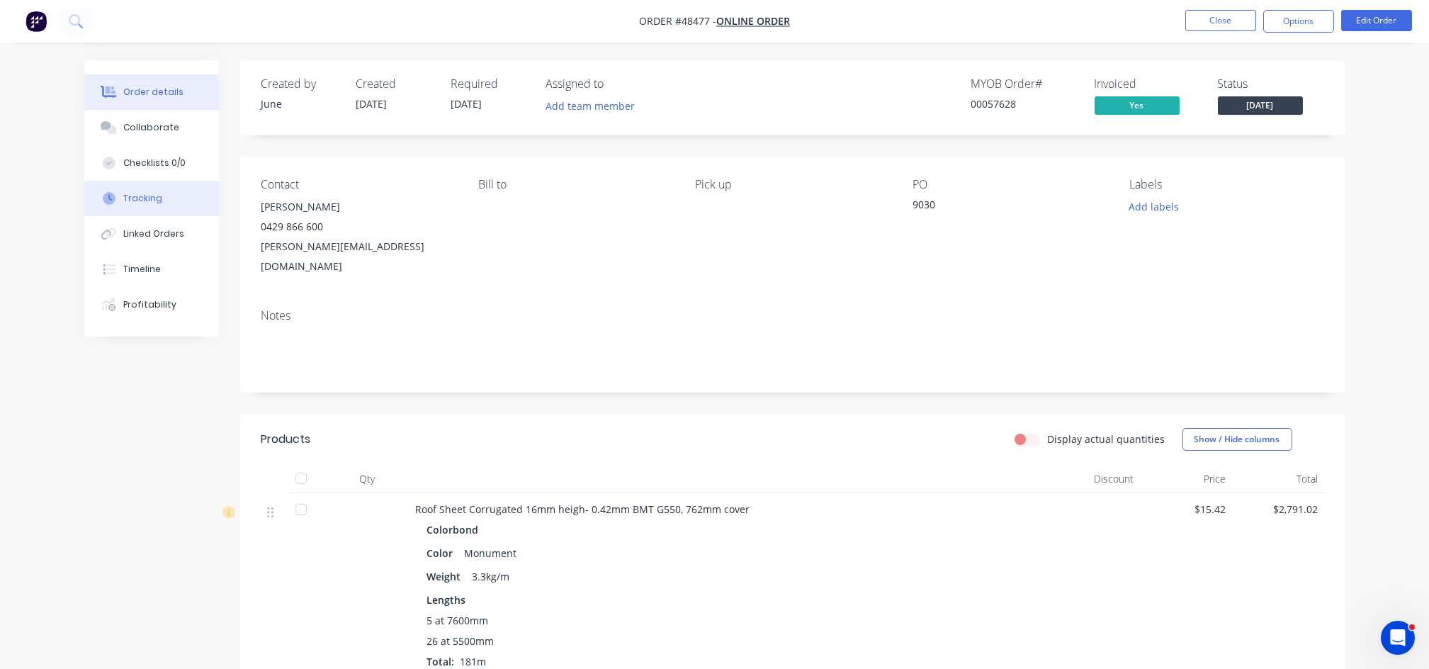
click at [144, 205] on button "Tracking" at bounding box center [151, 198] width 135 height 35
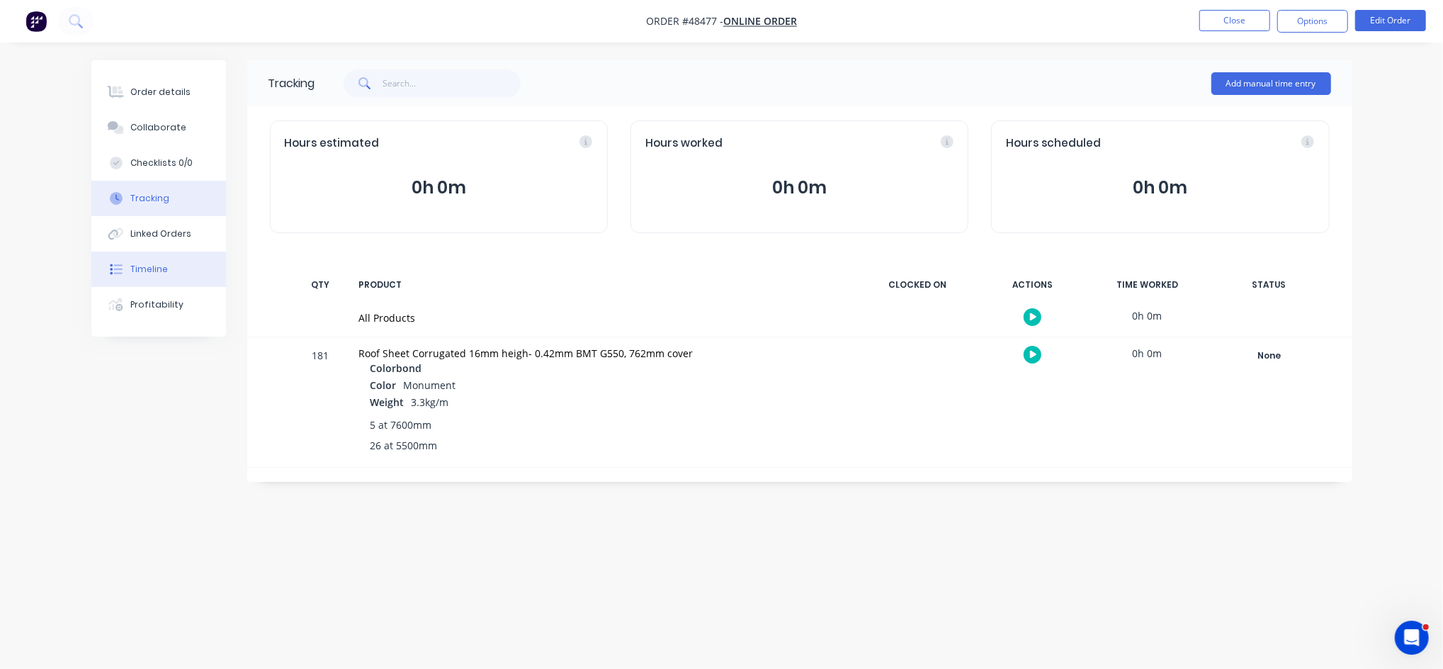
click at [160, 264] on div "Timeline" at bounding box center [149, 269] width 38 height 13
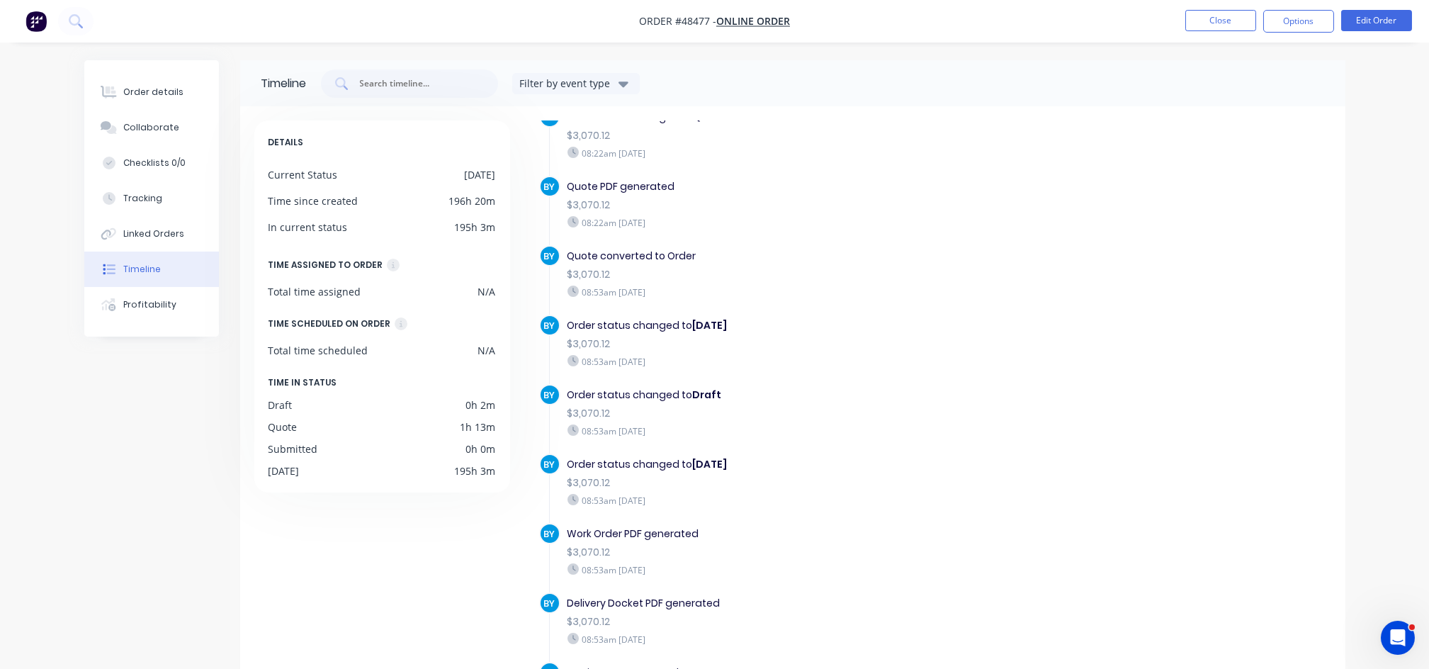
scroll to position [293, 0]
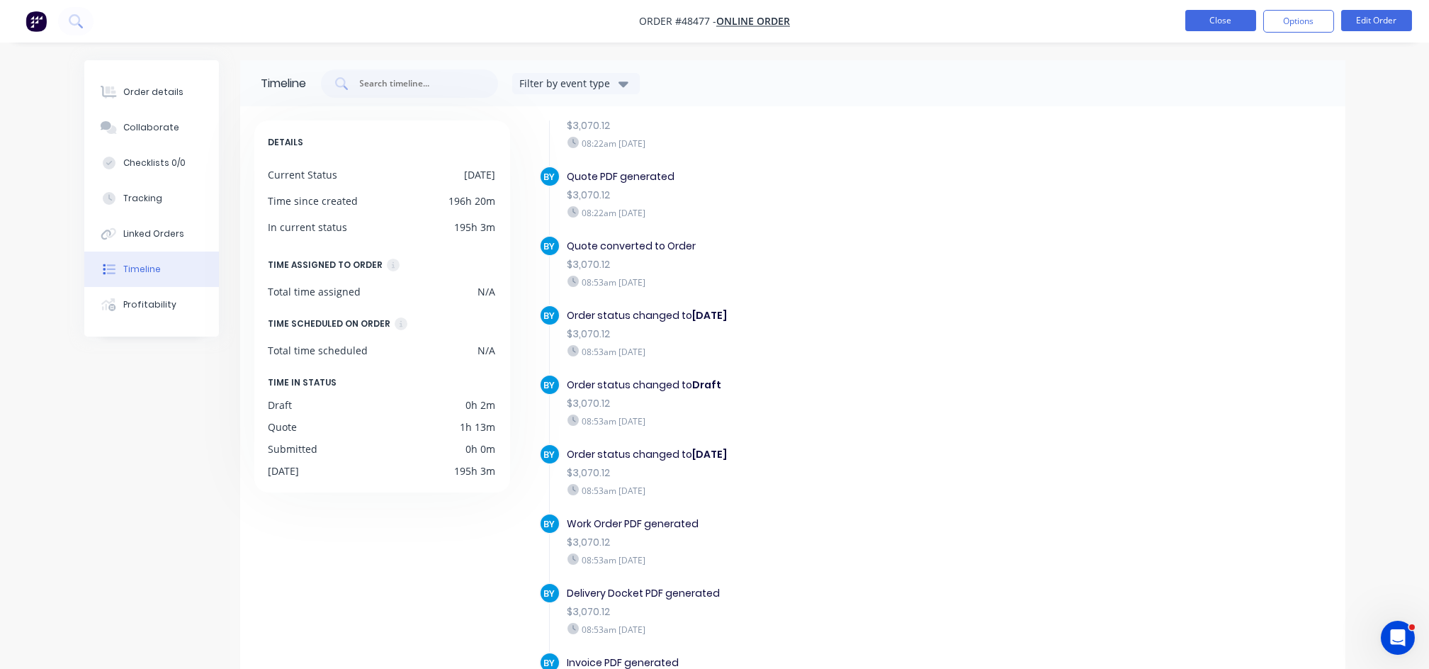
click at [1218, 21] on button "Close" at bounding box center [1220, 20] width 71 height 21
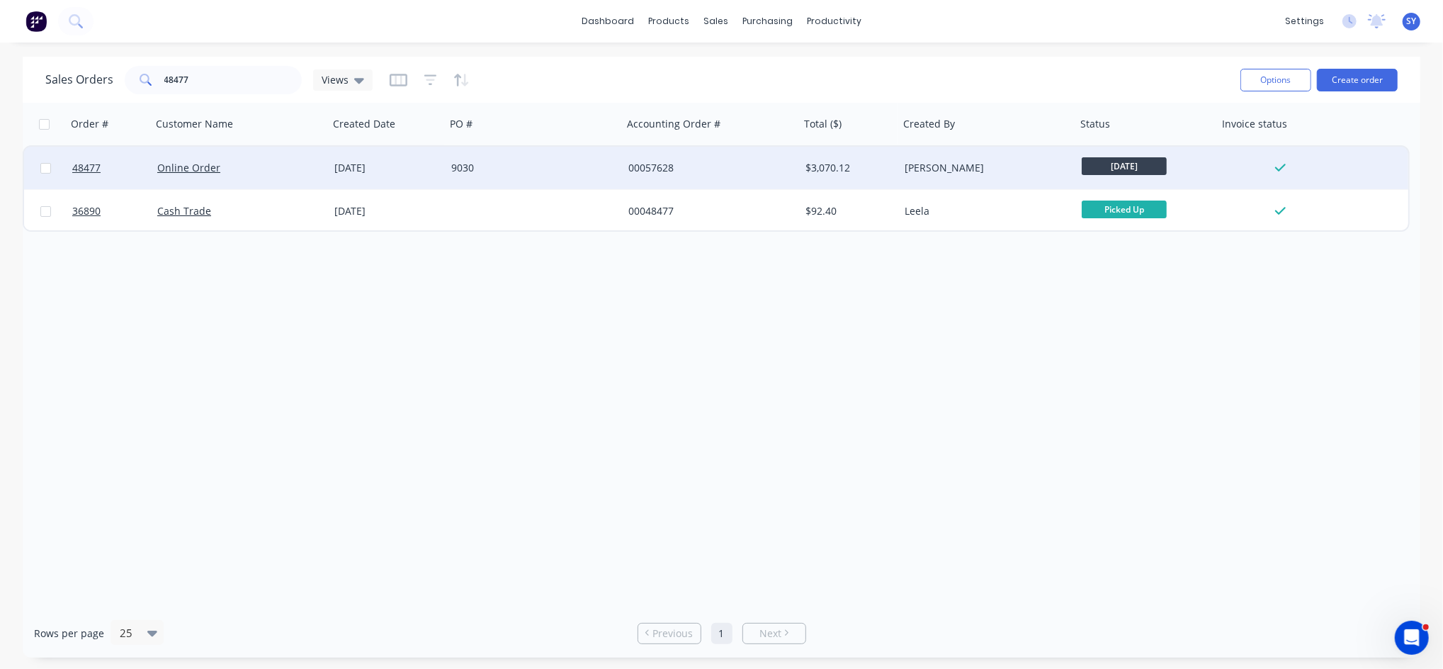
click at [478, 166] on div "9030" at bounding box center [529, 168] width 157 height 14
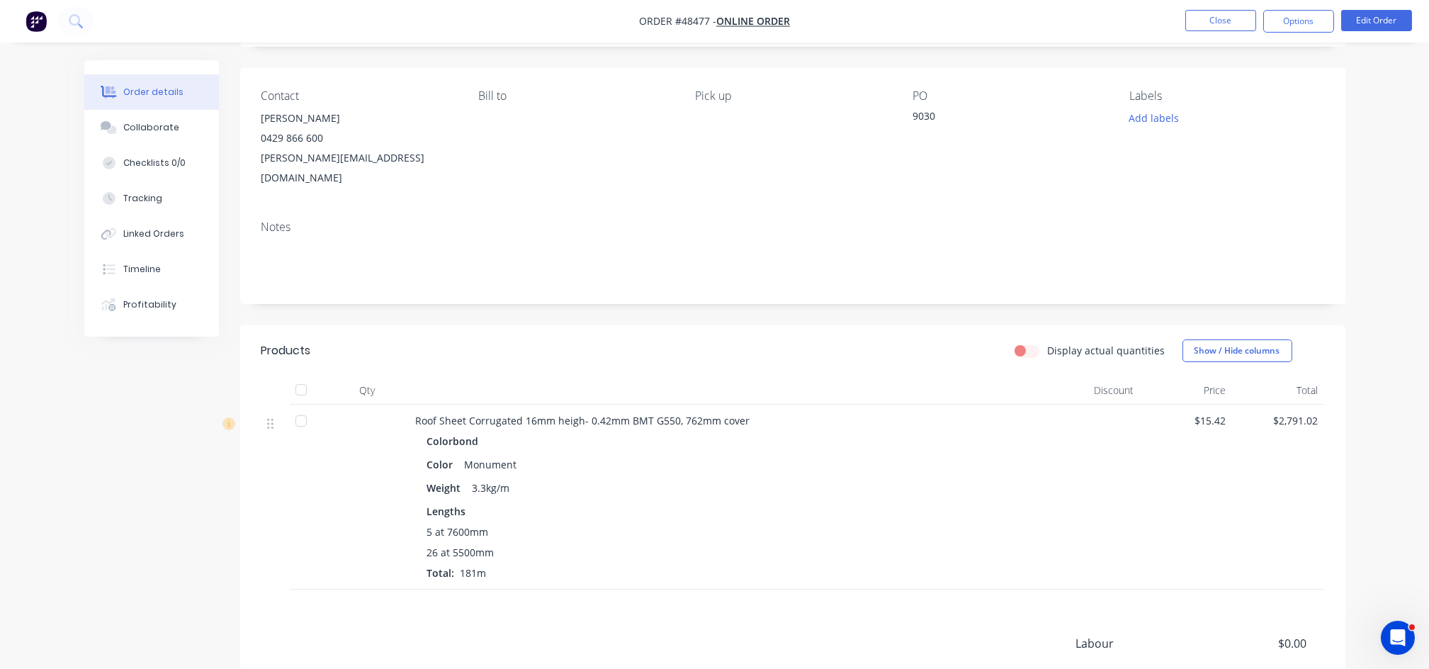
scroll to position [94, 0]
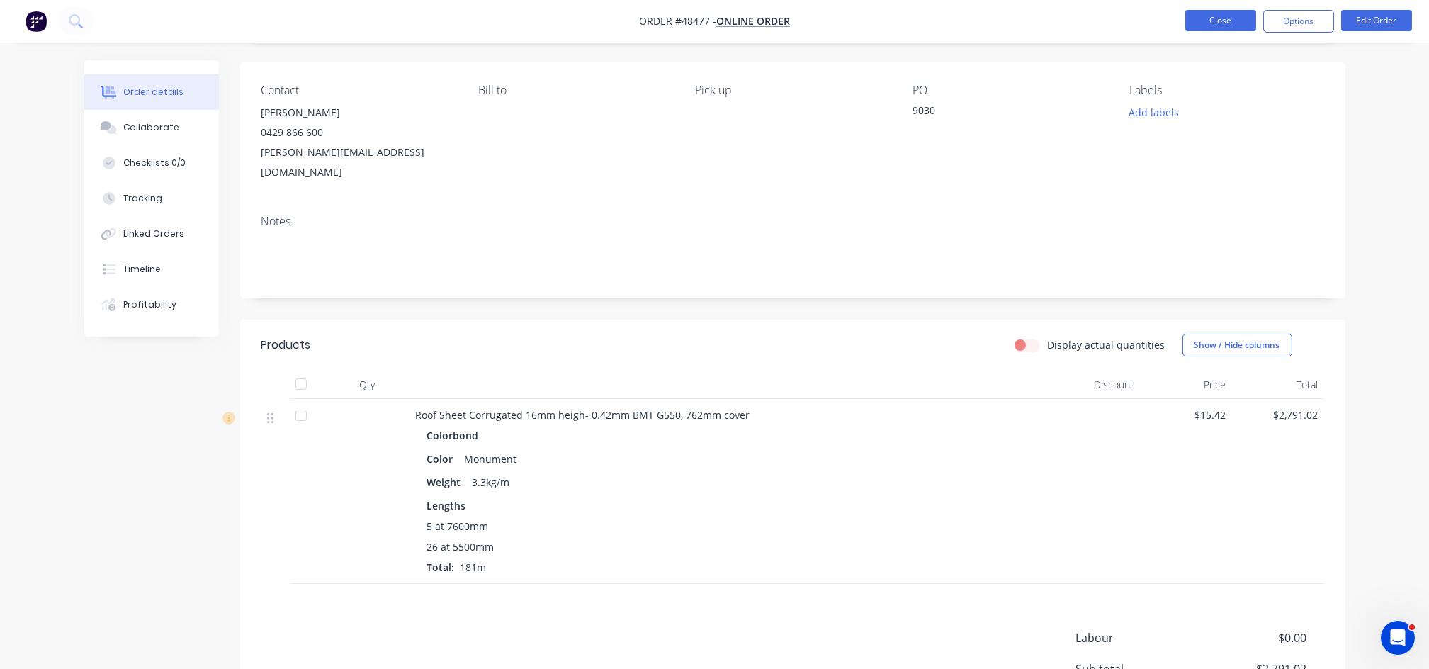
click at [1222, 20] on button "Close" at bounding box center [1220, 20] width 71 height 21
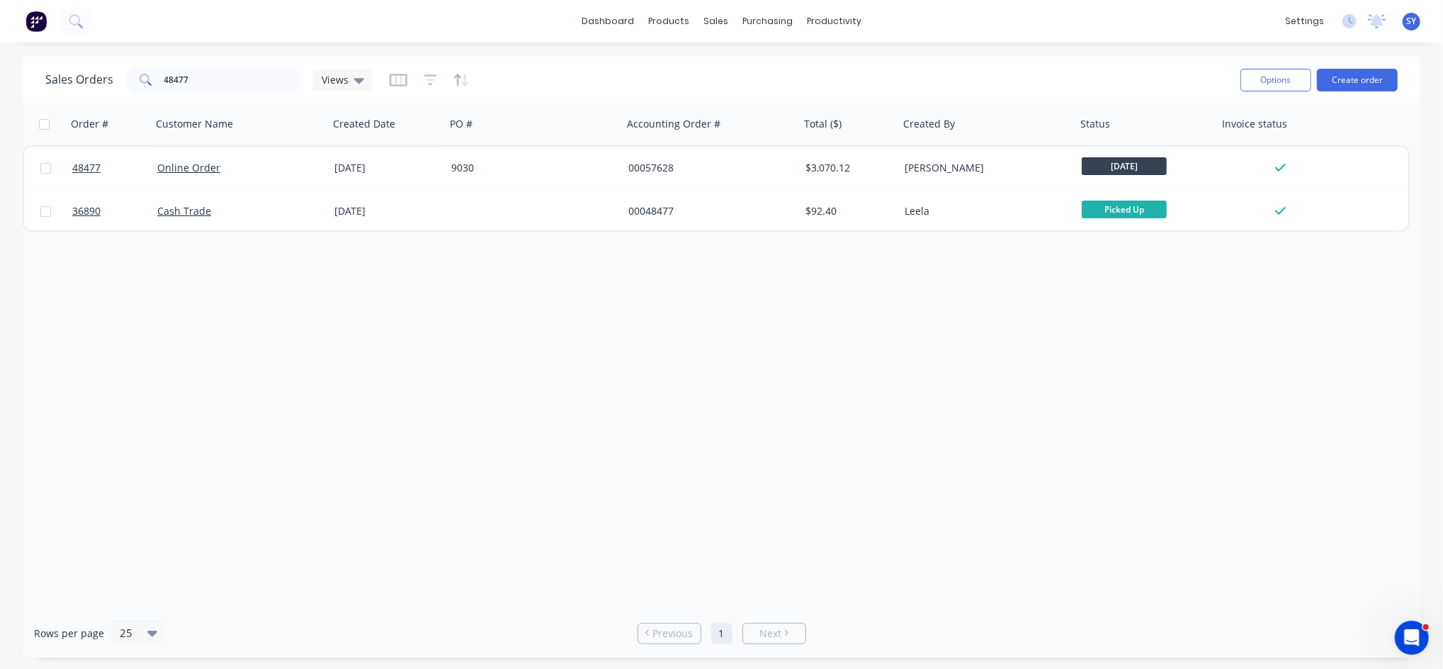
click at [194, 96] on div "Sales Orders 48477 Views" at bounding box center [637, 79] width 1184 height 35
drag, startPoint x: 204, startPoint y: 84, endPoint x: 115, endPoint y: 84, distance: 89.3
click at [115, 84] on div "Sales Orders 48477 Views" at bounding box center [208, 80] width 327 height 28
